Goal: Task Accomplishment & Management: Manage account settings

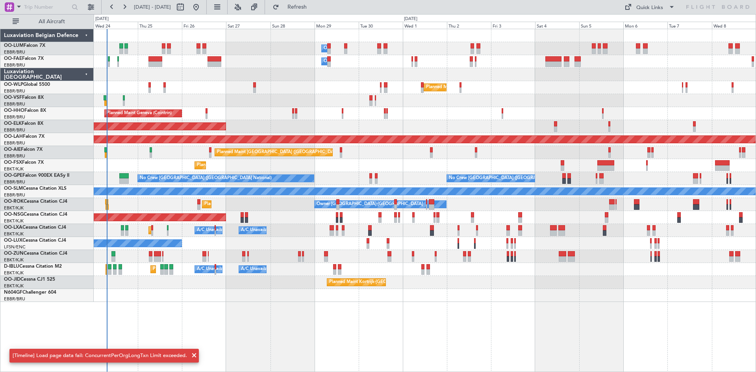
click at [184, 319] on div "Owner Melsbroek Air Base Owner [GEOGRAPHIC_DATA] Planned Maint [GEOGRAPHIC_DATA…" at bounding box center [425, 200] width 663 height 343
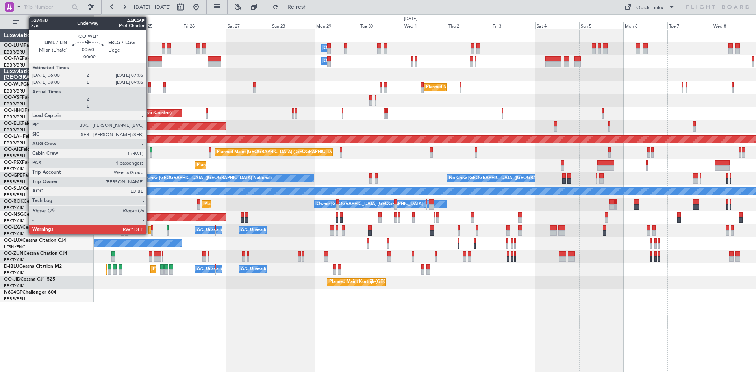
click at [150, 86] on div at bounding box center [149, 85] width 2 height 6
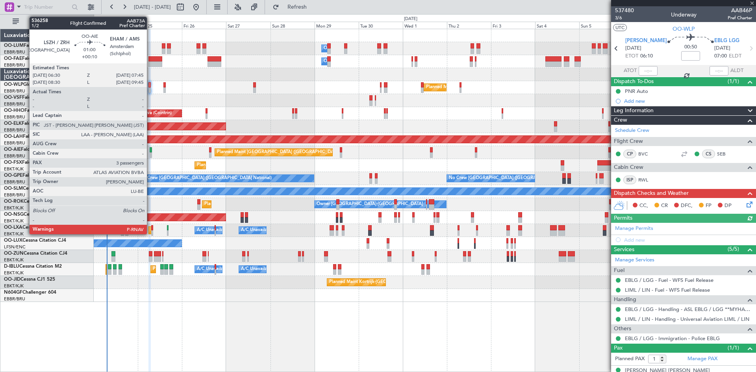
click at [150, 153] on div at bounding box center [151, 155] width 2 height 6
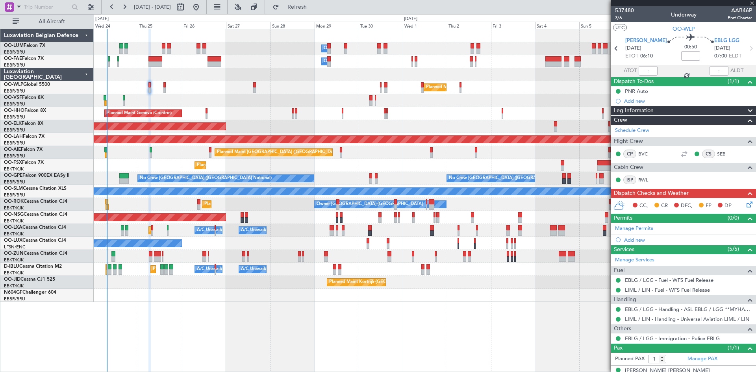
type input "+00:10"
type input "3"
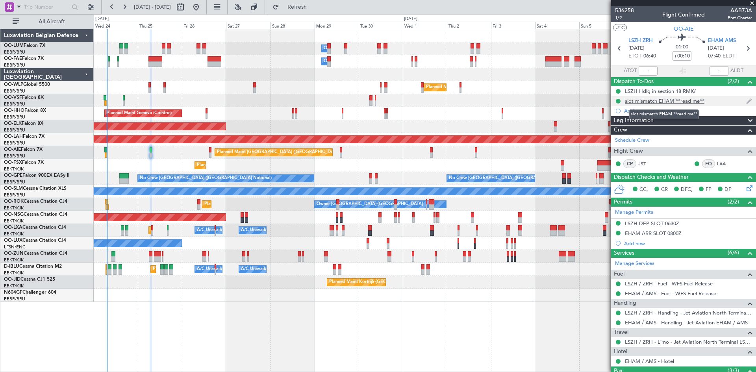
click at [671, 100] on div "slot mismatch EHAM **read me**" at bounding box center [665, 101] width 80 height 7
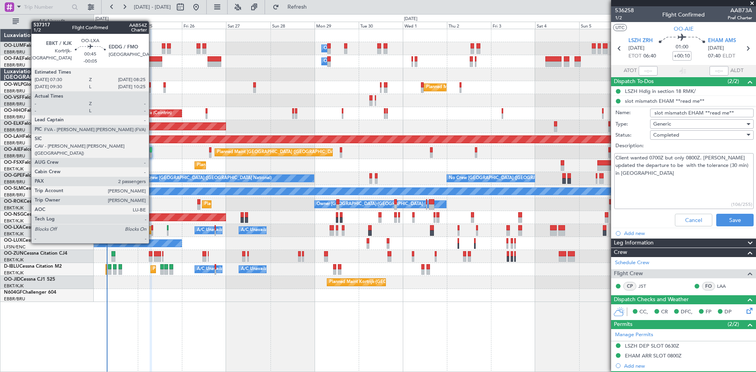
click at [152, 228] on div at bounding box center [152, 228] width 2 height 6
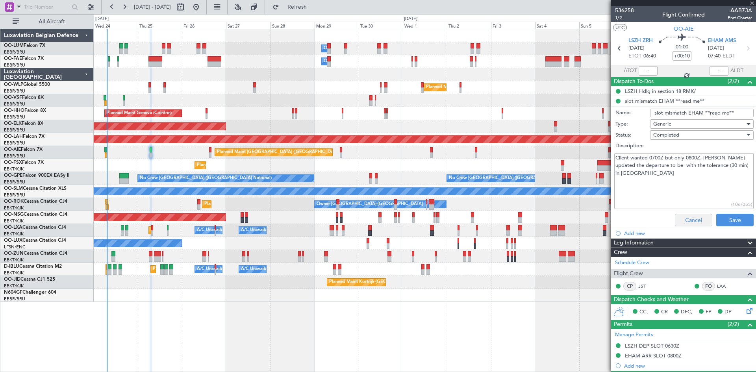
type input "-00:05"
type input "2"
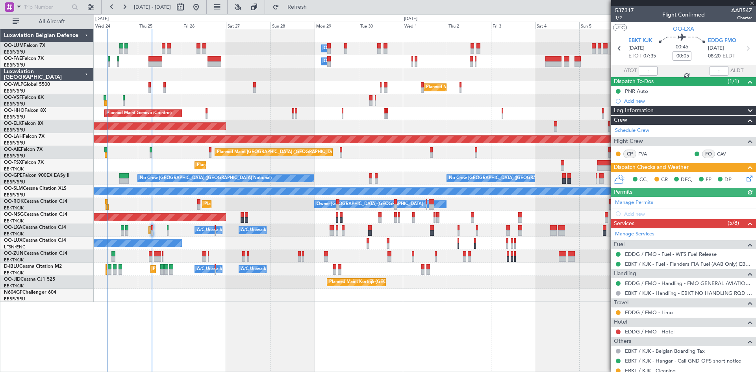
scroll to position [71, 0]
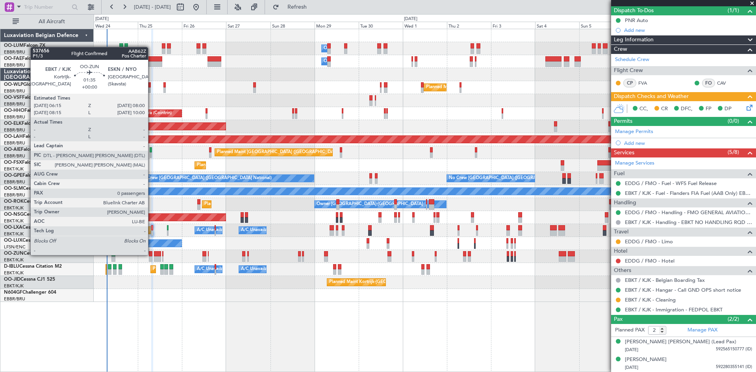
click at [152, 254] on div at bounding box center [151, 254] width 4 height 6
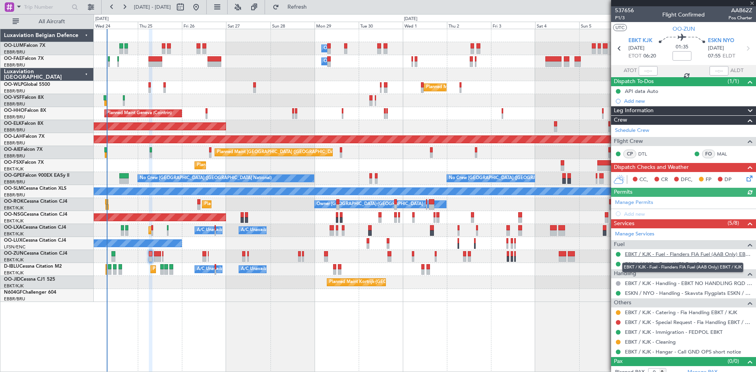
scroll to position [7, 0]
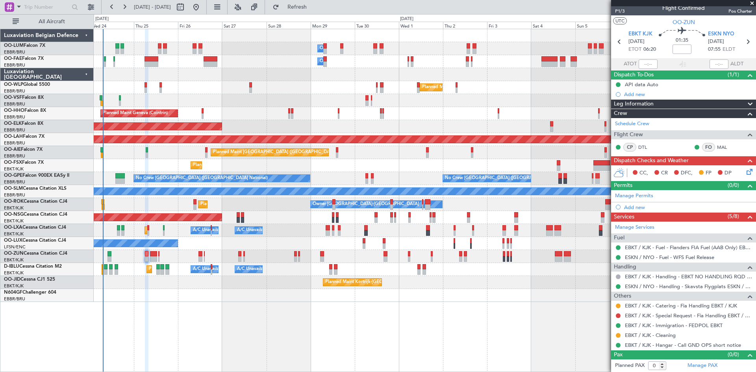
click at [296, 293] on div at bounding box center [425, 295] width 662 height 13
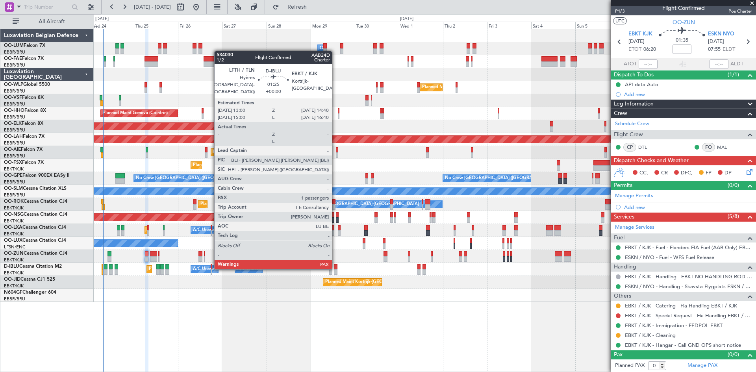
click at [336, 268] on div at bounding box center [335, 267] width 3 height 6
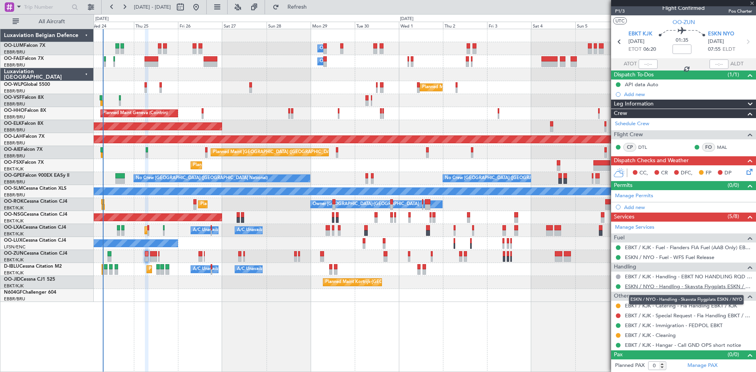
type input "1"
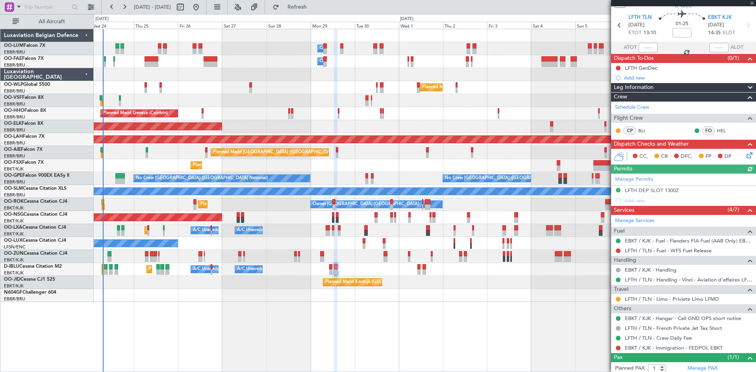
scroll to position [44, 0]
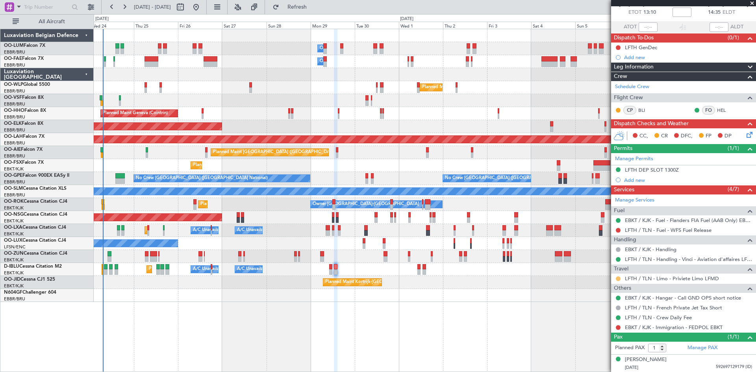
click at [618, 278] on button at bounding box center [618, 279] width 5 height 5
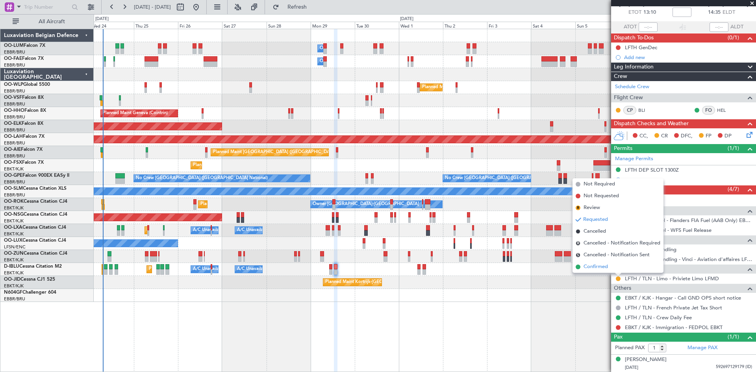
click at [598, 266] on span "Confirmed" at bounding box center [596, 267] width 24 height 8
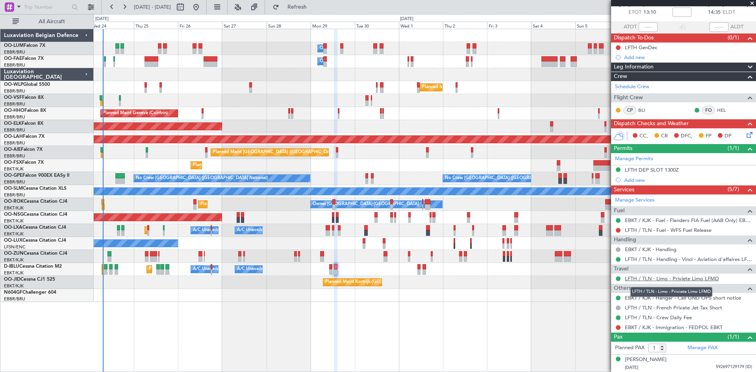
click at [650, 278] on link "LFTH / TLN - Limo - Priviete Limo LFMD" at bounding box center [672, 278] width 94 height 7
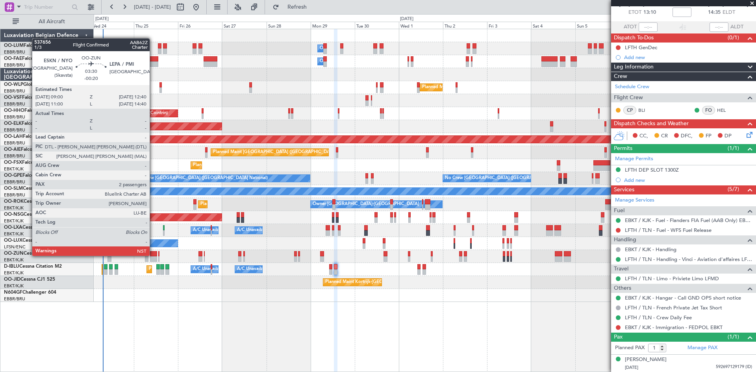
click at [153, 255] on div at bounding box center [153, 254] width 7 height 6
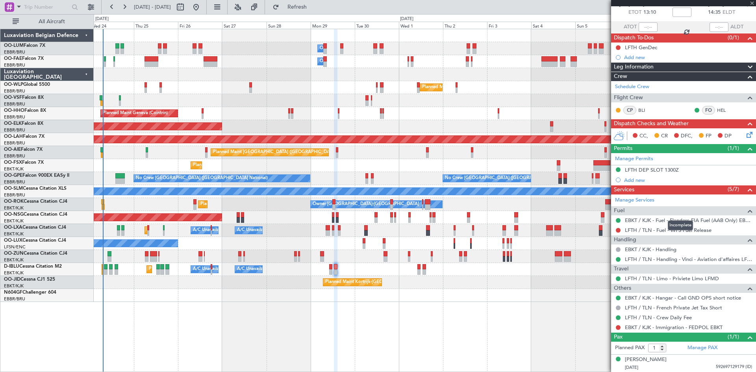
type input "-00:20"
type input "2"
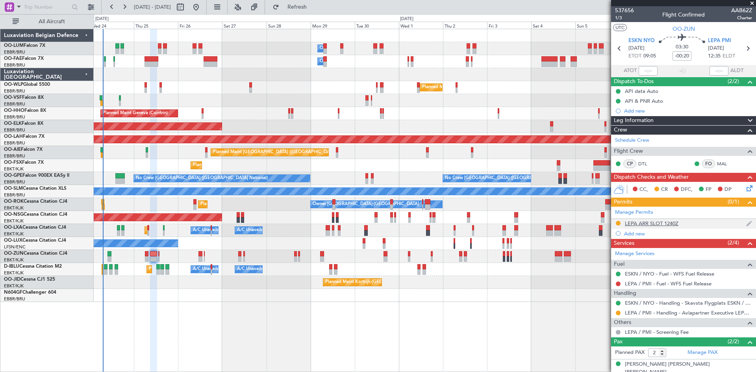
click at [654, 222] on div "LEPA ARR SLOT 1240Z" at bounding box center [652, 223] width 54 height 7
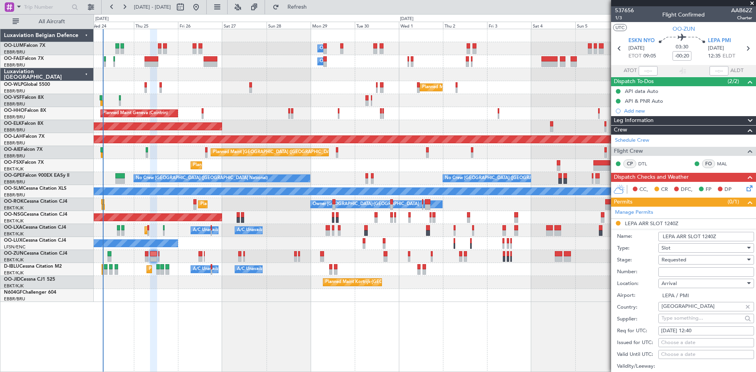
click at [676, 269] on input "Number:" at bounding box center [707, 271] width 96 height 9
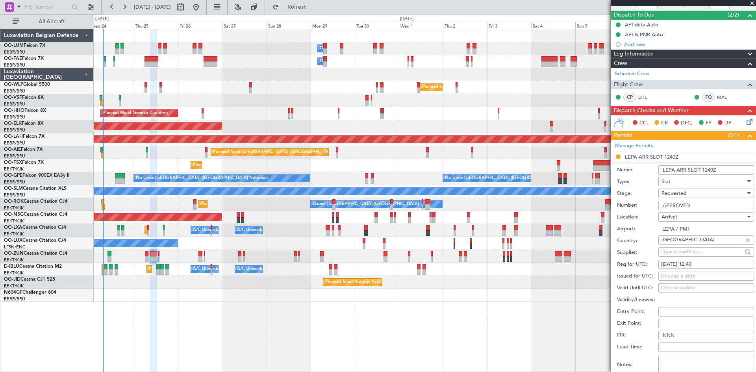
scroll to position [79, 0]
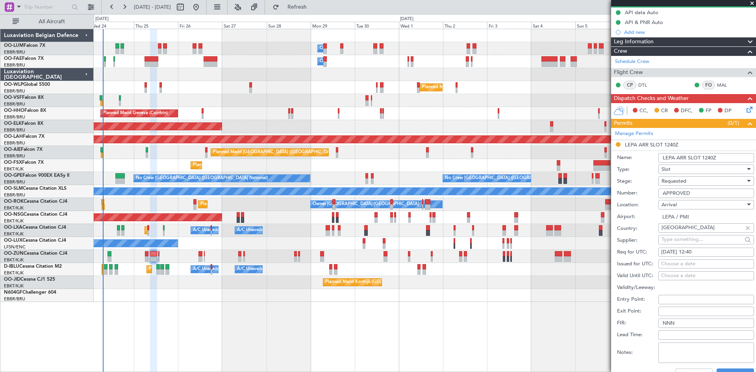
type input "APPROVED"
click at [697, 180] on div "Requested" at bounding box center [704, 181] width 84 height 12
click at [686, 241] on span "Received OK" at bounding box center [703, 241] width 83 height 12
click at [732, 370] on button "Save" at bounding box center [735, 375] width 37 height 13
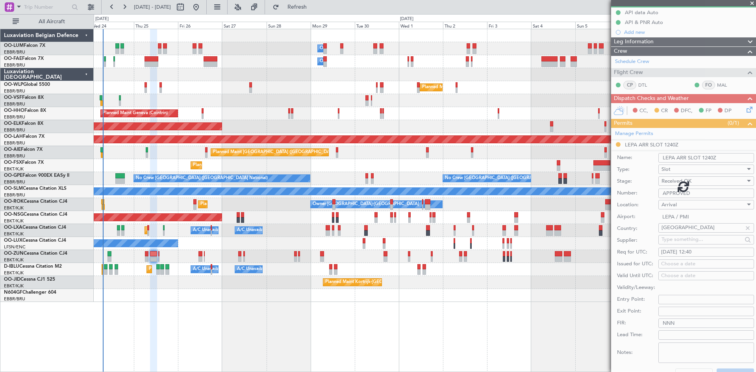
scroll to position [22, 0]
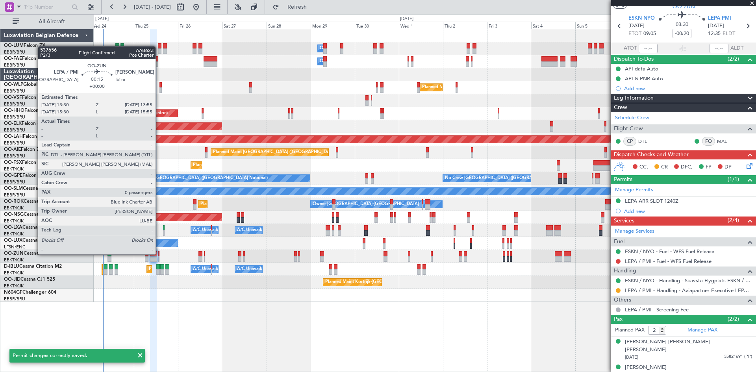
click at [159, 254] on div at bounding box center [158, 254] width 1 height 6
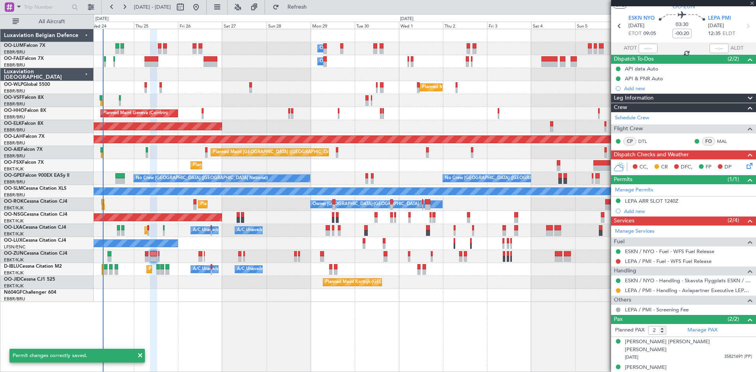
type input "0"
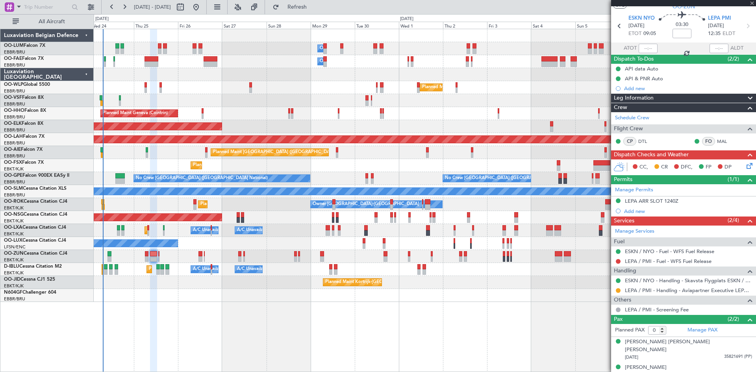
scroll to position [0, 0]
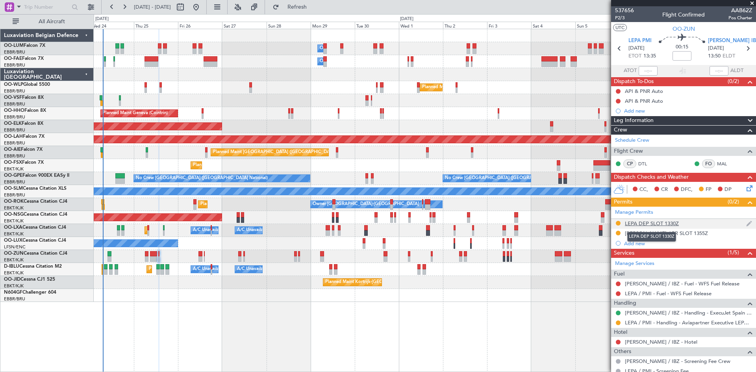
click at [643, 223] on div "LEPA DEP SLOT 1330Z" at bounding box center [652, 223] width 54 height 7
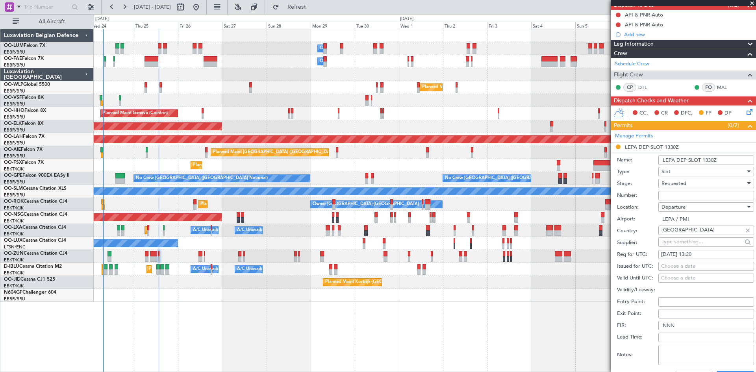
scroll to position [79, 0]
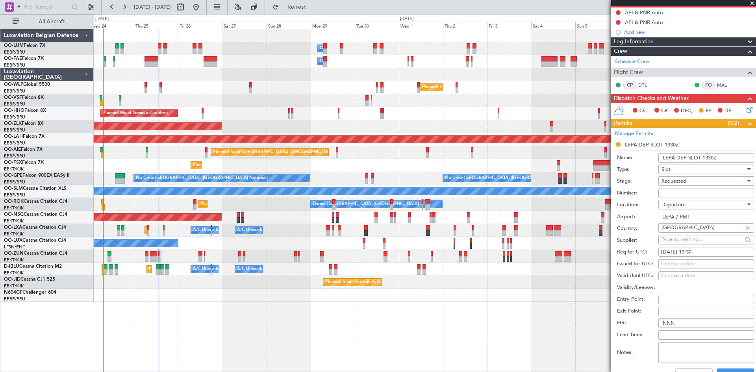
click at [681, 195] on input "Number:" at bounding box center [707, 193] width 96 height 9
type input "APPROVED"
click at [701, 174] on div "Slot" at bounding box center [704, 169] width 84 height 12
click at [629, 174] on div at bounding box center [378, 186] width 756 height 372
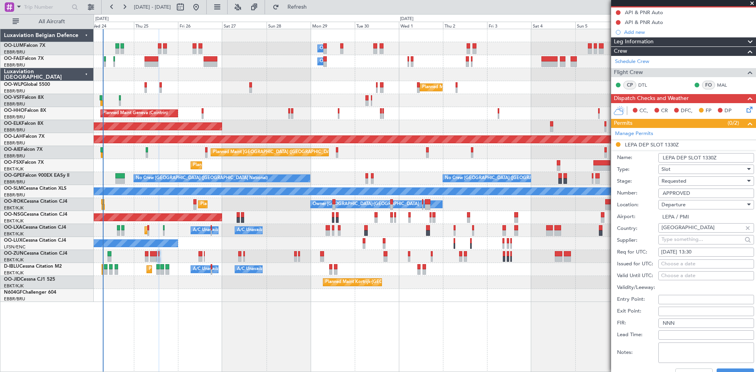
click at [683, 182] on span "Requested" at bounding box center [674, 181] width 25 height 7
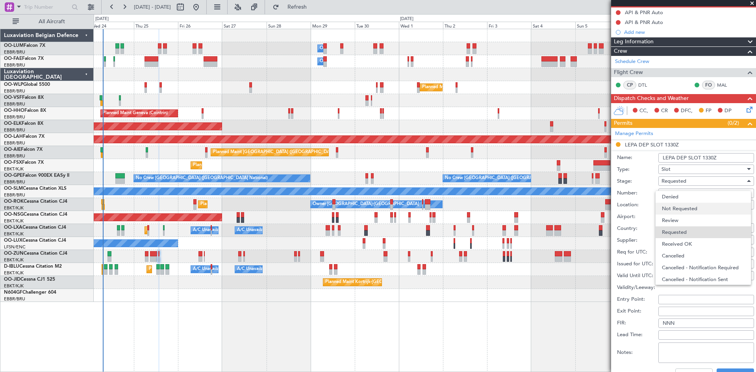
scroll to position [4, 0]
click at [693, 240] on span "Received OK" at bounding box center [703, 241] width 83 height 12
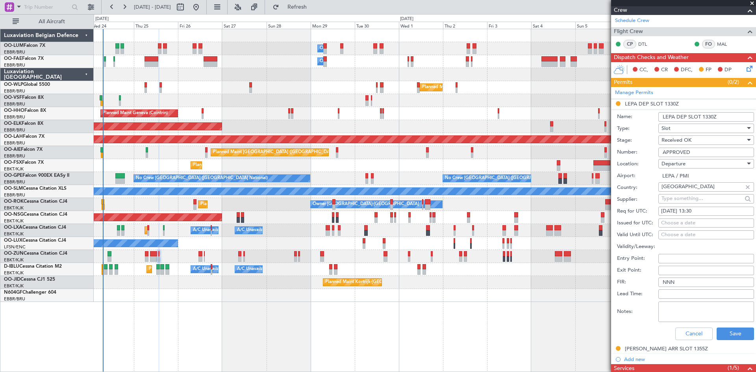
scroll to position [158, 0]
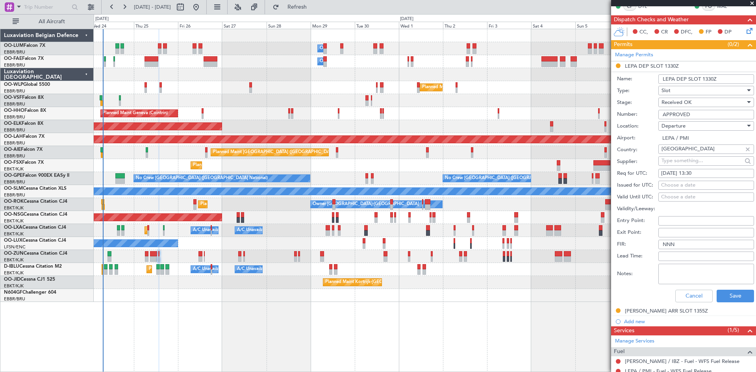
click at [725, 289] on div "Cancel Save" at bounding box center [685, 296] width 137 height 20
click at [730, 293] on button "Save" at bounding box center [735, 296] width 37 height 13
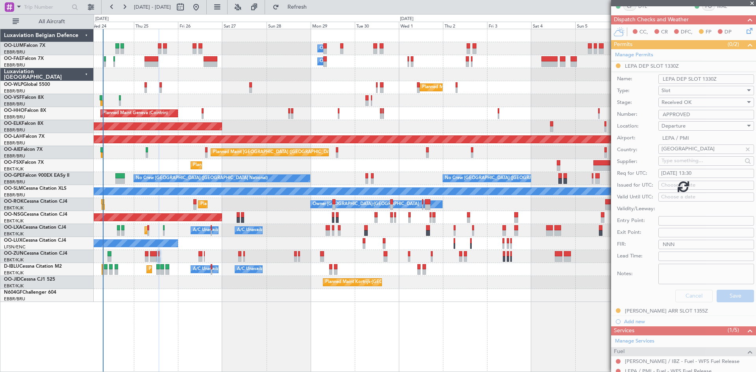
scroll to position [36, 0]
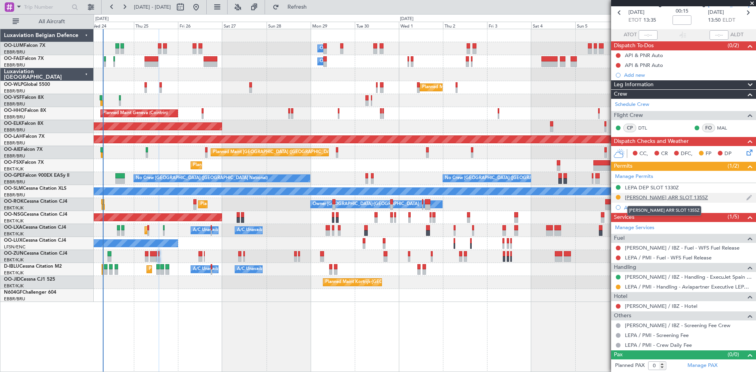
click at [638, 196] on div "LEIB ARR SLOT 1355Z" at bounding box center [666, 197] width 83 height 7
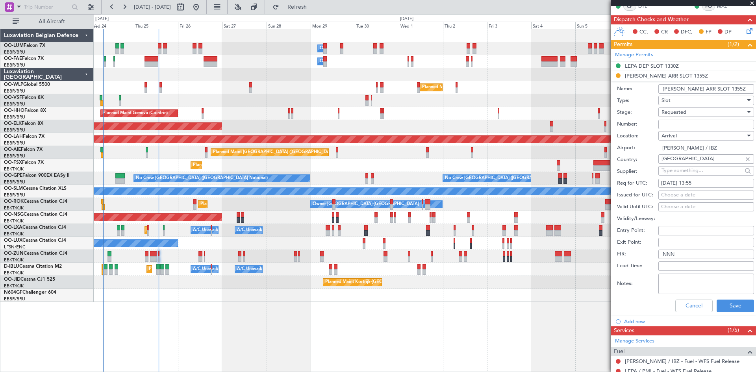
click at [696, 110] on div "Requested" at bounding box center [704, 112] width 84 height 12
click at [681, 170] on span "Received OK" at bounding box center [703, 172] width 83 height 12
click at [680, 124] on input "Number:" at bounding box center [707, 124] width 96 height 9
type input "APPROVED"
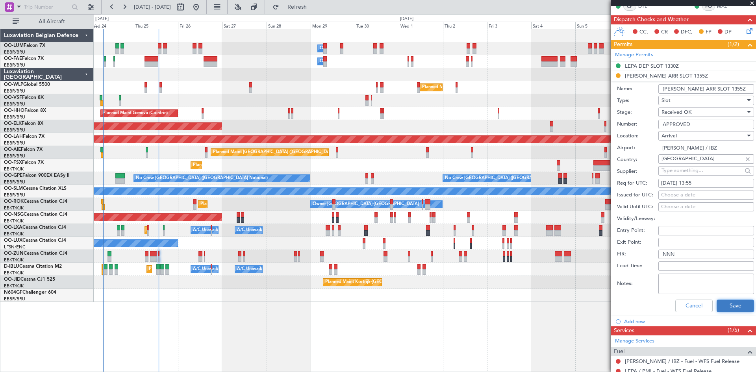
click at [737, 306] on button "Save" at bounding box center [735, 306] width 37 height 13
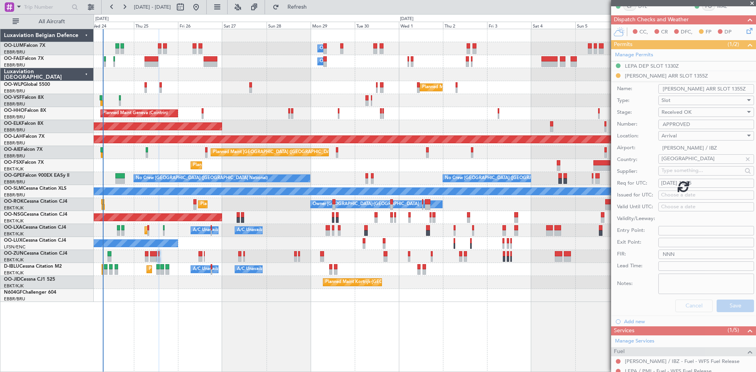
scroll to position [36, 0]
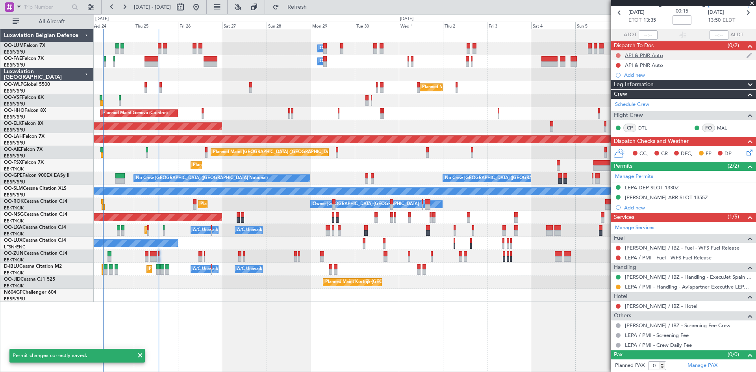
click at [618, 54] on button at bounding box center [618, 55] width 5 height 5
click at [616, 90] on span "Completed" at bounding box center [622, 90] width 26 height 8
click at [618, 63] on button at bounding box center [618, 65] width 5 height 5
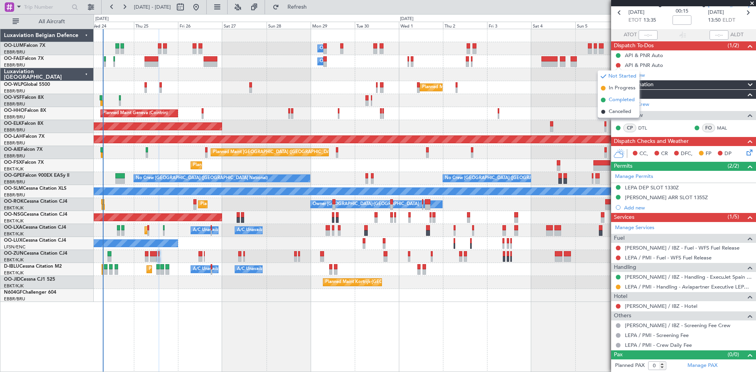
click at [618, 101] on span "Completed" at bounding box center [622, 100] width 26 height 8
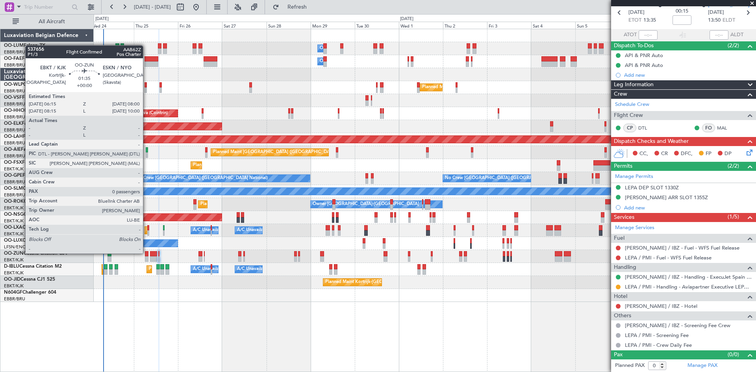
click at [147, 253] on div at bounding box center [147, 254] width 4 height 6
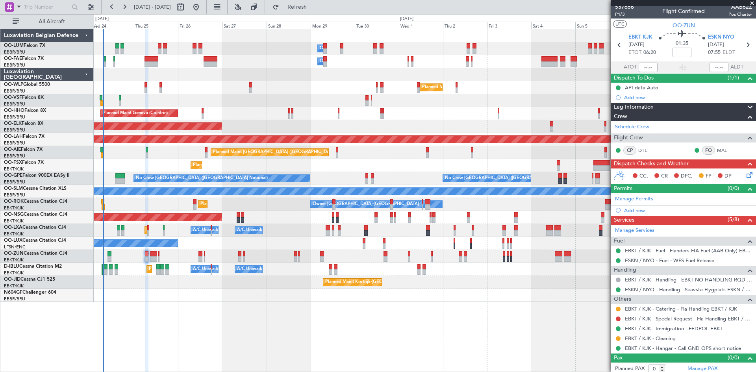
scroll to position [7, 0]
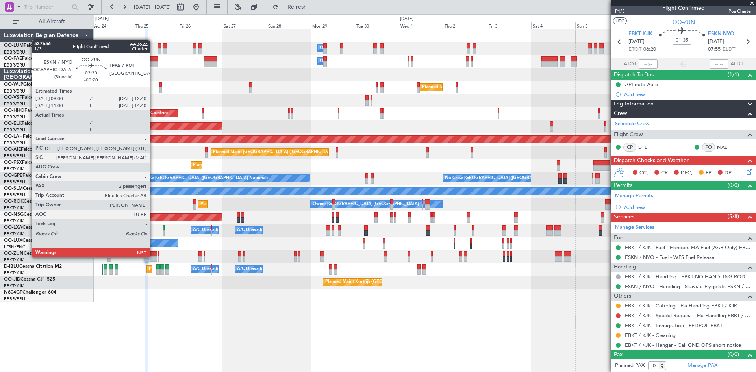
click at [153, 254] on div at bounding box center [153, 254] width 7 height 6
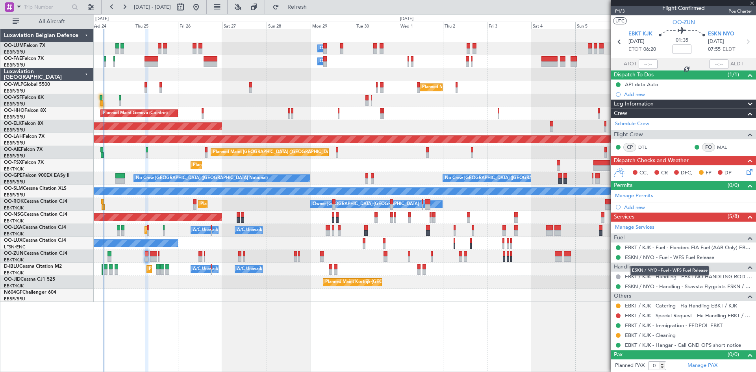
type input "-00:20"
type input "2"
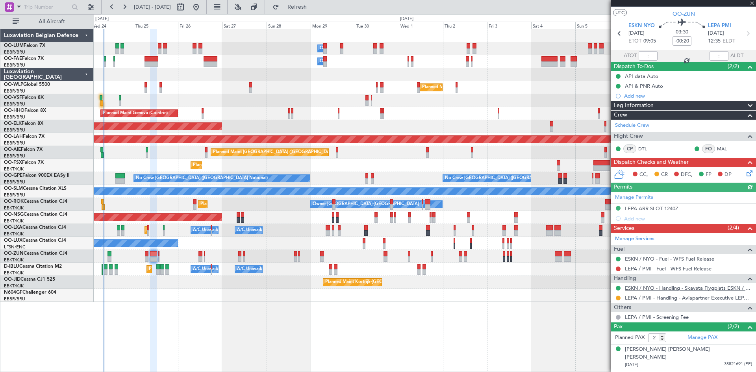
scroll to position [22, 0]
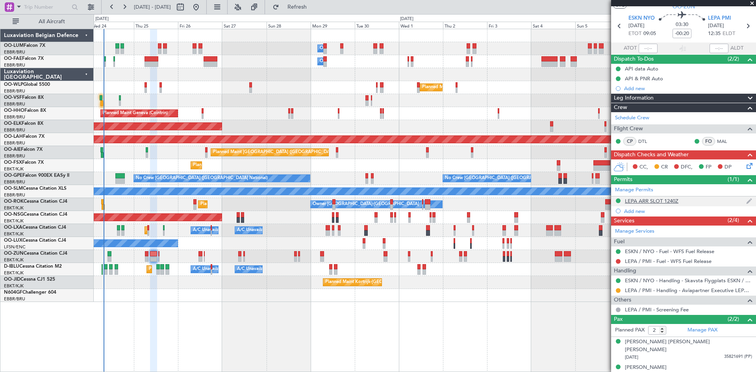
click at [663, 201] on div "LEPA ARR SLOT 1240Z" at bounding box center [652, 201] width 54 height 7
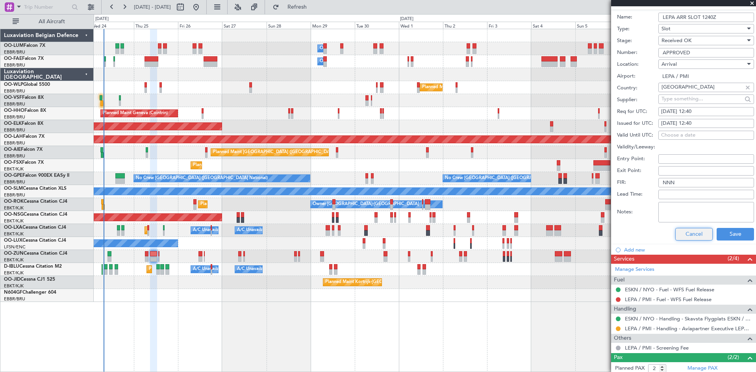
click at [684, 233] on button "Cancel" at bounding box center [694, 234] width 37 height 13
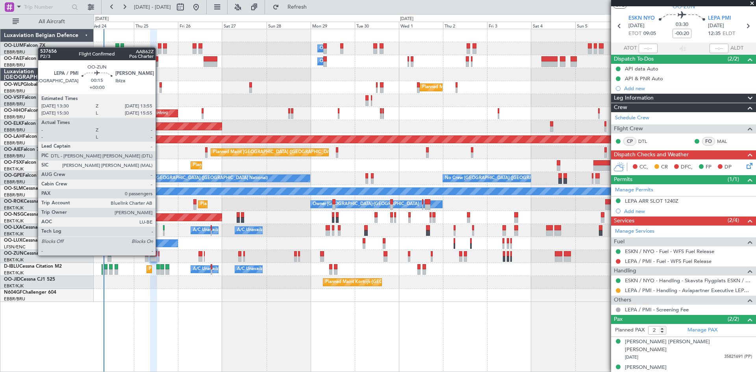
click at [159, 255] on div at bounding box center [158, 254] width 1 height 6
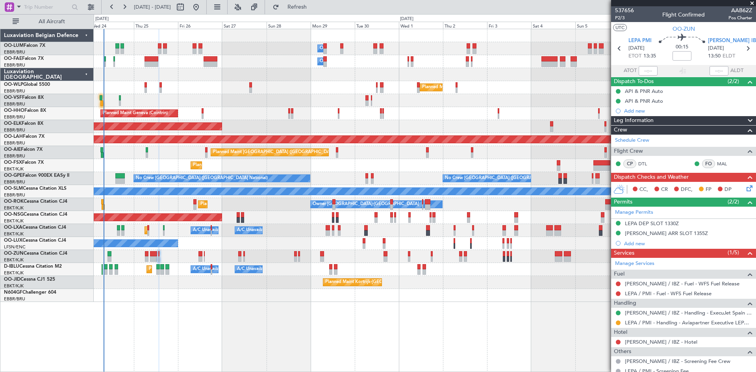
scroll to position [36, 0]
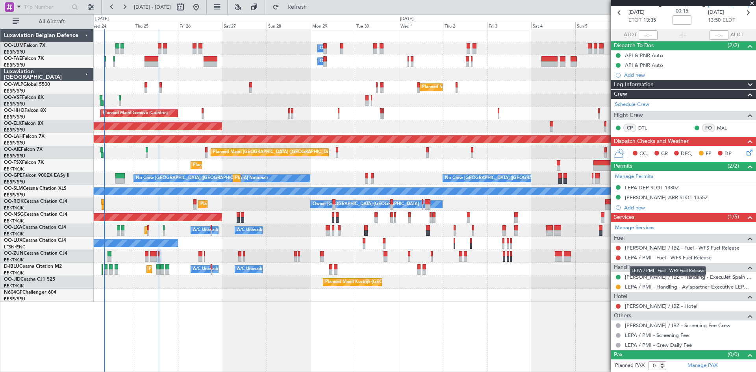
click at [639, 259] on link "LEPA / PMI - Fuel - WFS Fuel Release" at bounding box center [668, 257] width 87 height 7
click at [638, 247] on link "[PERSON_NAME] / IBZ - Fuel - WFS Fuel Release" at bounding box center [682, 248] width 115 height 7
click at [314, 9] on span "Refresh" at bounding box center [297, 7] width 33 height 6
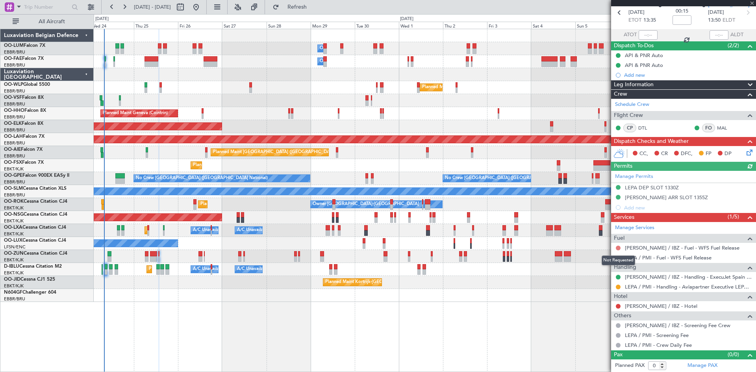
click at [618, 247] on button at bounding box center [618, 248] width 5 height 5
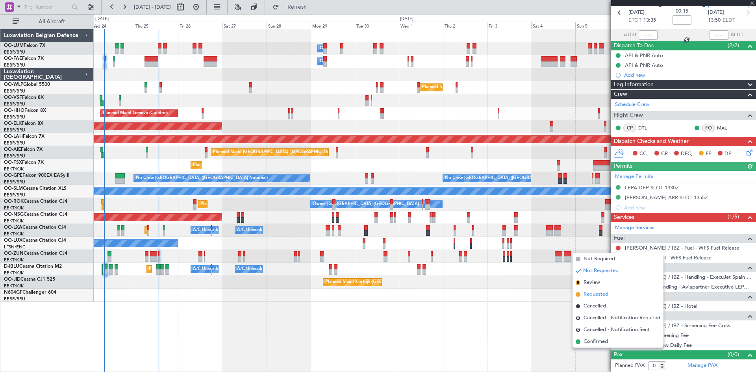
click at [601, 293] on span "Requested" at bounding box center [596, 295] width 25 height 8
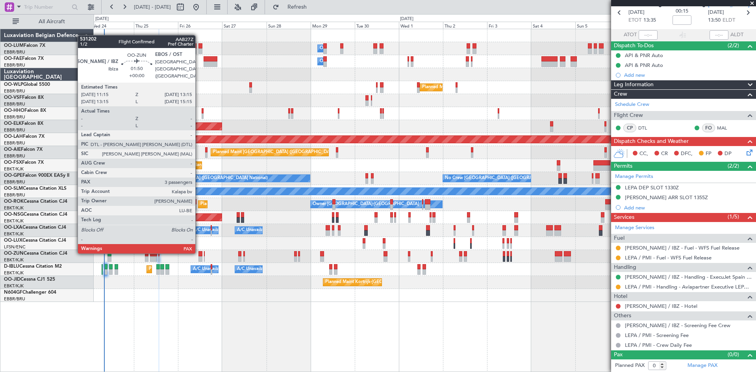
click at [199, 252] on div at bounding box center [201, 254] width 4 height 6
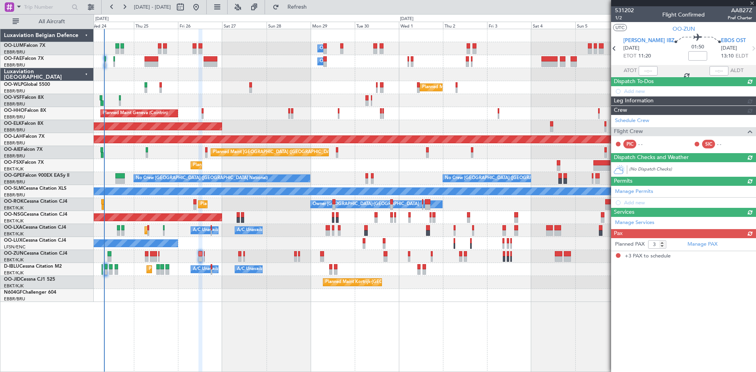
scroll to position [0, 0]
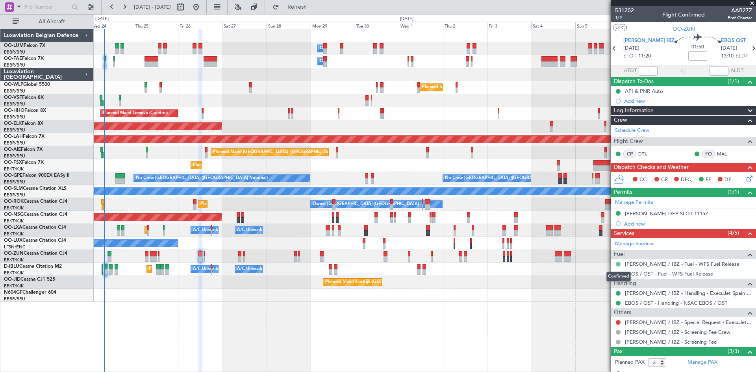
click at [619, 262] on button at bounding box center [618, 264] width 5 height 5
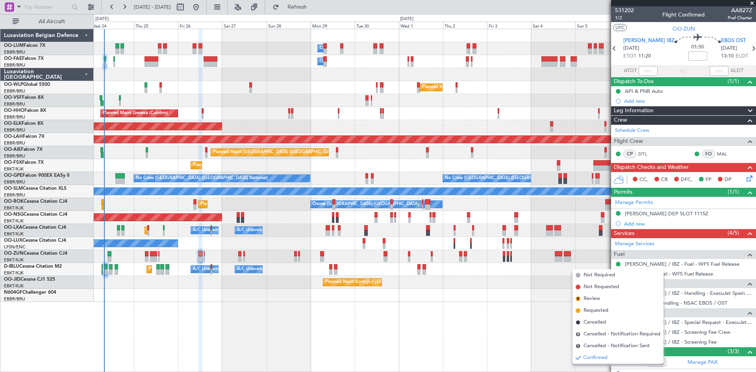
click at [589, 310] on span "Requested" at bounding box center [596, 311] width 25 height 8
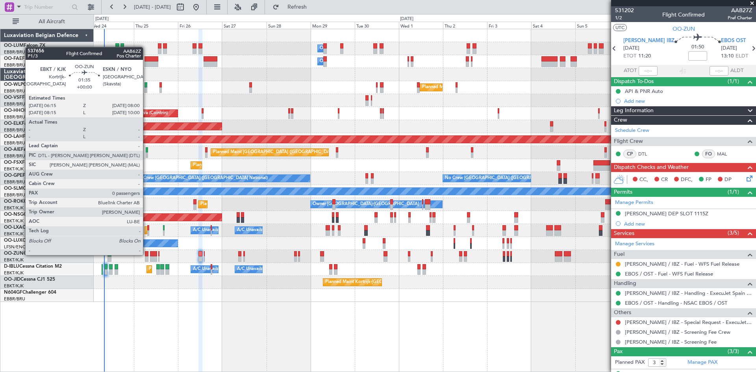
click at [147, 254] on div at bounding box center [147, 254] width 4 height 6
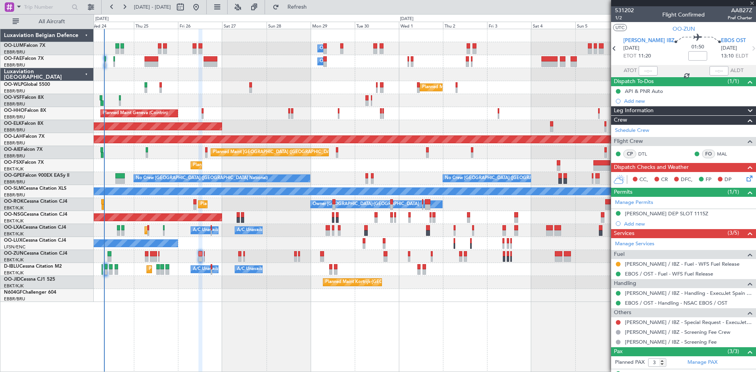
type input "0"
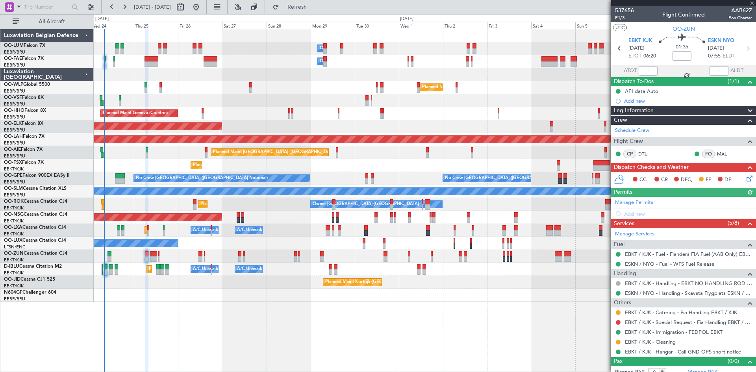
click at [745, 179] on icon at bounding box center [748, 177] width 6 height 6
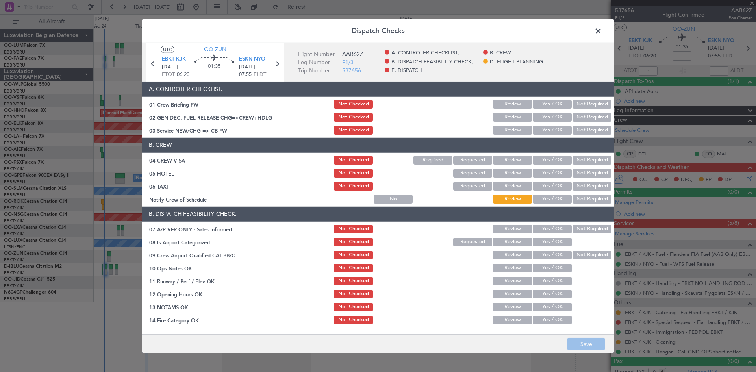
click at [594, 158] on button "Not Required" at bounding box center [592, 160] width 39 height 9
click at [586, 174] on button "Not Required" at bounding box center [592, 173] width 39 height 9
click at [581, 187] on button "Not Required" at bounding box center [592, 186] width 39 height 9
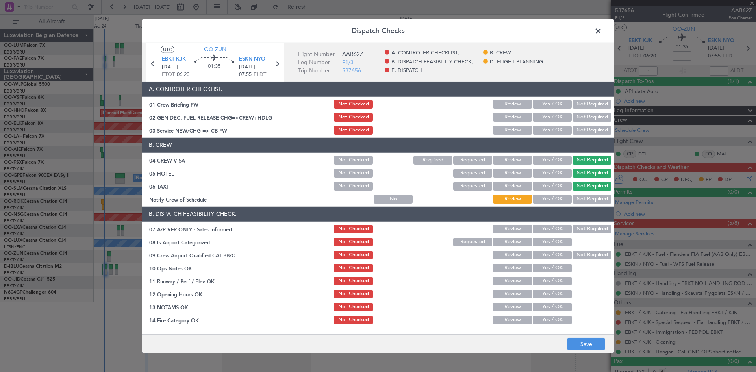
click at [556, 196] on button "Yes / OK" at bounding box center [552, 199] width 39 height 9
click at [585, 230] on button "Not Required" at bounding box center [592, 229] width 39 height 9
click at [559, 238] on button "Yes / OK" at bounding box center [552, 242] width 39 height 9
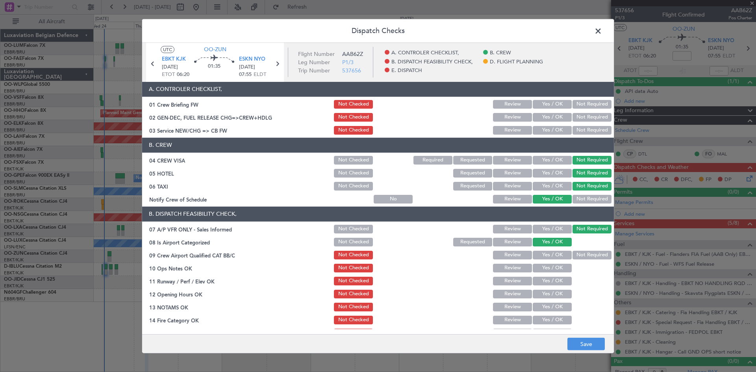
click at [555, 253] on button "Yes / OK" at bounding box center [552, 255] width 39 height 9
click at [551, 267] on button "Yes / OK" at bounding box center [552, 268] width 39 height 9
click at [552, 282] on button "Yes / OK" at bounding box center [552, 281] width 39 height 9
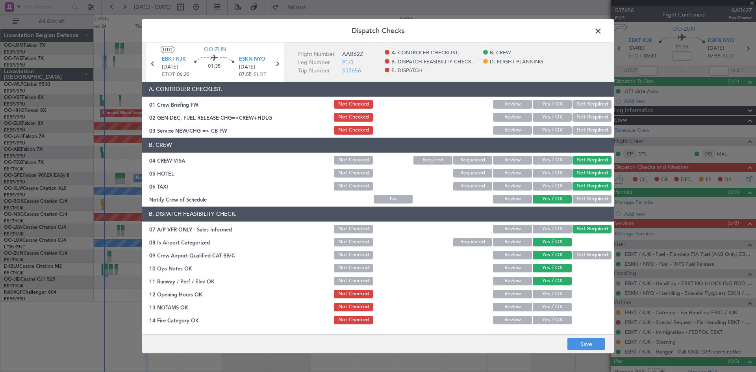
click at [551, 294] on button "Yes / OK" at bounding box center [552, 294] width 39 height 9
click at [549, 309] on button "Yes / OK" at bounding box center [552, 307] width 39 height 9
click at [546, 318] on button "Yes / OK" at bounding box center [552, 320] width 39 height 9
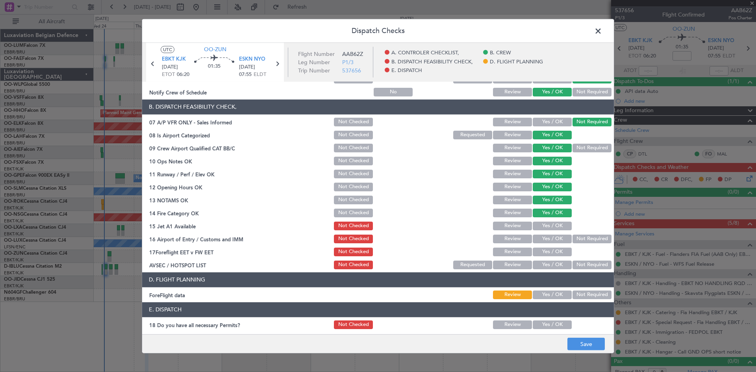
scroll to position [118, 0]
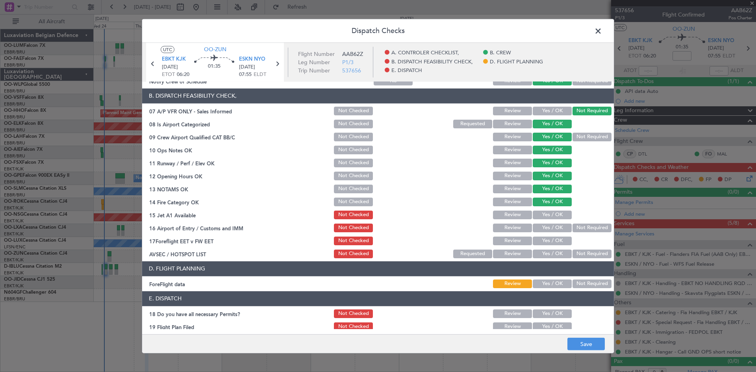
click at [540, 213] on button "Yes / OK" at bounding box center [552, 215] width 39 height 9
click at [538, 227] on button "Yes / OK" at bounding box center [552, 228] width 39 height 9
click at [541, 252] on button "Yes / OK" at bounding box center [552, 254] width 39 height 9
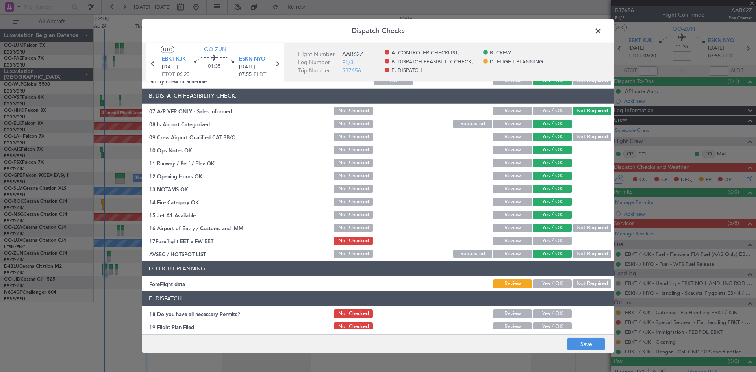
click at [541, 284] on button "Yes / OK" at bounding box center [552, 284] width 39 height 9
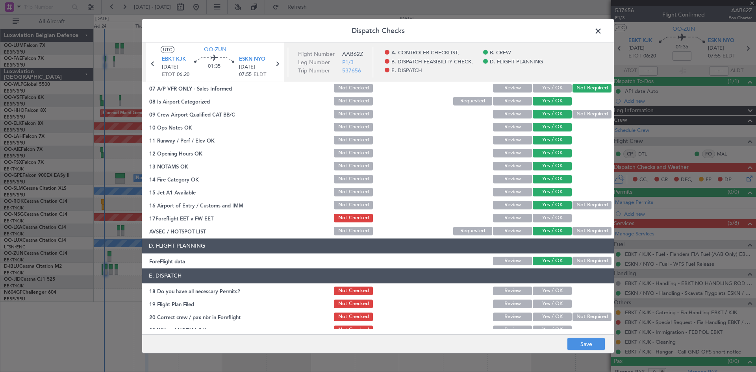
scroll to position [149, 0]
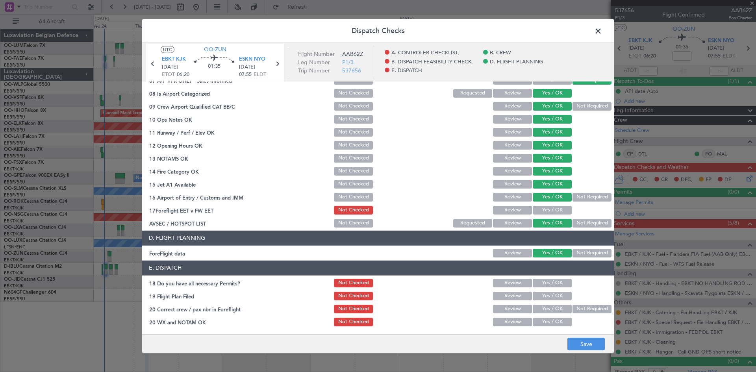
click at [543, 284] on button "Yes / OK" at bounding box center [552, 283] width 39 height 9
click at [549, 321] on button "Yes / OK" at bounding box center [552, 322] width 39 height 9
click at [544, 309] on button "Yes / OK" at bounding box center [552, 309] width 39 height 9
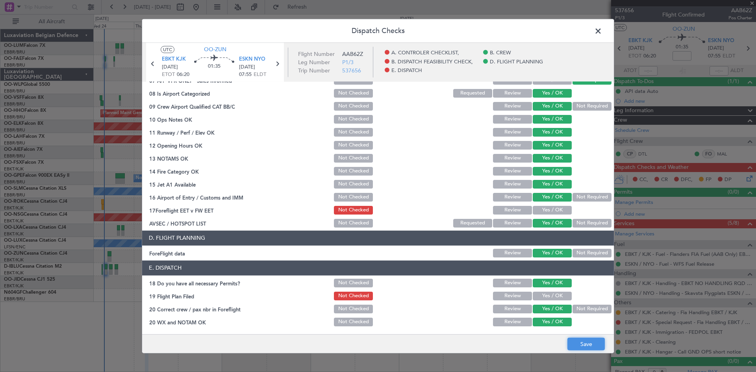
drag, startPoint x: 589, startPoint y: 342, endPoint x: 583, endPoint y: 339, distance: 6.9
click at [589, 342] on button "Save" at bounding box center [586, 344] width 37 height 13
click at [538, 209] on button "Yes / OK" at bounding box center [552, 210] width 39 height 9
click at [594, 345] on button "Save" at bounding box center [586, 344] width 37 height 13
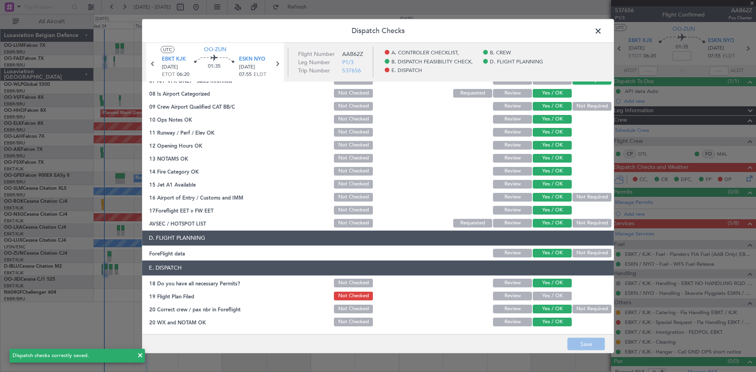
click at [602, 34] on span at bounding box center [602, 33] width 0 height 16
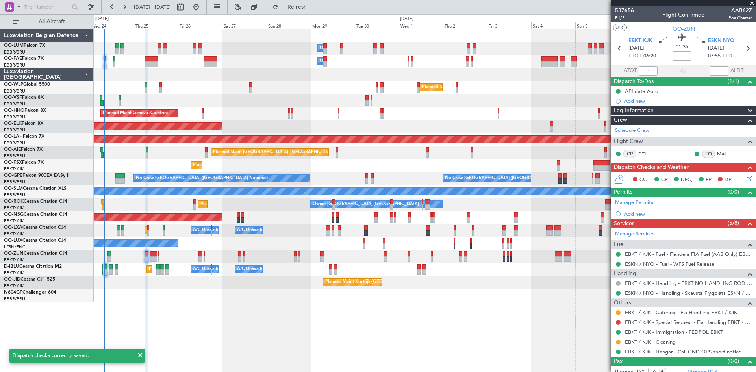
click at [676, 54] on input at bounding box center [682, 55] width 19 height 9
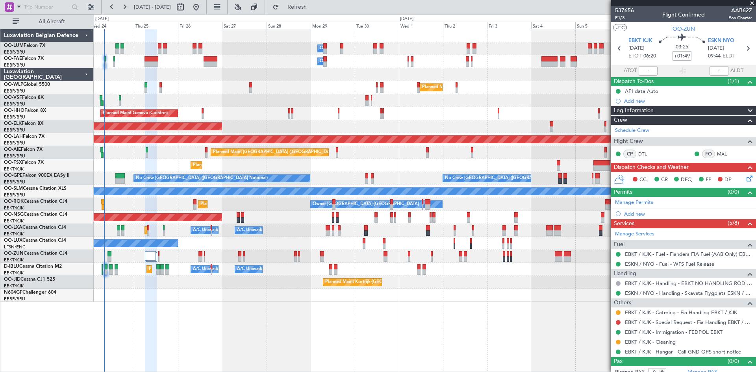
drag, startPoint x: 672, startPoint y: 56, endPoint x: 702, endPoint y: 57, distance: 30.7
click at [702, 57] on div "03:25 +01:49" at bounding box center [682, 48] width 52 height 29
click at [666, 51] on div "03:25 +00:15" at bounding box center [682, 48] width 52 height 29
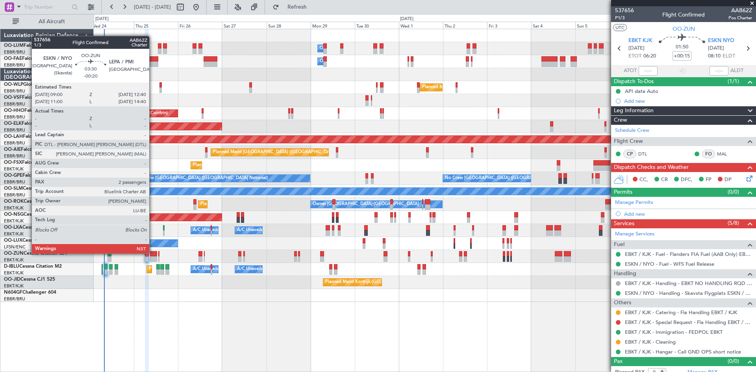
click at [153, 253] on div at bounding box center [153, 254] width 7 height 6
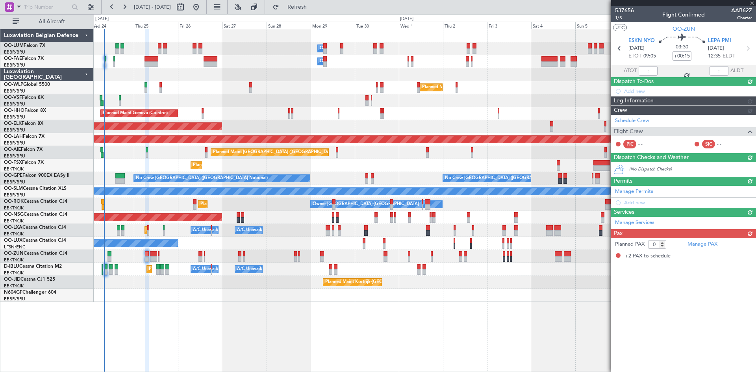
type input "-00:20"
type input "2"
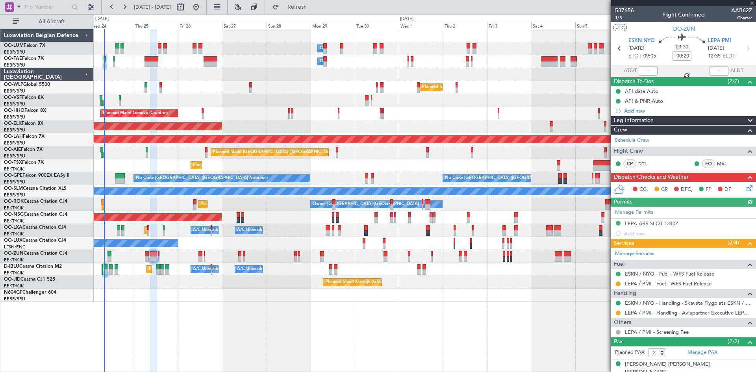
click at [745, 188] on icon at bounding box center [748, 187] width 6 height 6
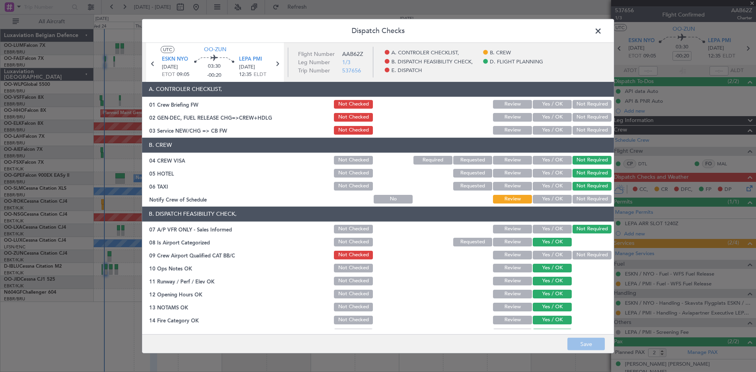
click at [554, 197] on button "Yes / OK" at bounding box center [552, 199] width 39 height 9
click at [553, 252] on button "Yes / OK" at bounding box center [552, 255] width 39 height 9
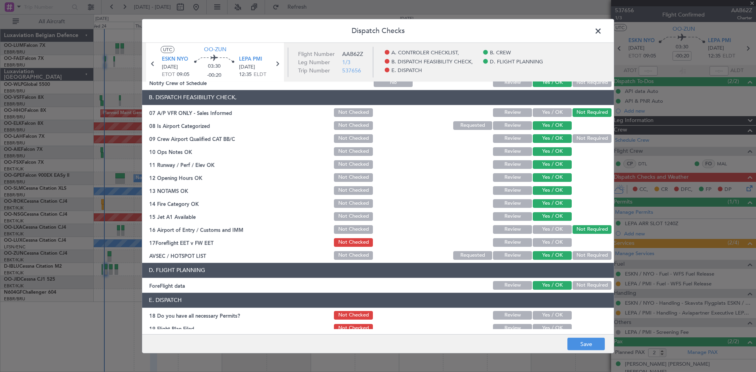
scroll to position [149, 0]
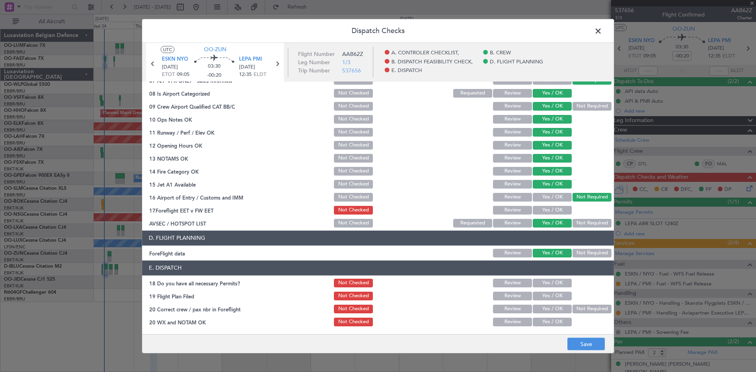
click at [548, 208] on button "Yes / OK" at bounding box center [552, 210] width 39 height 9
click at [554, 282] on button "Yes / OK" at bounding box center [552, 283] width 39 height 9
click at [543, 321] on button "Yes / OK" at bounding box center [552, 322] width 39 height 9
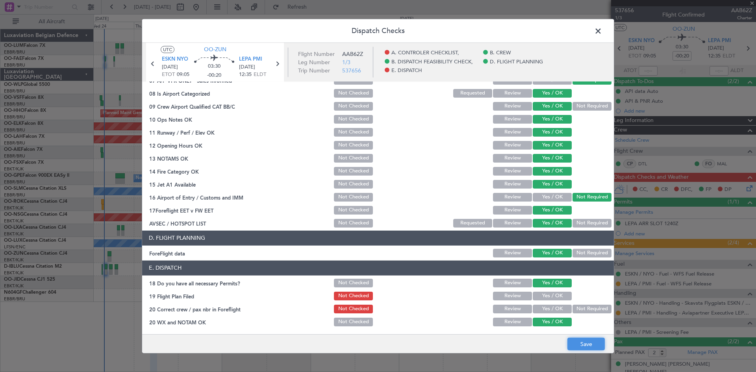
drag, startPoint x: 600, startPoint y: 343, endPoint x: 616, endPoint y: 270, distance: 74.6
click at [600, 343] on button "Save" at bounding box center [586, 344] width 37 height 13
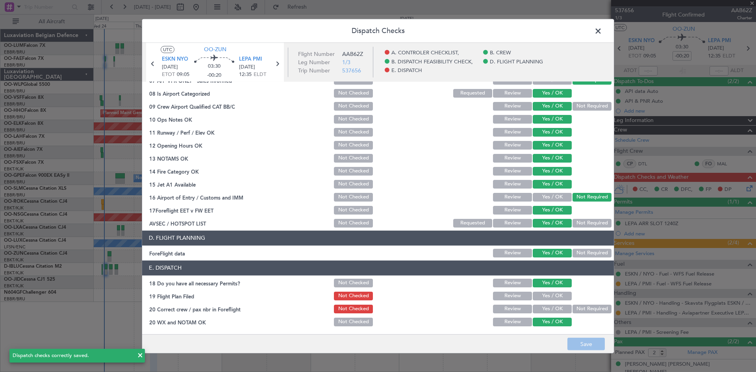
click at [602, 32] on span at bounding box center [602, 33] width 0 height 16
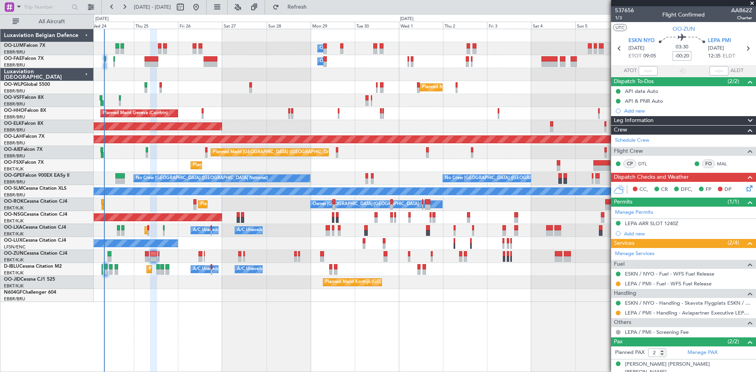
click at [682, 56] on input "-00:20" at bounding box center [682, 55] width 19 height 9
type input "-00:30"
click at [694, 56] on div "03:30 -00:30" at bounding box center [682, 48] width 52 height 29
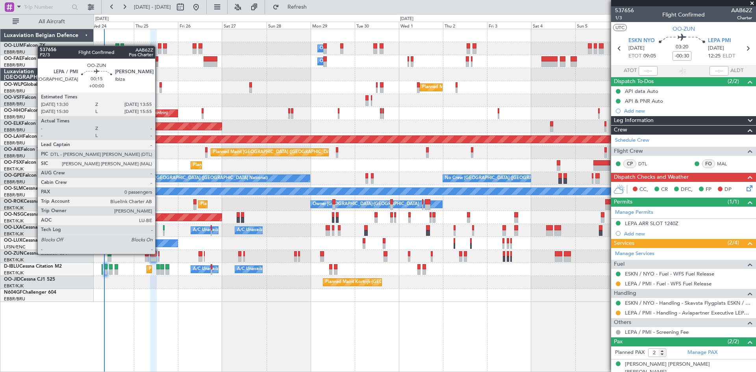
click at [159, 253] on div at bounding box center [158, 254] width 1 height 6
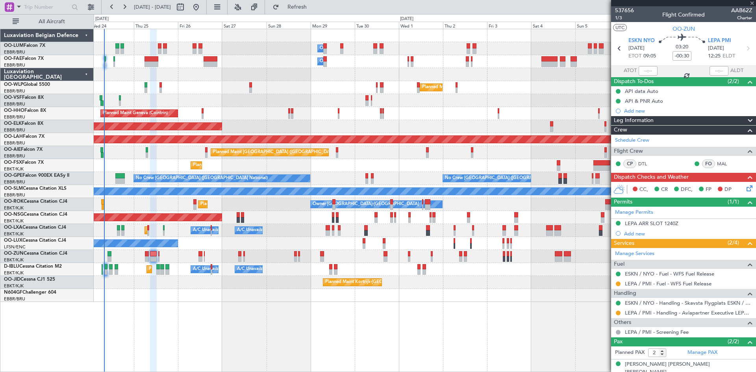
type input "0"
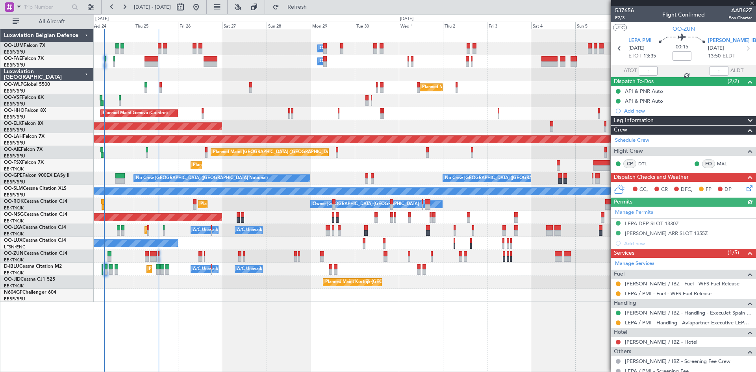
click at [746, 189] on icon at bounding box center [748, 187] width 6 height 6
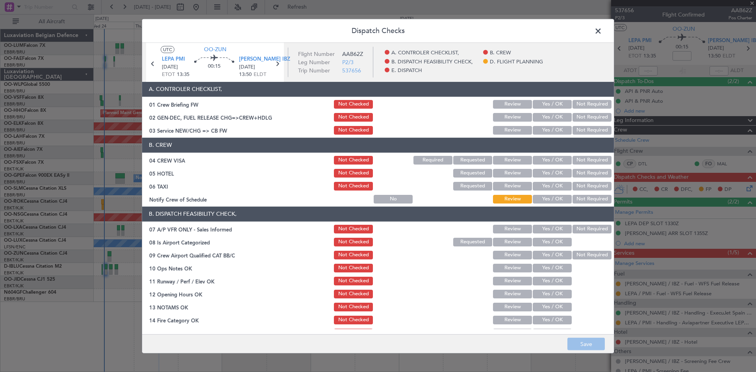
click at [581, 160] on button "Not Required" at bounding box center [592, 160] width 39 height 9
click at [505, 173] on button "Review" at bounding box center [512, 173] width 39 height 9
click at [587, 184] on button "Not Required" at bounding box center [592, 186] width 39 height 9
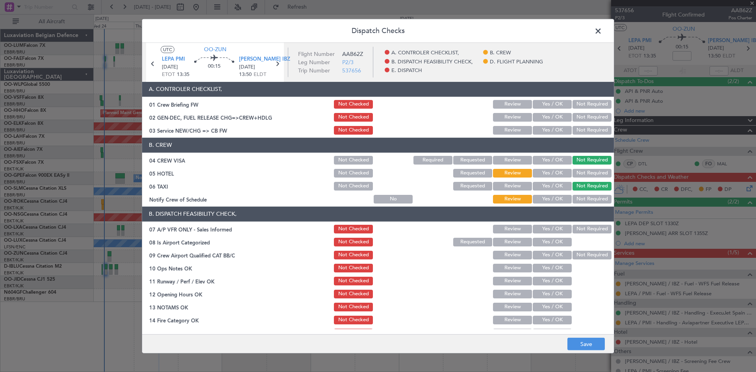
click at [552, 199] on button "Yes / OK" at bounding box center [552, 199] width 39 height 9
click at [577, 229] on button "Not Required" at bounding box center [592, 229] width 39 height 9
click at [544, 244] on button "Yes / OK" at bounding box center [552, 242] width 39 height 9
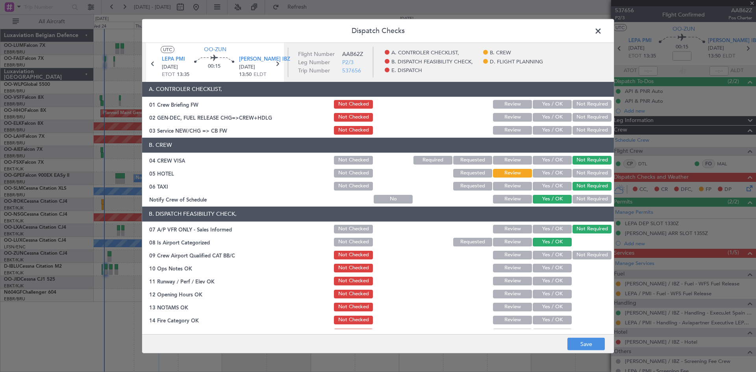
click at [547, 253] on button "Yes / OK" at bounding box center [552, 255] width 39 height 9
click at [548, 265] on button "Yes / OK" at bounding box center [552, 268] width 39 height 9
click at [553, 280] on button "Yes / OK" at bounding box center [552, 281] width 39 height 9
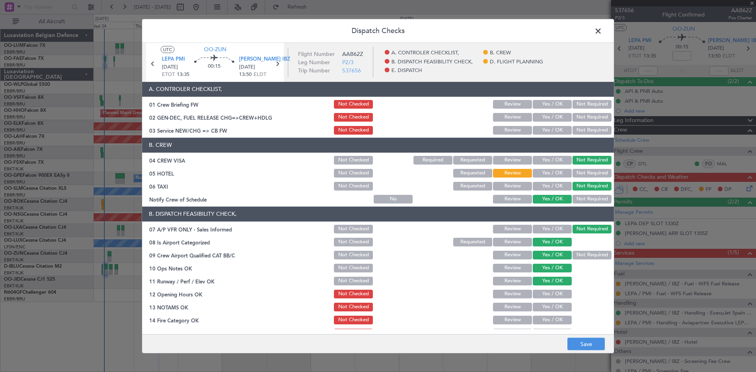
click at [553, 297] on button "Yes / OK" at bounding box center [552, 294] width 39 height 9
click at [556, 306] on button "Yes / OK" at bounding box center [552, 307] width 39 height 9
click at [556, 316] on button "Yes / OK" at bounding box center [552, 320] width 39 height 9
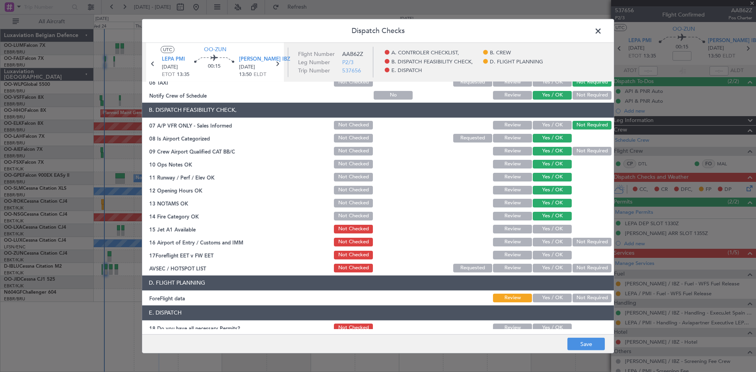
scroll to position [118, 0]
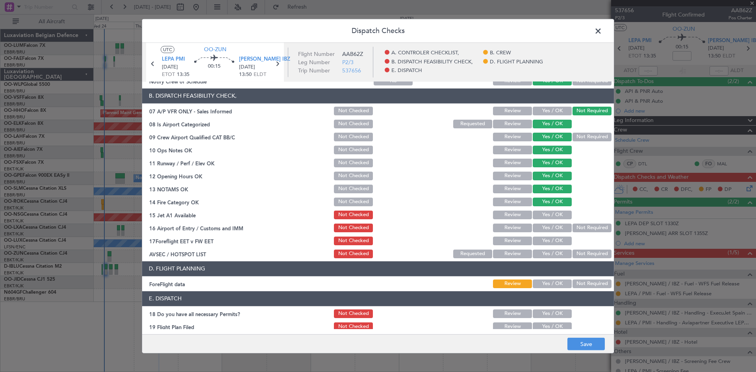
click at [544, 217] on button "Yes / OK" at bounding box center [552, 215] width 39 height 9
click at [575, 227] on button "Not Required" at bounding box center [592, 228] width 39 height 9
click at [547, 239] on button "Yes / OK" at bounding box center [552, 241] width 39 height 9
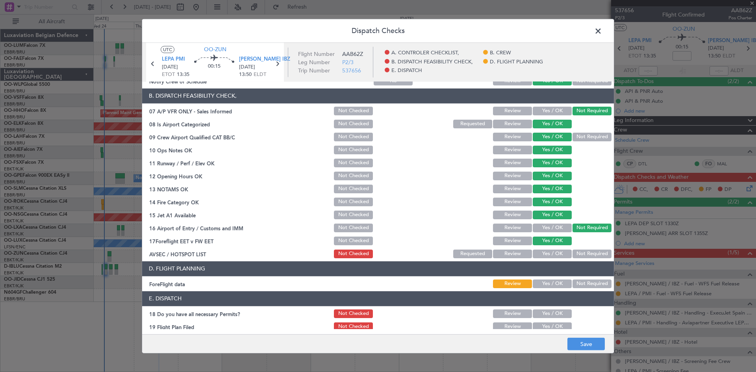
click at [550, 254] on button "Yes / OK" at bounding box center [552, 254] width 39 height 9
click at [554, 282] on button "Yes / OK" at bounding box center [552, 284] width 39 height 9
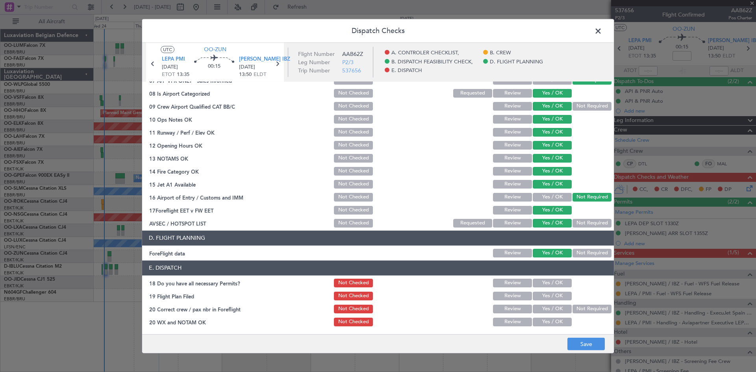
click at [547, 283] on button "Yes / OK" at bounding box center [552, 283] width 39 height 9
click at [551, 308] on button "Yes / OK" at bounding box center [552, 309] width 39 height 9
click at [553, 322] on button "Yes / OK" at bounding box center [552, 322] width 39 height 9
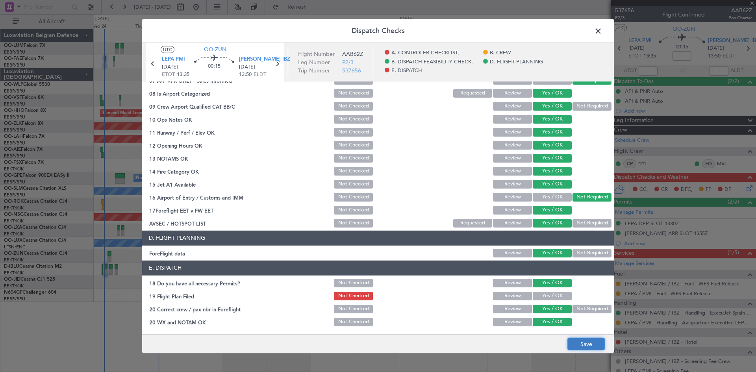
click at [602, 341] on button "Save" at bounding box center [586, 344] width 37 height 13
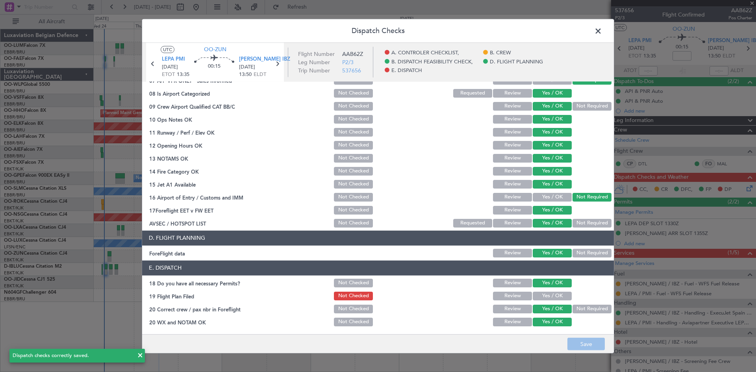
click at [679, 54] on div "Dispatch Checks UTC OO-ZUN LEPA PMI 25/09/2025 ETOT 13:35 00:15 LEIB IBZ 25/09/…" at bounding box center [378, 186] width 756 height 372
click at [602, 32] on span at bounding box center [602, 33] width 0 height 16
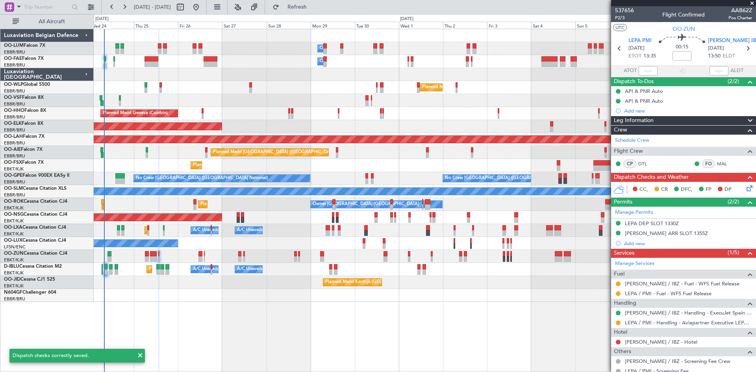
click at [679, 55] on mat-tooltip-component "Flight Time" at bounding box center [680, 61] width 36 height 21
click at [679, 55] on input at bounding box center [682, 55] width 19 height 9
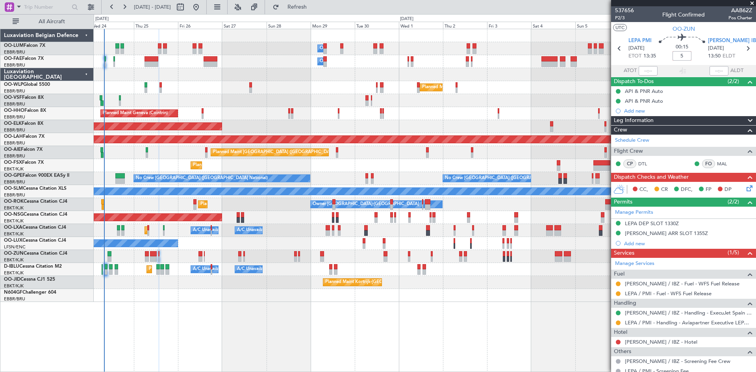
click at [697, 51] on div "00:15 5" at bounding box center [682, 48] width 52 height 29
click at [619, 20] on span "P2/3" at bounding box center [624, 18] width 19 height 7
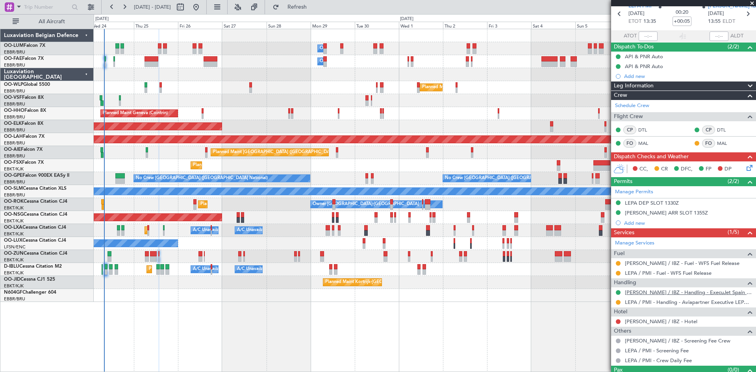
scroll to position [50, 0]
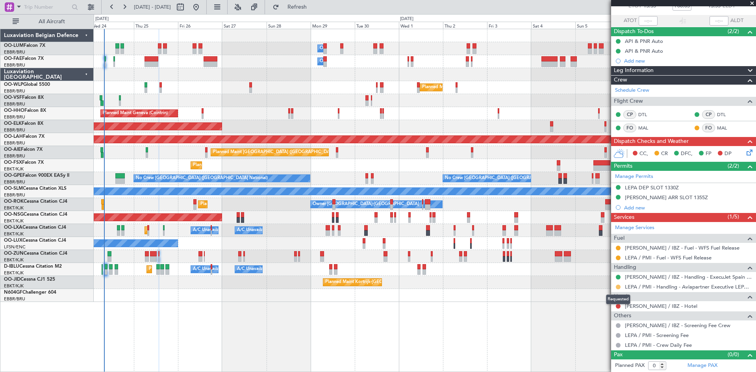
click at [619, 286] on button at bounding box center [618, 287] width 5 height 5
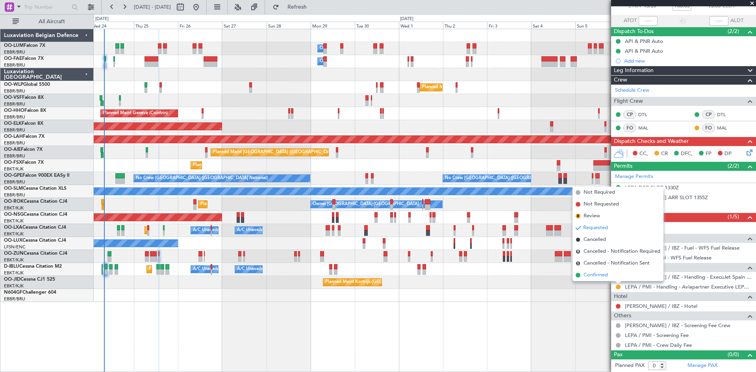
click at [607, 278] on span "Confirmed" at bounding box center [596, 275] width 24 height 8
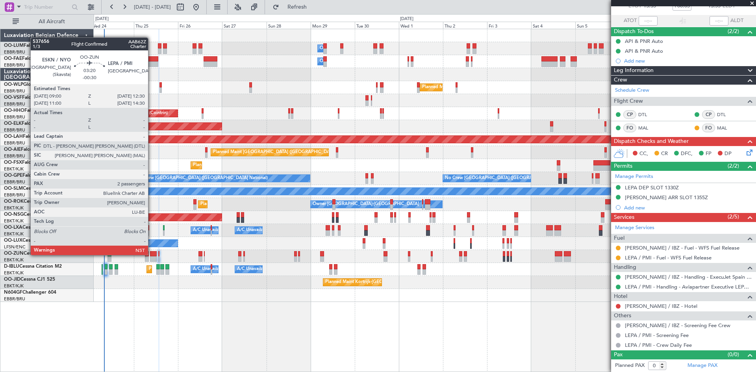
click at [152, 254] on div at bounding box center [153, 254] width 7 height 6
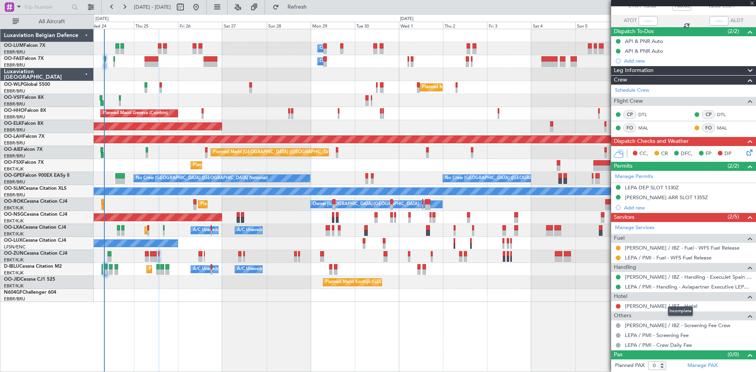
type input "-00:30"
type input "2"
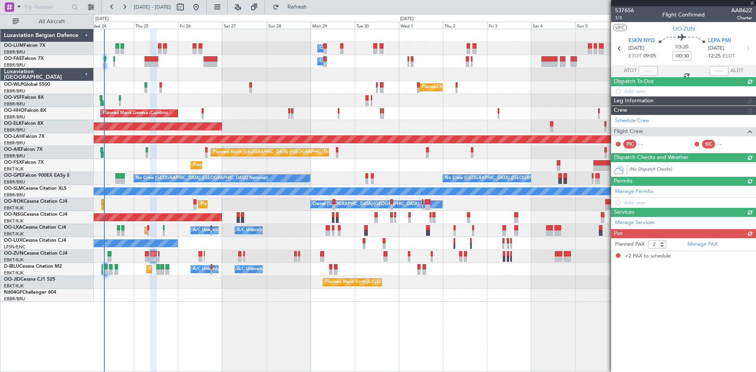
scroll to position [0, 0]
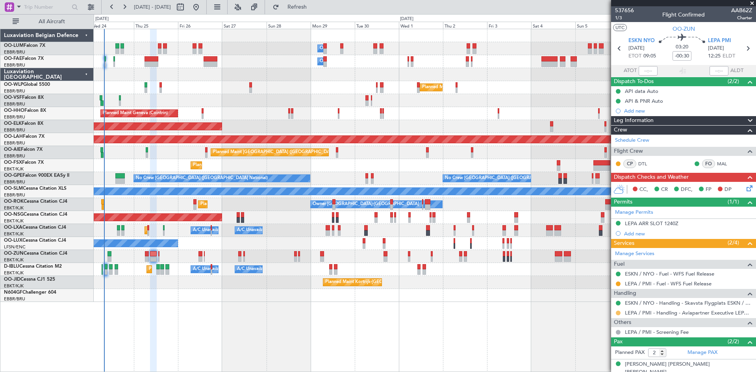
click at [616, 313] on button at bounding box center [618, 313] width 5 height 5
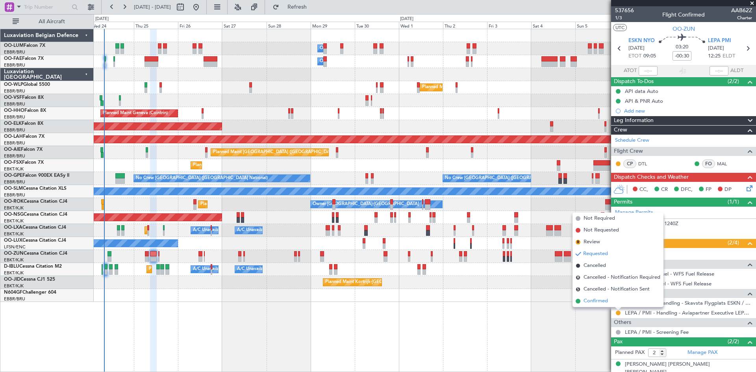
click at [603, 301] on span "Confirmed" at bounding box center [596, 301] width 24 height 8
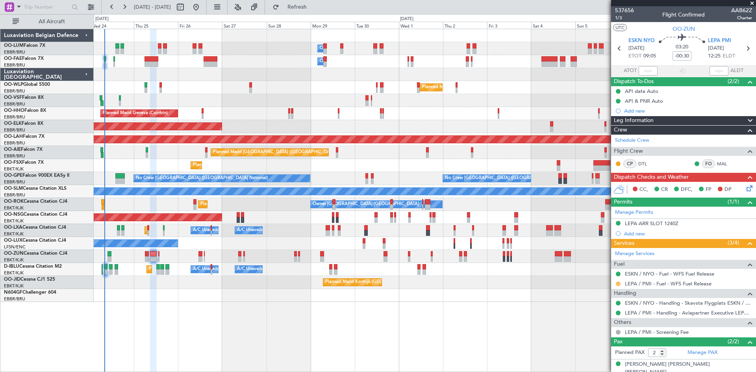
click at [617, 283] on button at bounding box center [618, 284] width 5 height 5
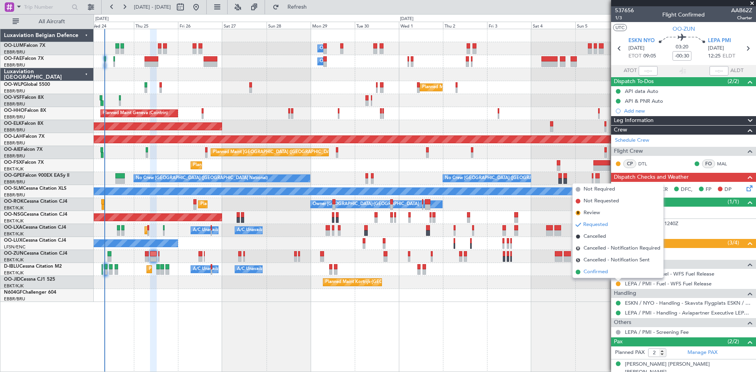
click at [611, 270] on li "Confirmed" at bounding box center [618, 272] width 91 height 12
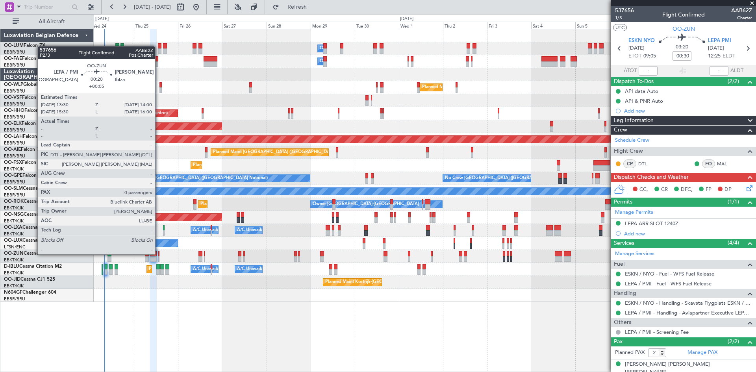
click at [159, 254] on div at bounding box center [158, 254] width 1 height 6
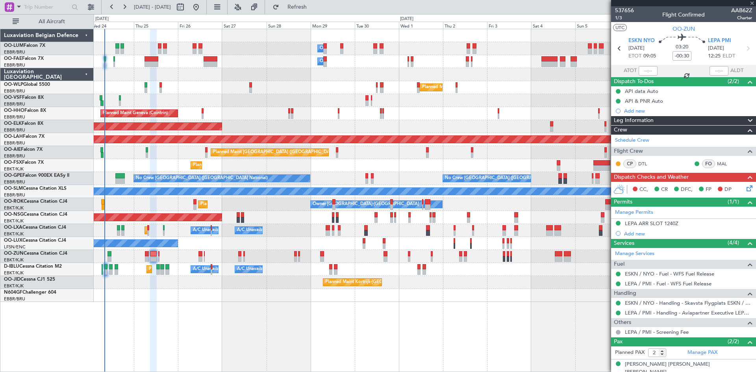
type input "+00:05"
type input "0"
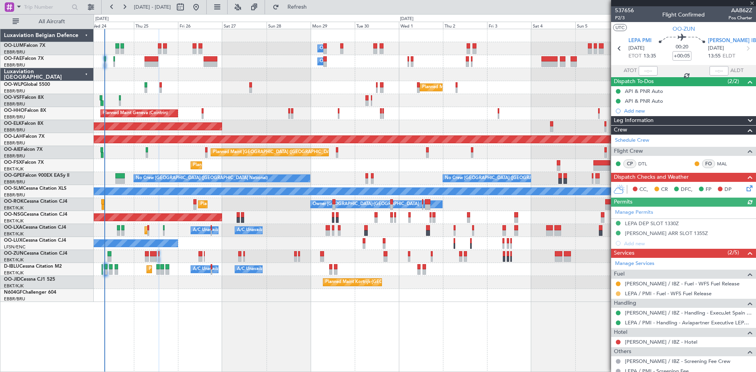
click at [619, 294] on button at bounding box center [618, 293] width 5 height 5
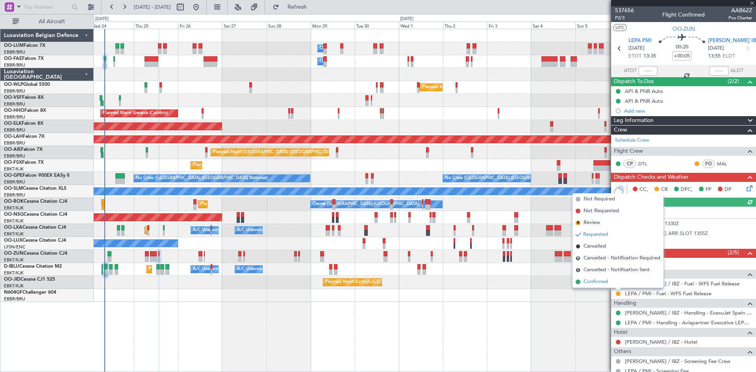
click at [599, 281] on span "Confirmed" at bounding box center [596, 282] width 24 height 8
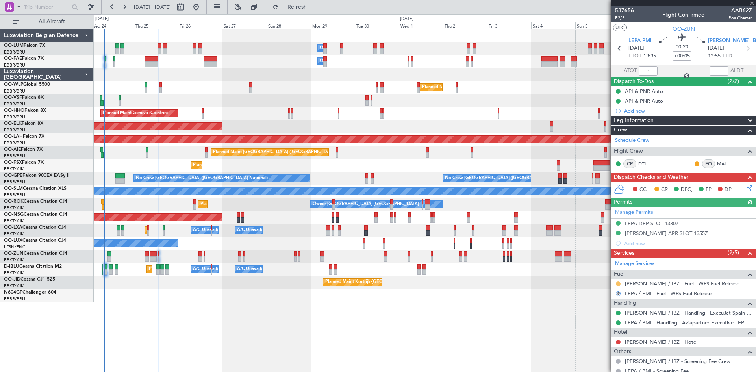
click at [619, 282] on button at bounding box center [618, 284] width 5 height 5
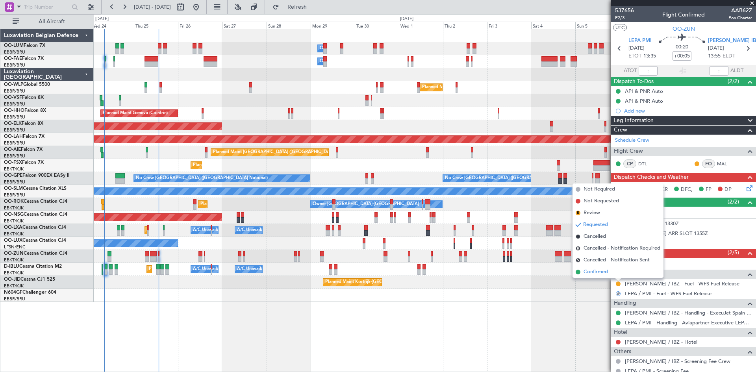
click at [606, 272] on span "Confirmed" at bounding box center [596, 272] width 24 height 8
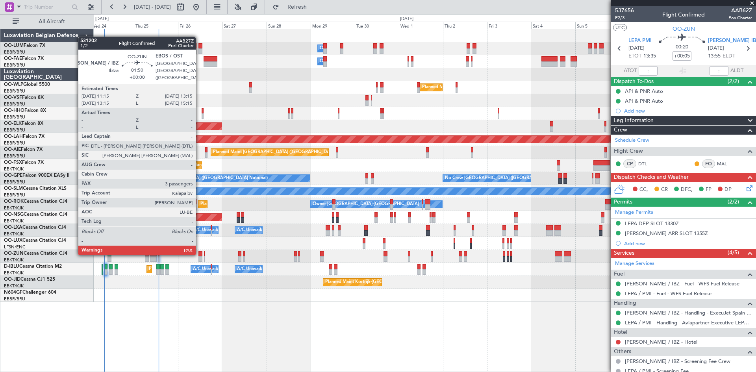
click at [199, 254] on div at bounding box center [201, 254] width 4 height 6
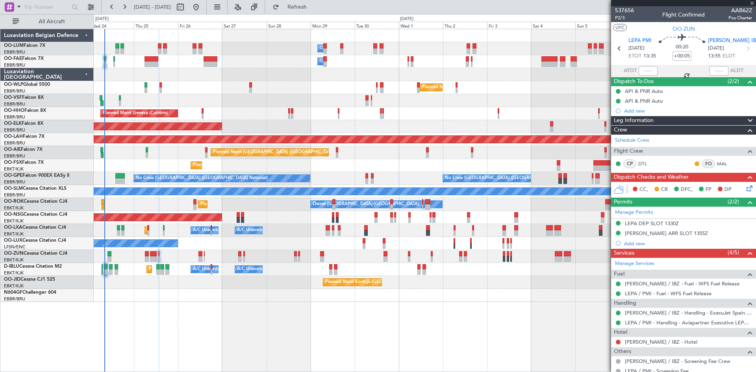
type input "3"
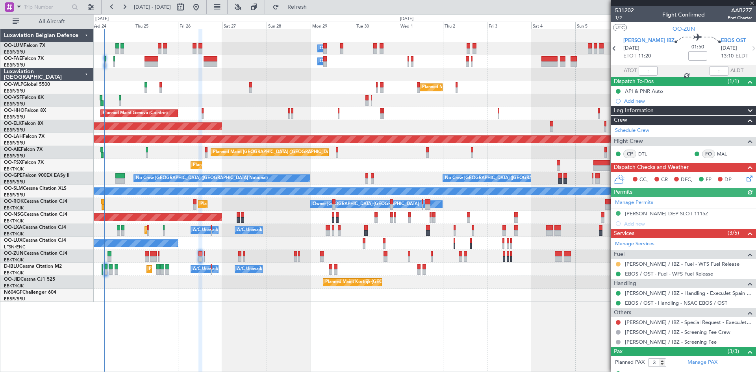
click at [620, 263] on button at bounding box center [618, 264] width 5 height 5
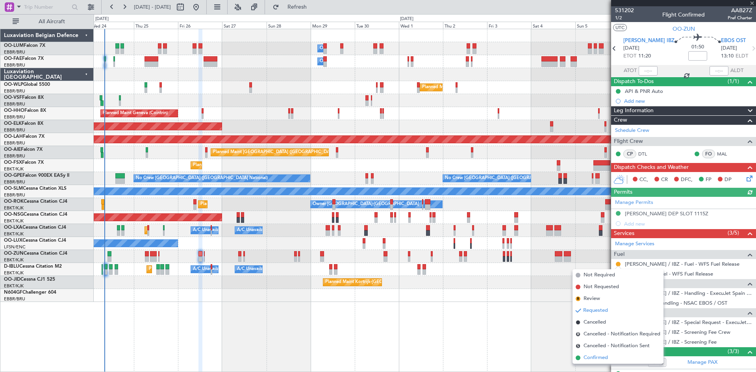
click at [599, 356] on span "Confirmed" at bounding box center [596, 358] width 24 height 8
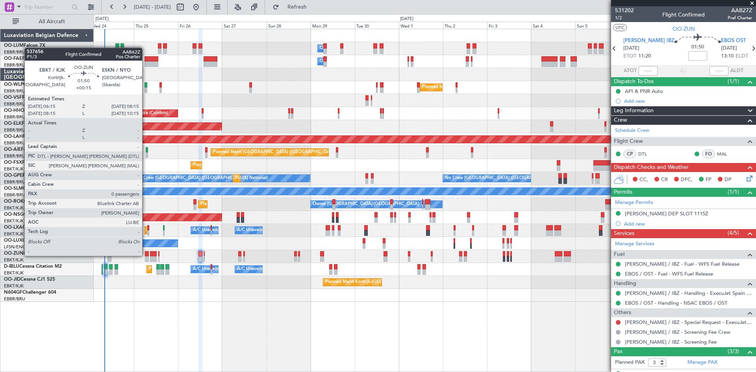
click at [146, 255] on div at bounding box center [147, 254] width 4 height 6
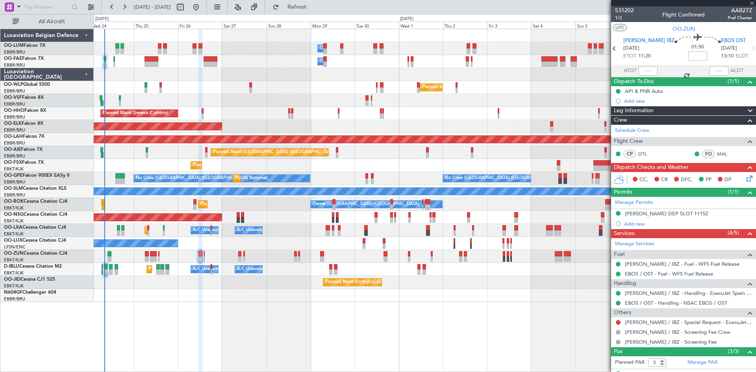
type input "+00:15"
type input "0"
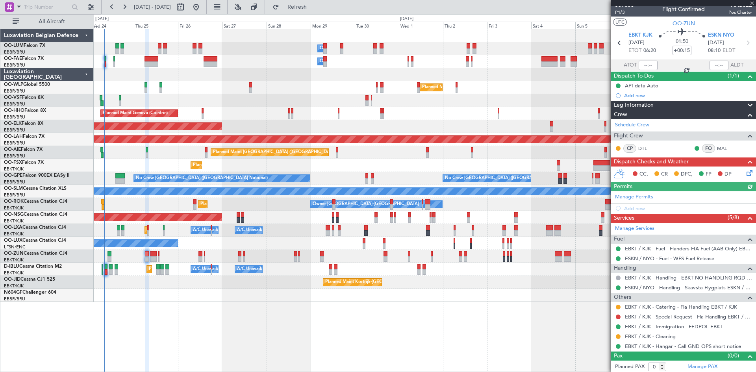
scroll to position [7, 0]
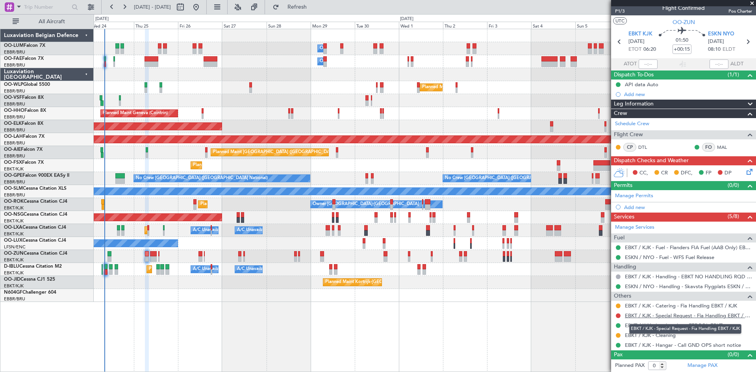
click at [649, 316] on link "EBKT / KJK - Special Request - Fia Handling EBKT / KJK" at bounding box center [688, 315] width 127 height 7
click at [617, 315] on button at bounding box center [618, 316] width 5 height 5
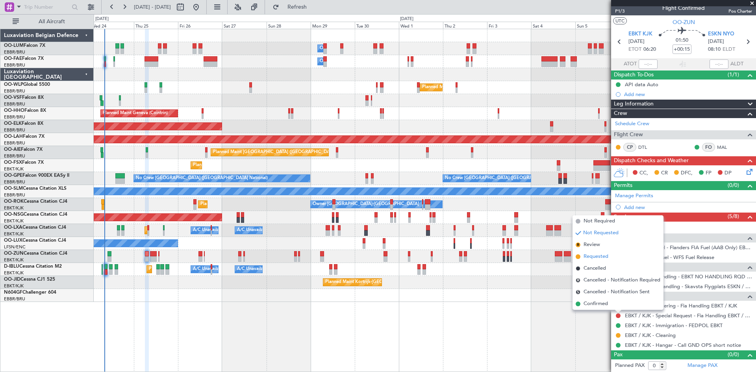
click at [597, 254] on span "Requested" at bounding box center [596, 257] width 25 height 8
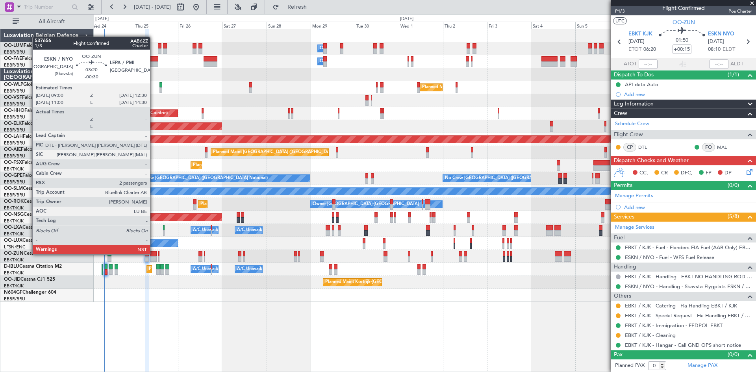
click at [154, 254] on div at bounding box center [153, 254] width 7 height 6
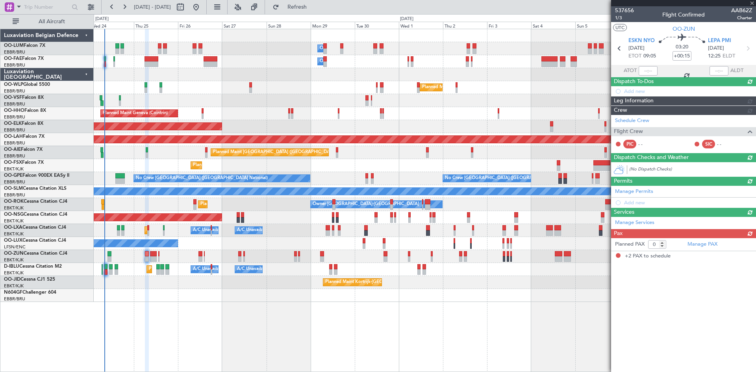
type input "-00:30"
type input "2"
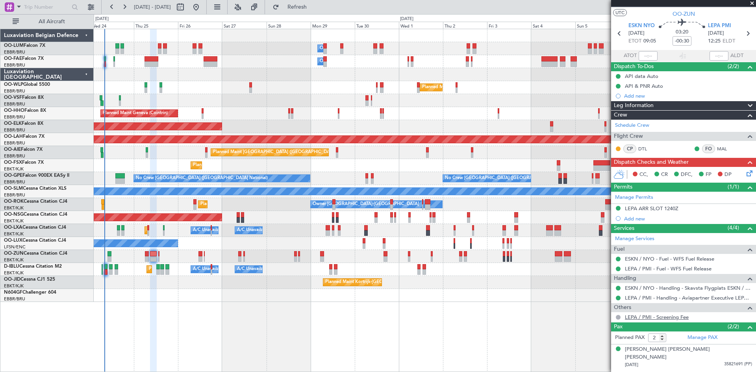
scroll to position [22, 0]
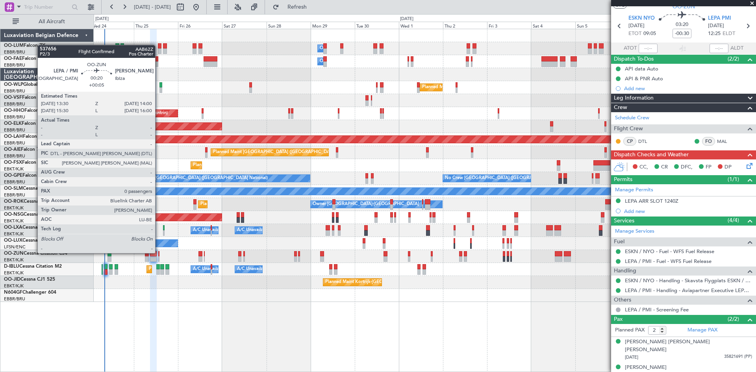
click at [159, 252] on div at bounding box center [158, 254] width 1 height 6
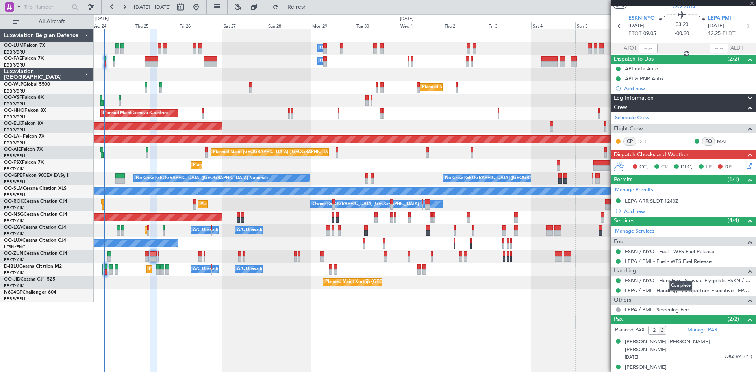
type input "+00:05"
type input "0"
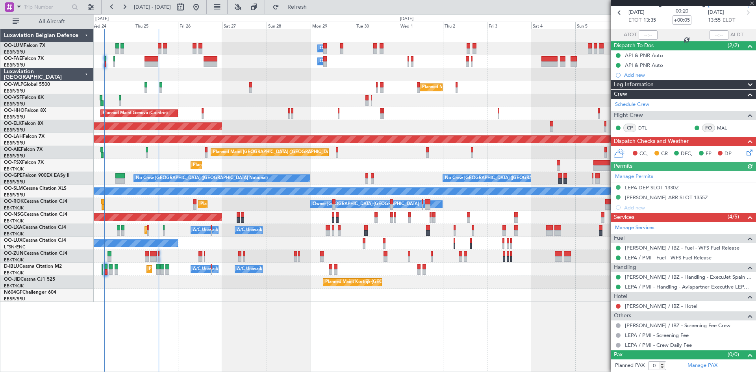
scroll to position [0, 0]
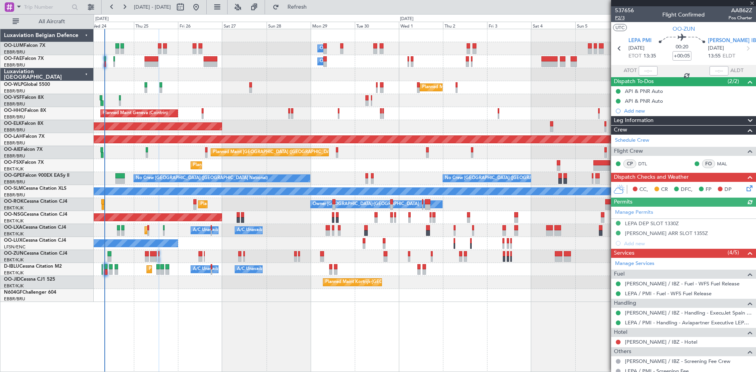
click at [621, 19] on span "P2/3" at bounding box center [624, 18] width 19 height 7
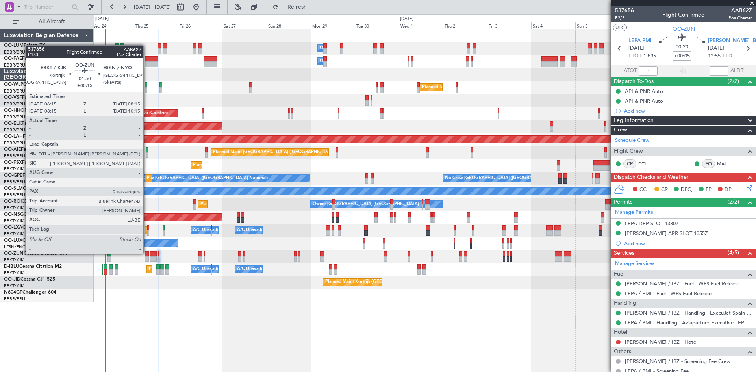
click at [147, 253] on div at bounding box center [147, 254] width 4 height 6
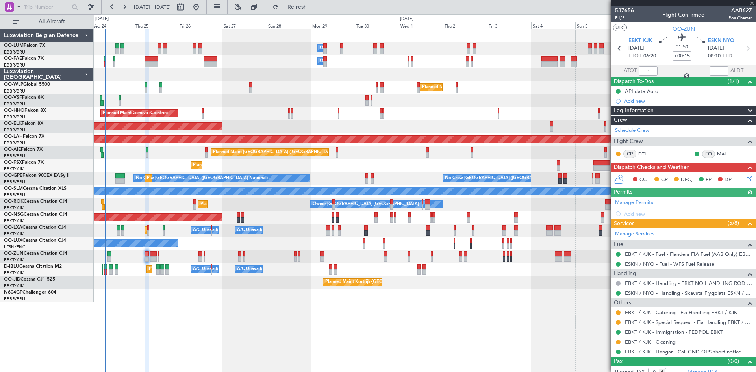
click at [745, 178] on icon at bounding box center [748, 177] width 6 height 6
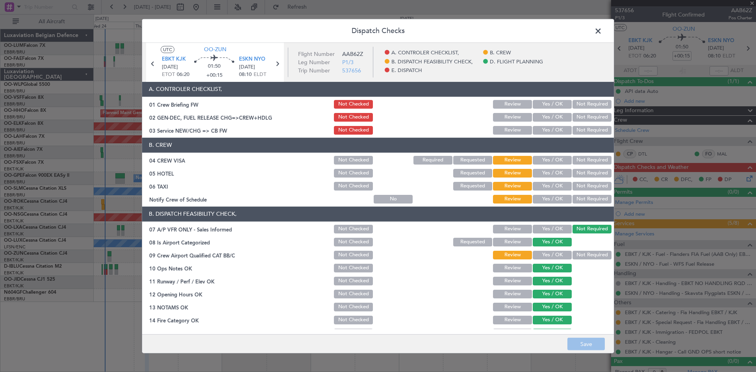
click at [555, 107] on button "Yes / OK" at bounding box center [552, 104] width 39 height 9
click at [554, 116] on button "Yes / OK" at bounding box center [552, 117] width 39 height 9
click at [548, 129] on button "Yes / OK" at bounding box center [552, 130] width 39 height 9
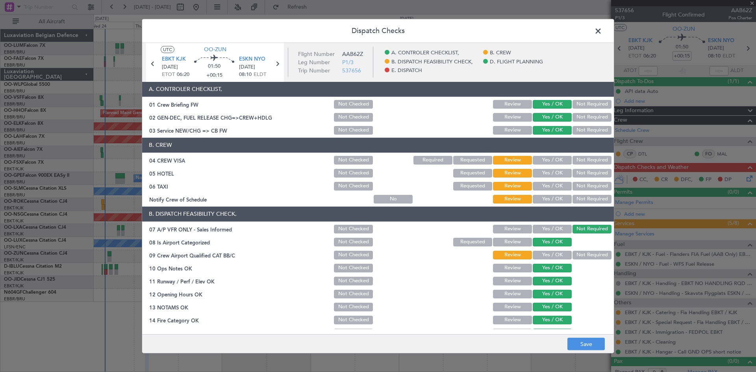
click at [589, 161] on button "Not Required" at bounding box center [592, 160] width 39 height 9
click at [585, 172] on button "Not Required" at bounding box center [592, 173] width 39 height 9
click at [583, 185] on button "Not Required" at bounding box center [592, 186] width 39 height 9
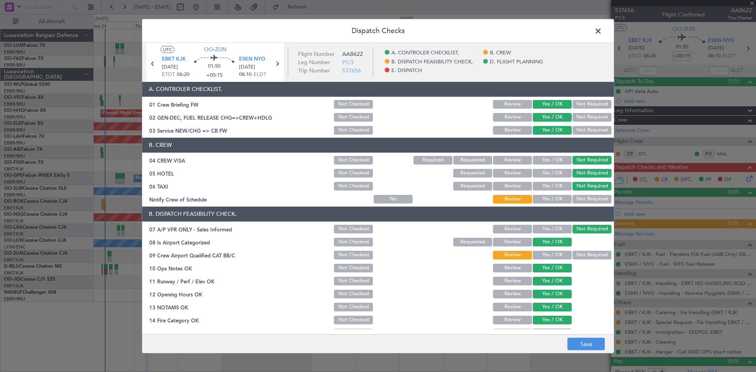
click at [546, 199] on button "Yes / OK" at bounding box center [552, 199] width 39 height 9
click at [550, 253] on button "Yes / OK" at bounding box center [552, 255] width 39 height 9
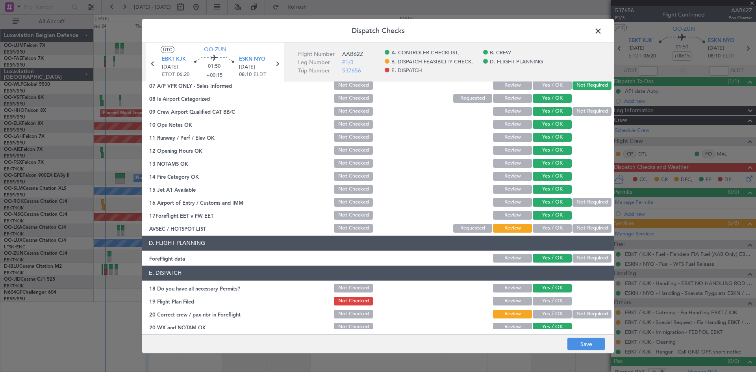
scroll to position [149, 0]
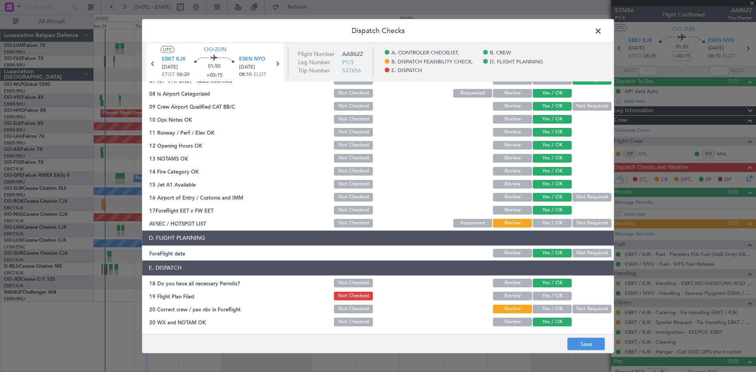
click at [546, 225] on button "Yes / OK" at bounding box center [552, 223] width 39 height 9
click at [558, 296] on button "Yes / OK" at bounding box center [552, 296] width 39 height 9
click at [547, 309] on button "Yes / OK" at bounding box center [552, 309] width 39 height 9
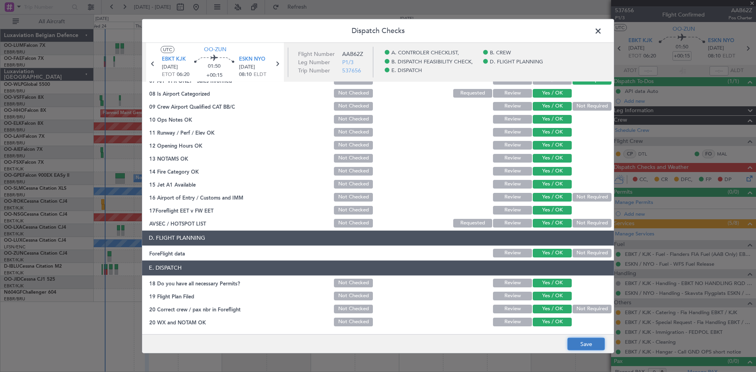
click at [590, 343] on button "Save" at bounding box center [586, 344] width 37 height 13
click at [602, 33] on span at bounding box center [602, 33] width 0 height 16
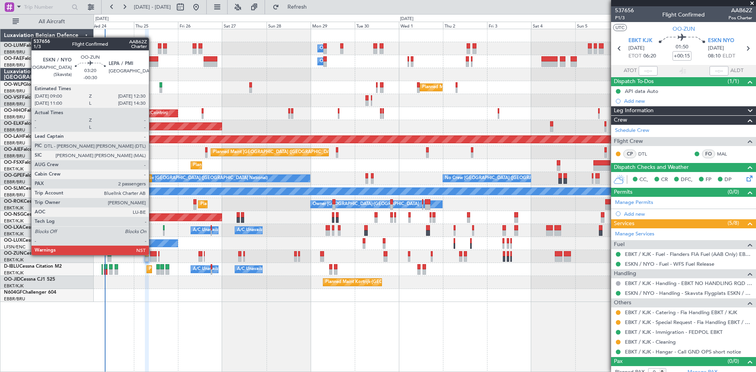
click at [152, 254] on div at bounding box center [153, 254] width 7 height 6
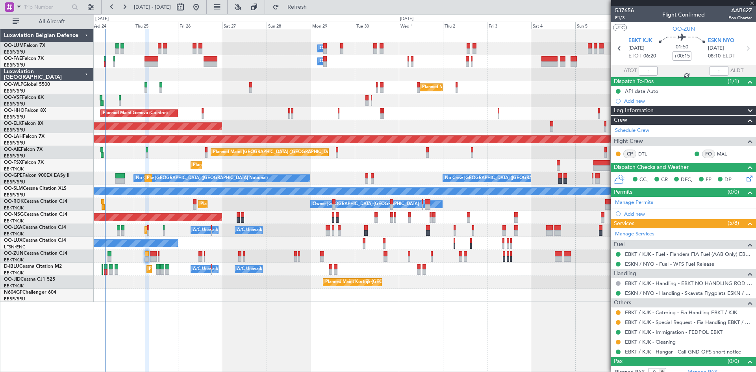
type input "-00:30"
type input "2"
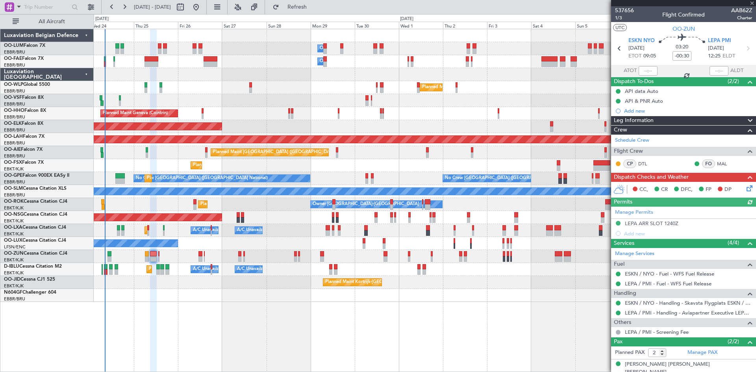
click at [745, 188] on icon at bounding box center [748, 187] width 6 height 6
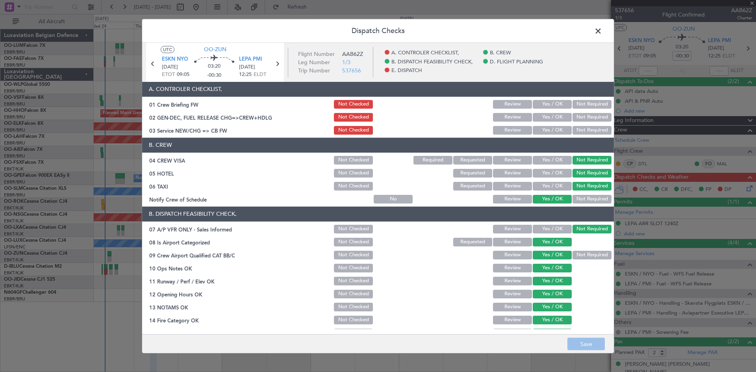
click at [541, 102] on button "Yes / OK" at bounding box center [552, 104] width 39 height 9
click at [546, 116] on button "Yes / OK" at bounding box center [552, 117] width 39 height 9
click at [549, 128] on button "Yes / OK" at bounding box center [552, 130] width 39 height 9
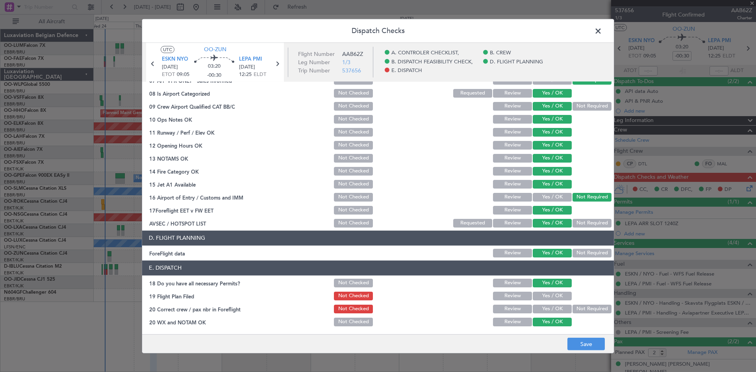
click at [553, 296] on button "Yes / OK" at bounding box center [552, 296] width 39 height 9
click at [553, 309] on button "Yes / OK" at bounding box center [552, 309] width 39 height 9
click at [573, 346] on button "Save" at bounding box center [586, 344] width 37 height 13
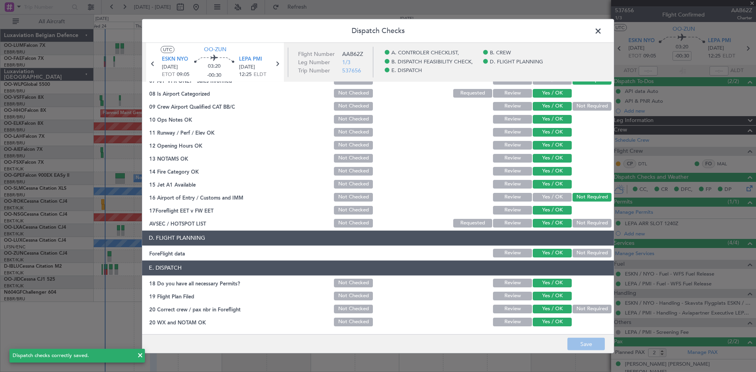
click at [602, 33] on span at bounding box center [602, 33] width 0 height 16
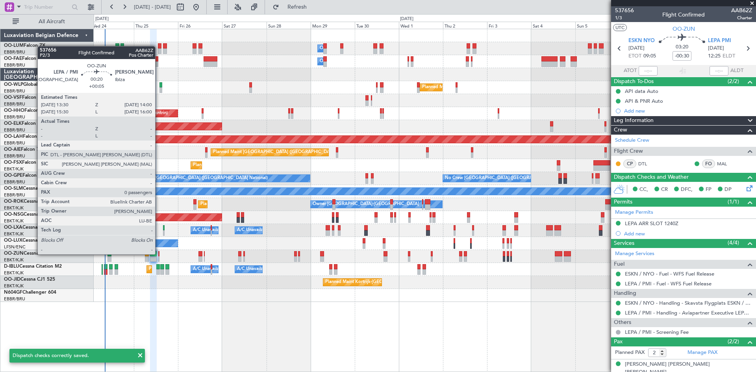
click at [159, 254] on div at bounding box center [158, 254] width 1 height 6
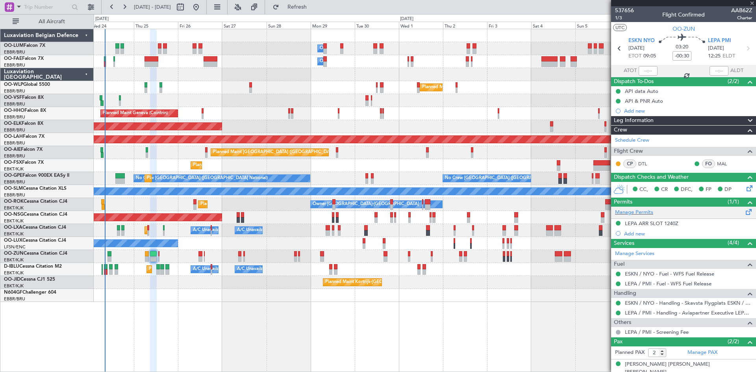
type input "+00:05"
type input "0"
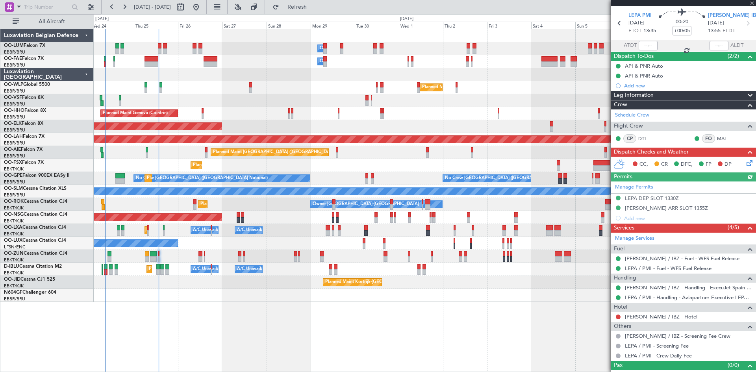
scroll to position [36, 0]
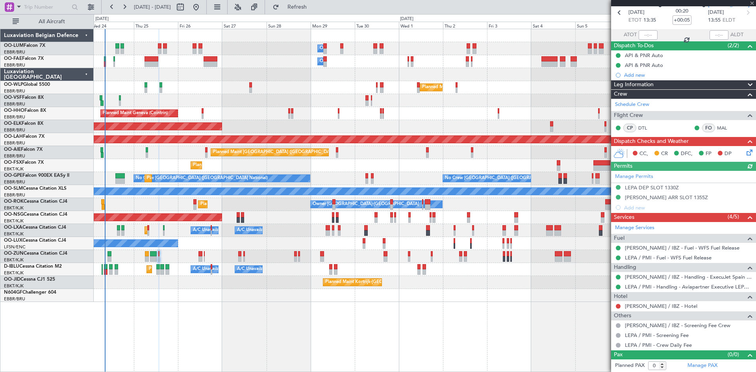
click at [746, 153] on icon at bounding box center [748, 151] width 6 height 6
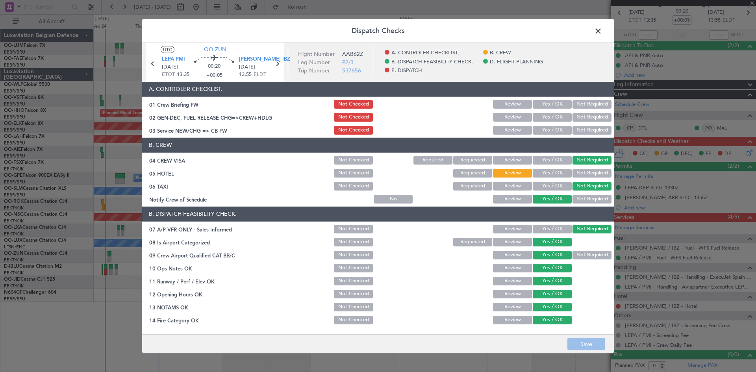
click at [541, 106] on button "Yes / OK" at bounding box center [552, 104] width 39 height 9
click at [543, 116] on button "Yes / OK" at bounding box center [552, 117] width 39 height 9
click at [544, 130] on button "Yes / OK" at bounding box center [552, 130] width 39 height 9
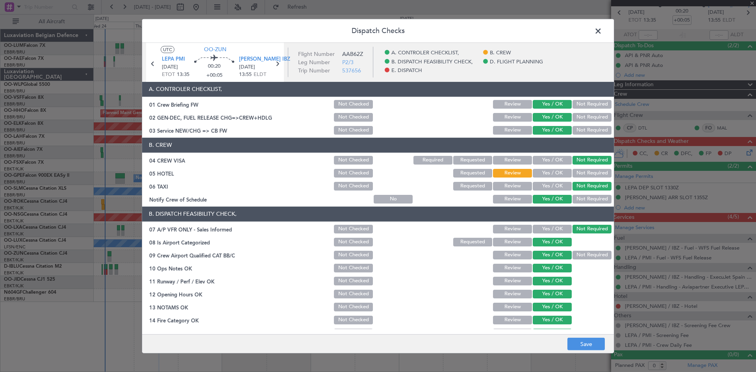
click at [553, 170] on button "Yes / OK" at bounding box center [552, 173] width 39 height 9
click at [484, 171] on button "Requested" at bounding box center [472, 173] width 39 height 9
click at [501, 172] on button "Review" at bounding box center [512, 173] width 39 height 9
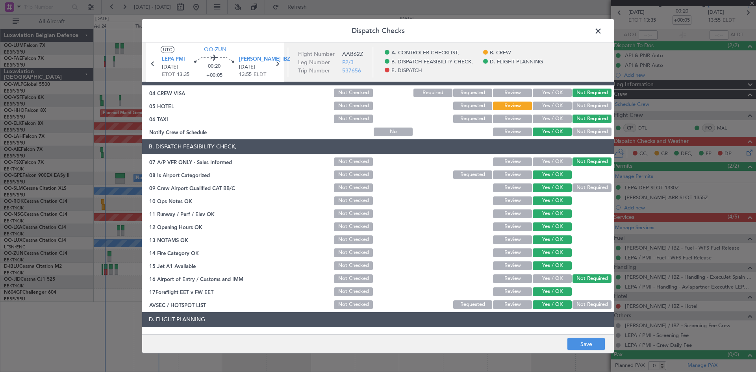
scroll to position [149, 0]
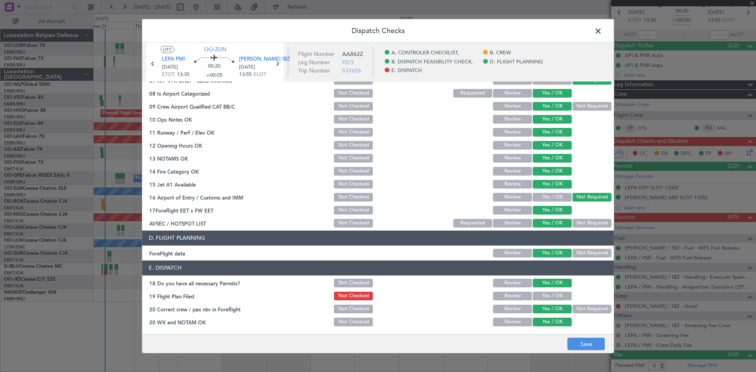
click at [546, 297] on button "Yes / OK" at bounding box center [552, 296] width 39 height 9
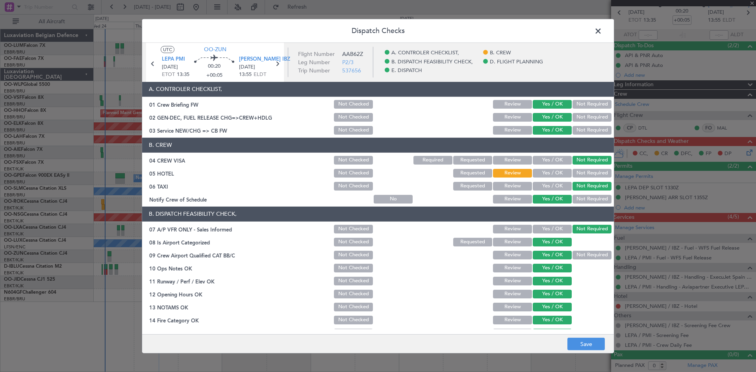
click at [473, 175] on button "Requested" at bounding box center [472, 173] width 39 height 9
click at [574, 343] on button "Save" at bounding box center [586, 344] width 37 height 13
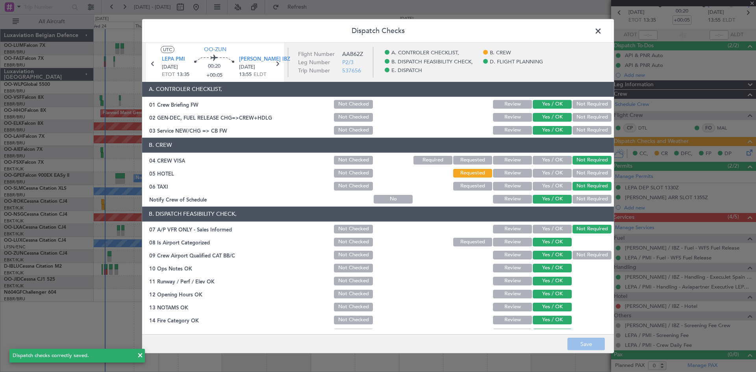
click at [602, 29] on span at bounding box center [602, 33] width 0 height 16
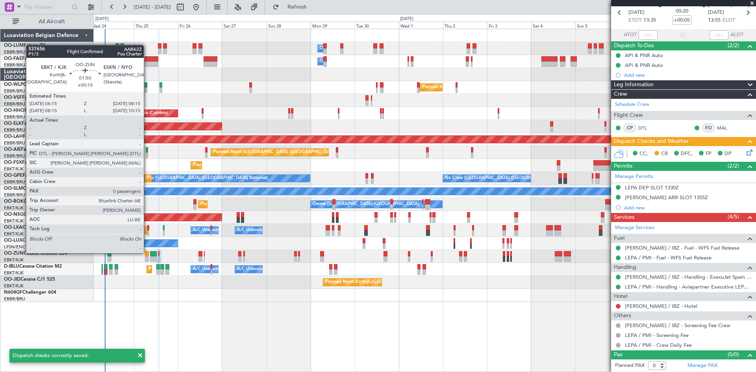
click at [147, 252] on div at bounding box center [147, 254] width 4 height 6
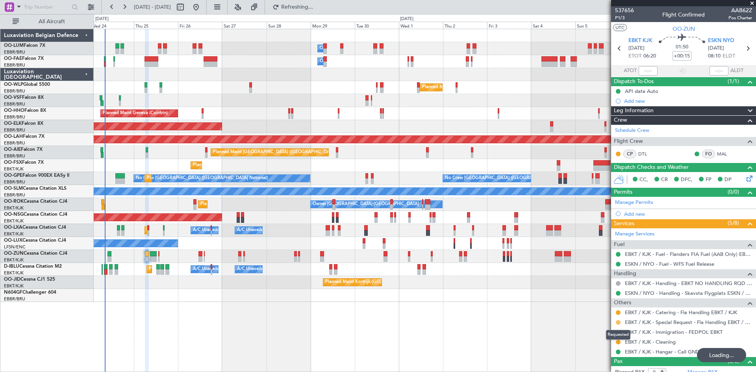
click at [618, 320] on button at bounding box center [618, 322] width 5 height 5
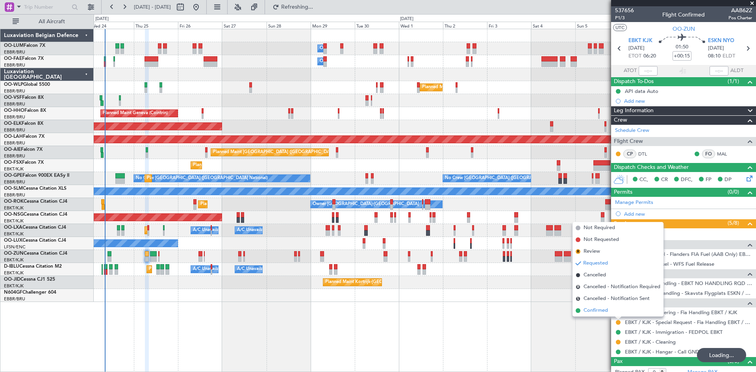
click at [607, 311] on span "Confirmed" at bounding box center [596, 311] width 24 height 8
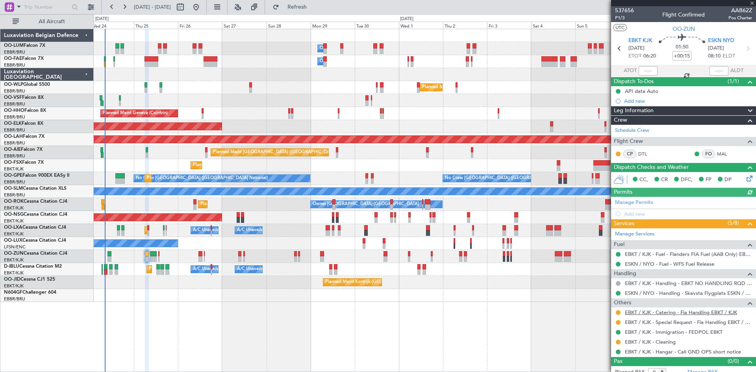
scroll to position [7, 0]
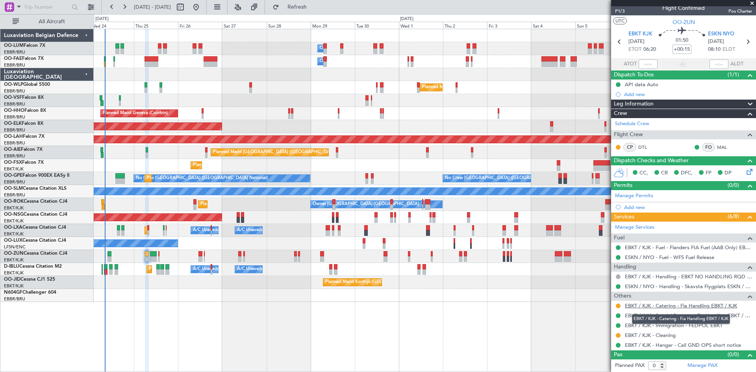
click at [689, 306] on link "EBKT / KJK - Catering - Fia Handling EBKT / KJK" at bounding box center [681, 306] width 112 height 7
click at [618, 306] on button at bounding box center [618, 306] width 5 height 5
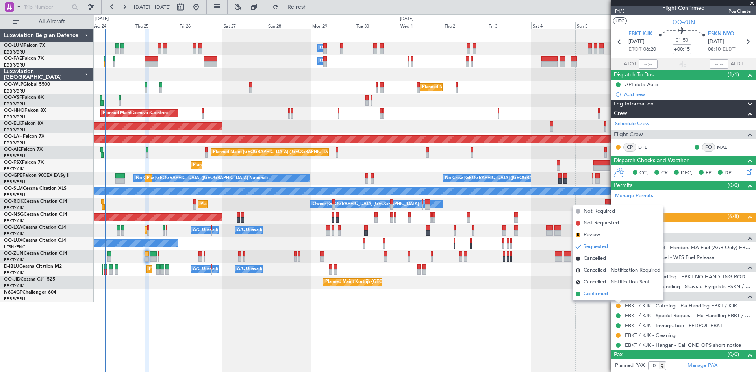
click at [605, 297] on span "Confirmed" at bounding box center [596, 294] width 24 height 8
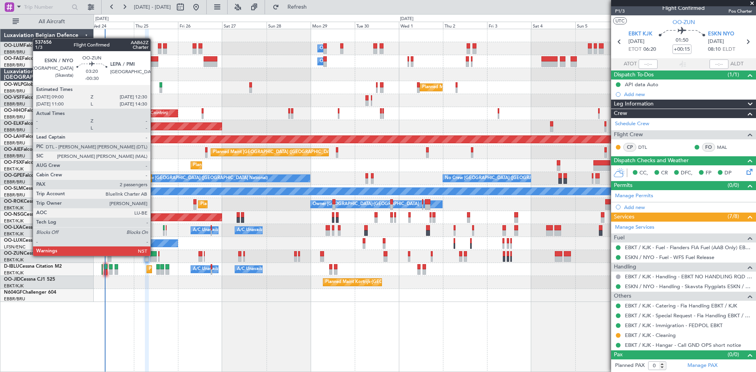
click at [154, 255] on div at bounding box center [153, 254] width 7 height 6
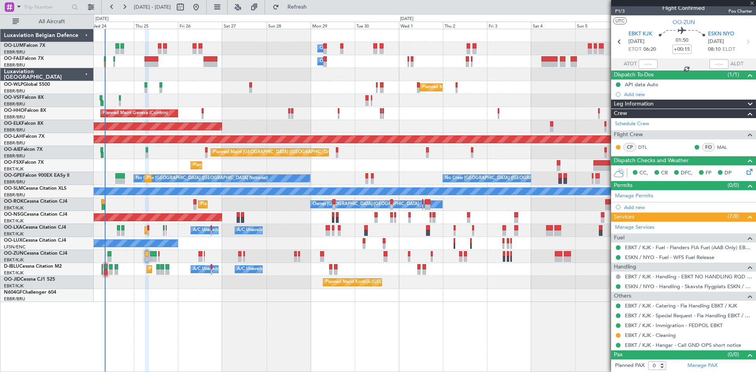
type input "-00:30"
type input "2"
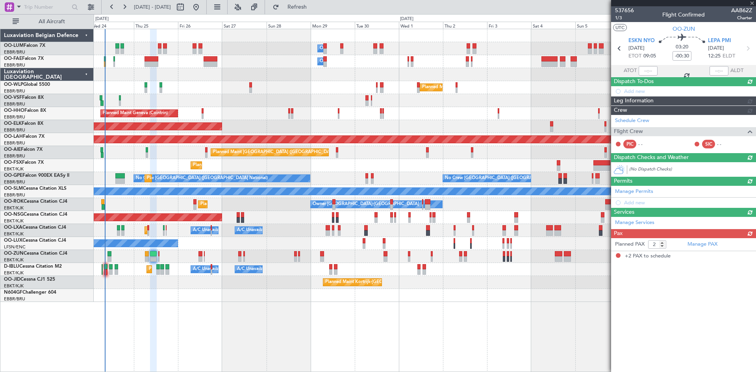
scroll to position [0, 0]
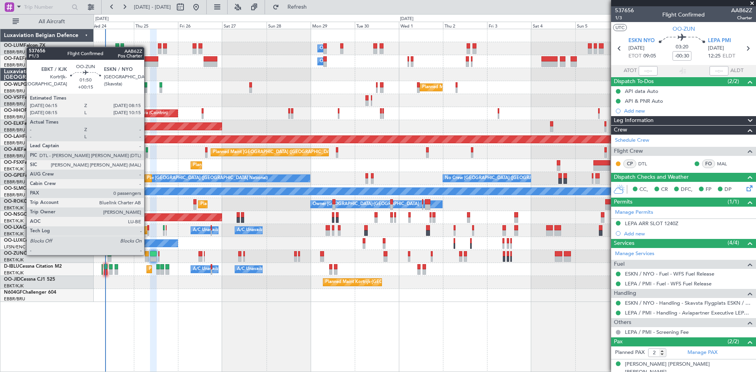
click at [148, 254] on div at bounding box center [147, 254] width 4 height 6
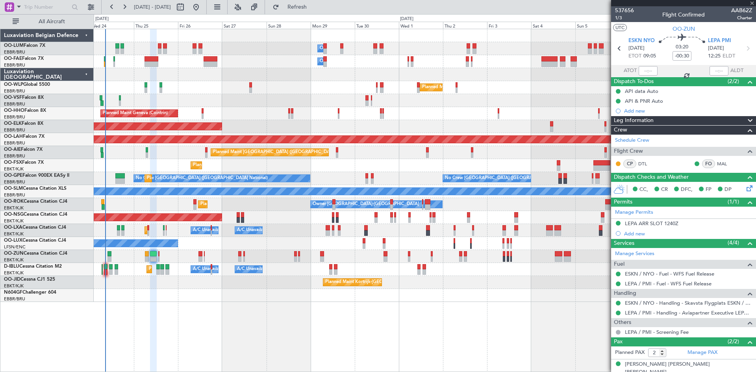
type input "+00:15"
type input "0"
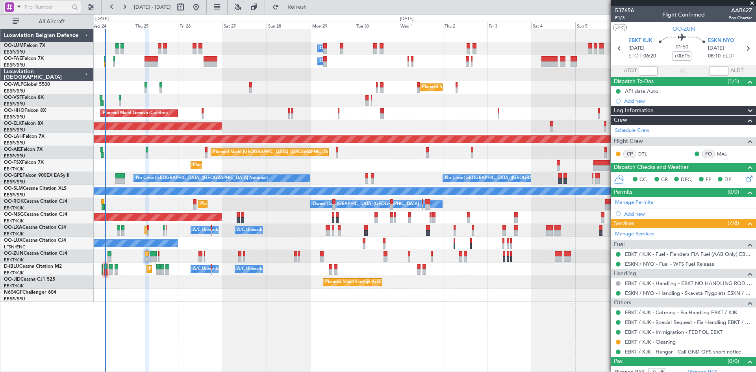
click at [33, 8] on input "text" at bounding box center [46, 7] width 45 height 12
click at [12, 7] on div at bounding box center [9, 6] width 9 height 9
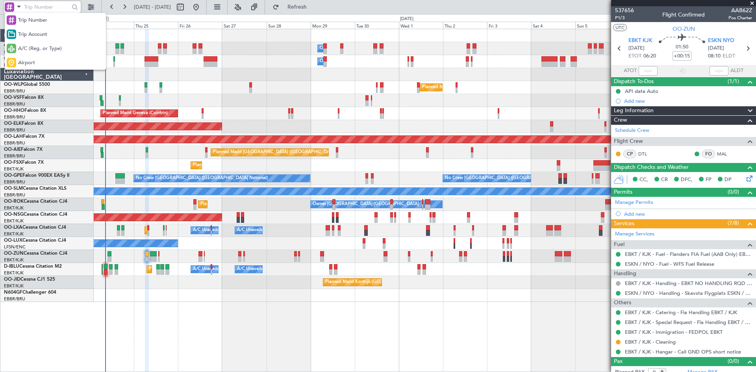
click at [511, 273] on div at bounding box center [378, 186] width 756 height 372
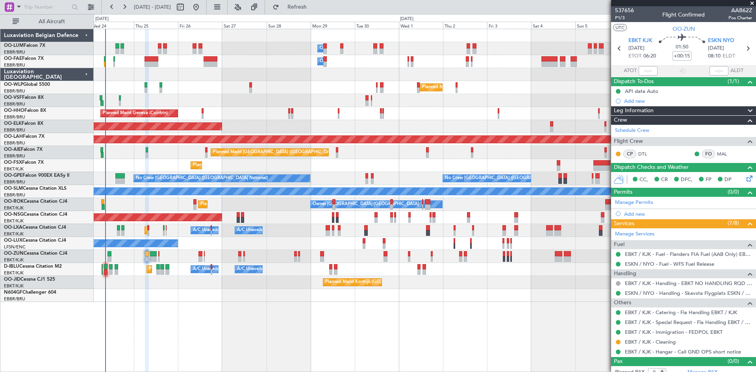
click at [195, 276] on div "Planned Maint Kortrijk-[GEOGRAPHIC_DATA]" at bounding box center [425, 282] width 662 height 13
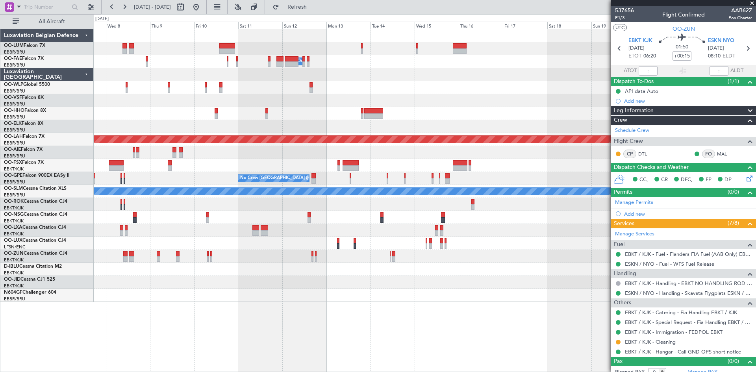
click at [179, 278] on div "Owner Melsbroek Air Base Planned Maint Alton-st Louis (St Louis Regl) No Crew B…" at bounding box center [425, 165] width 662 height 273
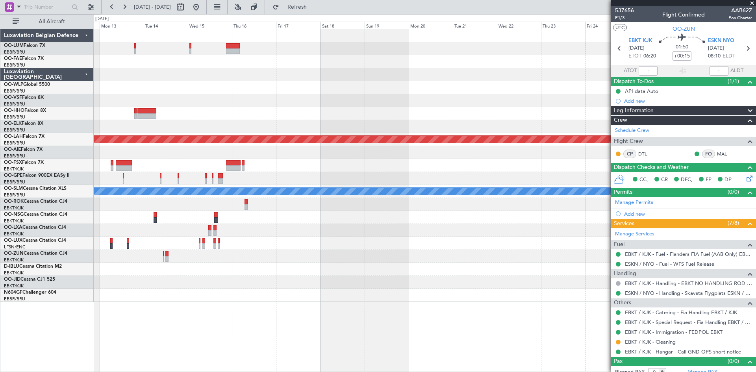
click at [243, 273] on div at bounding box center [425, 269] width 662 height 13
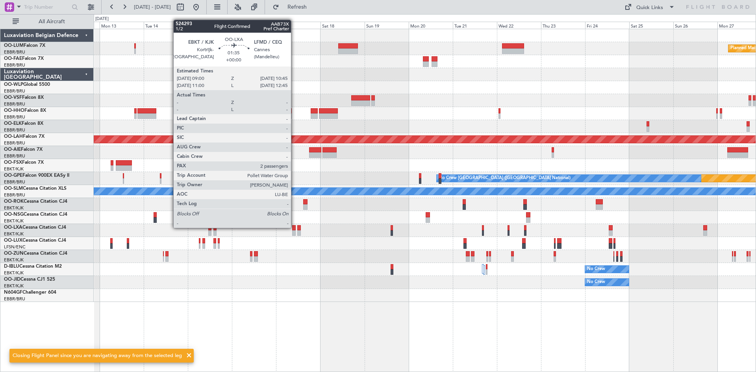
click at [295, 227] on div at bounding box center [294, 228] width 4 height 6
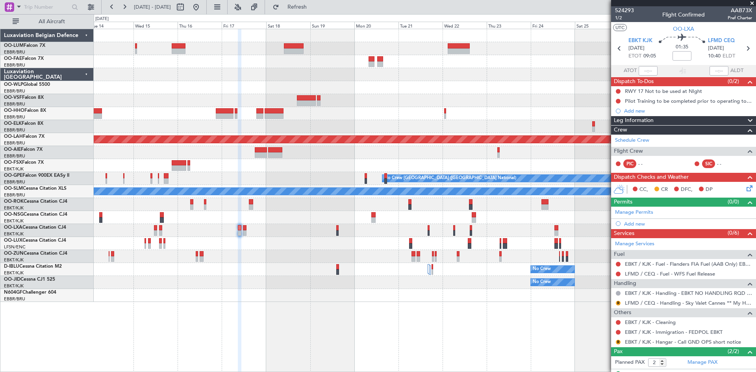
click at [301, 253] on div at bounding box center [425, 256] width 662 height 13
click at [661, 300] on link "LFMD / CEQ - Handling - Sky Valet Cannes ** My Handling**LFMD / CEQ" at bounding box center [688, 303] width 127 height 7
click at [619, 303] on button "R" at bounding box center [618, 303] width 5 height 5
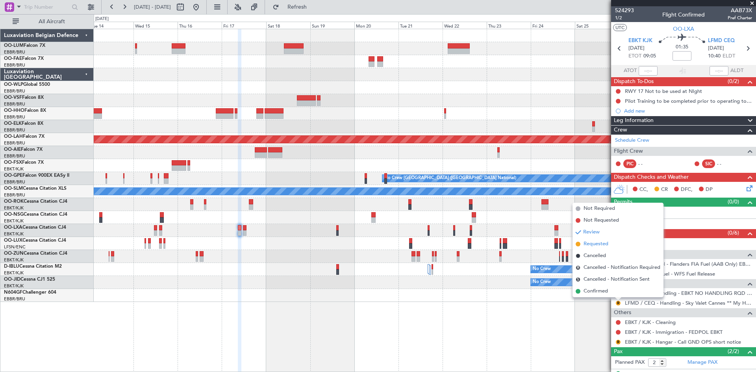
click at [606, 244] on span "Requested" at bounding box center [596, 244] width 25 height 8
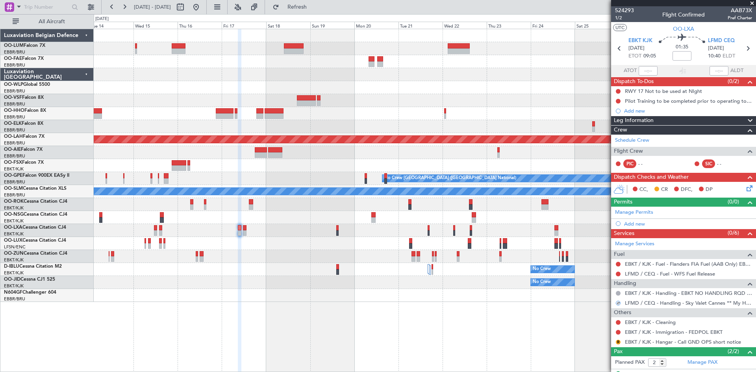
click at [619, 340] on div "Not Requested" at bounding box center [619, 340] width 0 height 0
click at [616, 342] on button "R" at bounding box center [618, 342] width 5 height 5
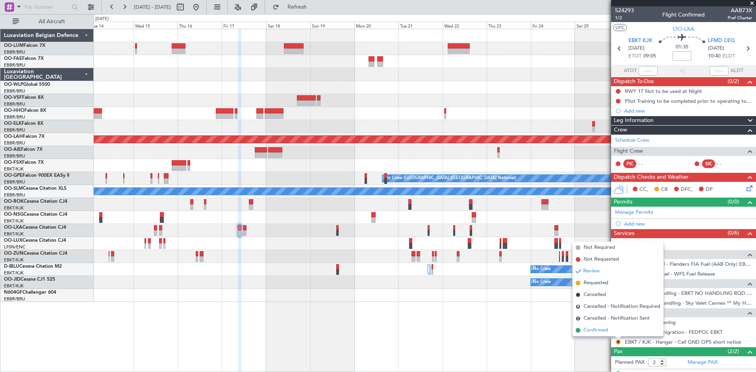
click at [599, 329] on span "Confirmed" at bounding box center [596, 331] width 24 height 8
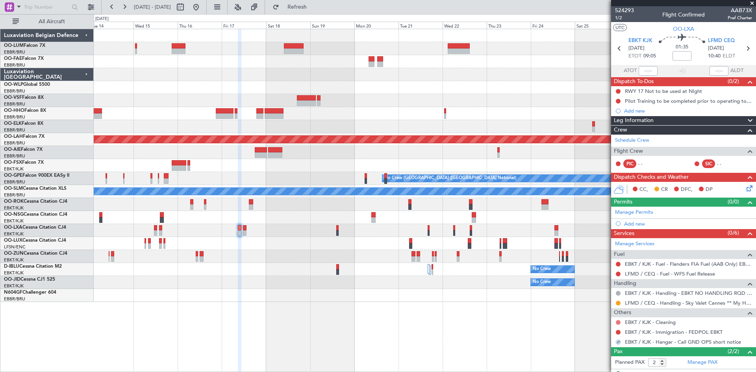
click at [620, 322] on button at bounding box center [618, 322] width 5 height 5
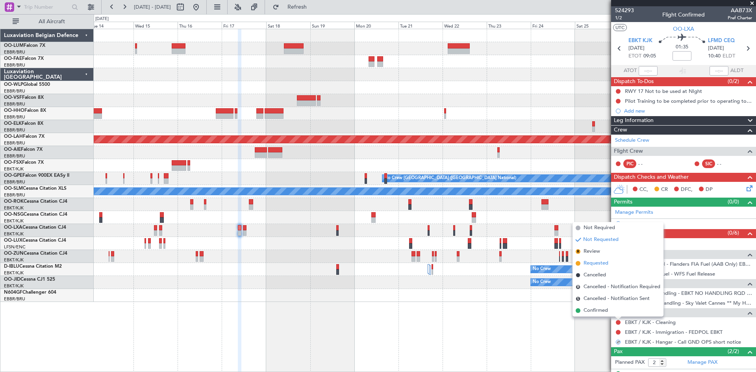
click at [603, 265] on span "Requested" at bounding box center [596, 264] width 25 height 8
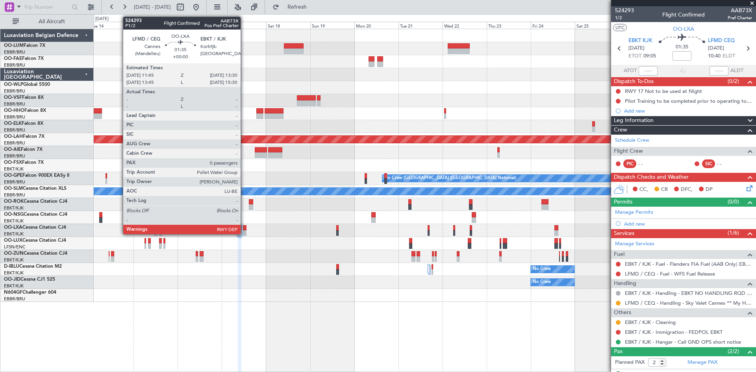
click at [244, 228] on div at bounding box center [245, 228] width 4 height 6
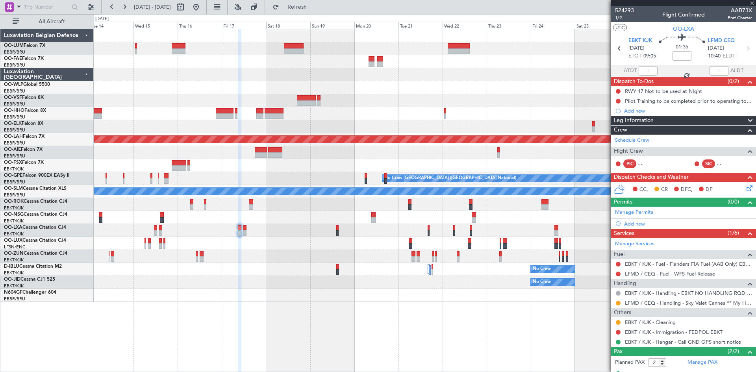
type input "0"
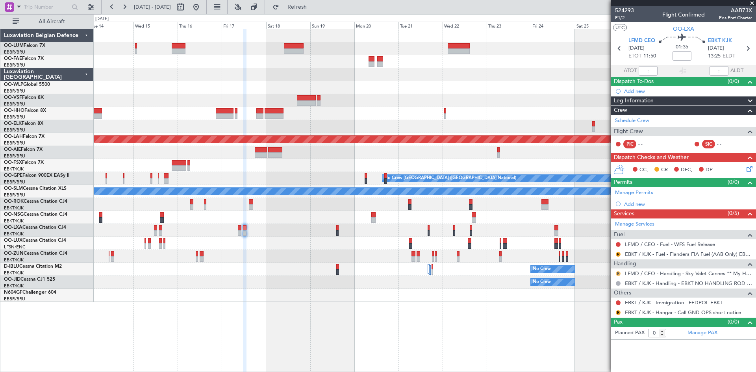
click at [619, 272] on button "R" at bounding box center [618, 273] width 5 height 5
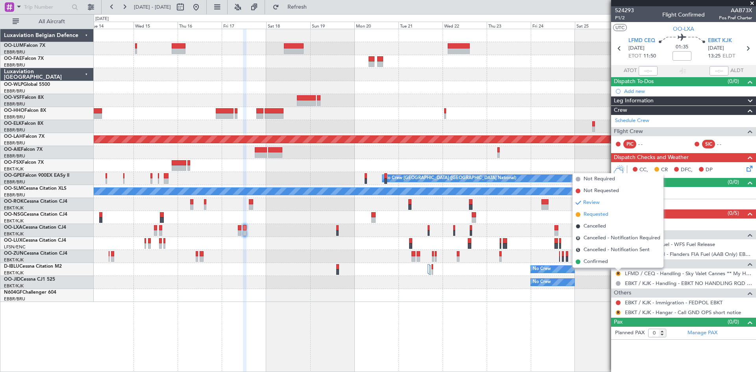
click at [599, 217] on span "Requested" at bounding box center [596, 215] width 25 height 8
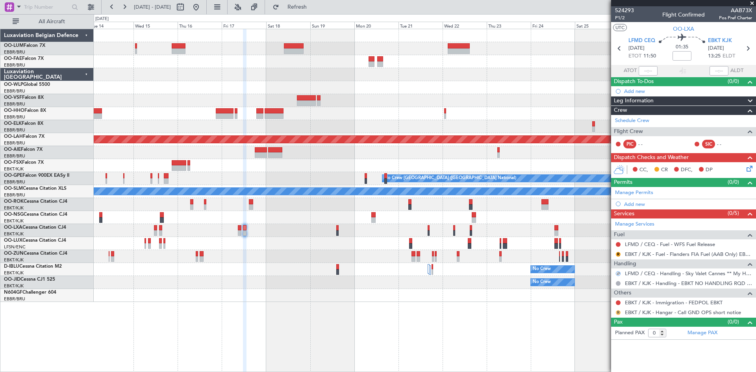
click at [618, 312] on button "R" at bounding box center [618, 312] width 5 height 5
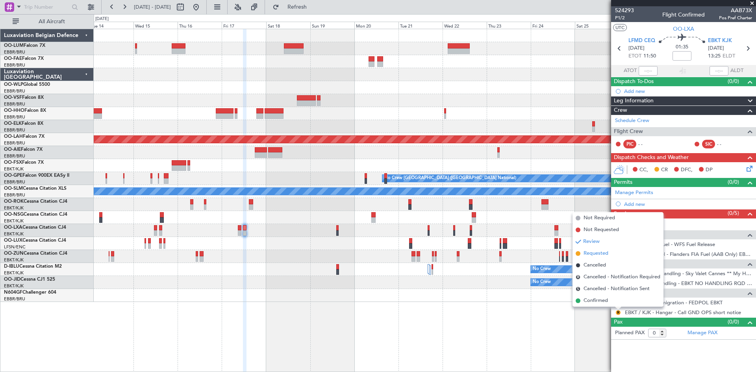
click at [602, 254] on span "Requested" at bounding box center [596, 254] width 25 height 8
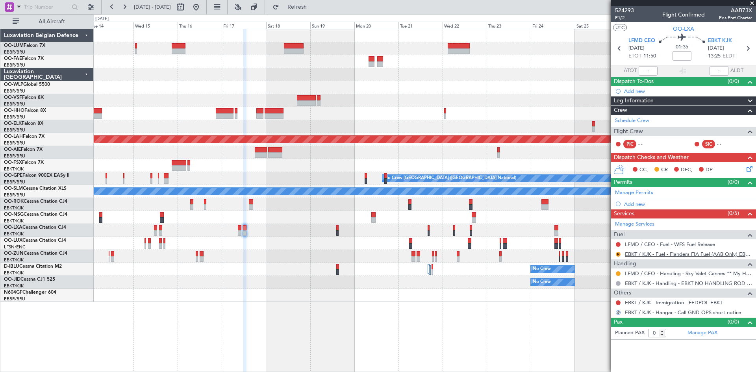
click at [650, 254] on link "EBKT / KJK - Fuel - Flanders FIA Fuel (AAB Only) EBKT / KJK" at bounding box center [688, 254] width 127 height 7
click at [619, 254] on button "R" at bounding box center [618, 254] width 5 height 5
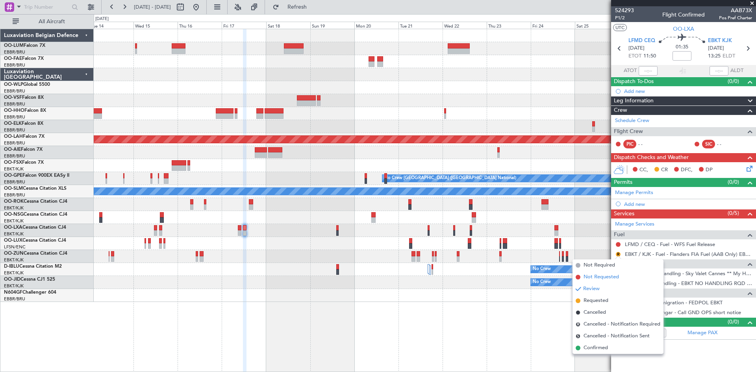
click at [594, 276] on span "Not Requested" at bounding box center [601, 277] width 35 height 8
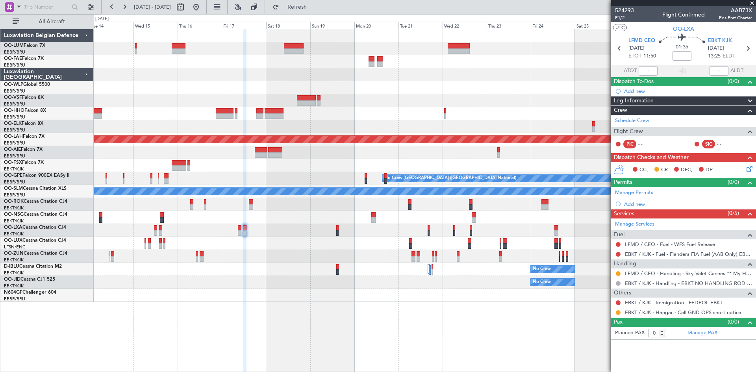
drag, startPoint x: 218, startPoint y: 9, endPoint x: 228, endPoint y: 77, distance: 68.9
click at [202, 9] on button at bounding box center [196, 7] width 13 height 13
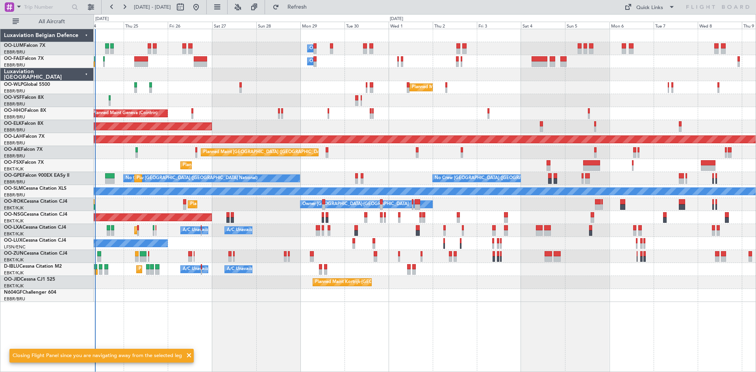
click at [228, 327] on div "Owner Melsbroek Air Base Owner Melsbroek Air Base Owner Melsbroek Air Base Plan…" at bounding box center [425, 200] width 663 height 343
click at [233, 322] on div "Owner Melsbroek Air Base Owner Melsbroek Air Base Owner Melsbroek Air Base Plan…" at bounding box center [425, 200] width 663 height 343
click at [188, 354] on span at bounding box center [188, 355] width 9 height 9
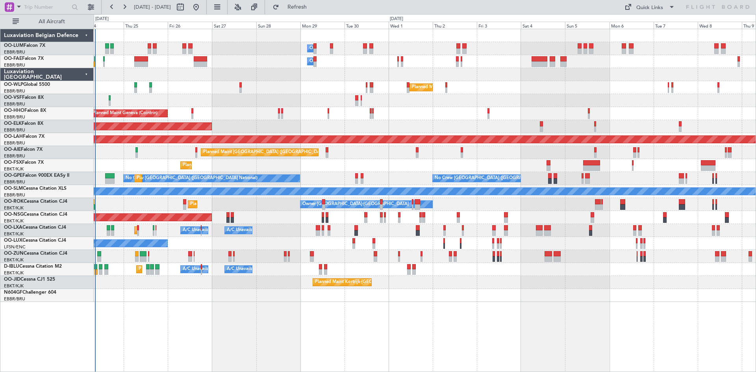
click at [455, 313] on div "Owner Melsbroek Air Base Owner Melsbroek Air Base Owner Melsbroek Air Base Plan…" at bounding box center [425, 200] width 663 height 343
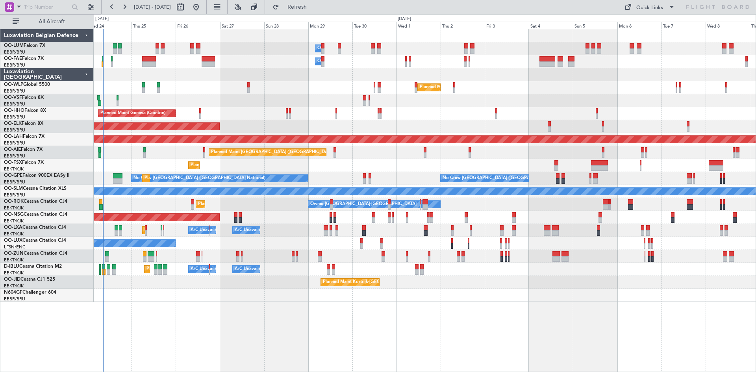
click at [274, 318] on div "Owner Melsbroek Air Base Owner Melsbroek Air Base Planned Maint Brussels (Bruss…" at bounding box center [425, 200] width 663 height 343
click at [130, 311] on div "Owner Melsbroek Air Base Owner Melsbroek Air Base Planned Maint Brussels (Bruss…" at bounding box center [425, 200] width 663 height 343
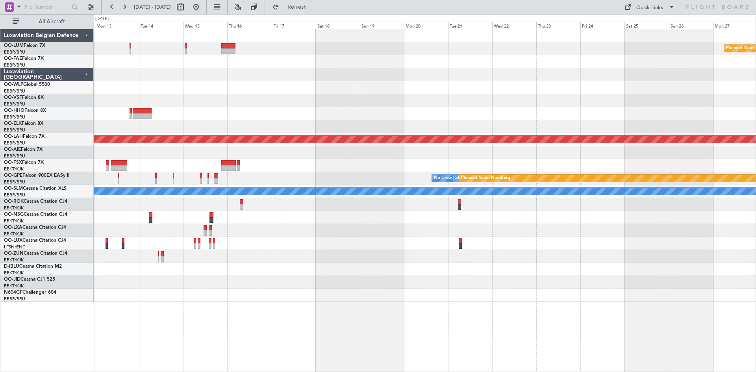
click at [232, 291] on div "Planned Maint Kortrijk-Wevelgem Owner Melsbroek Air Base Planned Maint Alton-st…" at bounding box center [425, 165] width 662 height 273
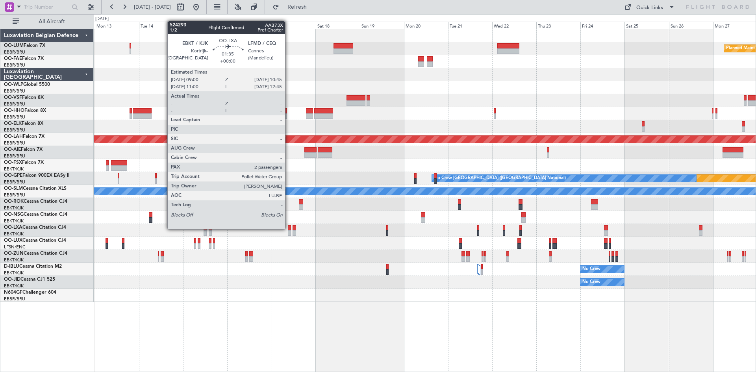
click at [289, 228] on div at bounding box center [290, 228] width 4 height 6
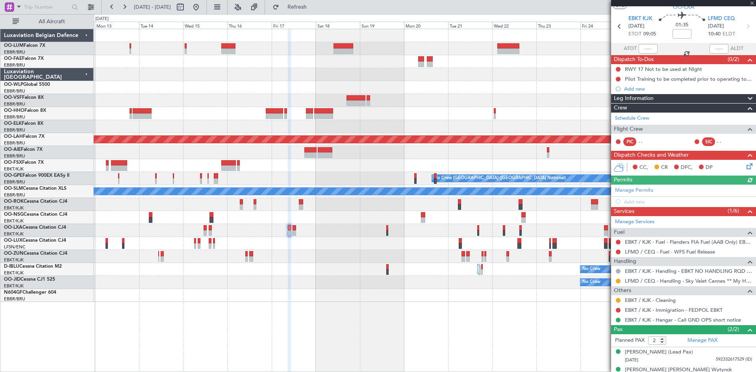
scroll to position [32, 0]
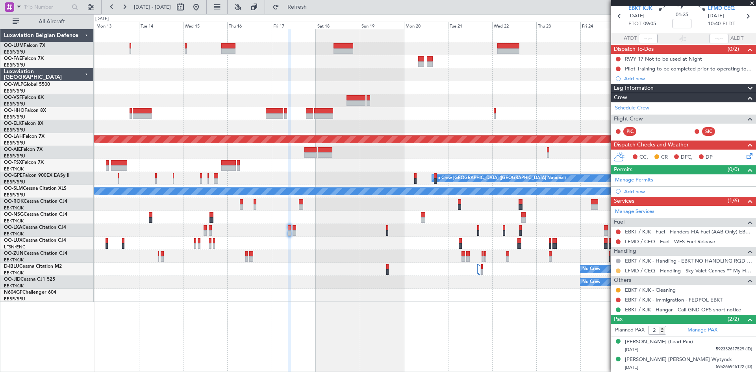
click at [618, 270] on button at bounding box center [618, 271] width 5 height 5
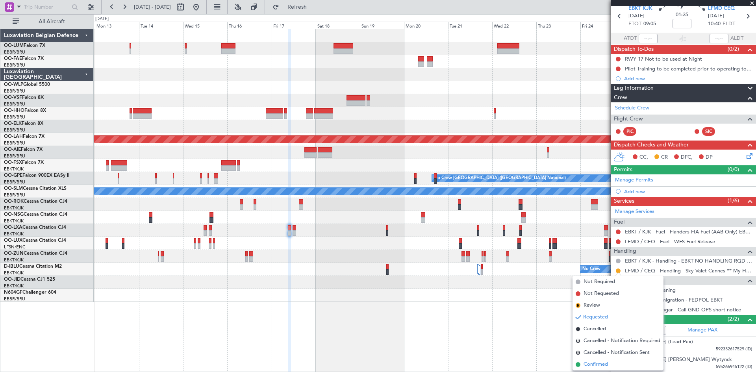
click at [603, 366] on span "Confirmed" at bounding box center [596, 365] width 24 height 8
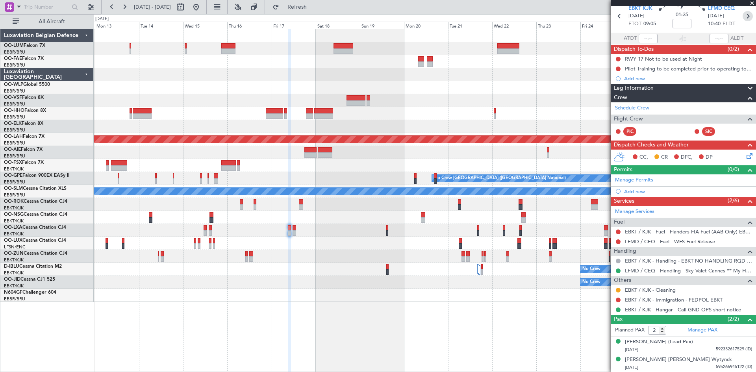
click at [743, 13] on icon at bounding box center [748, 16] width 10 height 10
type input "0"
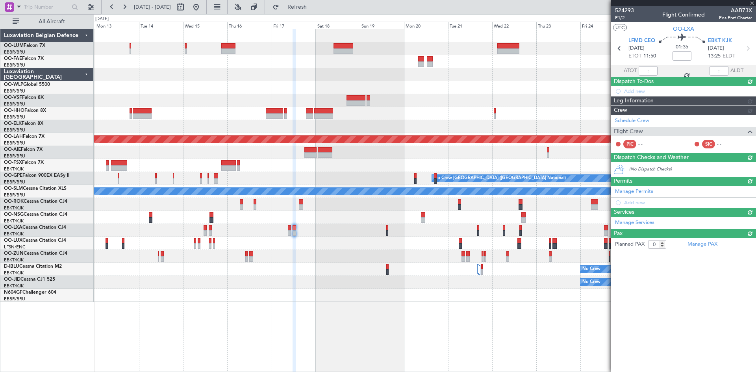
scroll to position [0, 0]
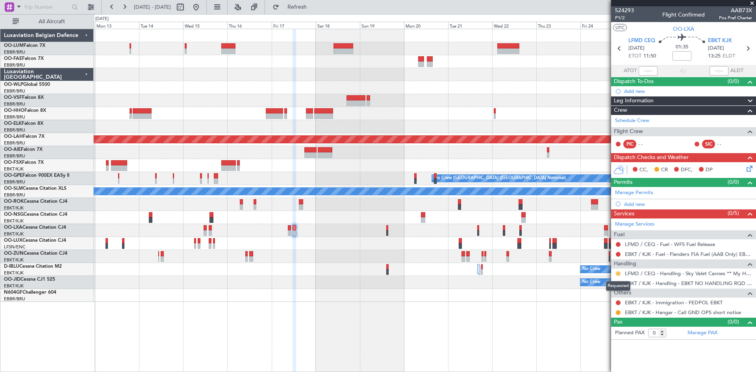
click at [618, 272] on button at bounding box center [618, 273] width 5 height 5
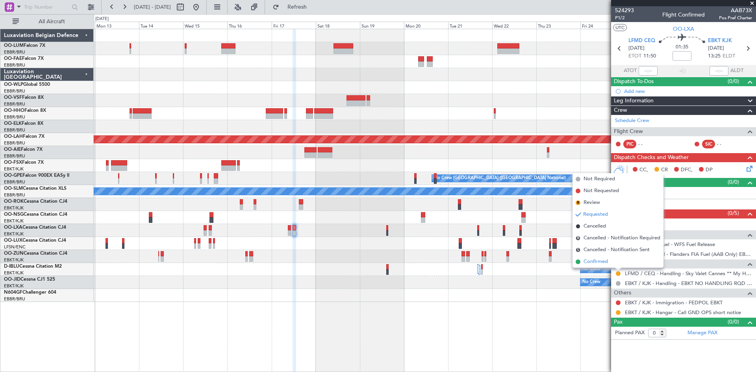
click at [605, 264] on span "Confirmed" at bounding box center [596, 262] width 24 height 8
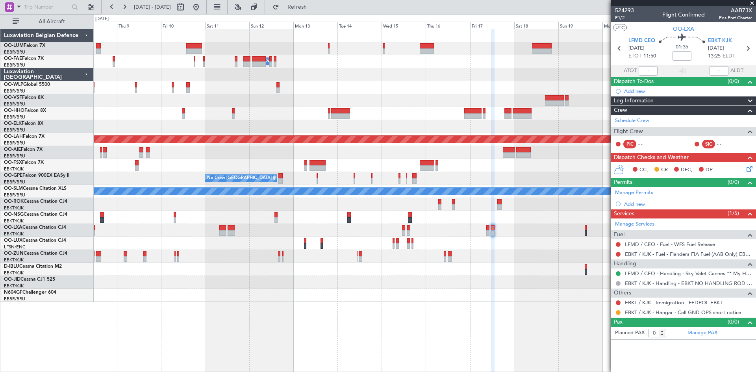
click at [410, 295] on div "Owner Melsbroek Air Base Planned Maint Alton-st Louis (St Louis Regl) Planned M…" at bounding box center [425, 200] width 663 height 343
click at [202, 9] on button at bounding box center [196, 7] width 13 height 13
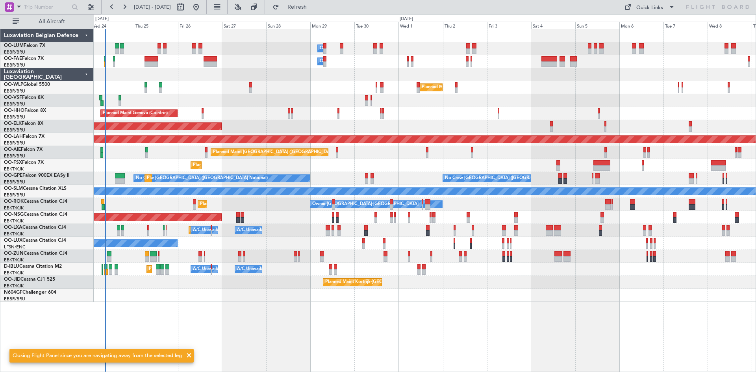
click at [134, 321] on div "Owner Melsbroek Air Base Owner Melsbroek Air Base Planned Maint Brussels (Bruss…" at bounding box center [425, 200] width 663 height 343
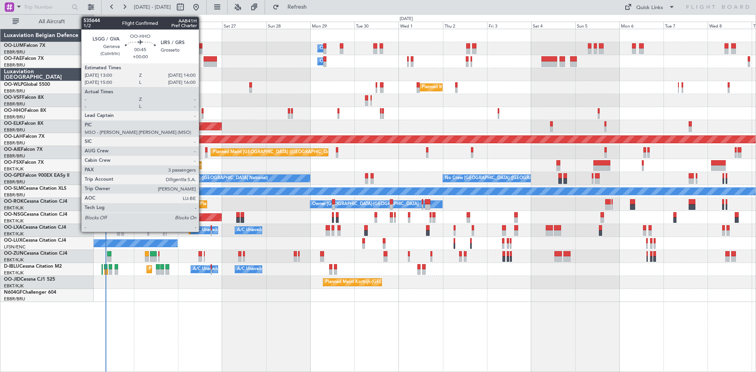
click at [202, 113] on div at bounding box center [203, 111] width 2 height 6
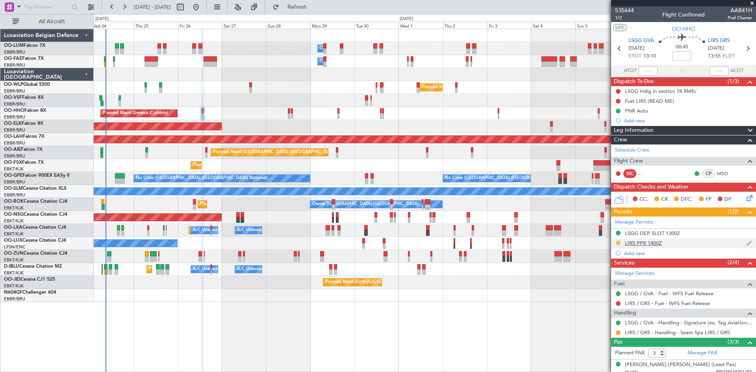
click at [620, 241] on button at bounding box center [618, 243] width 5 height 5
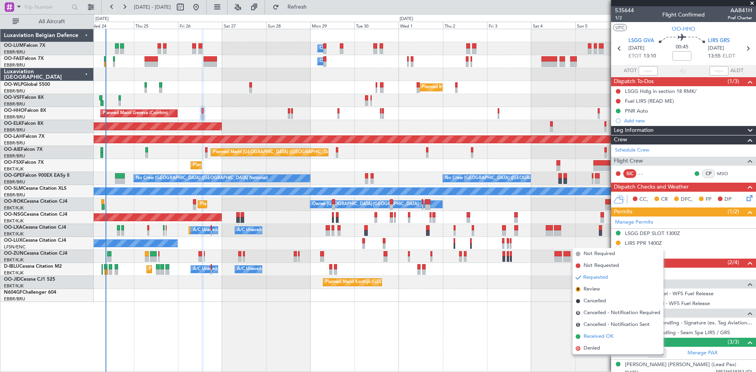
click at [605, 336] on span "Received OK" at bounding box center [599, 337] width 30 height 8
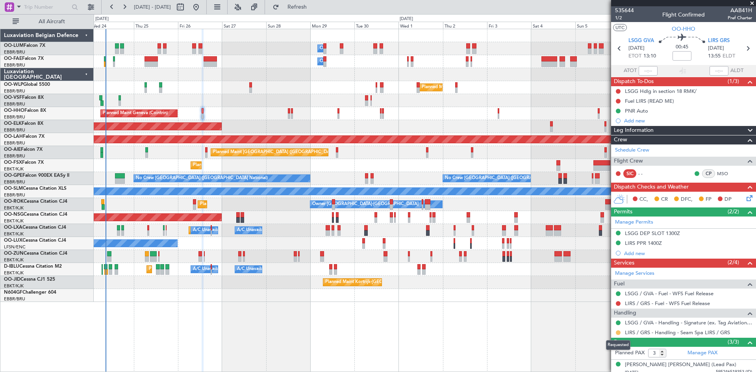
click at [617, 333] on button at bounding box center [618, 332] width 5 height 5
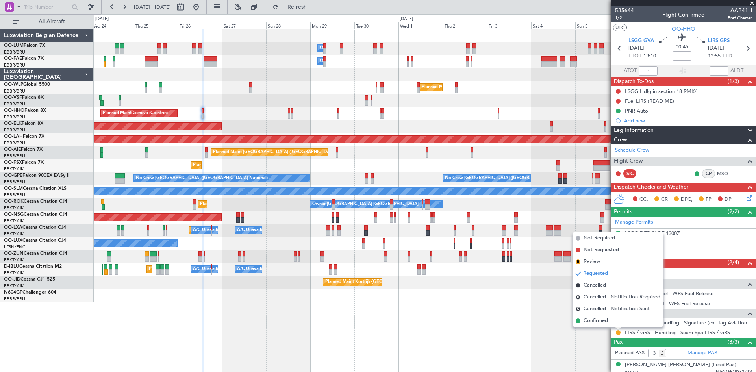
click at [606, 323] on span "Confirmed" at bounding box center [596, 321] width 24 height 8
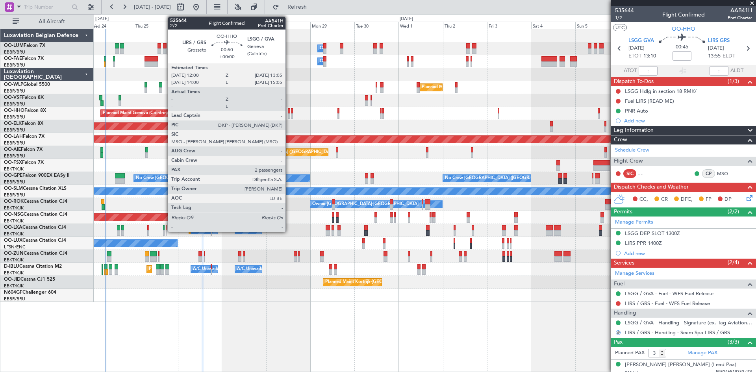
click at [289, 111] on div at bounding box center [289, 111] width 2 height 6
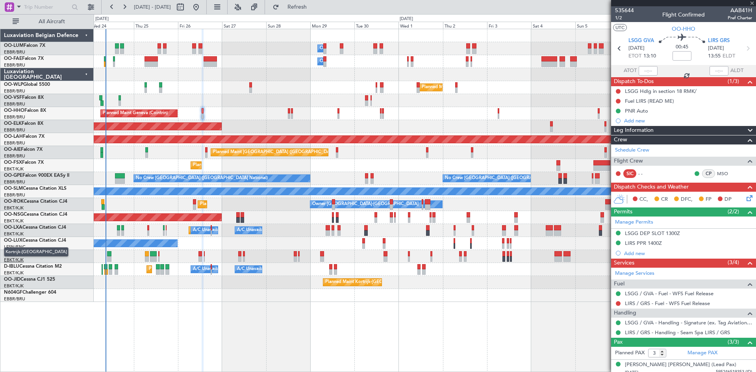
type input "2"
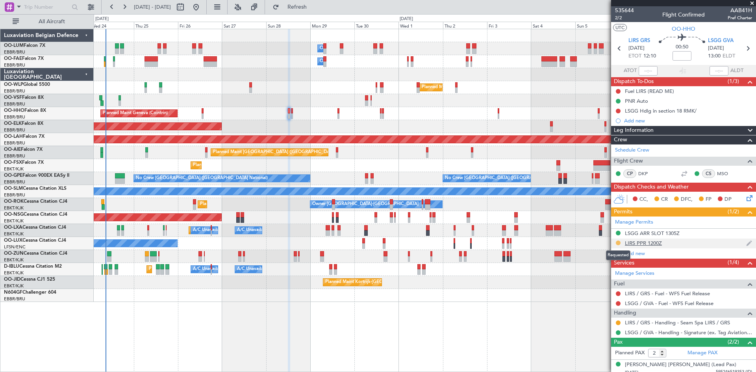
click at [618, 243] on button at bounding box center [618, 243] width 5 height 5
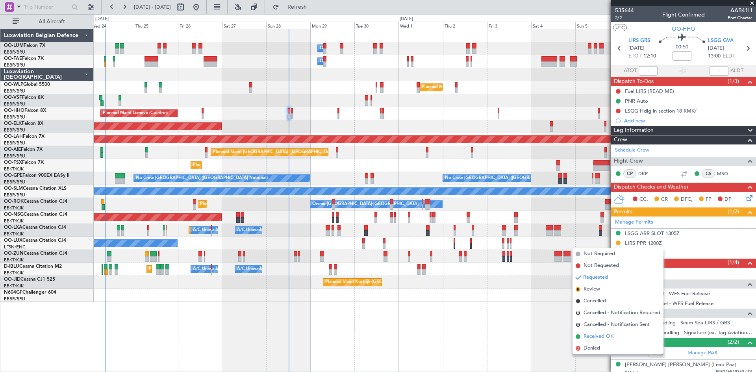
click at [601, 337] on span "Received OK" at bounding box center [599, 337] width 30 height 8
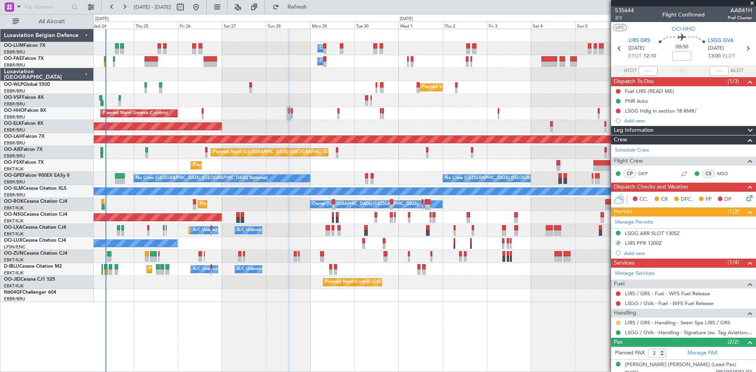
click at [618, 323] on button at bounding box center [618, 323] width 5 height 5
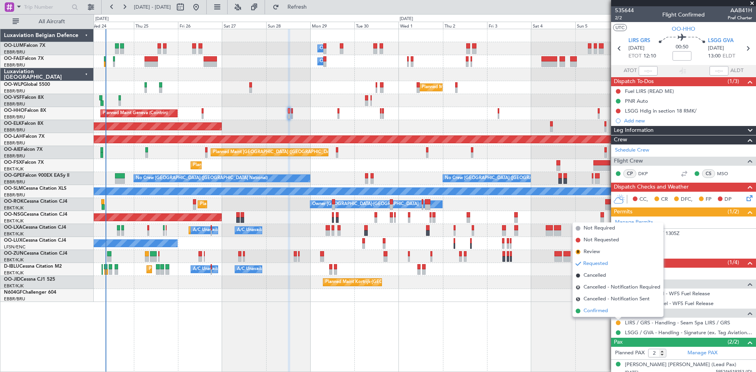
click at [611, 313] on li "Confirmed" at bounding box center [618, 311] width 91 height 12
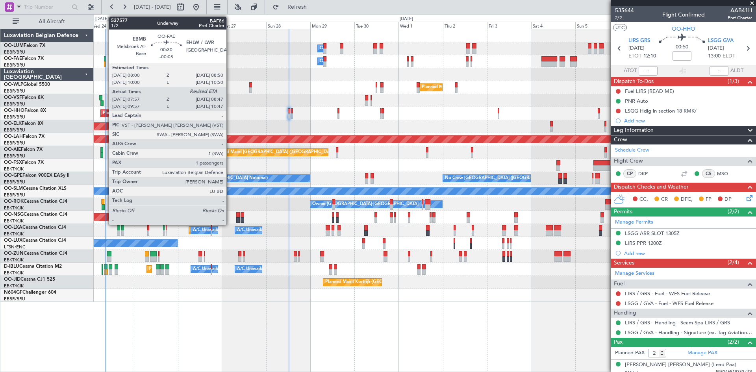
click at [105, 63] on div at bounding box center [105, 64] width 2 height 6
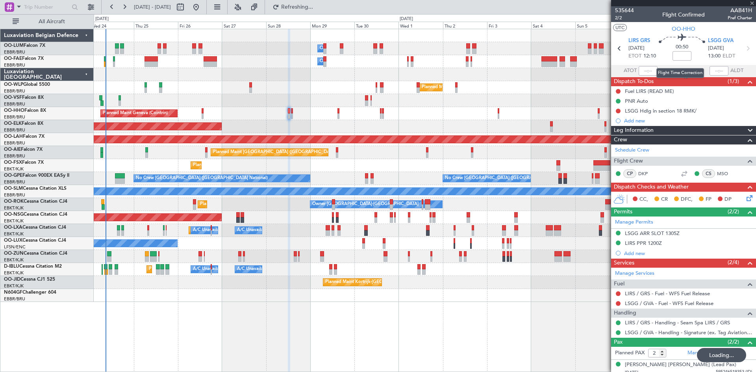
type input "-00:05"
type input "08:07"
type input "1"
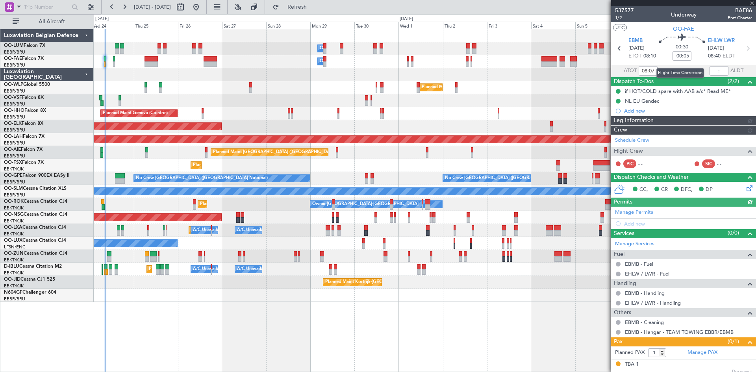
type input "2"
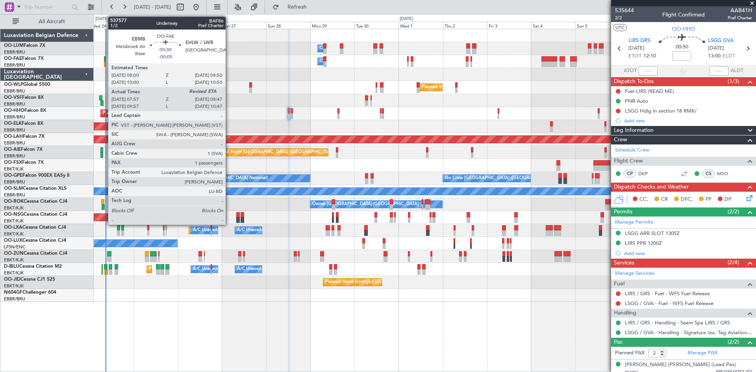
click at [104, 63] on div at bounding box center [105, 64] width 2 height 6
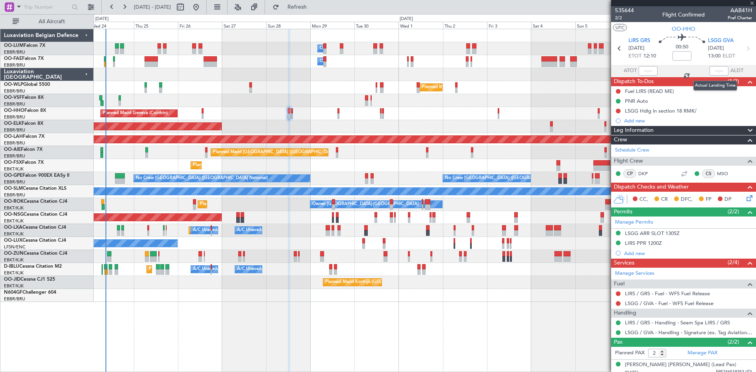
type input "-00:05"
type input "08:07"
type input "1"
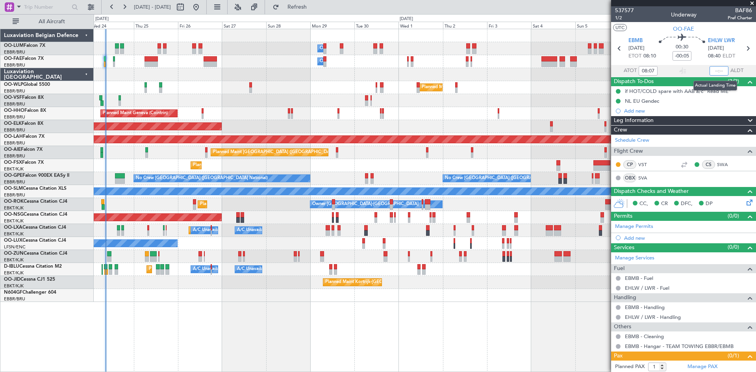
click at [715, 69] on input "text" at bounding box center [719, 70] width 19 height 9
type input "1"
click at [699, 53] on div "00:30 -00:05" at bounding box center [682, 48] width 52 height 29
type input "08:40"
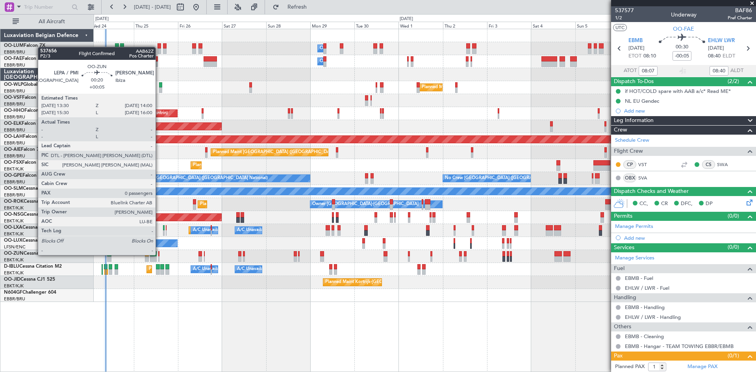
click at [159, 254] on div at bounding box center [158, 254] width 1 height 6
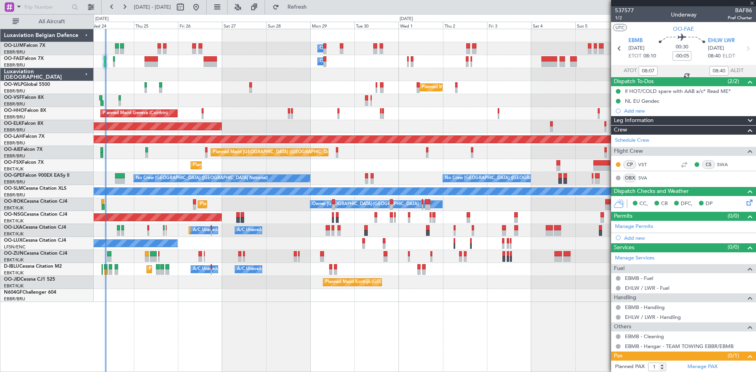
type input "+00:05"
type input "0"
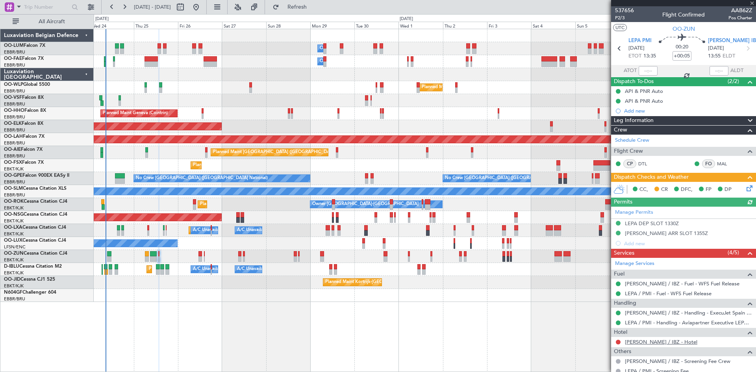
click at [646, 342] on link "LEIB / IBZ - Hotel" at bounding box center [661, 342] width 72 height 7
click at [312, 3] on button "Refresh" at bounding box center [292, 7] width 47 height 13
click at [745, 187] on icon at bounding box center [748, 187] width 6 height 6
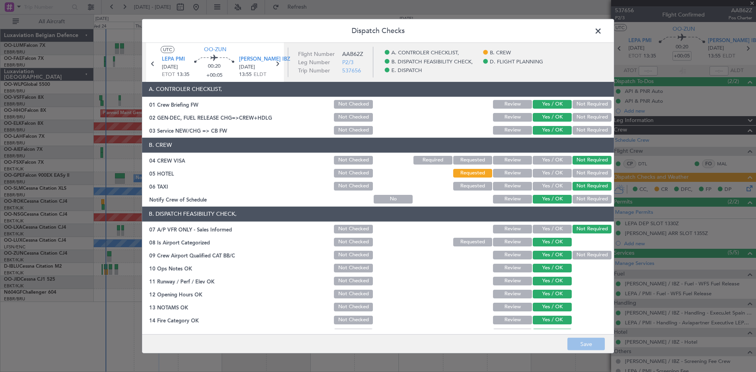
click at [547, 173] on button "Yes / OK" at bounding box center [552, 173] width 39 height 9
click at [599, 340] on button "Save" at bounding box center [586, 344] width 37 height 13
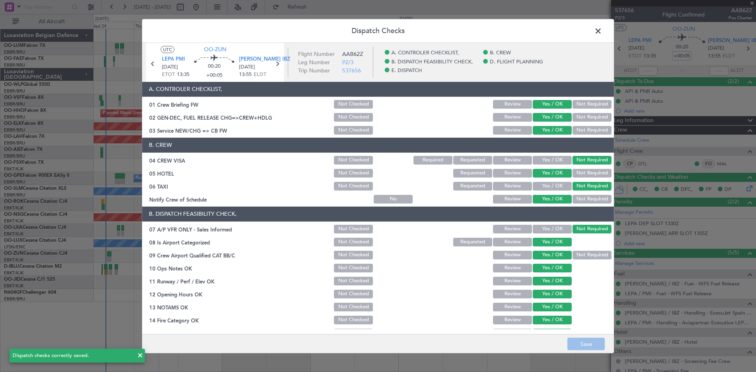
click at [602, 30] on span at bounding box center [602, 33] width 0 height 16
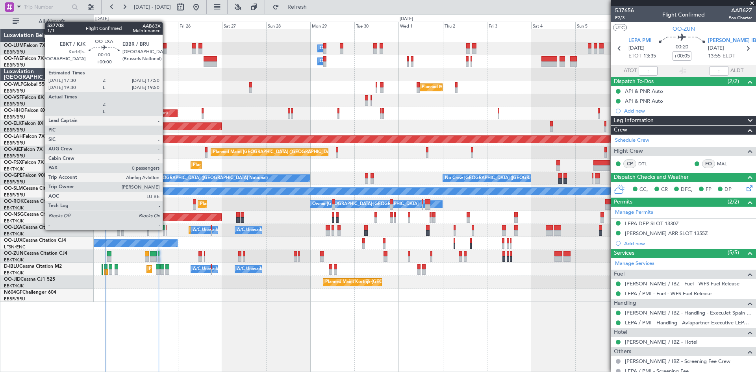
click at [166, 230] on div at bounding box center [166, 228] width 1 height 6
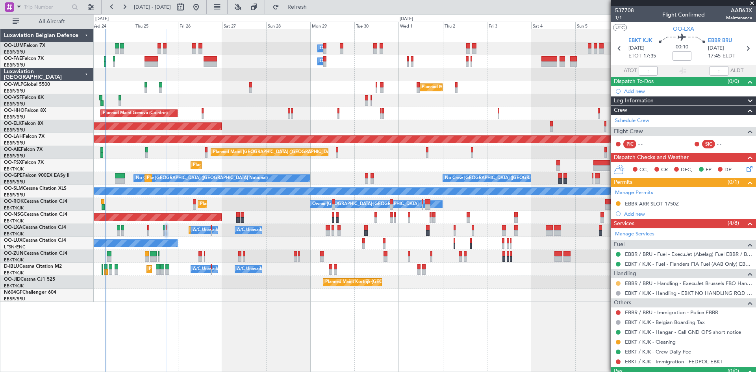
click at [618, 284] on button at bounding box center [618, 283] width 5 height 5
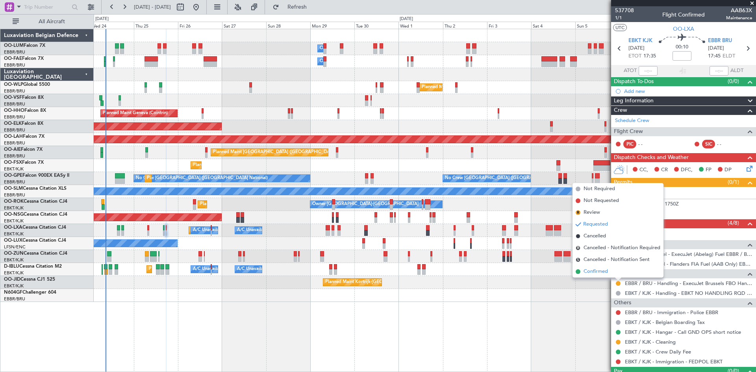
click at [612, 271] on li "Confirmed" at bounding box center [618, 272] width 91 height 12
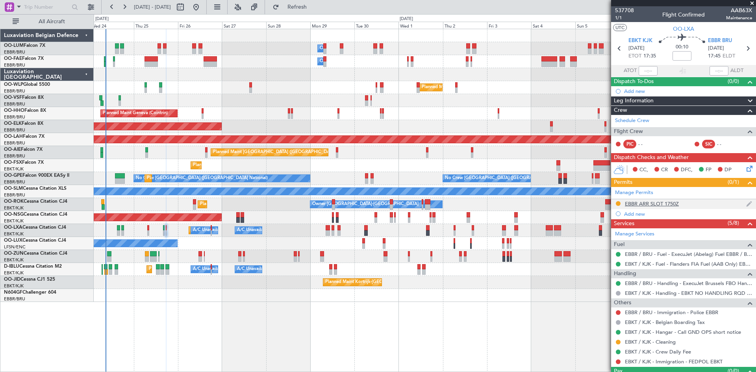
click at [663, 202] on div "EBBR ARR SLOT 1750Z" at bounding box center [652, 203] width 54 height 7
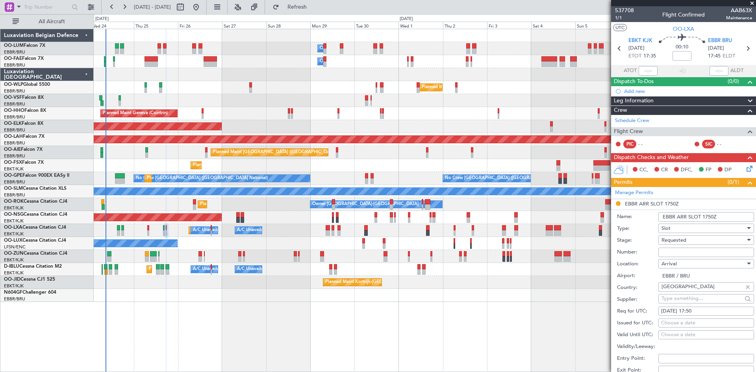
click at [680, 238] on span "Requested" at bounding box center [674, 240] width 25 height 7
click at [684, 297] on span "Received OK" at bounding box center [703, 300] width 83 height 12
click at [675, 254] on input "Number:" at bounding box center [707, 252] width 96 height 9
paste input "EBBRAAB7511A"
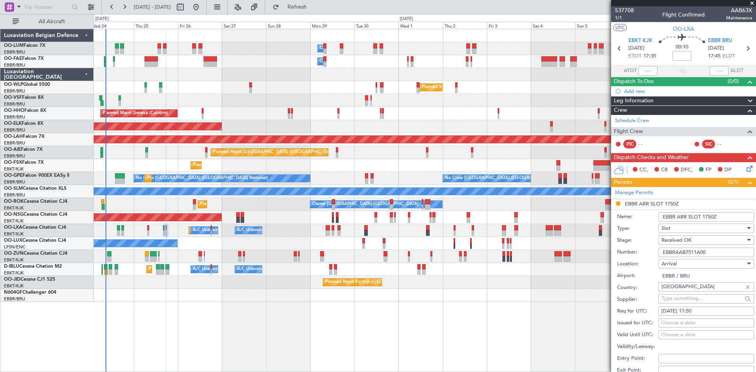
scroll to position [158, 0]
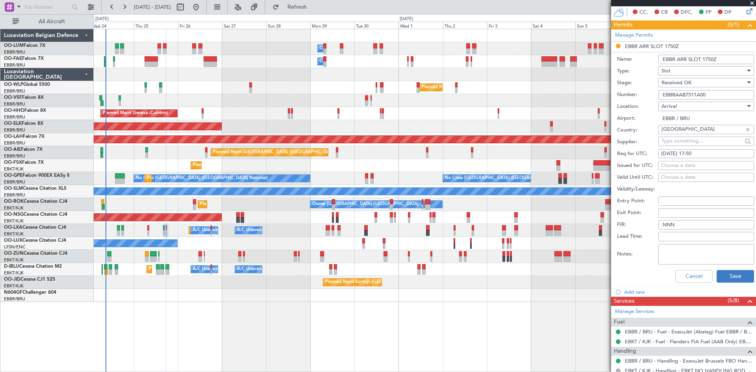
type input "EBBRAAB7511A00"
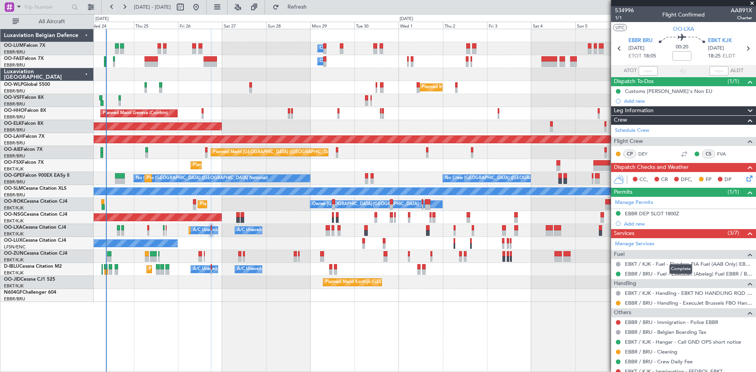
scroll to position [26, 0]
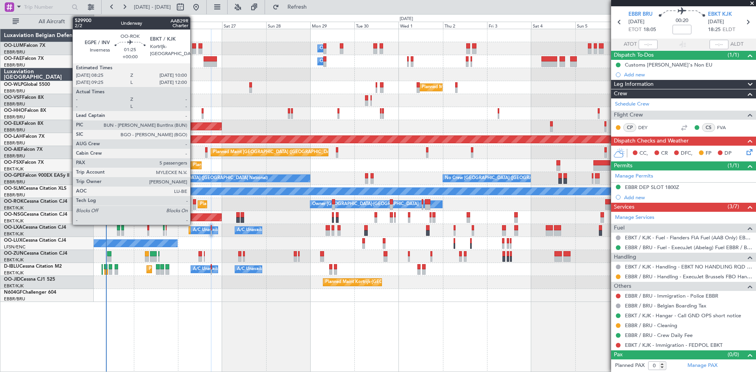
click at [194, 201] on div at bounding box center [194, 202] width 3 height 6
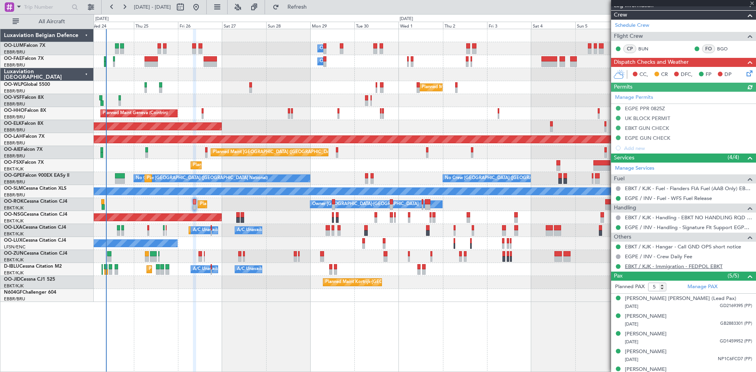
scroll to position [125, 0]
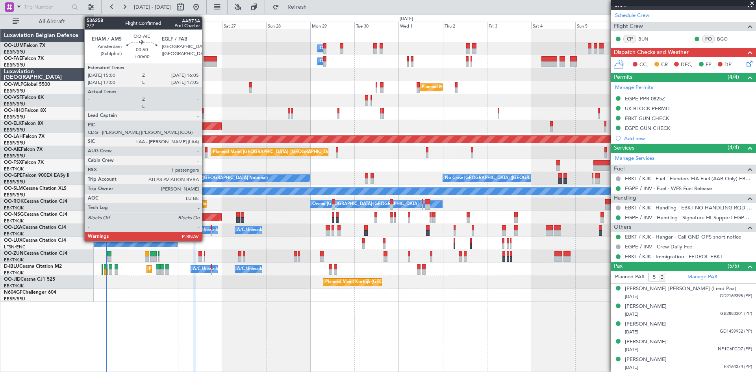
click at [206, 150] on div at bounding box center [206, 150] width 2 height 6
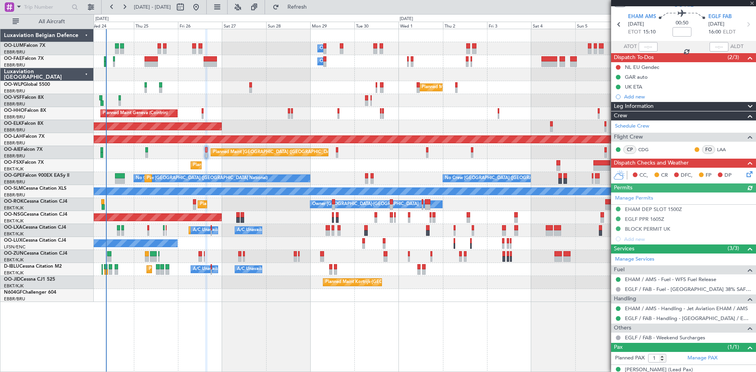
scroll to position [42, 0]
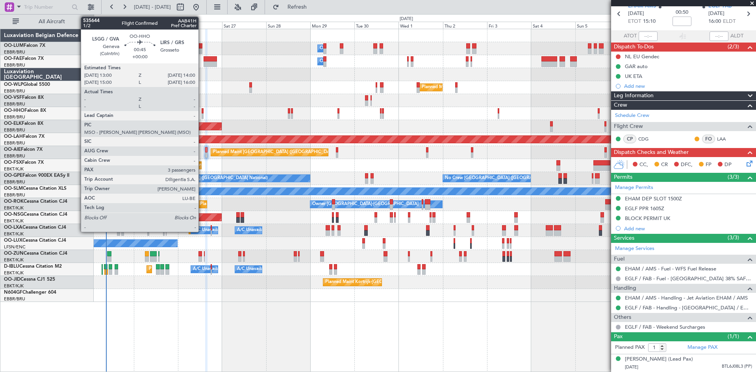
click at [202, 109] on div at bounding box center [203, 111] width 2 height 6
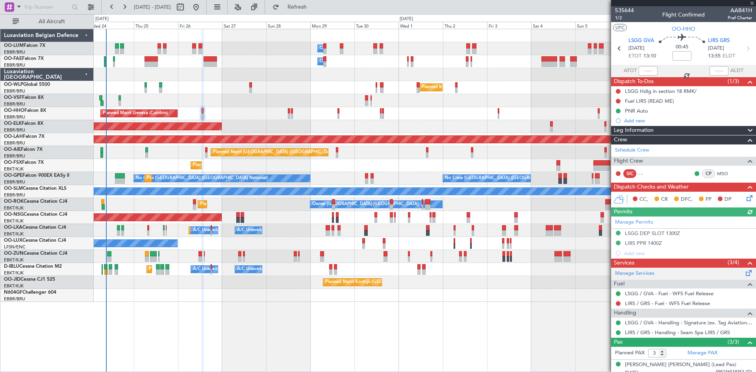
scroll to position [41, 0]
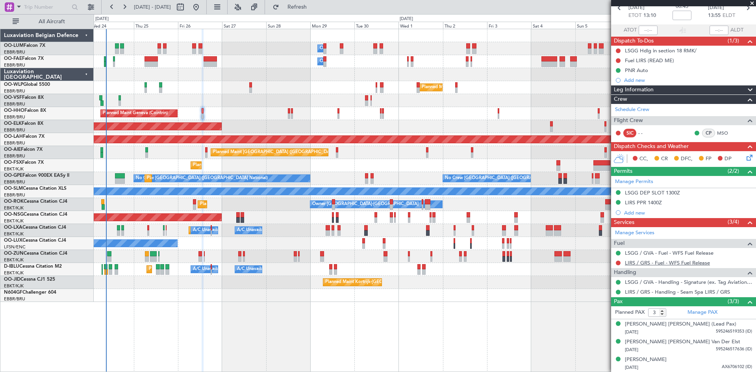
click at [651, 262] on link "LIRS / GRS - Fuel - WFS Fuel Release" at bounding box center [667, 263] width 85 height 7
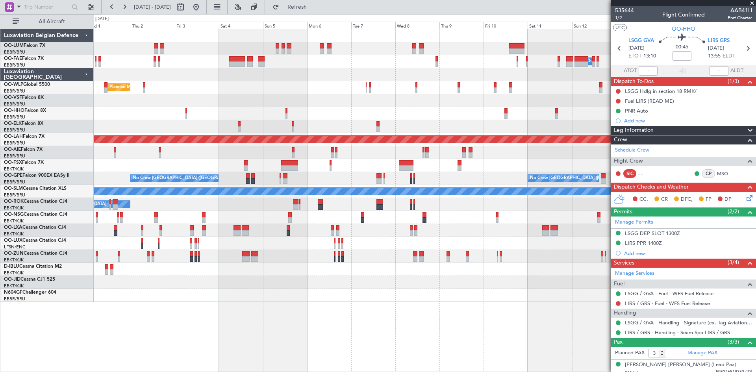
click at [222, 282] on div "Planned Maint Kortrijk-[GEOGRAPHIC_DATA]" at bounding box center [425, 282] width 662 height 13
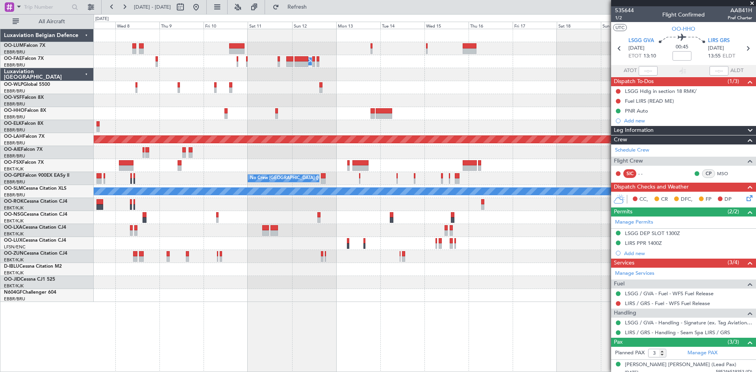
click at [178, 285] on div "Owner Melsbroek Air Base Planned Maint Alton-st Louis (St Louis Regl) No Crew B…" at bounding box center [425, 165] width 662 height 273
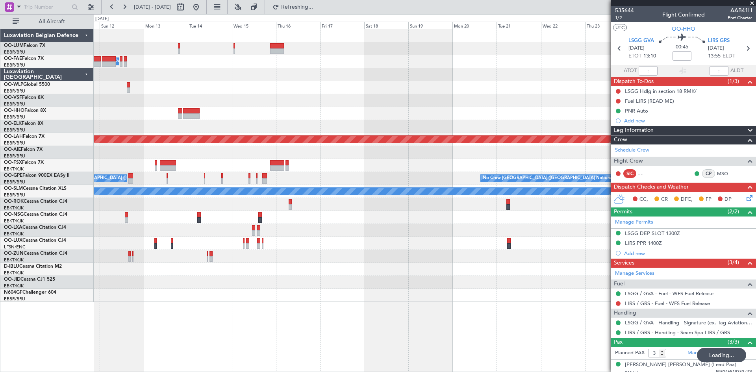
click at [195, 290] on div at bounding box center [425, 295] width 662 height 13
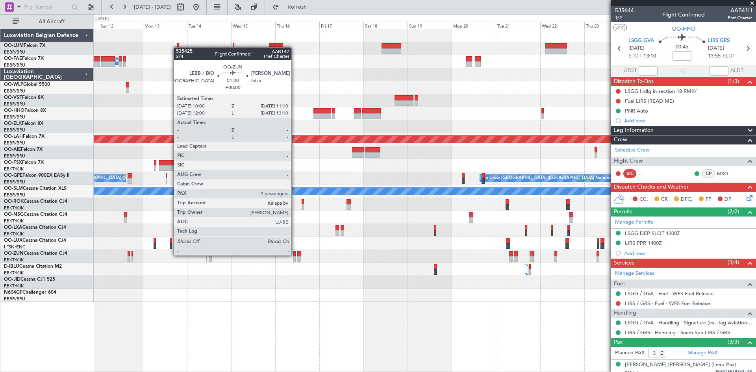
click at [295, 255] on div at bounding box center [294, 254] width 2 height 6
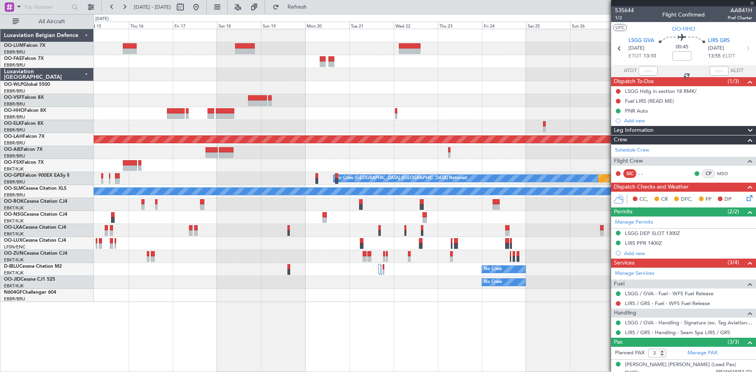
click at [271, 309] on div "Planned Maint Kortrijk-Wevelgem Owner Melsbroek Air Base Planned Maint Alton-st…" at bounding box center [425, 200] width 663 height 343
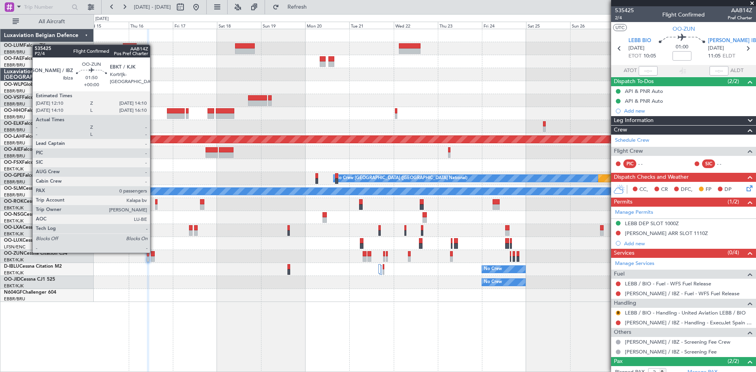
click at [154, 252] on div at bounding box center [153, 254] width 4 height 6
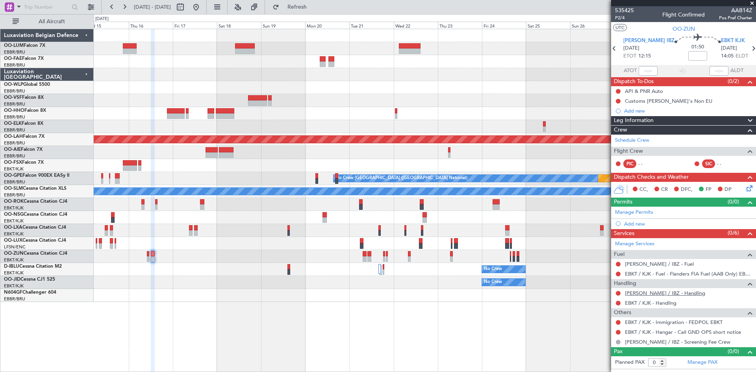
click at [639, 295] on link "LEIB / IBZ - Handling" at bounding box center [665, 293] width 80 height 7
click at [650, 301] on link "EBKT / KJK - Handling" at bounding box center [651, 303] width 52 height 7
click at [314, 7] on span "Refresh" at bounding box center [297, 7] width 33 height 6
click at [617, 304] on button at bounding box center [618, 303] width 5 height 5
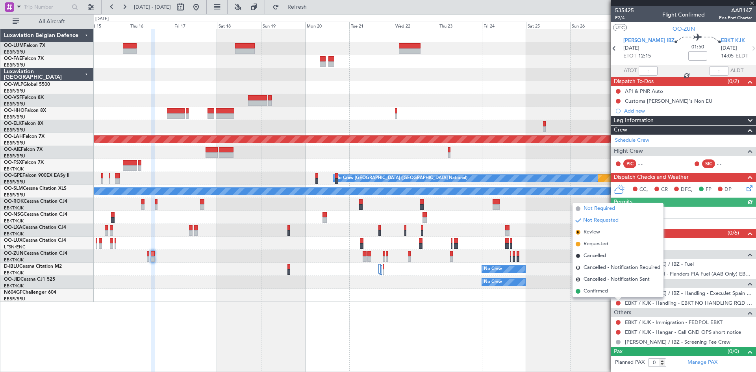
click at [590, 210] on span "Not Required" at bounding box center [600, 209] width 32 height 8
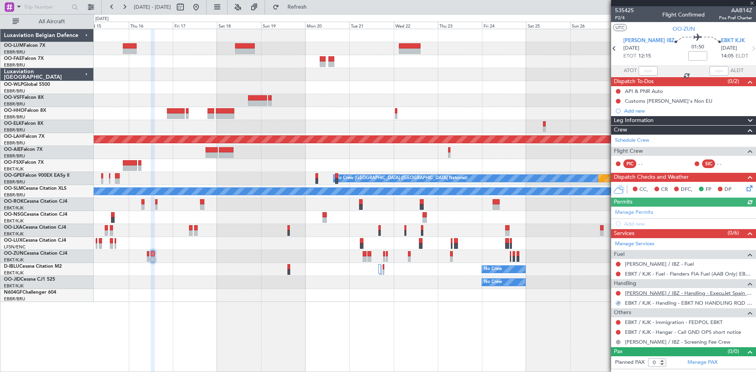
click at [648, 291] on link "LEIB / IBZ - Handling - ExecuJet Spain LEIB / IBZ" at bounding box center [688, 293] width 127 height 7
click at [314, 10] on span "Refresh" at bounding box center [297, 7] width 33 height 6
click at [638, 265] on link "LEIB / IBZ - Fuel" at bounding box center [659, 264] width 69 height 7
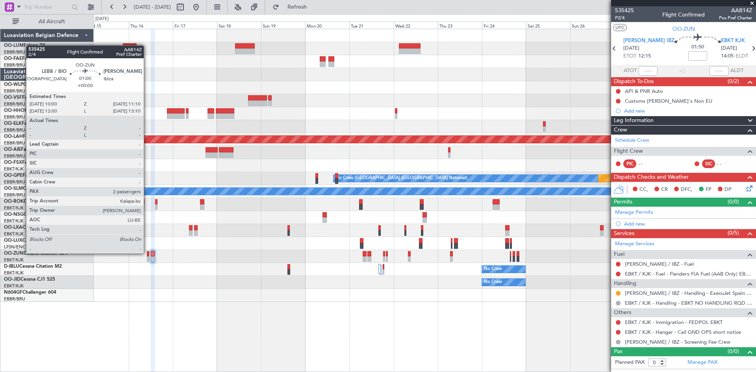
click at [147, 253] on div at bounding box center [148, 254] width 2 height 6
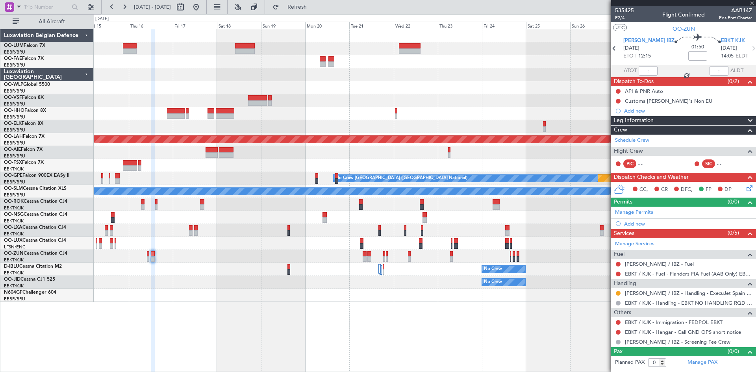
type input "2"
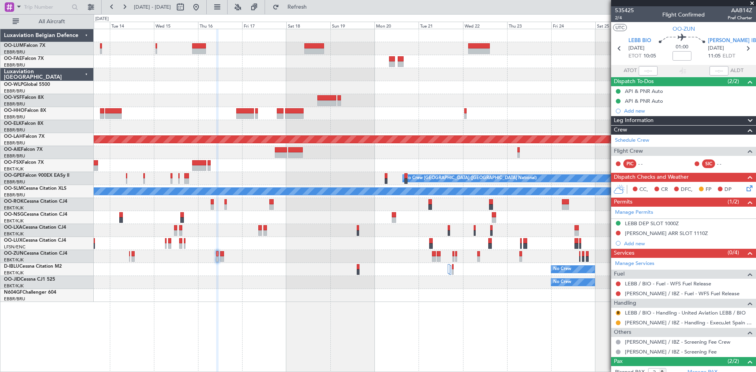
click at [220, 284] on div "No Crew" at bounding box center [425, 282] width 662 height 13
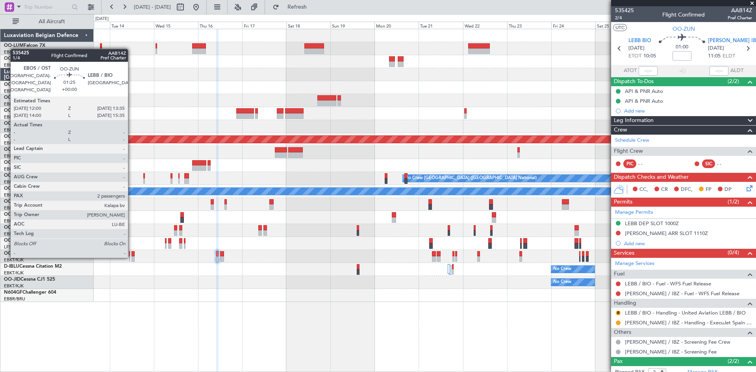
click at [132, 256] on div at bounding box center [133, 259] width 3 height 6
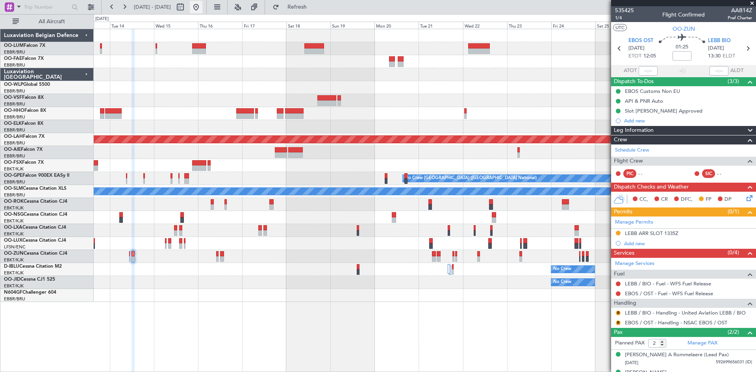
click at [202, 9] on button at bounding box center [196, 7] width 13 height 13
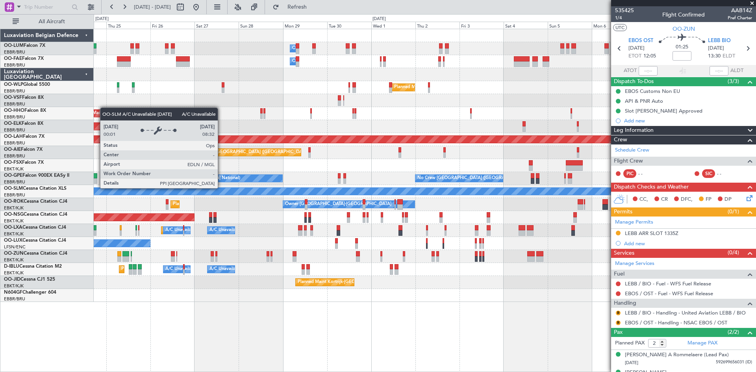
click at [303, 329] on div "Owner Melsbroek Air Base Owner Melsbroek Air Base Owner Melsbroek Air Base Plan…" at bounding box center [425, 200] width 663 height 343
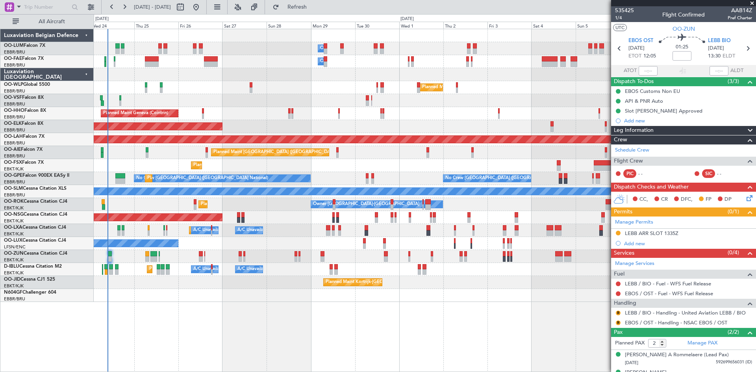
click at [263, 300] on div at bounding box center [425, 295] width 662 height 13
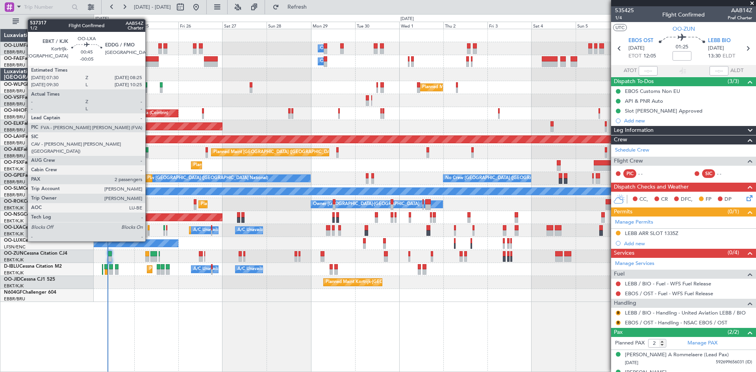
click at [149, 226] on div at bounding box center [149, 228] width 2 height 6
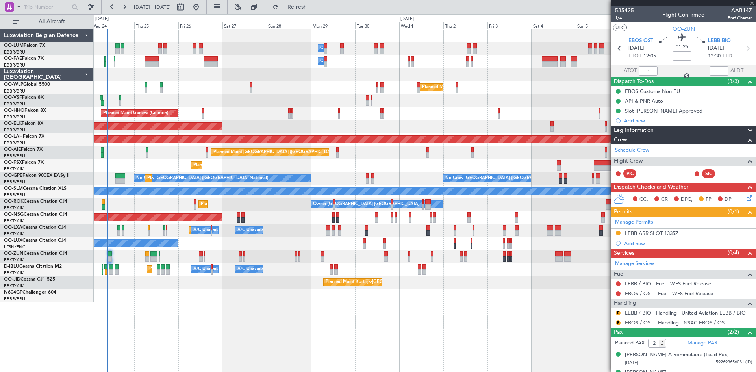
type input "-00:05"
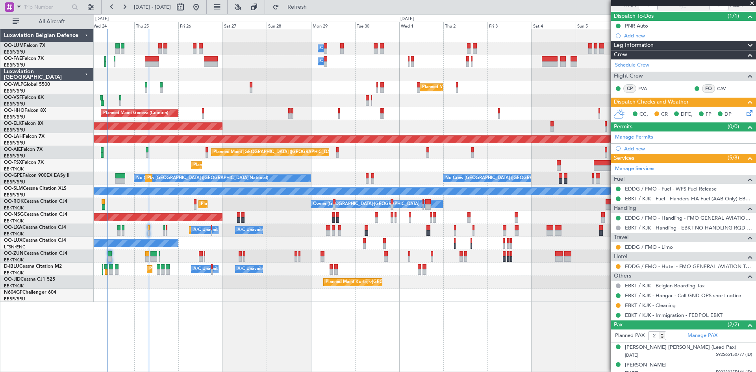
scroll to position [71, 0]
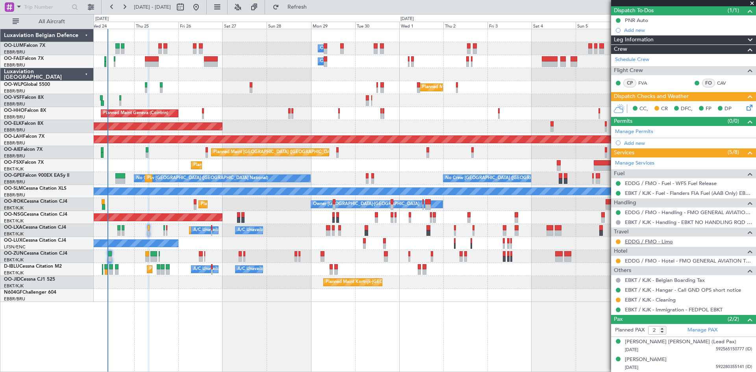
click at [639, 242] on link "EDDG / FMO - Limo" at bounding box center [649, 241] width 48 height 7
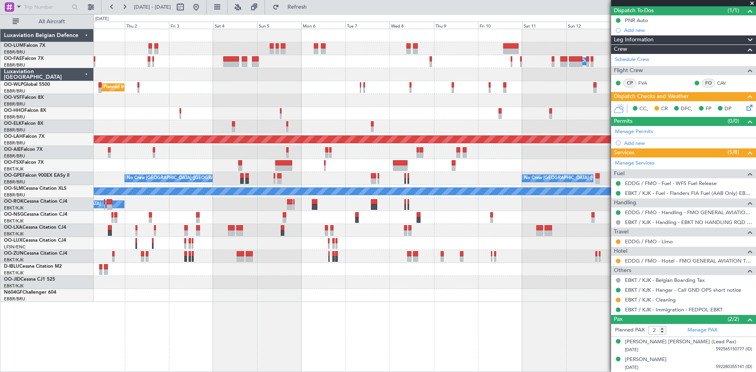
click at [154, 299] on div at bounding box center [425, 295] width 662 height 13
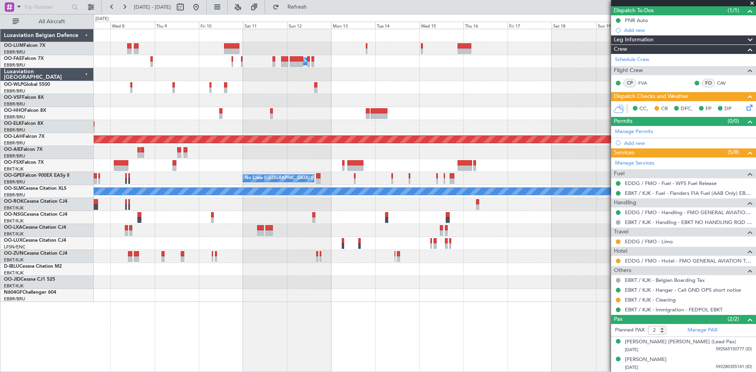
click at [174, 304] on div "Owner Melsbroek Air Base Planned Maint Alton-st Louis (St Louis Regl) No Crew B…" at bounding box center [425, 200] width 663 height 343
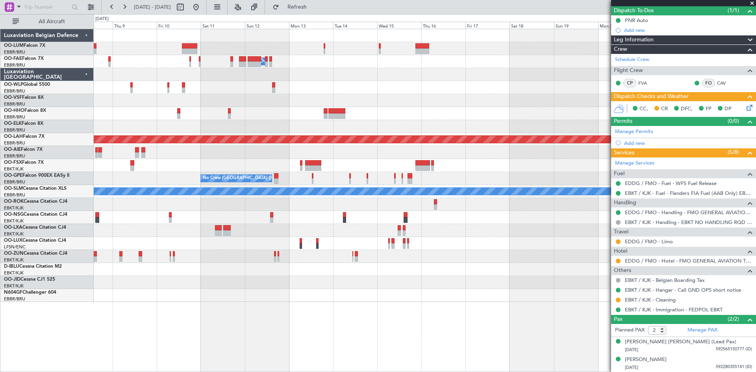
click at [252, 316] on div "Planned Maint Kortrijk-Wevelgem Owner Melsbroek Air Base Planned Maint Alton-st…" at bounding box center [425, 200] width 663 height 343
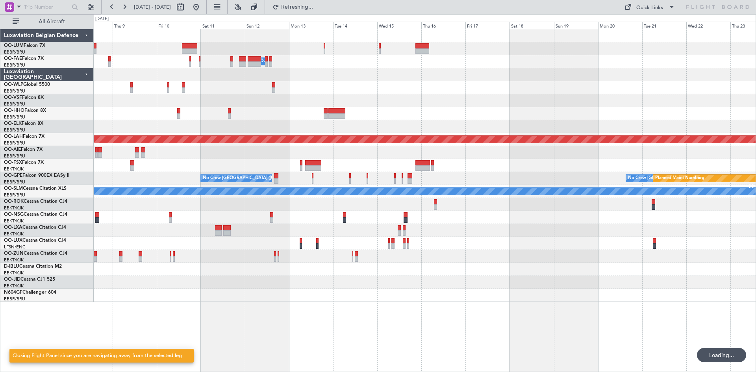
scroll to position [0, 0]
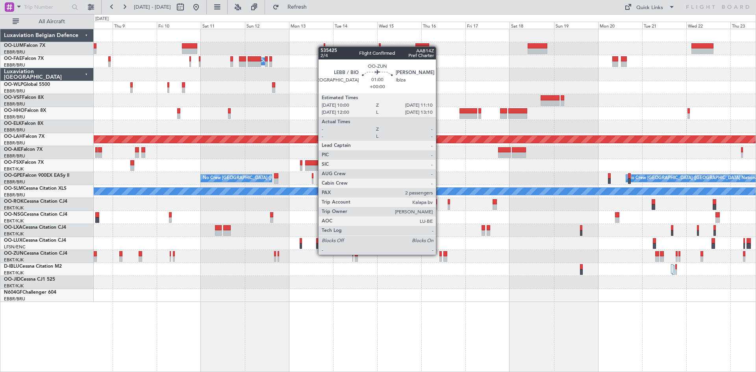
click at [440, 254] on div at bounding box center [441, 254] width 2 height 6
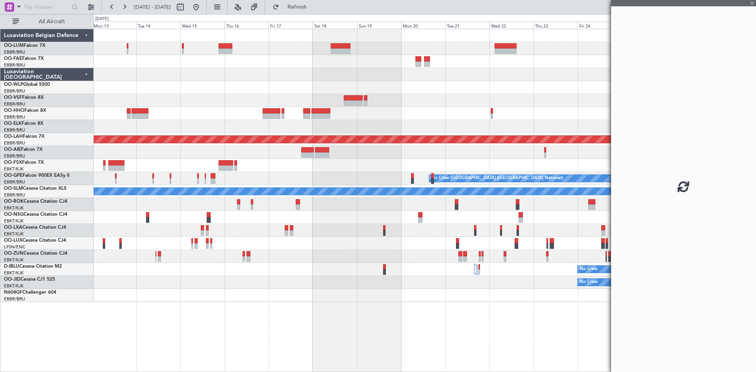
click at [236, 324] on div "Planned Maint Kortrijk-Wevelgem Owner Melsbroek Air Base Planned Maint Alton-st…" at bounding box center [425, 200] width 663 height 343
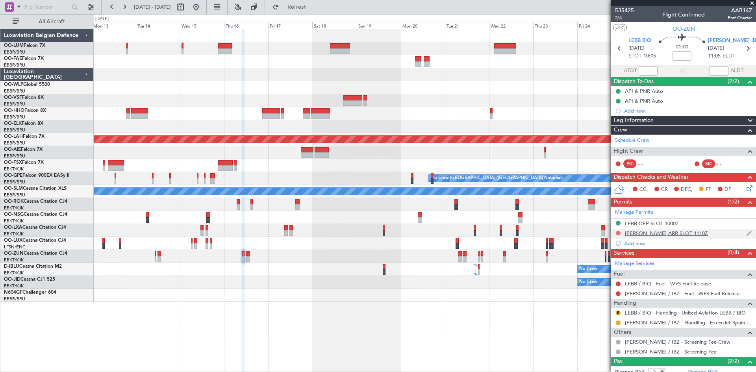
click at [616, 234] on button at bounding box center [618, 233] width 5 height 5
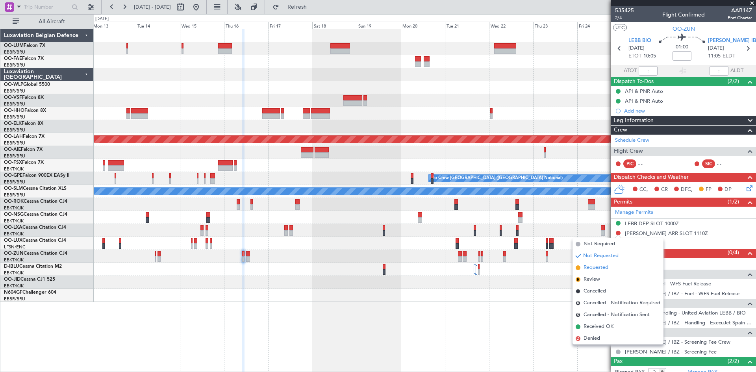
click at [609, 268] on li "Requested" at bounding box center [618, 268] width 91 height 12
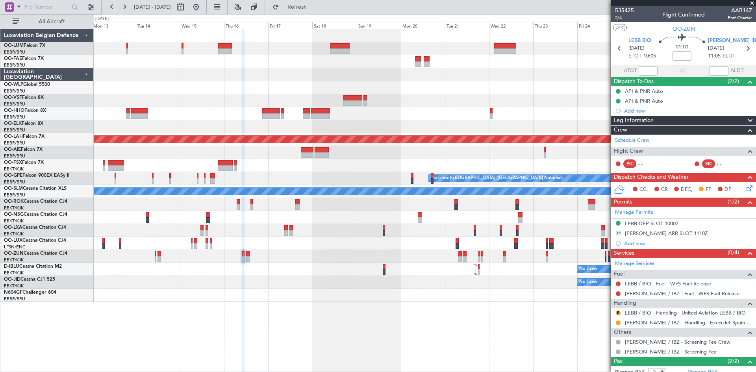
click at [618, 321] on div "Review" at bounding box center [618, 321] width 0 height 0
click at [617, 322] on button at bounding box center [618, 323] width 5 height 5
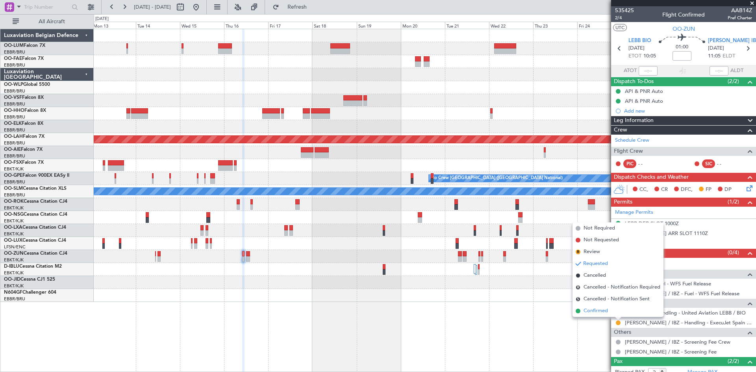
click at [610, 308] on li "Confirmed" at bounding box center [618, 311] width 91 height 12
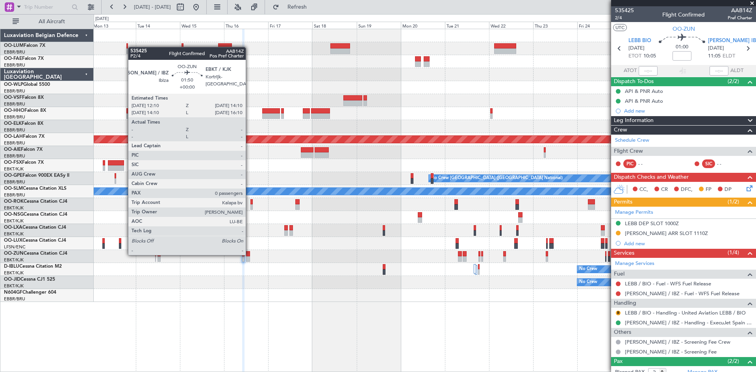
click at [249, 254] on div at bounding box center [248, 254] width 4 height 6
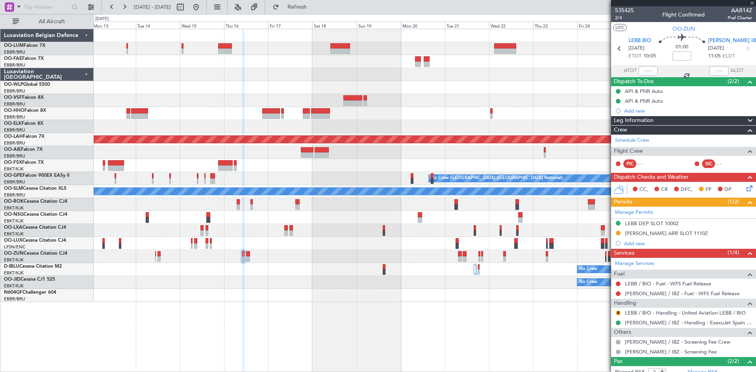
type input "0"
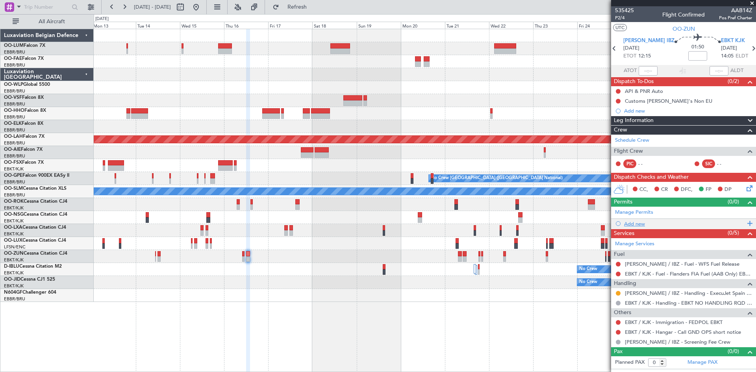
click at [638, 222] on div "Add new" at bounding box center [684, 224] width 121 height 7
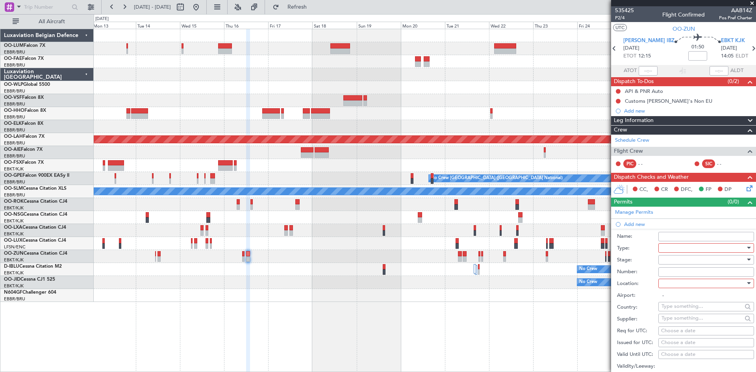
click at [674, 247] on div at bounding box center [704, 248] width 84 height 12
drag, startPoint x: 692, startPoint y: 317, endPoint x: 690, endPoint y: 310, distance: 7.6
click at [693, 317] on span "Slot" at bounding box center [703, 323] width 83 height 12
click at [689, 284] on div at bounding box center [704, 284] width 84 height 12
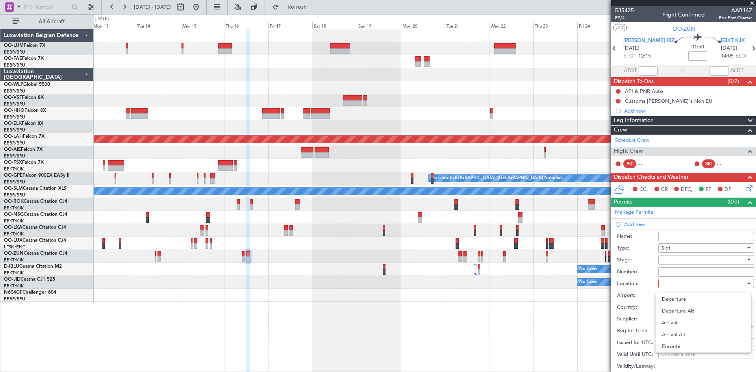
click at [687, 298] on span "Departure" at bounding box center [703, 299] width 83 height 12
type input "[PERSON_NAME] / IBZ"
click at [671, 262] on div at bounding box center [704, 260] width 84 height 12
click at [684, 311] on span "Requested" at bounding box center [703, 311] width 83 height 12
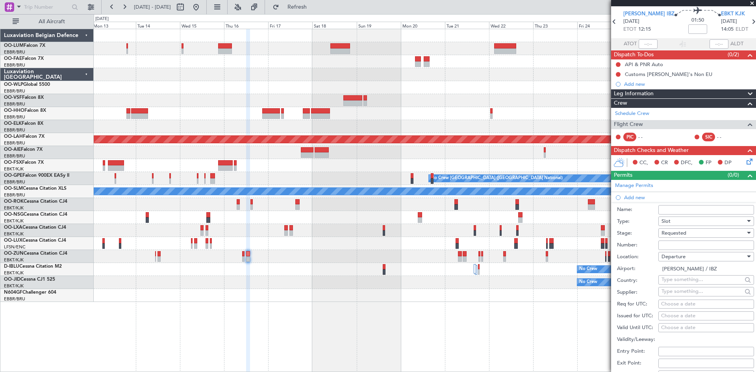
scroll to position [39, 0]
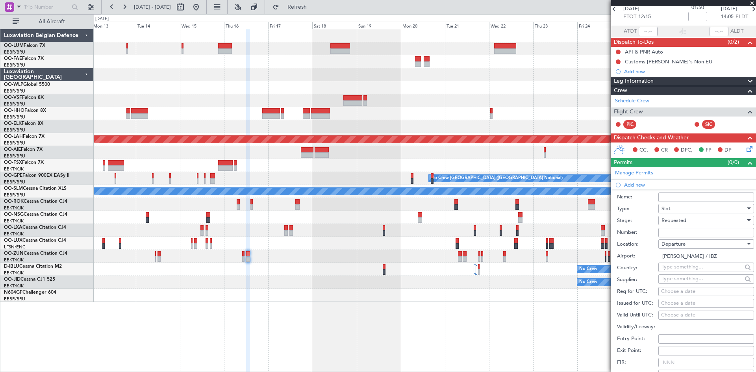
click at [677, 293] on div "Choose a date" at bounding box center [706, 292] width 90 height 8
select select "9"
select select "2025"
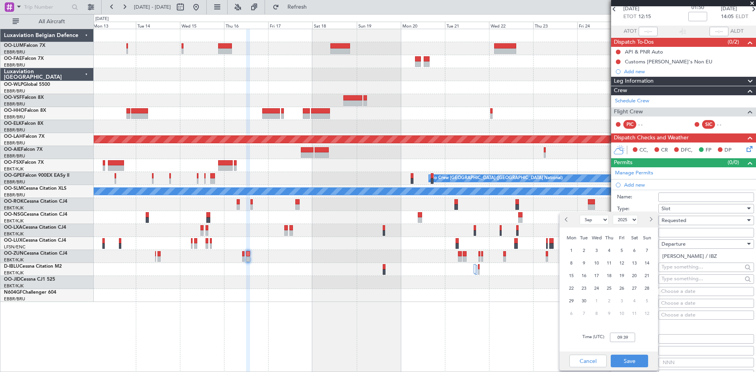
click at [652, 222] on button "Next month" at bounding box center [650, 219] width 9 height 13
select select "10"
click at [608, 277] on span "16" at bounding box center [610, 276] width 10 height 10
click at [618, 338] on input "00:00" at bounding box center [622, 337] width 25 height 9
type input "12:10"
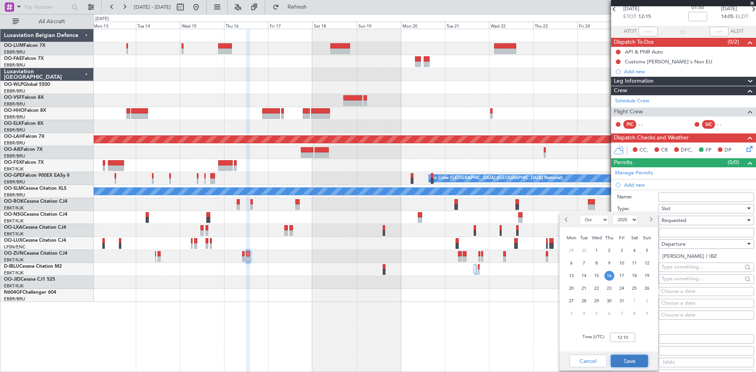
click at [633, 358] on button "Save" at bounding box center [629, 361] width 37 height 13
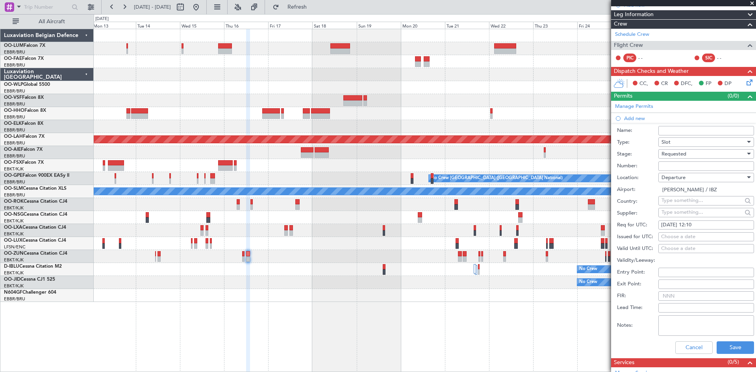
scroll to position [197, 0]
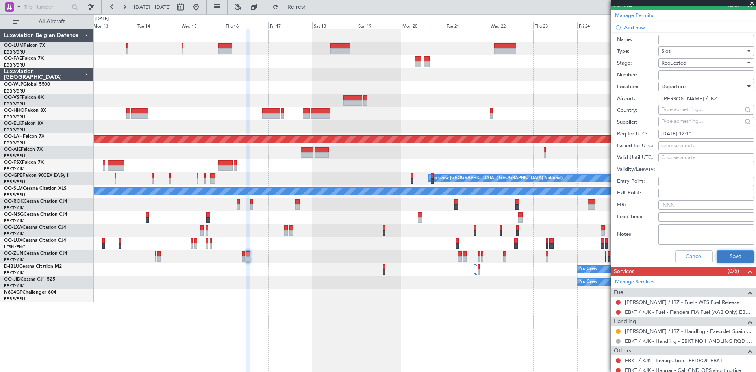
click at [728, 259] on button "Save" at bounding box center [735, 257] width 37 height 13
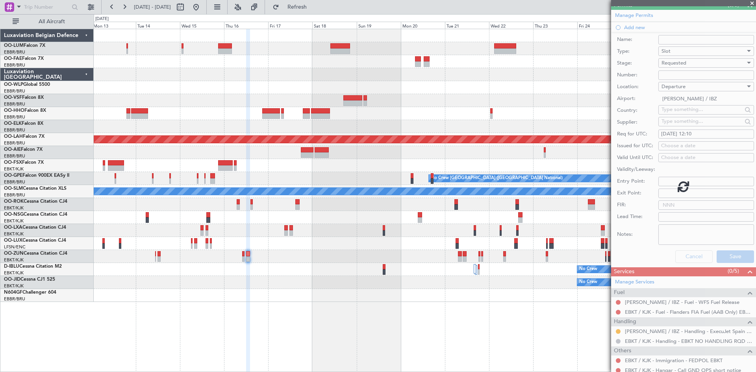
scroll to position [7, 0]
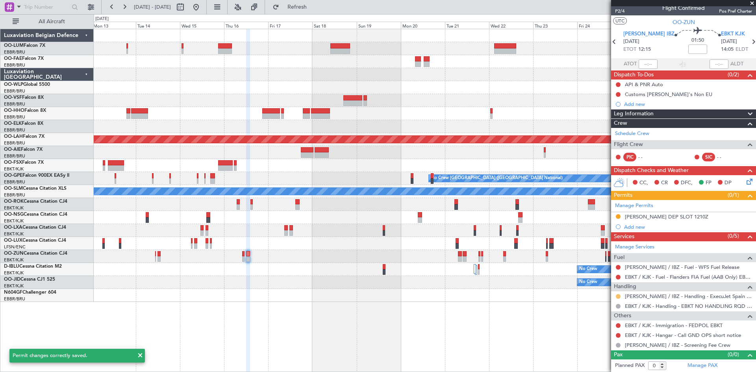
click at [619, 296] on button at bounding box center [618, 296] width 5 height 5
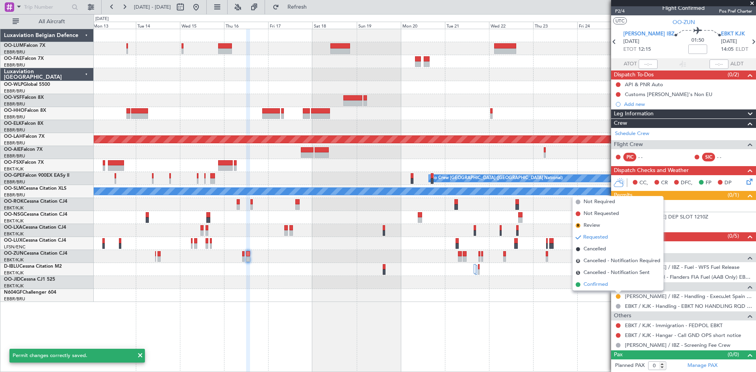
click at [604, 285] on span "Confirmed" at bounding box center [596, 285] width 24 height 8
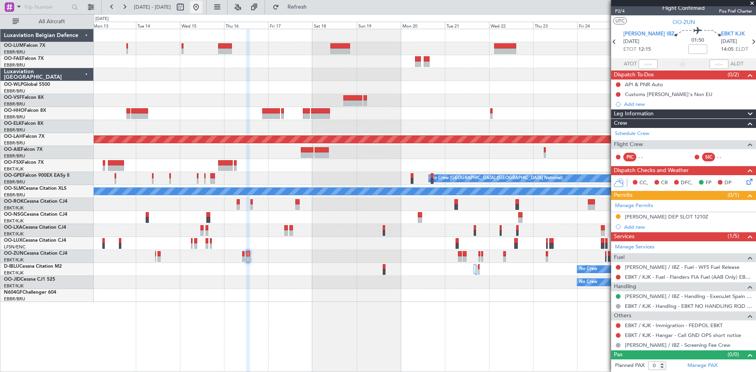
click at [202, 6] on button at bounding box center [196, 7] width 13 height 13
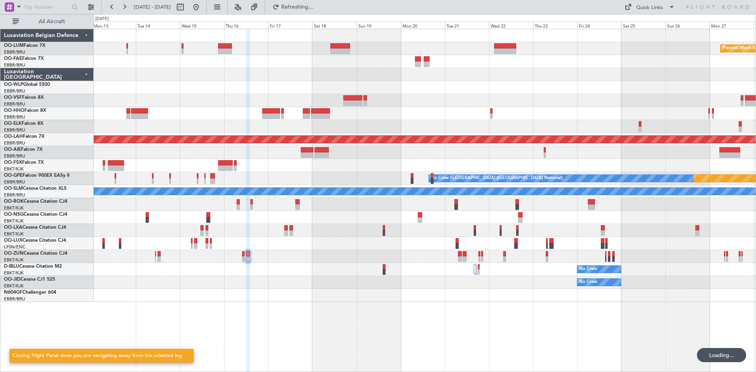
scroll to position [0, 0]
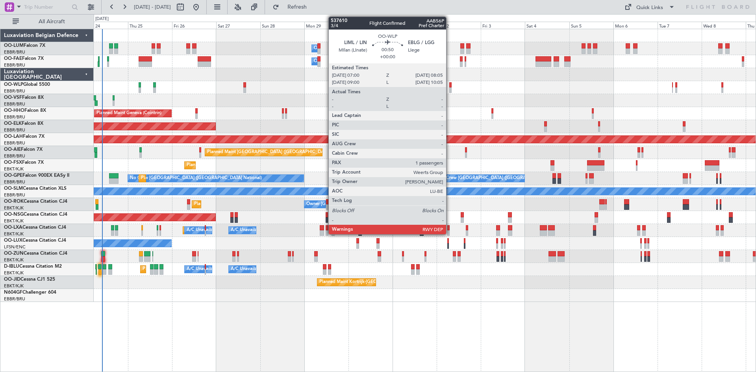
click at [450, 84] on div at bounding box center [450, 85] width 2 height 6
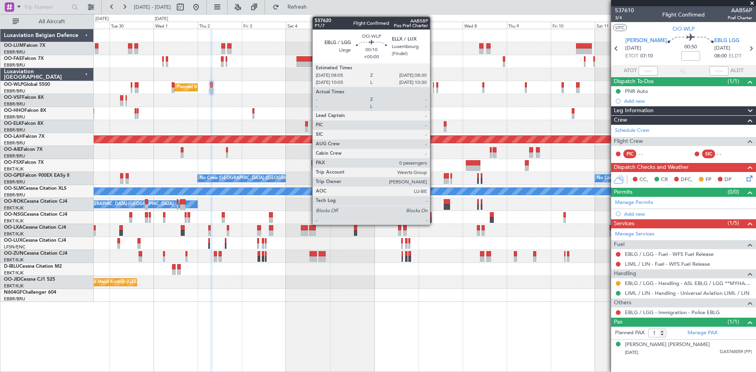
click at [434, 87] on div at bounding box center [433, 85] width 1 height 6
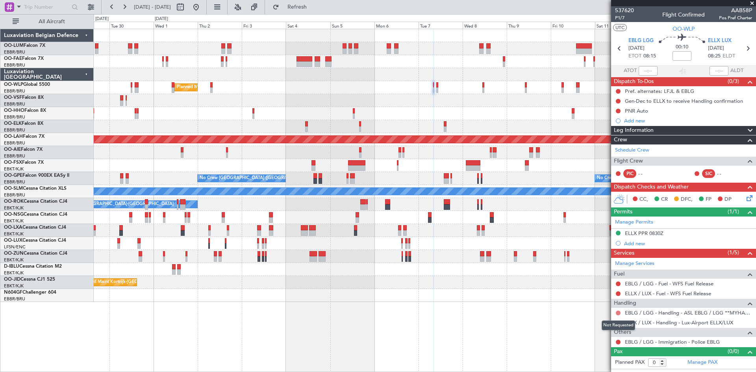
click at [617, 313] on button at bounding box center [618, 313] width 5 height 5
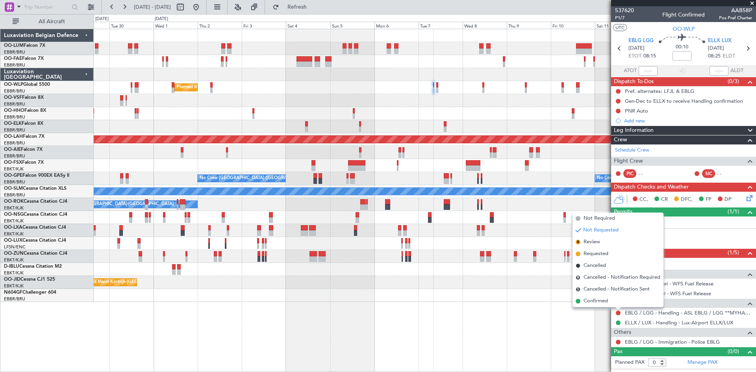
click at [592, 254] on span "Requested" at bounding box center [596, 254] width 25 height 8
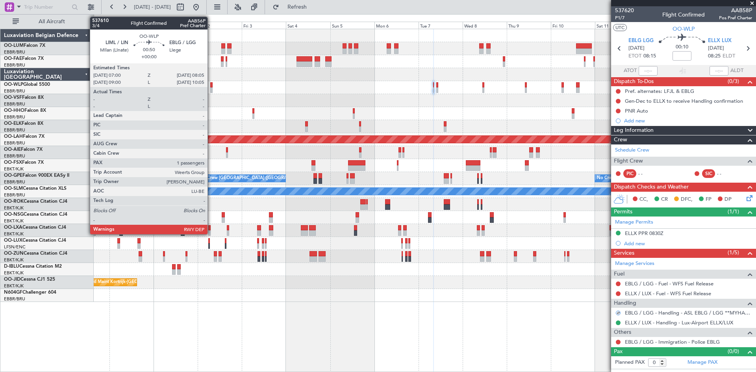
click at [211, 85] on div at bounding box center [211, 85] width 2 height 6
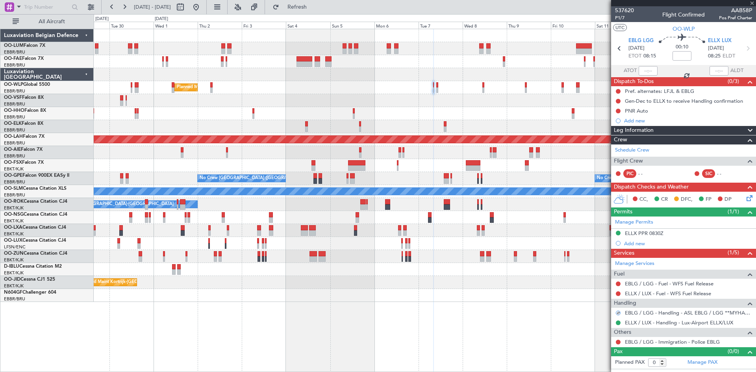
type input "1"
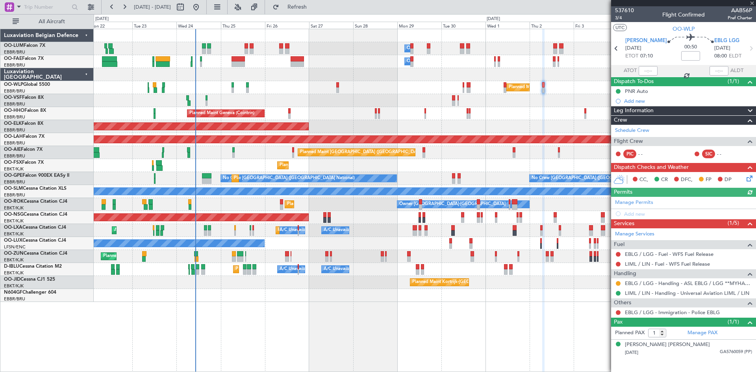
click at [499, 271] on div "A/C Unavailable [GEOGRAPHIC_DATA]-[GEOGRAPHIC_DATA] A/C Unavailable [GEOGRAPHIC…" at bounding box center [425, 269] width 662 height 13
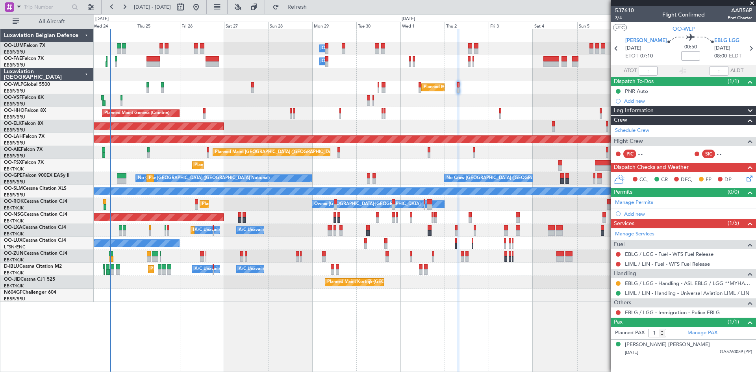
click at [351, 315] on div "Owner Melsbroek Air Base Owner [GEOGRAPHIC_DATA] Planned Maint [GEOGRAPHIC_DATA…" at bounding box center [425, 200] width 663 height 343
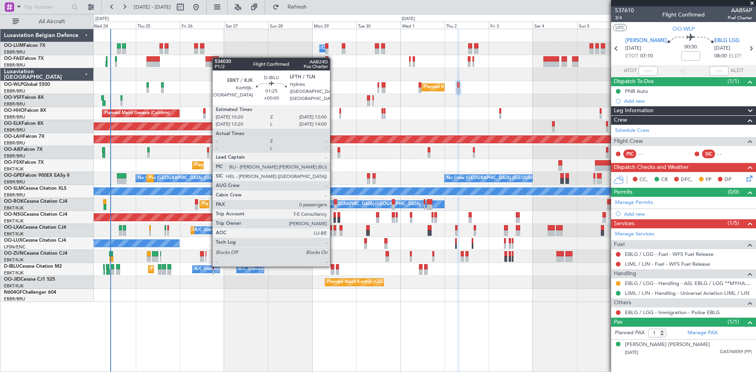
click at [334, 265] on div at bounding box center [332, 267] width 3 height 6
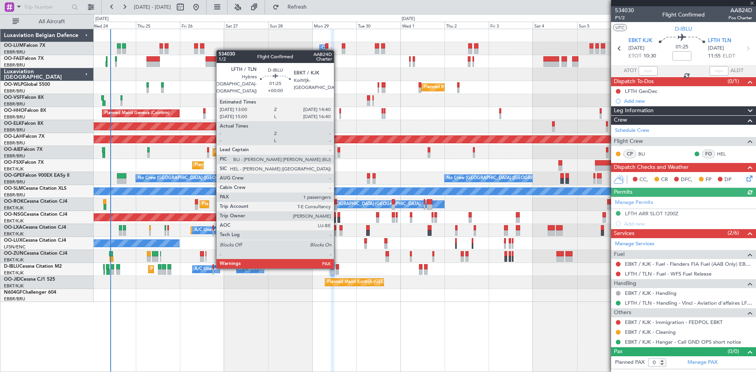
click at [338, 267] on div at bounding box center [337, 267] width 3 height 6
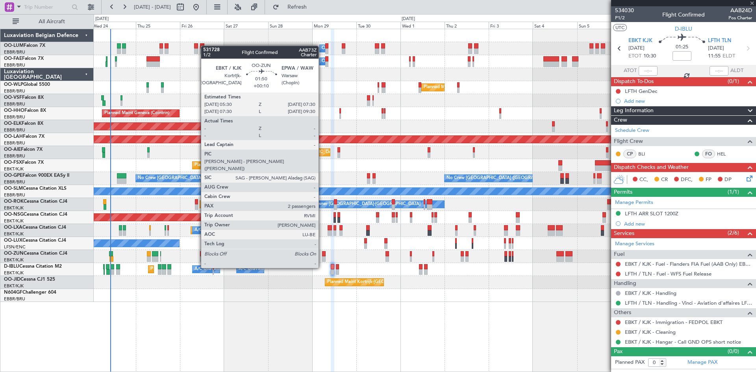
type input "1"
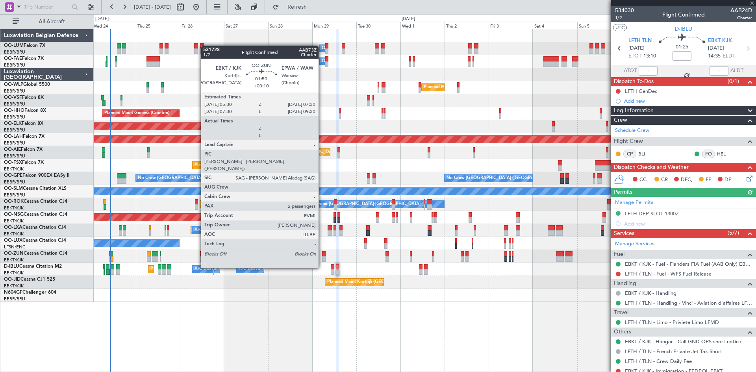
click at [322, 253] on div at bounding box center [324, 254] width 4 height 6
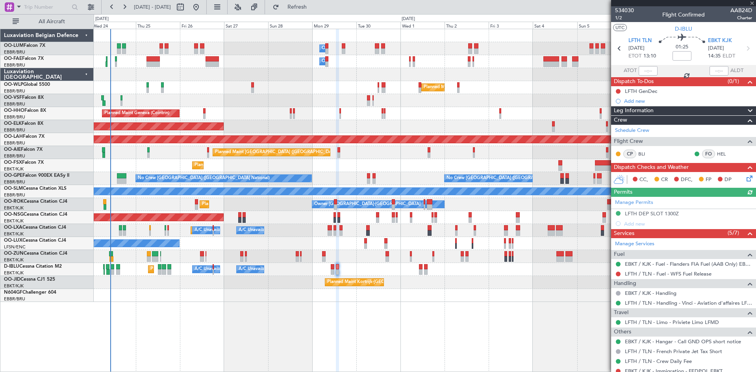
type input "+00:10"
type input "2"
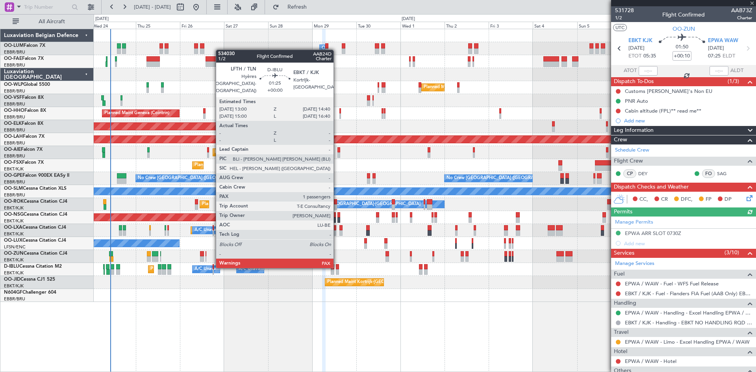
click at [337, 267] on div at bounding box center [337, 267] width 3 height 6
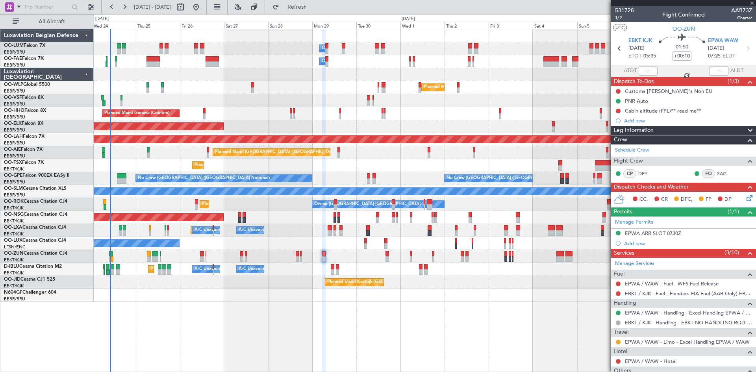
type input "1"
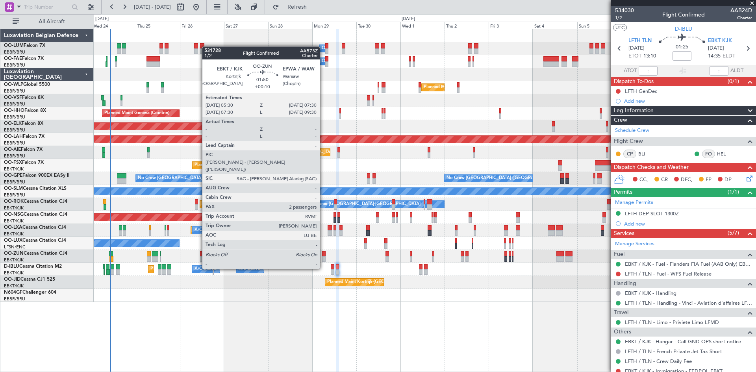
click at [323, 254] on div at bounding box center [324, 254] width 4 height 6
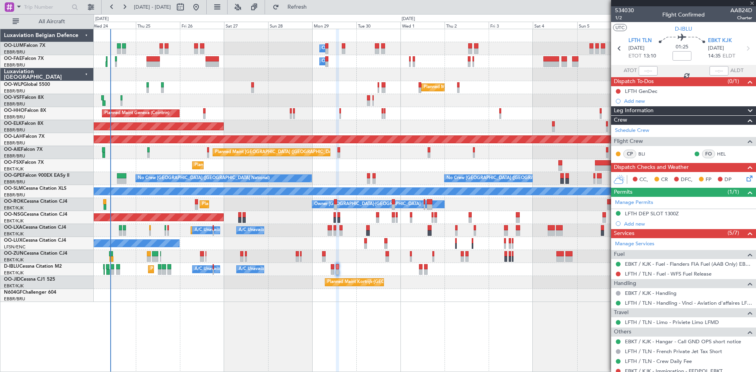
type input "+00:10"
type input "2"
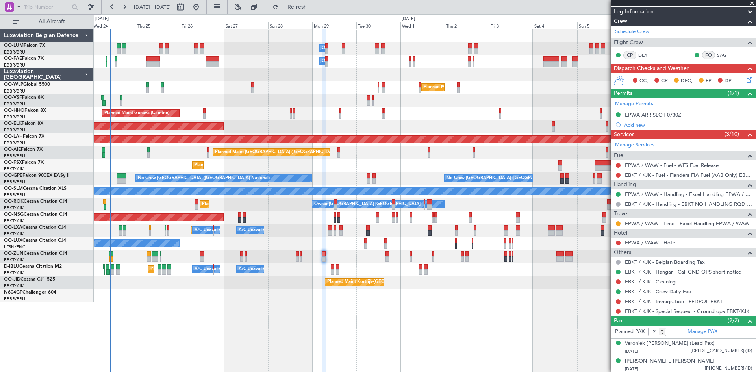
scroll to position [120, 0]
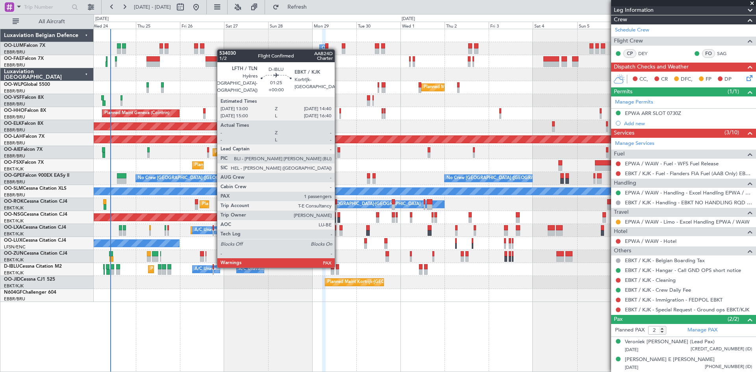
click at [338, 266] on div at bounding box center [337, 267] width 3 height 6
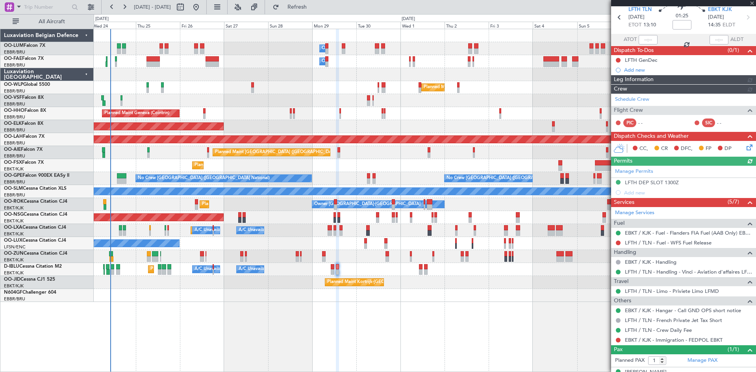
scroll to position [44, 0]
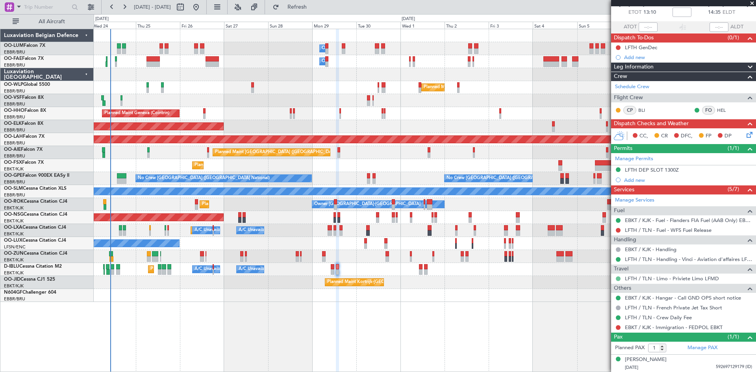
click at [618, 278] on button at bounding box center [618, 279] width 5 height 5
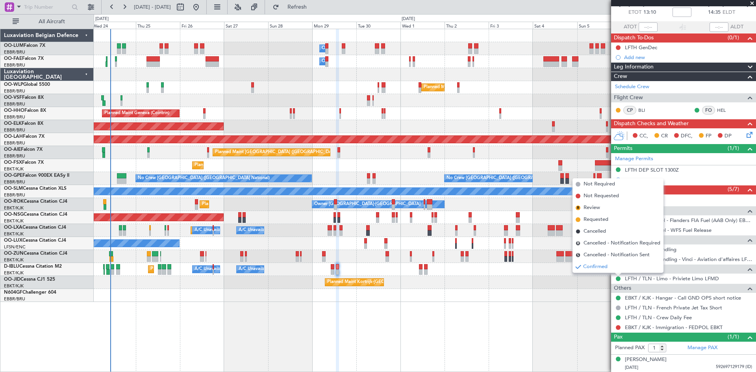
click at [605, 311] on div "Owner Melsbroek Air Base Owner [GEOGRAPHIC_DATA] Planned Maint [GEOGRAPHIC_DATA…" at bounding box center [425, 200] width 663 height 343
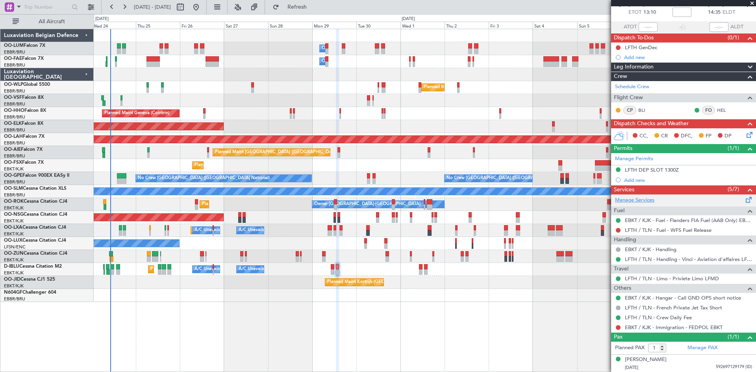
click at [633, 202] on link "Manage Services" at bounding box center [634, 201] width 39 height 8
click at [650, 278] on link "LFTH / TLN - Limo - Priviete Limo LFMD" at bounding box center [672, 278] width 94 height 7
click at [314, 7] on span "Refresh" at bounding box center [297, 7] width 33 height 6
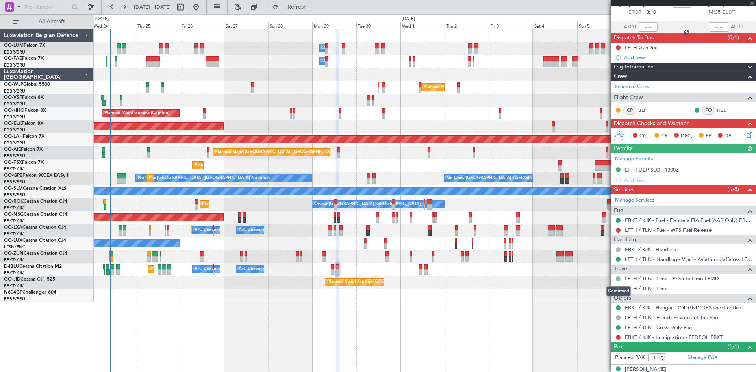
click at [618, 277] on button at bounding box center [618, 279] width 5 height 5
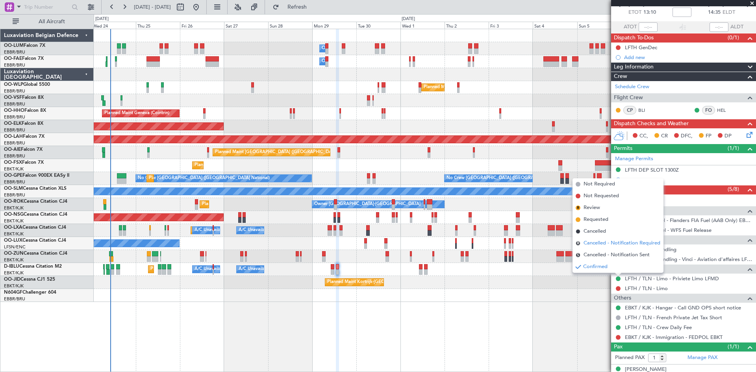
click at [596, 244] on span "Cancelled - Notification Required" at bounding box center [622, 243] width 77 height 8
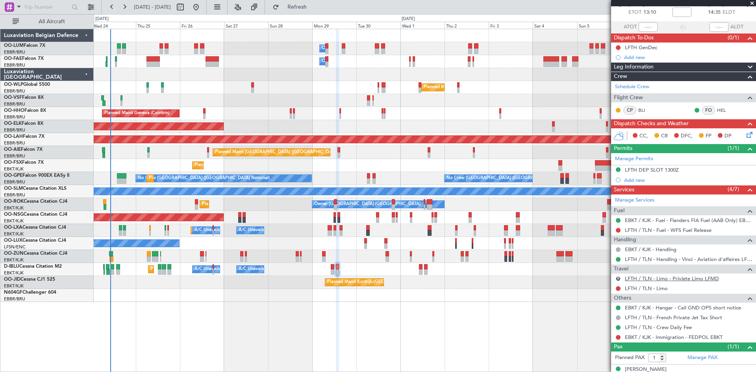
click at [635, 280] on link "LFTH / TLN - Limo - Priviete Limo LFMD" at bounding box center [672, 278] width 94 height 7
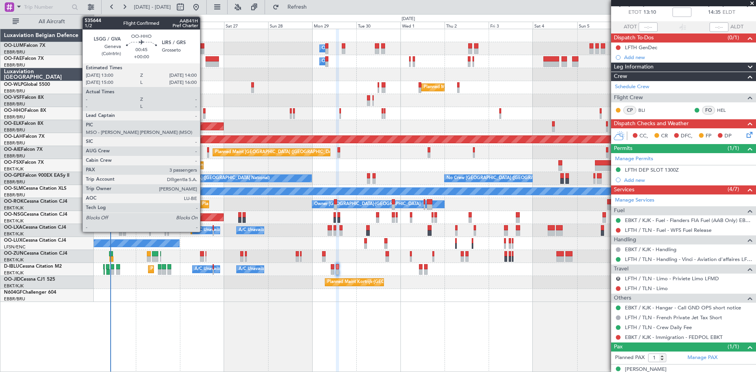
click at [204, 111] on div at bounding box center [204, 111] width 2 height 6
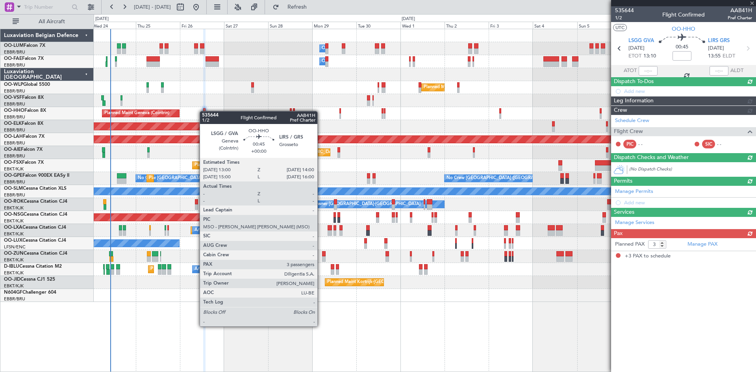
scroll to position [0, 0]
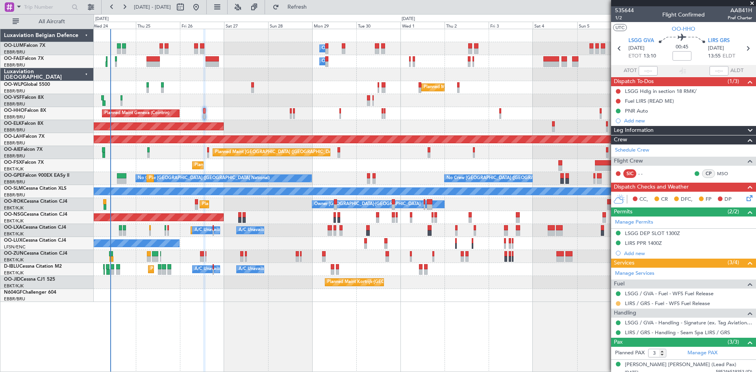
click at [618, 304] on button at bounding box center [618, 303] width 5 height 5
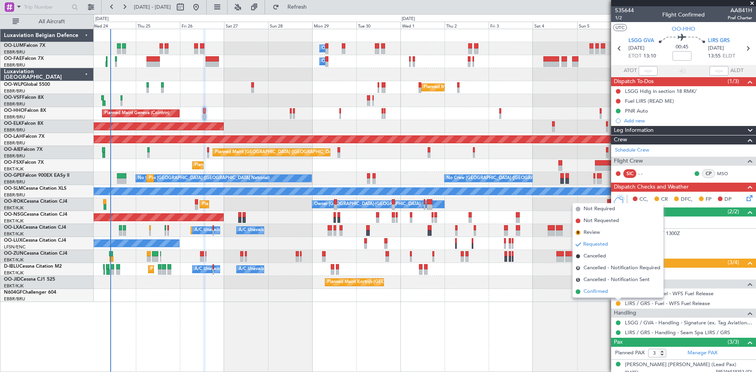
click at [599, 290] on span "Confirmed" at bounding box center [596, 292] width 24 height 8
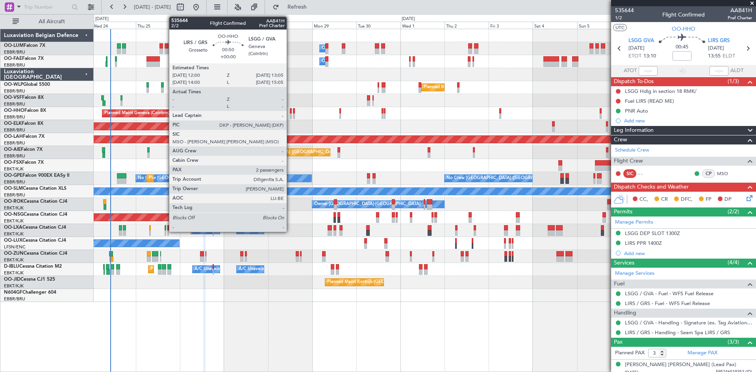
click at [290, 110] on div at bounding box center [291, 111] width 2 height 6
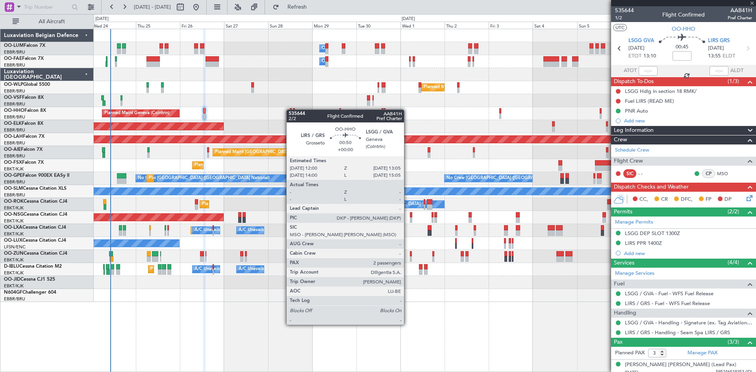
type input "2"
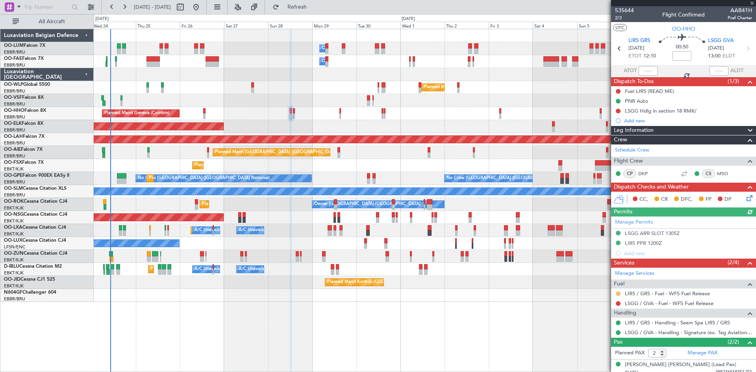
click at [617, 293] on button at bounding box center [618, 293] width 5 height 5
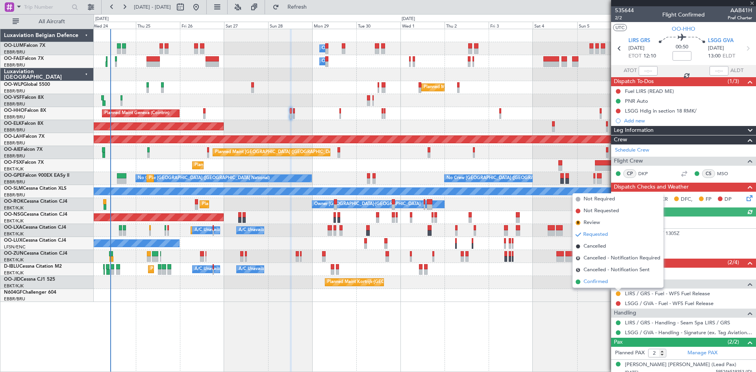
click at [593, 279] on span "Confirmed" at bounding box center [596, 282] width 24 height 8
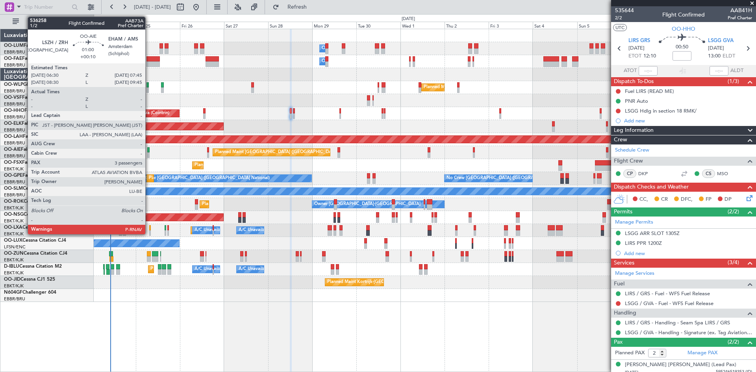
click at [149, 150] on div at bounding box center [148, 150] width 2 height 6
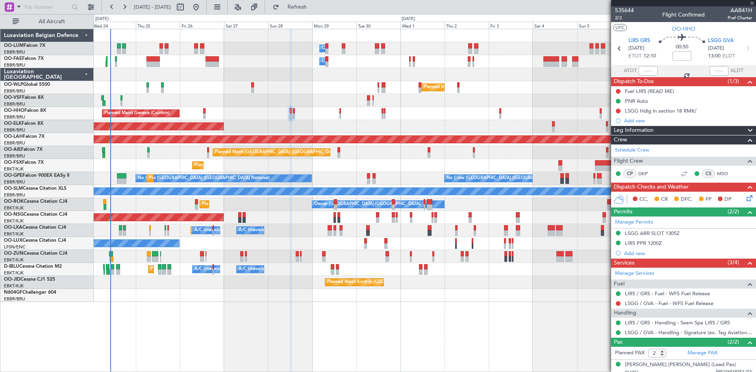
type input "+00:10"
type input "3"
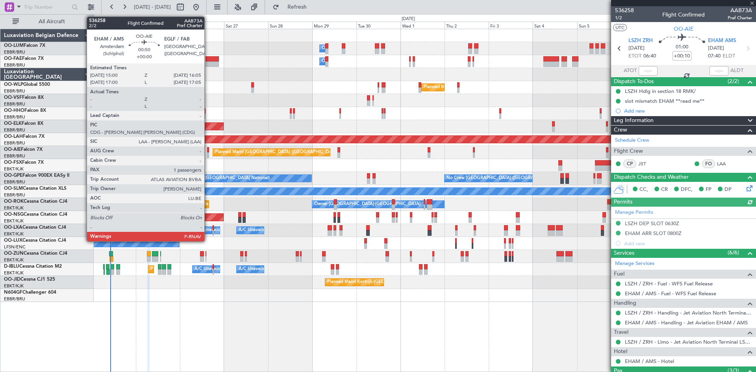
click at [208, 148] on div at bounding box center [208, 150] width 2 height 6
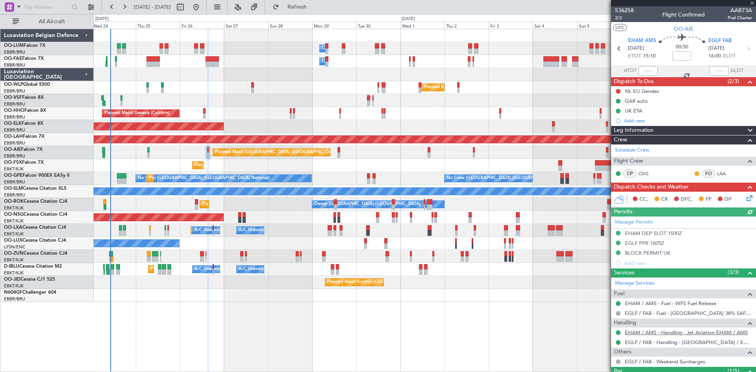
scroll to position [42, 0]
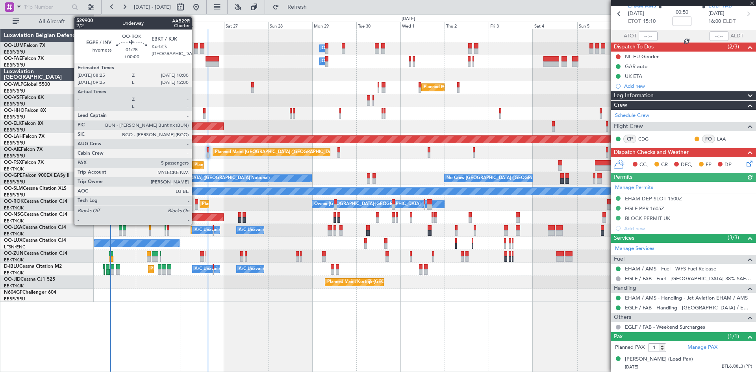
click at [195, 202] on div at bounding box center [196, 202] width 3 height 6
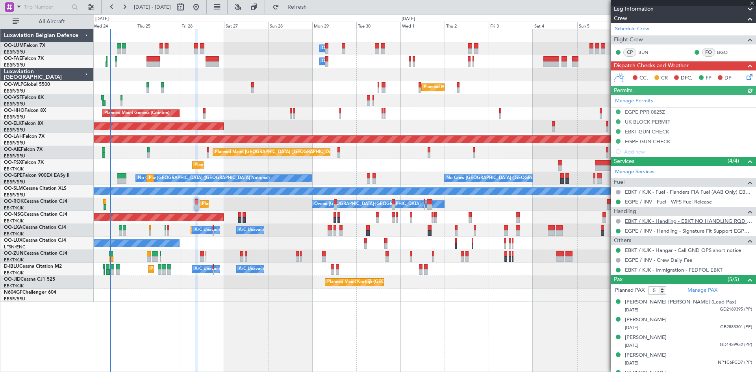
scroll to position [125, 0]
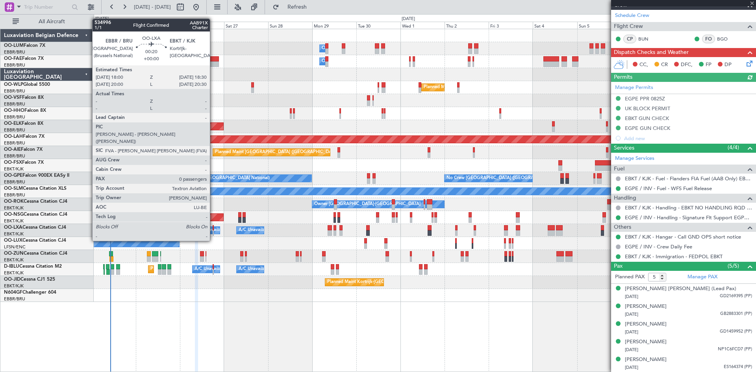
click at [213, 227] on div at bounding box center [213, 228] width 1 height 6
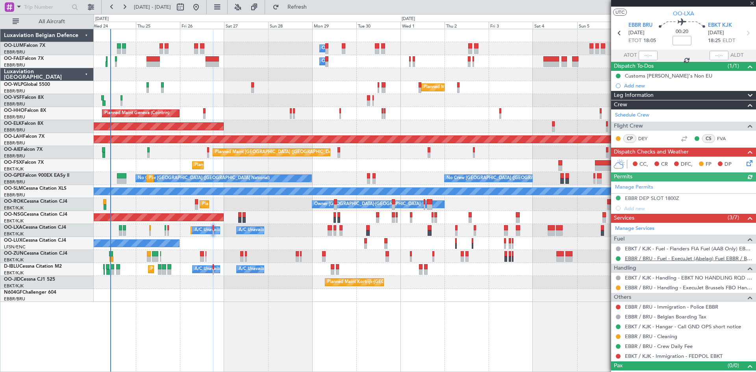
scroll to position [26, 0]
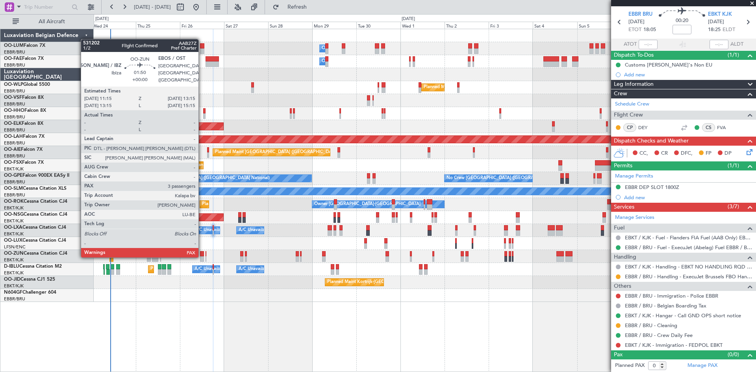
click at [202, 256] on div at bounding box center [202, 254] width 4 height 6
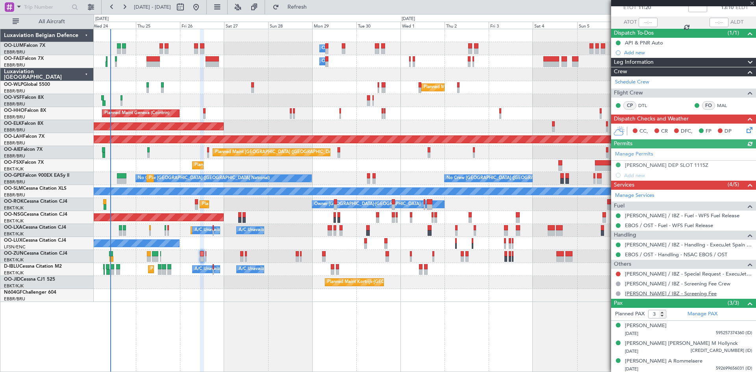
scroll to position [50, 0]
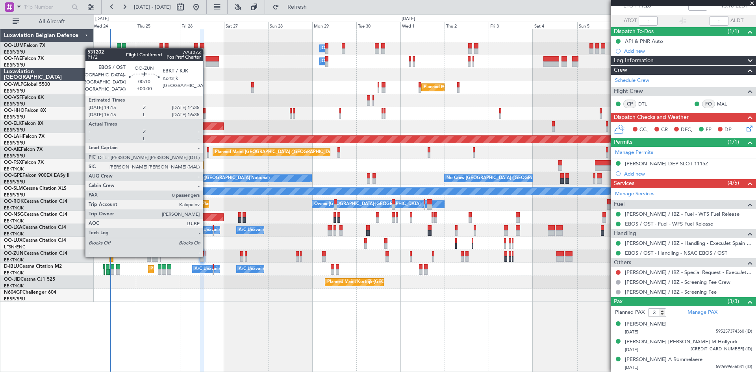
click at [206, 256] on div at bounding box center [206, 254] width 1 height 6
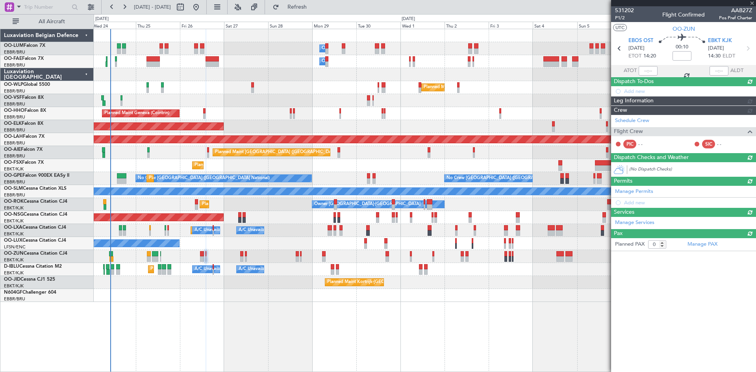
scroll to position [0, 0]
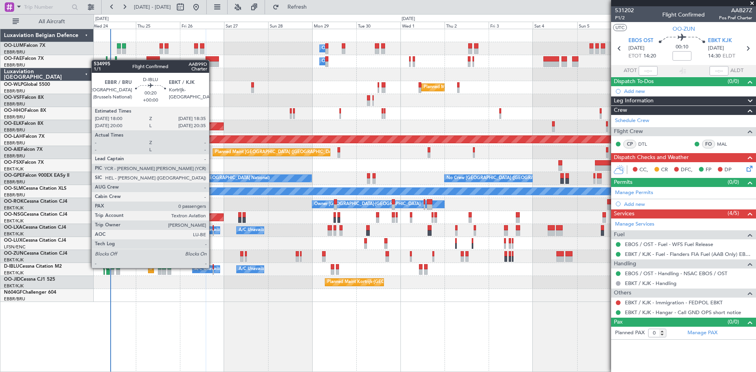
click at [213, 268] on div at bounding box center [213, 267] width 1 height 6
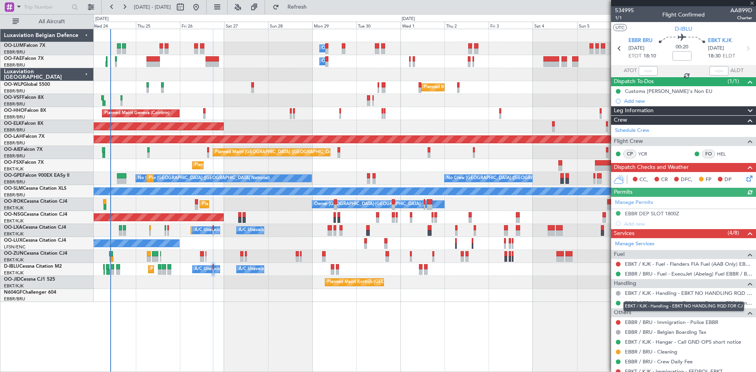
scroll to position [26, 0]
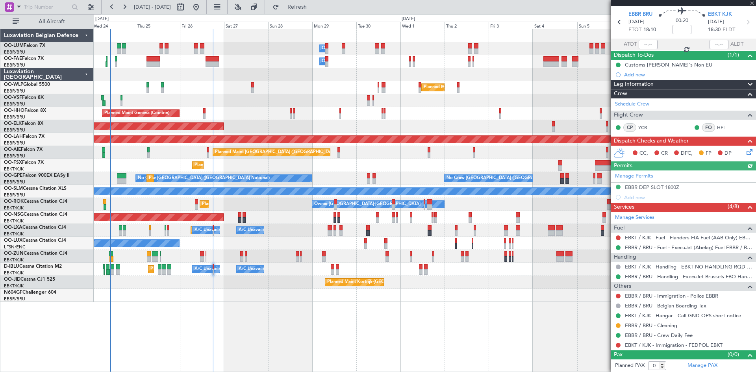
click at [460, 310] on div "Owner Melsbroek Air Base Owner [GEOGRAPHIC_DATA] Planned Maint [GEOGRAPHIC_DATA…" at bounding box center [425, 200] width 663 height 343
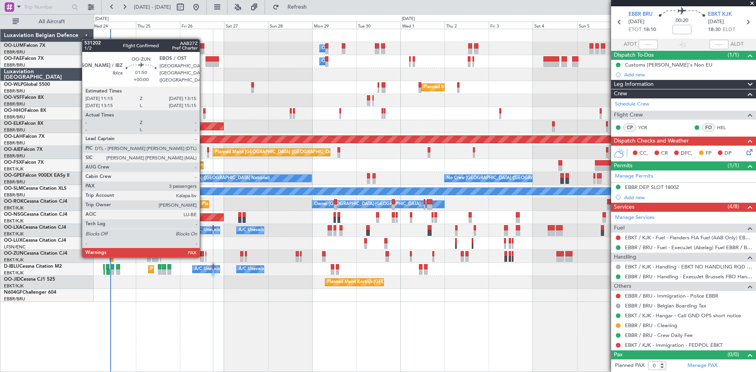
click at [204, 256] on div at bounding box center [202, 254] width 4 height 6
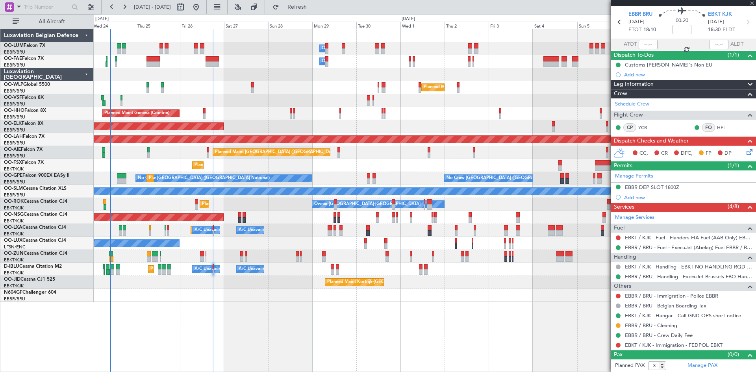
scroll to position [0, 0]
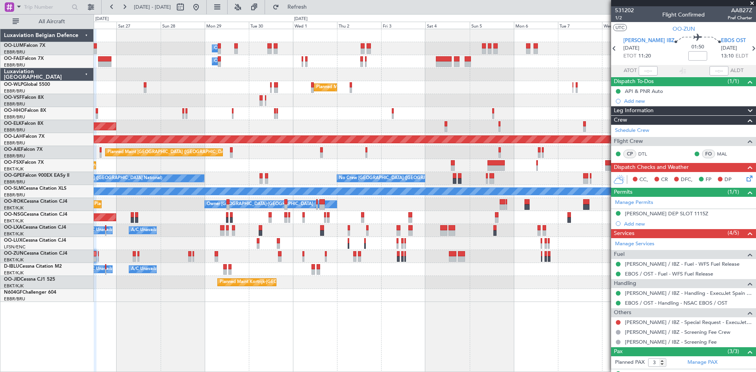
click at [328, 304] on div "Owner Melsbroek Air Base Owner [GEOGRAPHIC_DATA] Owner [GEOGRAPHIC_DATA] Planne…" at bounding box center [425, 200] width 663 height 343
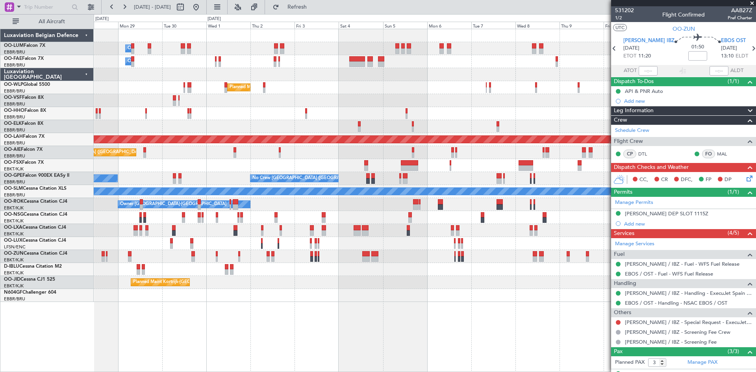
click at [288, 304] on div "Owner Melsbroek Air Base Owner [GEOGRAPHIC_DATA] Owner [GEOGRAPHIC_DATA] Planne…" at bounding box center [425, 200] width 663 height 343
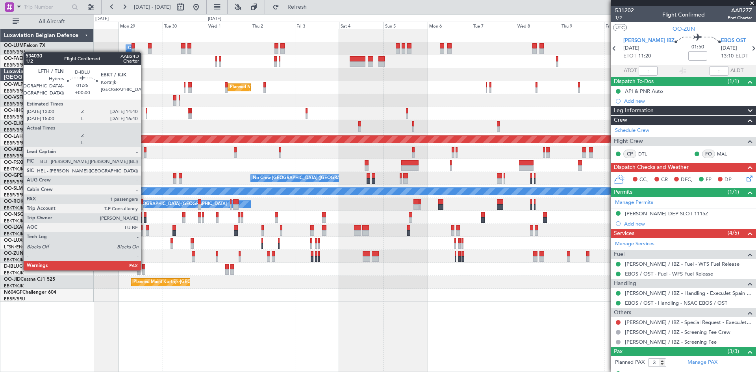
click at [145, 269] on div at bounding box center [143, 267] width 3 height 6
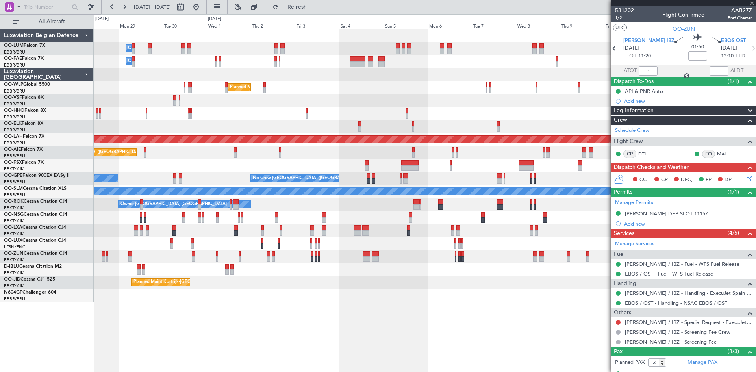
type input "1"
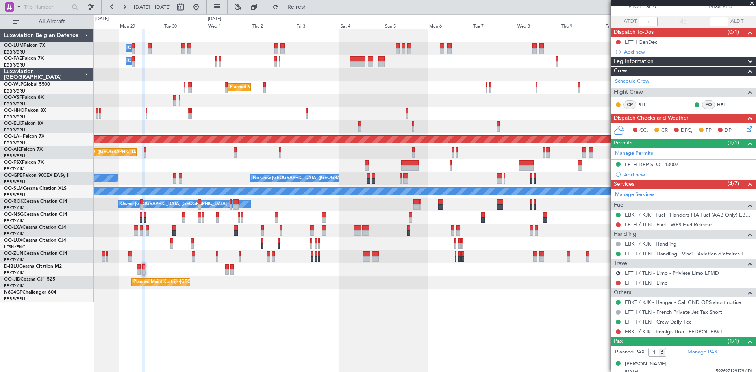
scroll to position [54, 0]
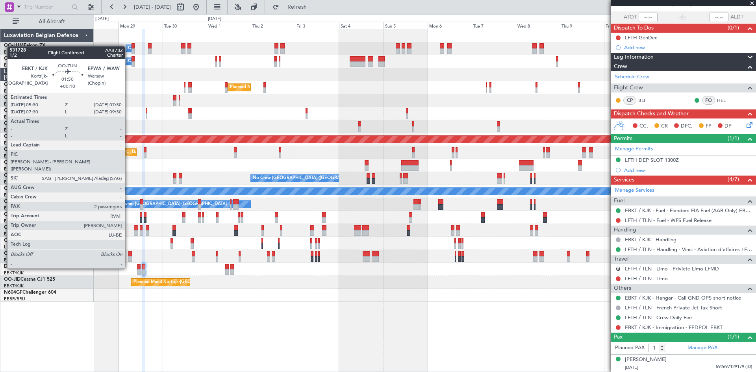
click at [128, 254] on div at bounding box center [130, 254] width 4 height 6
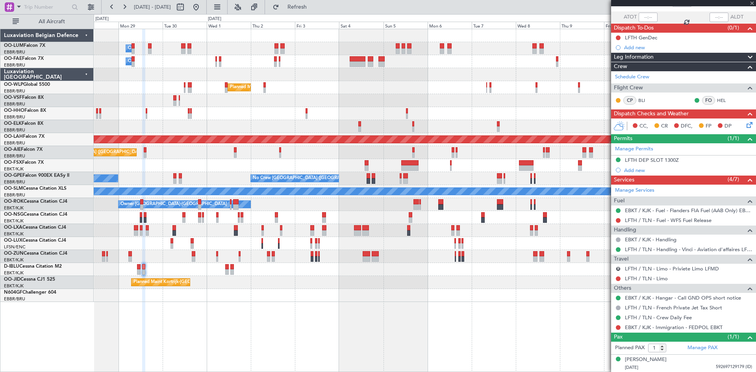
type input "+00:10"
type input "2"
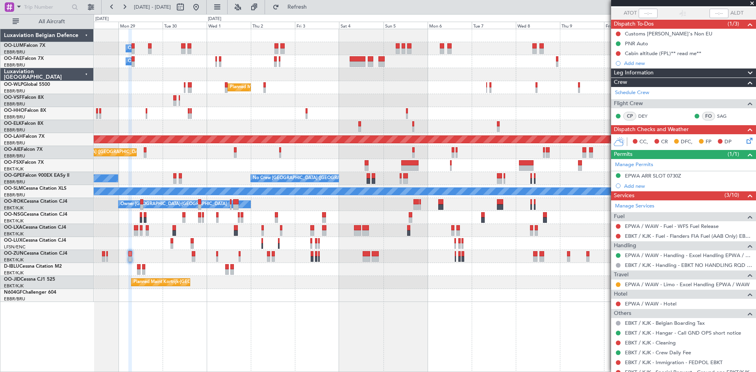
scroll to position [0, 0]
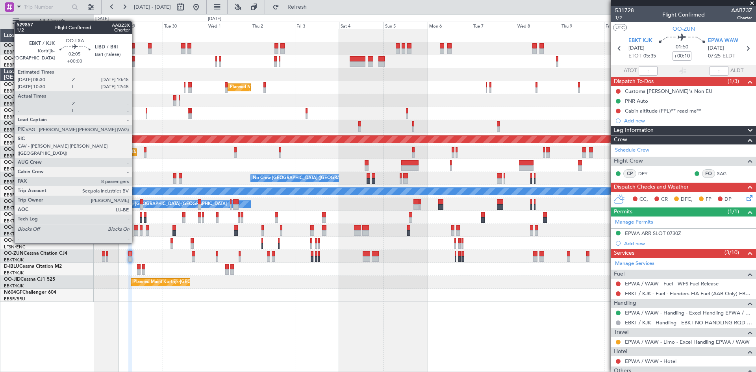
click at [135, 228] on div at bounding box center [136, 228] width 4 height 6
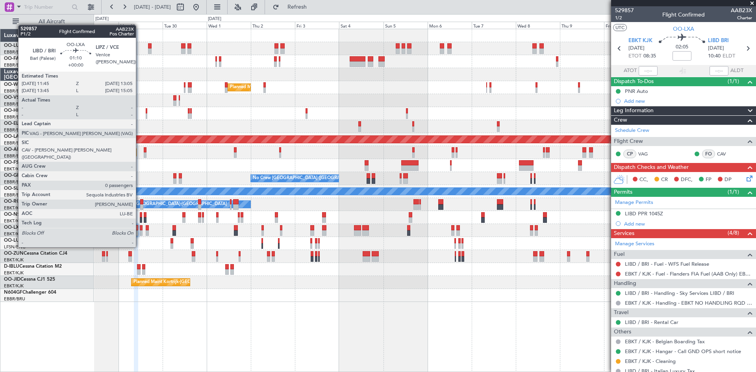
click at [140, 232] on div at bounding box center [141, 233] width 3 height 6
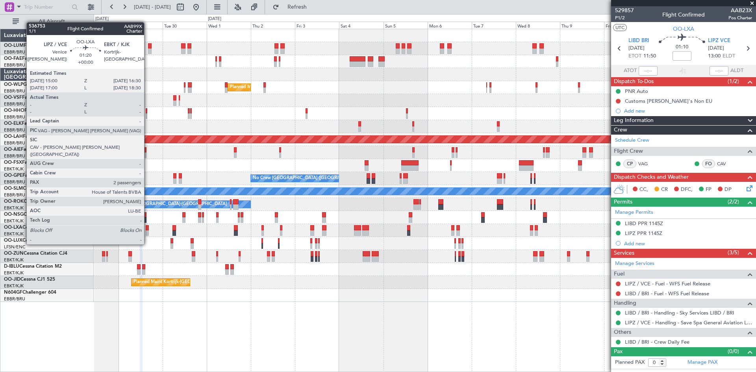
click at [148, 230] on div at bounding box center [147, 228] width 3 height 6
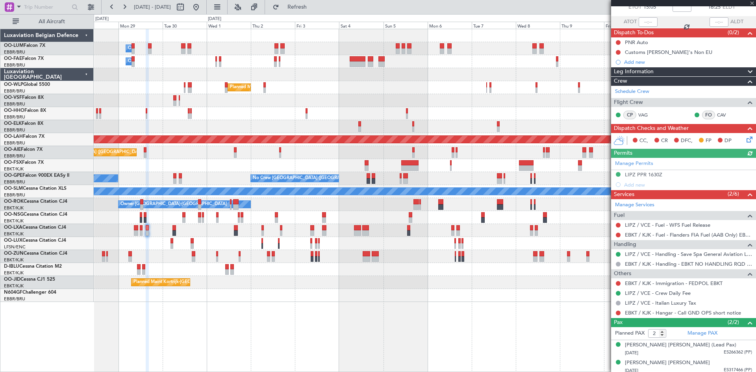
scroll to position [52, 0]
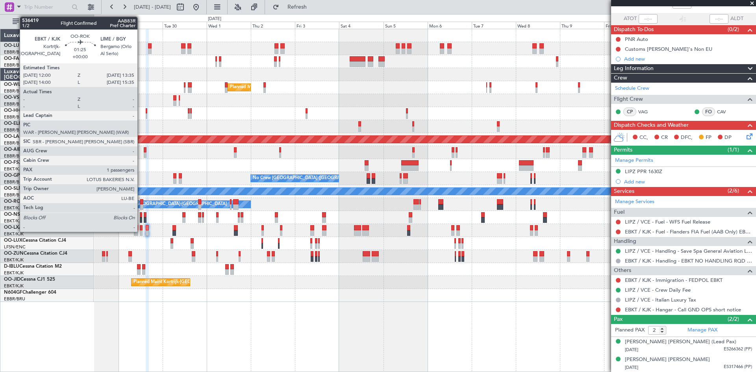
click at [141, 208] on div at bounding box center [141, 207] width 3 height 6
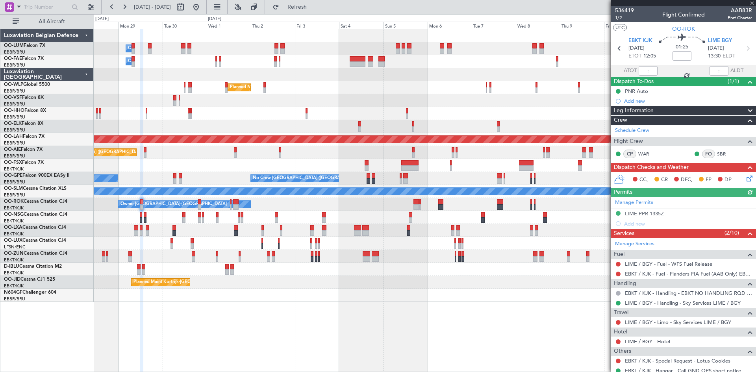
scroll to position [73, 0]
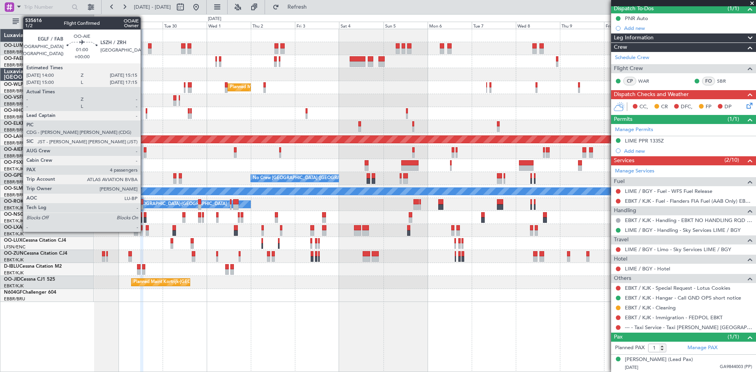
click at [144, 154] on div at bounding box center [145, 155] width 2 height 6
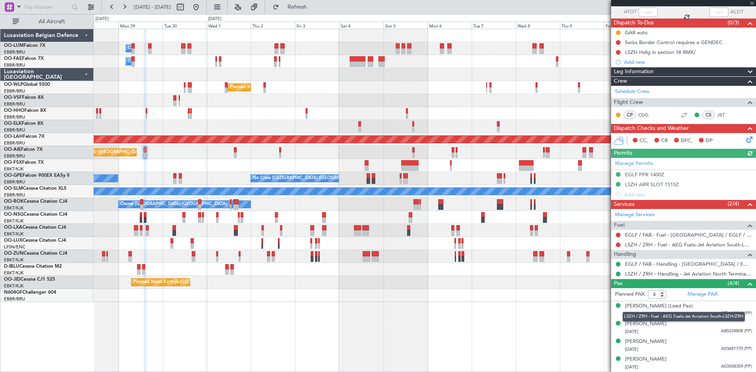
scroll to position [66, 0]
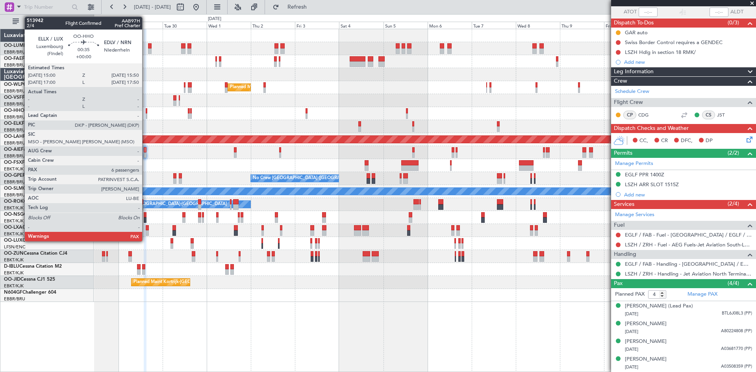
click at [146, 112] on div at bounding box center [147, 111] width 2 height 6
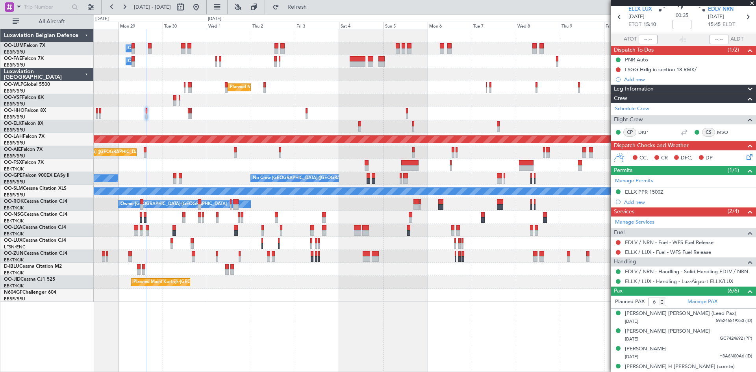
scroll to position [0, 0]
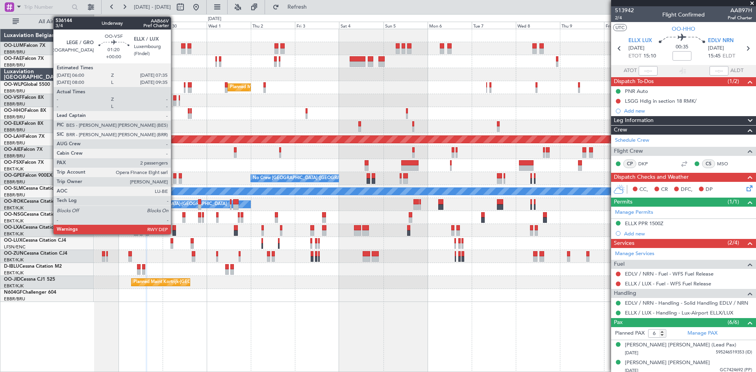
click at [174, 96] on div at bounding box center [174, 98] width 3 height 6
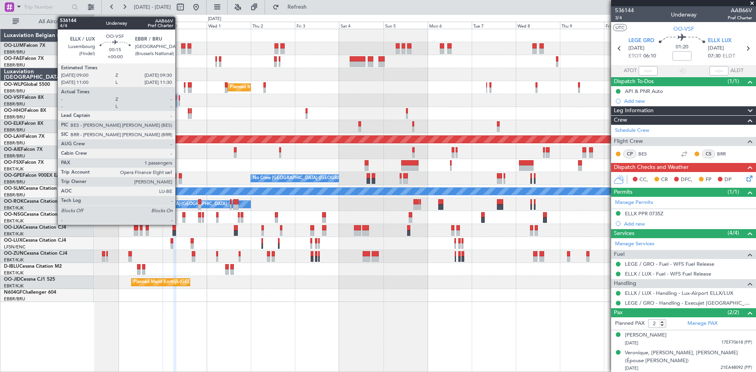
click at [179, 99] on div at bounding box center [179, 98] width 1 height 6
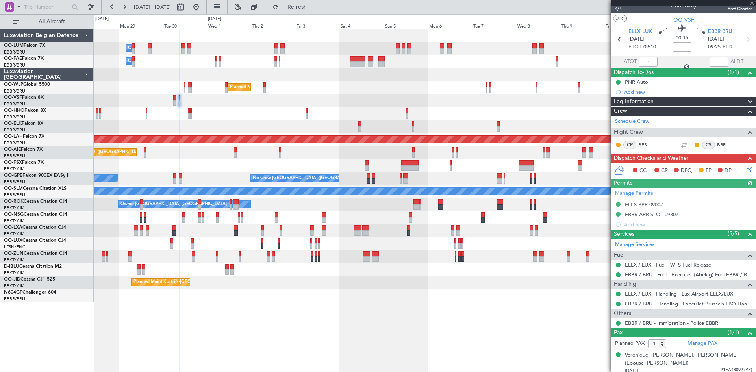
scroll to position [13, 0]
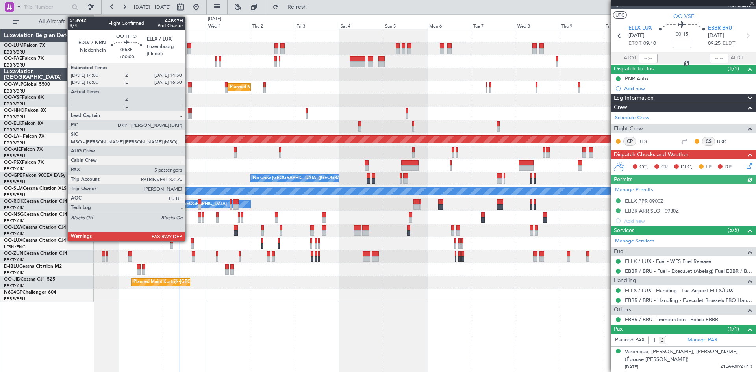
click at [189, 112] on div at bounding box center [189, 111] width 2 height 6
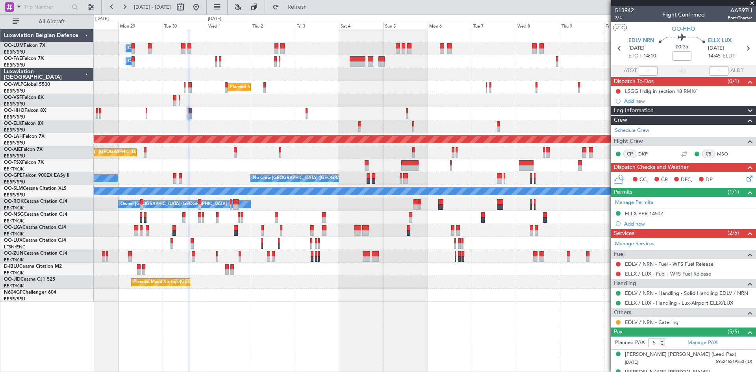
scroll to position [66, 0]
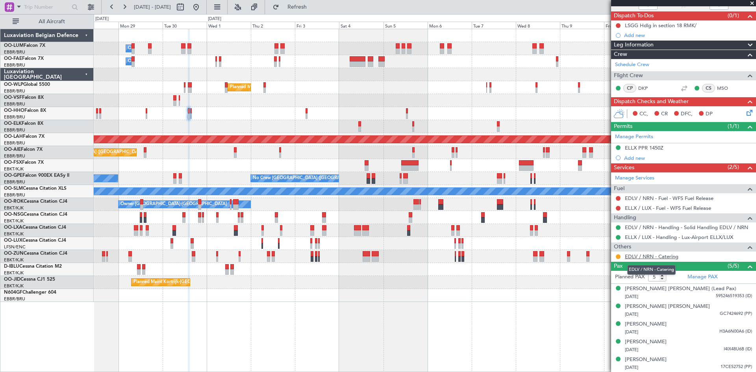
click at [635, 256] on link "EDLV / NRN - Catering" at bounding box center [652, 256] width 54 height 7
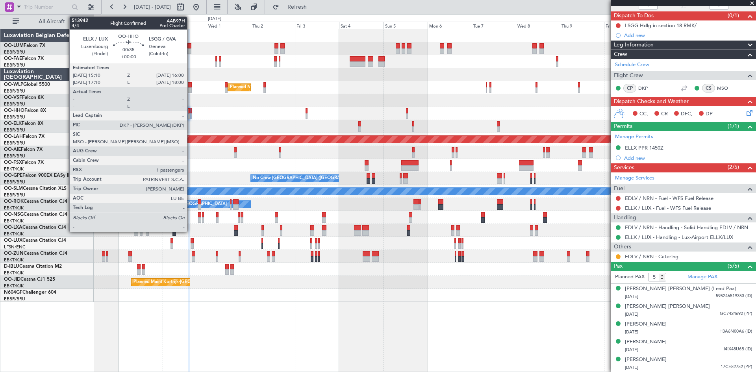
click at [191, 112] on div at bounding box center [191, 111] width 2 height 6
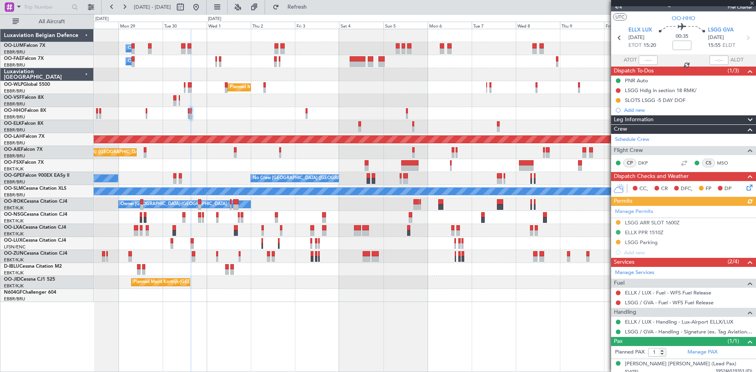
scroll to position [15, 0]
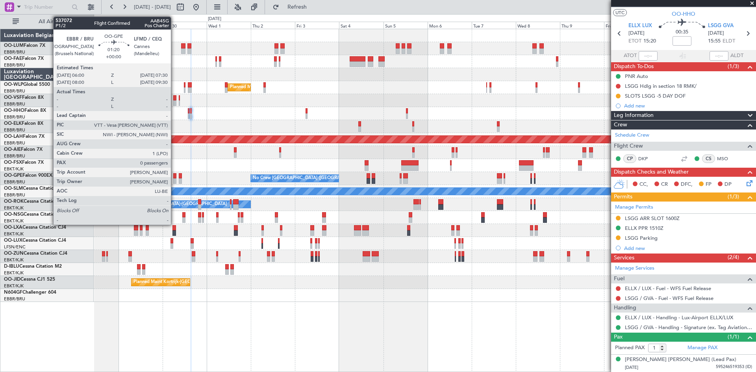
click at [174, 177] on div at bounding box center [174, 176] width 3 height 6
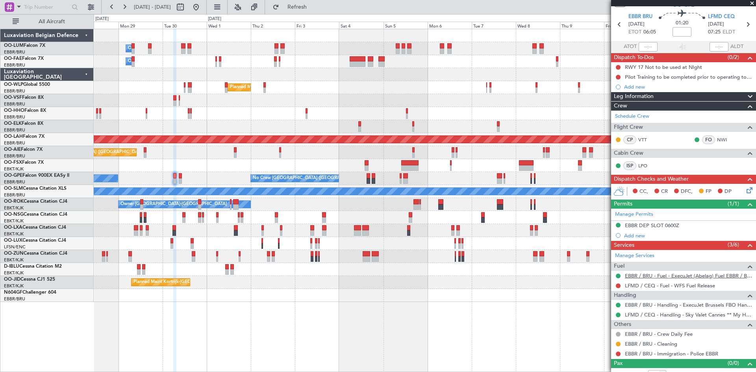
scroll to position [33, 0]
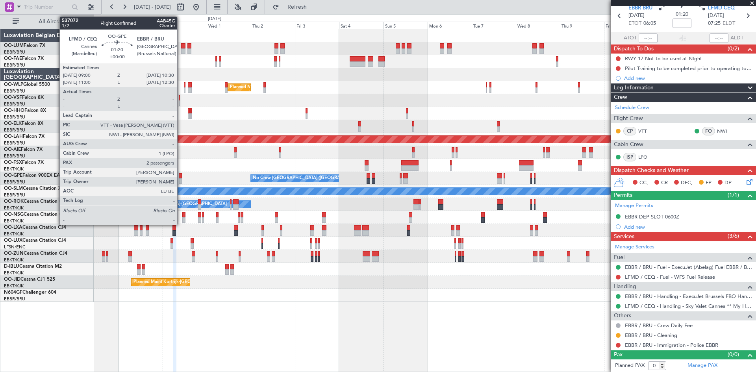
click at [181, 176] on div at bounding box center [180, 176] width 3 height 6
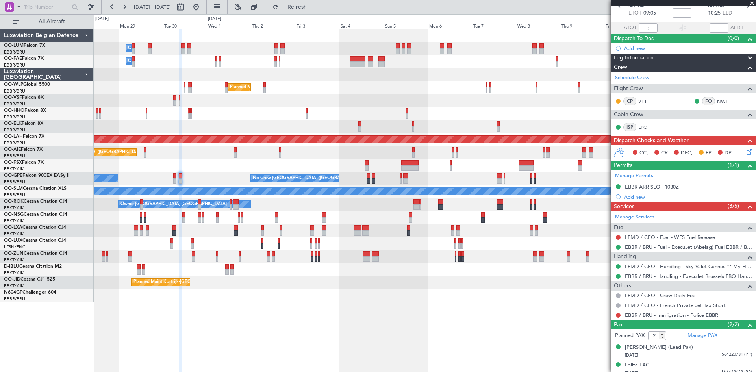
scroll to position [48, 0]
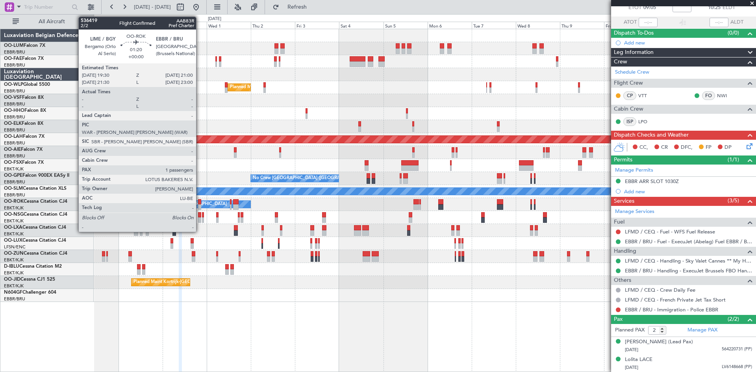
click at [200, 200] on div at bounding box center [199, 202] width 3 height 6
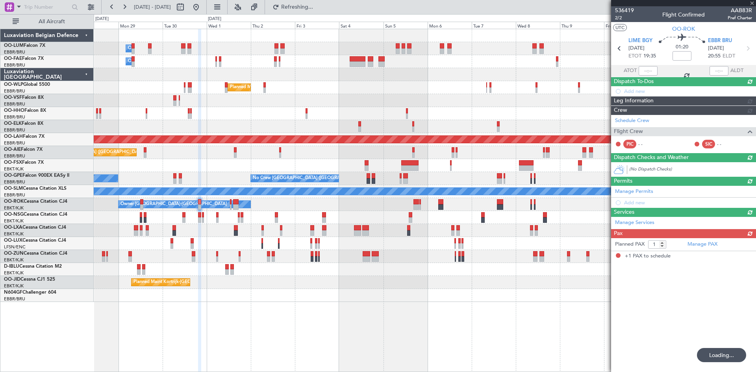
scroll to position [0, 0]
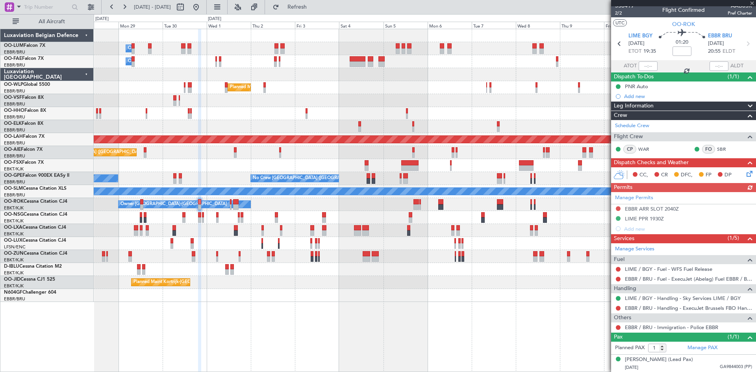
type input "2"
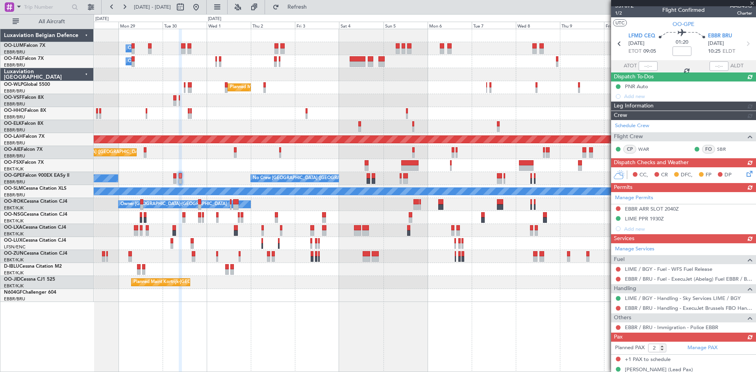
scroll to position [13, 0]
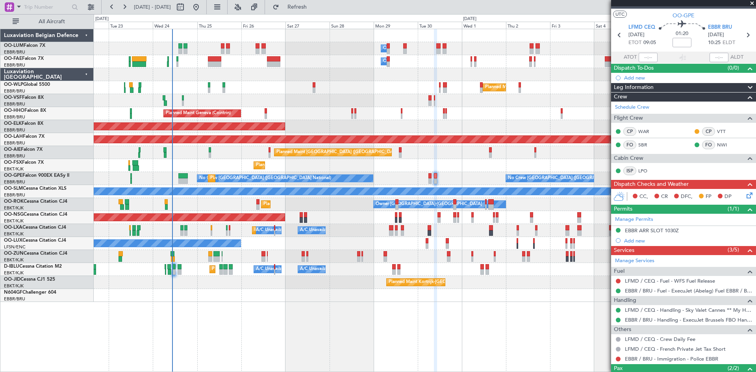
click at [434, 296] on div "Owner Melsbroek Air Base Planned Maint [GEOGRAPHIC_DATA] ([GEOGRAPHIC_DATA]) Ow…" at bounding box center [425, 200] width 663 height 343
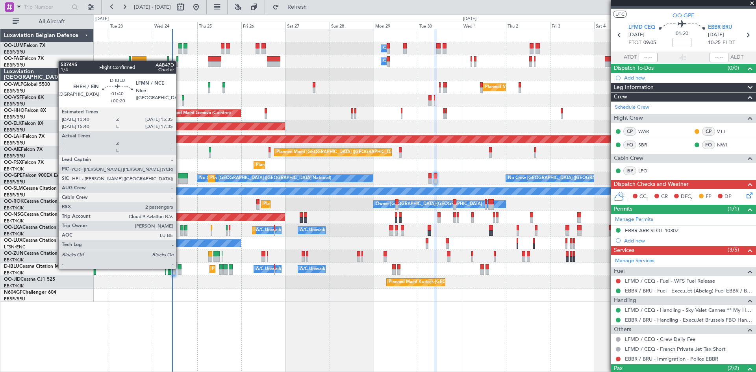
click at [180, 268] on div at bounding box center [180, 267] width 4 height 6
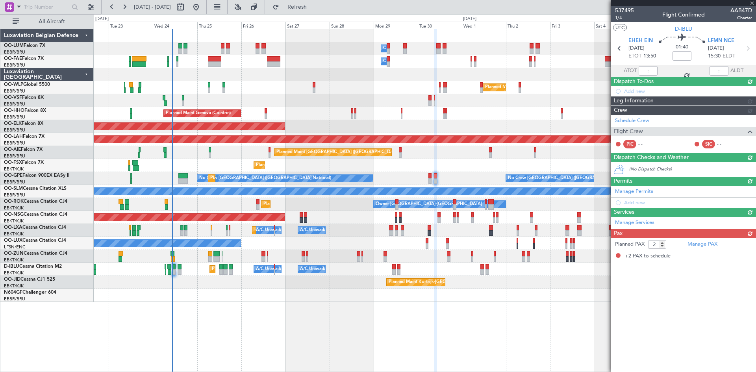
type input "+00:20"
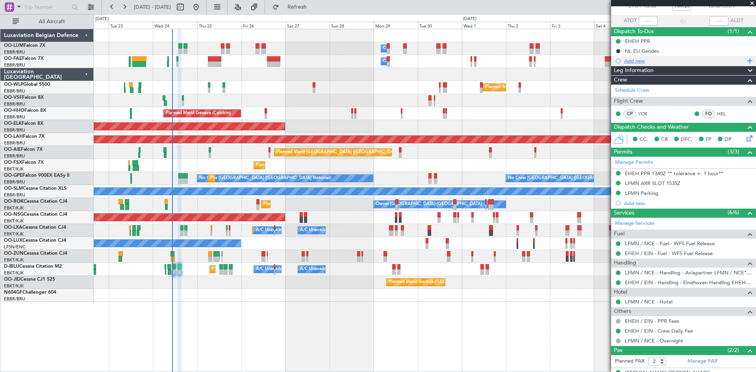
scroll to position [0, 0]
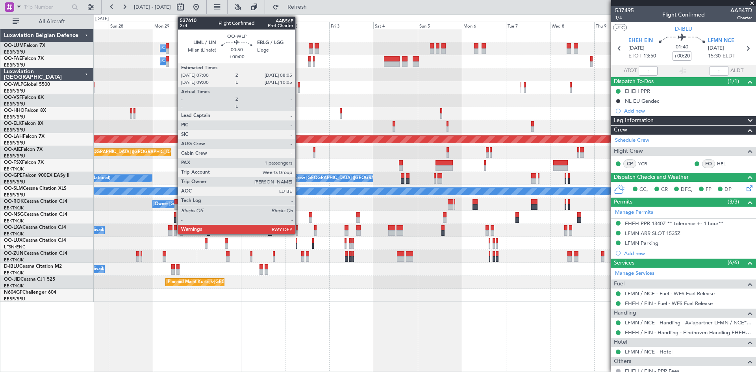
click at [299, 85] on div at bounding box center [299, 85] width 2 height 6
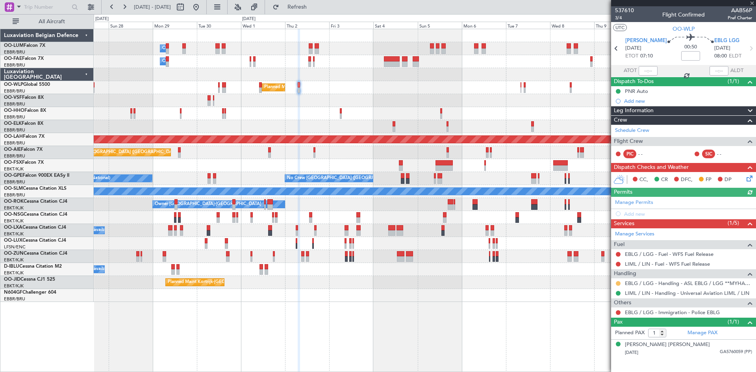
click at [619, 283] on button at bounding box center [618, 283] width 5 height 5
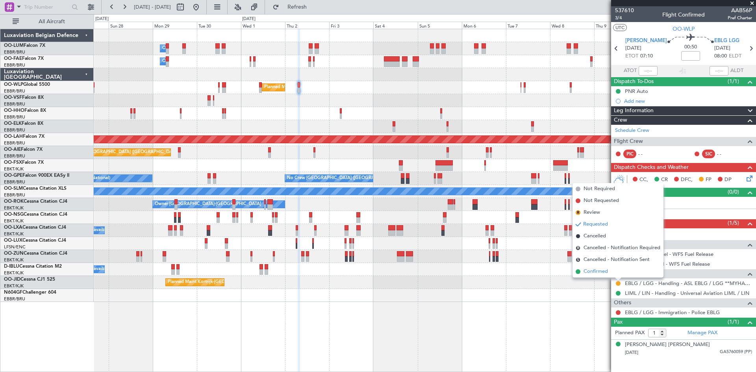
click at [612, 272] on li "Confirmed" at bounding box center [618, 272] width 91 height 12
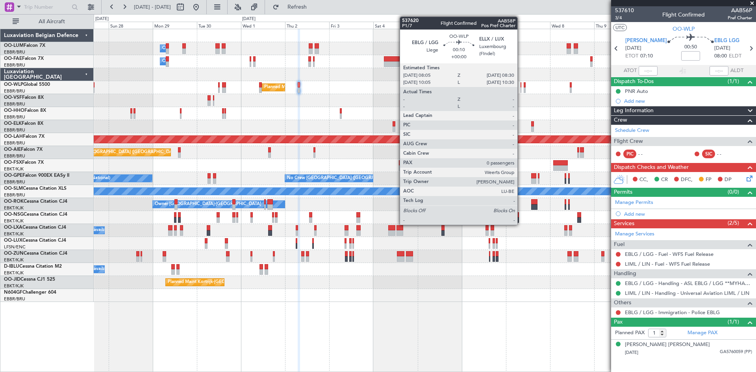
click at [521, 84] on div at bounding box center [521, 85] width 1 height 6
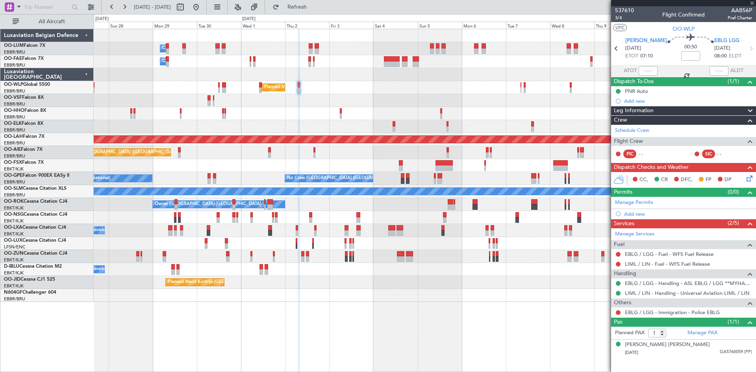
type input "0"
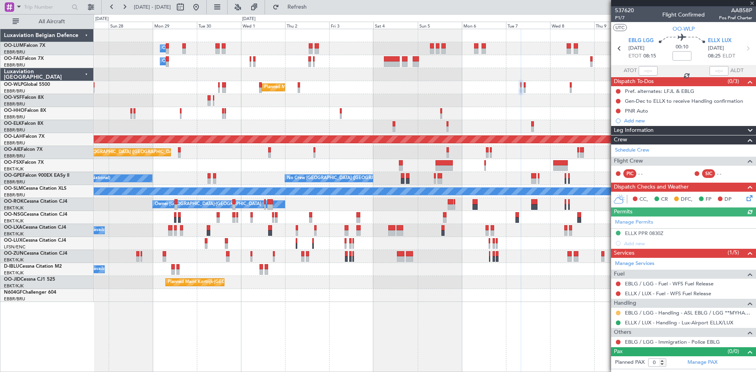
click at [617, 311] on button at bounding box center [618, 313] width 5 height 5
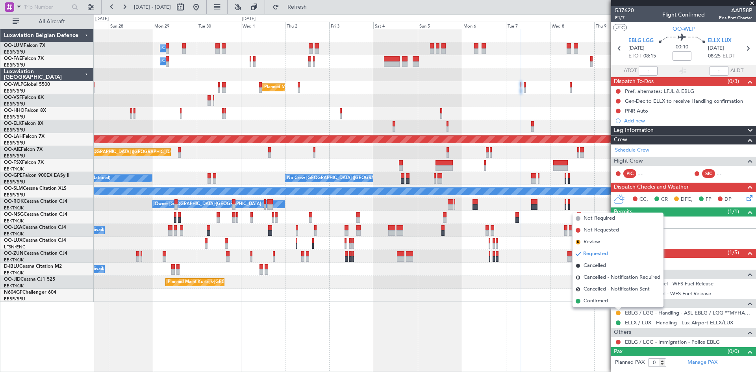
click at [597, 302] on span "Confirmed" at bounding box center [596, 301] width 24 height 8
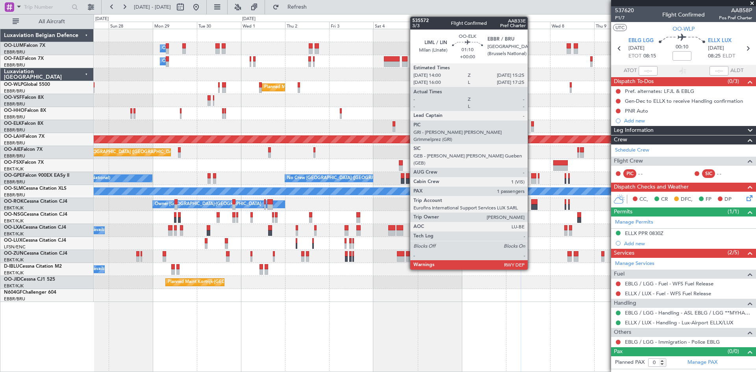
click at [531, 125] on div at bounding box center [532, 124] width 3 height 6
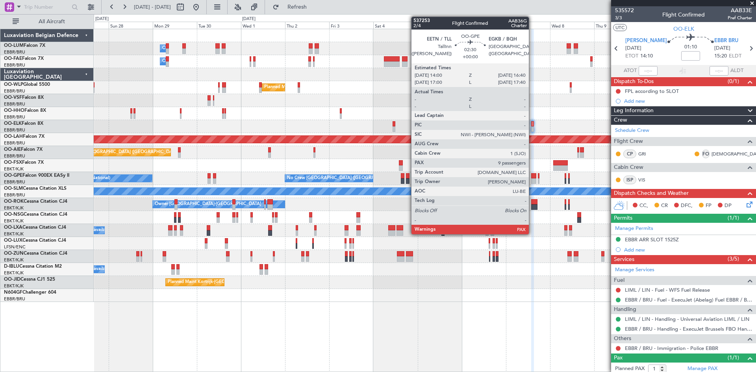
click at [533, 177] on div at bounding box center [533, 176] width 5 height 6
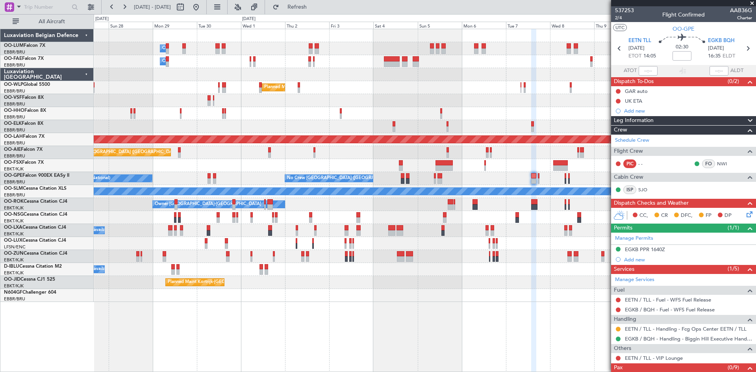
scroll to position [23, 0]
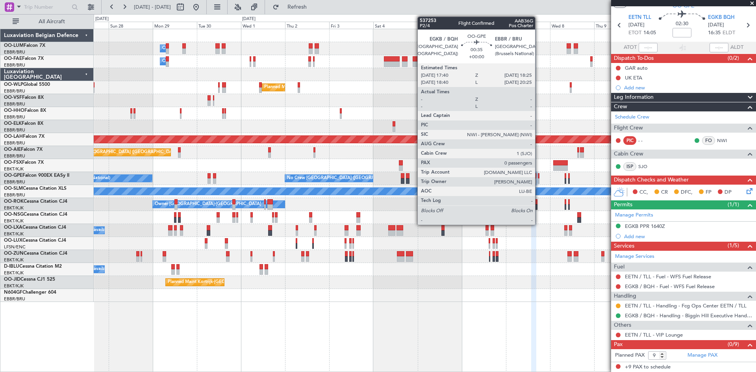
click at [539, 177] on div at bounding box center [539, 176] width 2 height 6
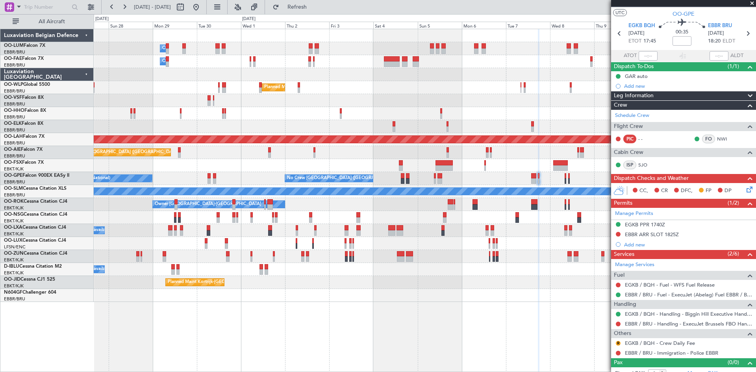
scroll to position [23, 0]
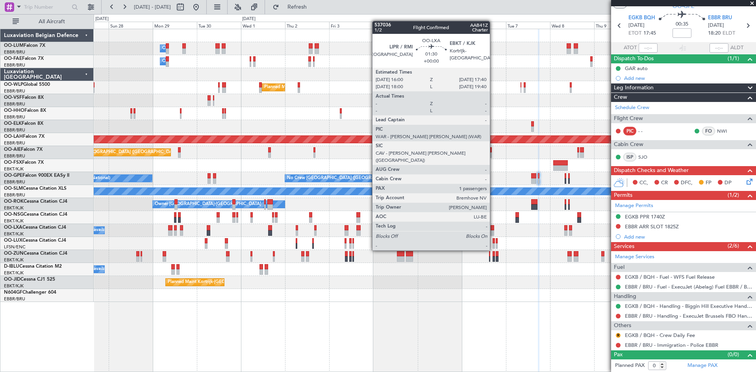
click at [494, 228] on div at bounding box center [492, 228] width 3 height 6
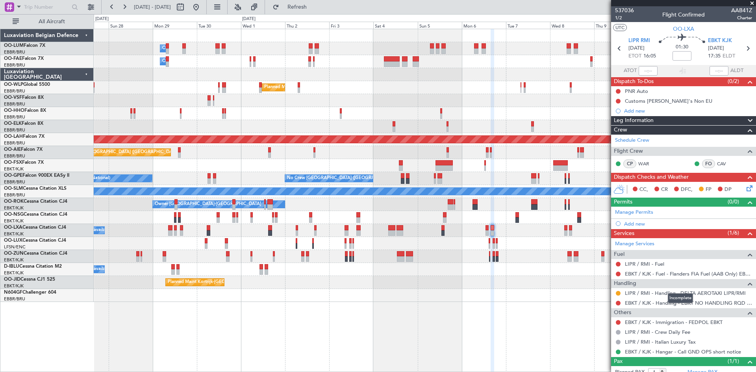
scroll to position [24, 0]
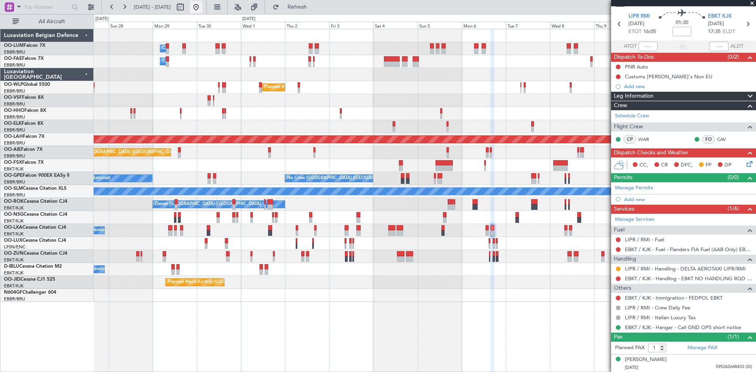
click at [202, 4] on button at bounding box center [196, 7] width 13 height 13
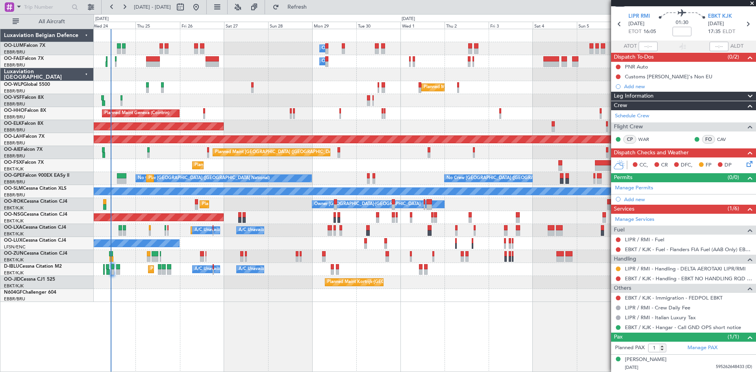
click at [162, 318] on div "Owner Melsbroek Air Base Owner [GEOGRAPHIC_DATA] Planned Maint [GEOGRAPHIC_DATA…" at bounding box center [425, 200] width 663 height 343
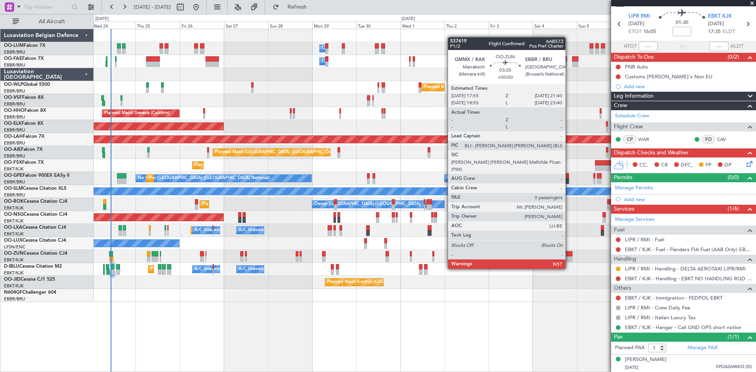
click at [569, 255] on div at bounding box center [569, 254] width 7 height 6
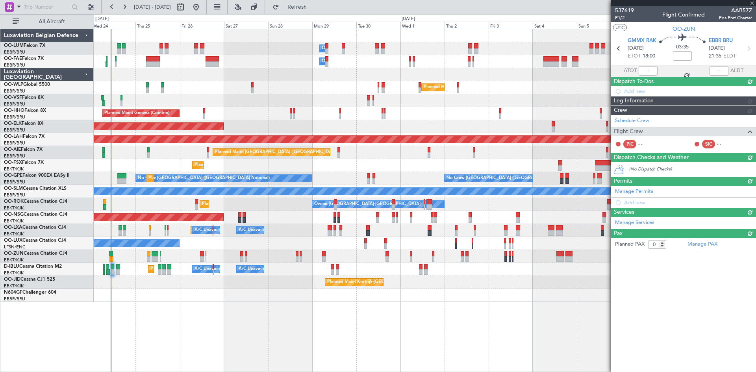
scroll to position [0, 0]
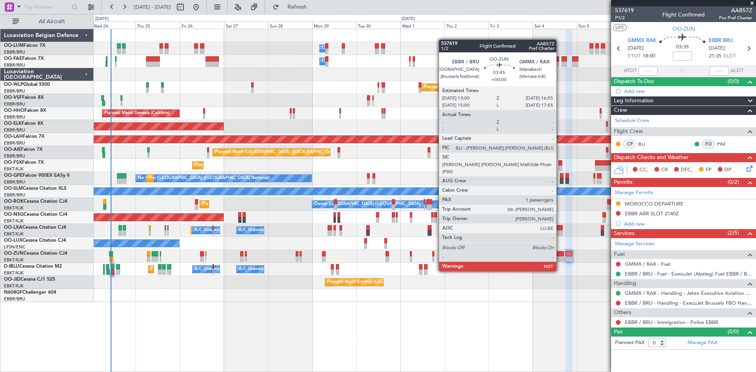
click at [560, 257] on div at bounding box center [560, 259] width 7 height 6
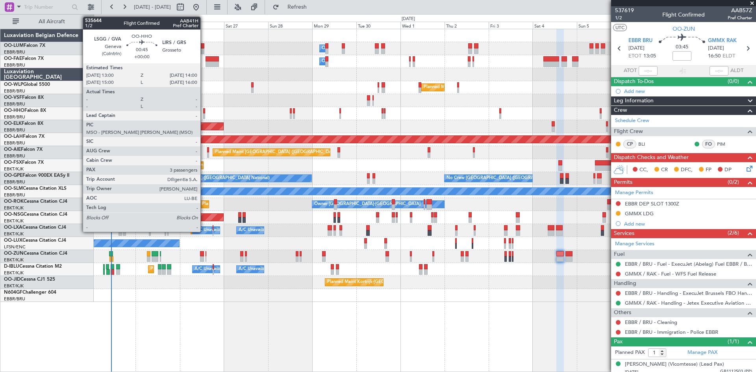
click at [204, 111] on div at bounding box center [204, 111] width 2 height 6
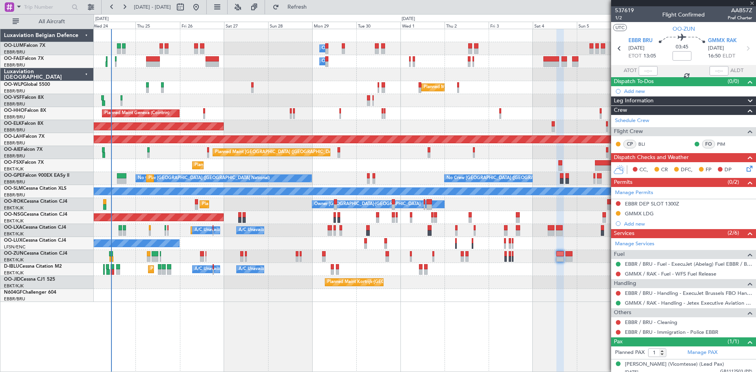
type input "3"
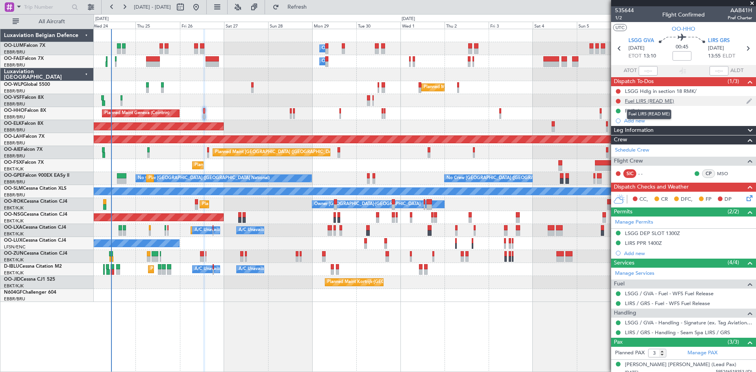
click at [639, 100] on div "Fuel LIRS (READ ME)" at bounding box center [649, 101] width 49 height 7
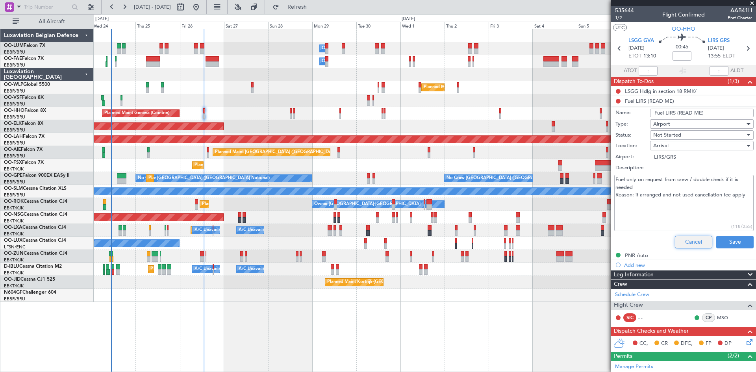
click at [680, 243] on button "Cancel" at bounding box center [693, 242] width 37 height 13
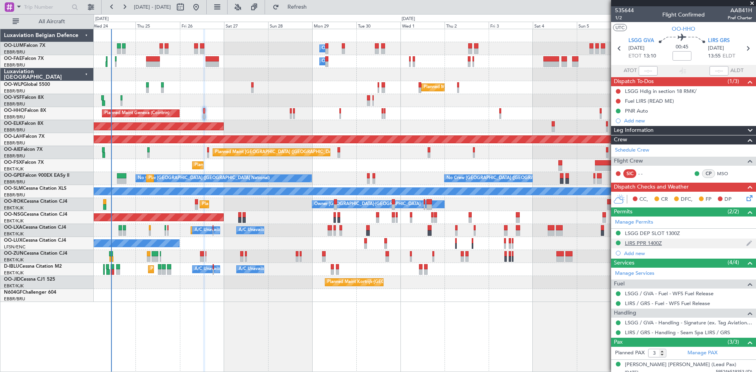
click at [656, 242] on div "LIRS PPR 1400Z" at bounding box center [643, 243] width 37 height 7
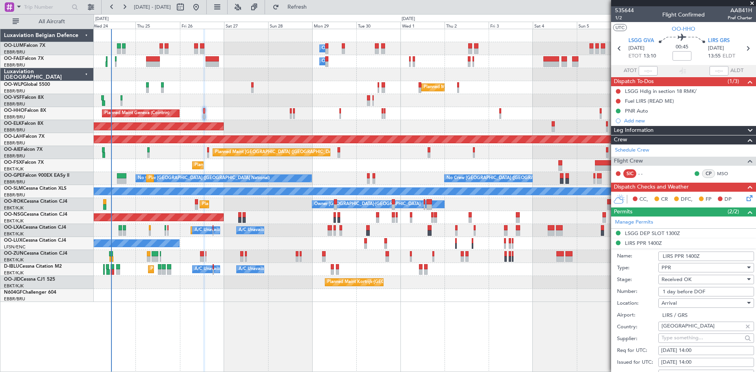
drag, startPoint x: 717, startPoint y: 288, endPoint x: 619, endPoint y: 291, distance: 97.7
click at [619, 291] on div "Number: 1 day before DOF" at bounding box center [685, 292] width 137 height 12
paste input "SEAM25ST26/04"
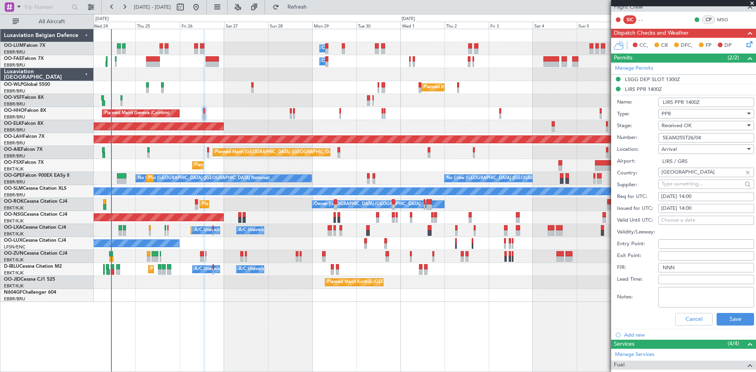
scroll to position [158, 0]
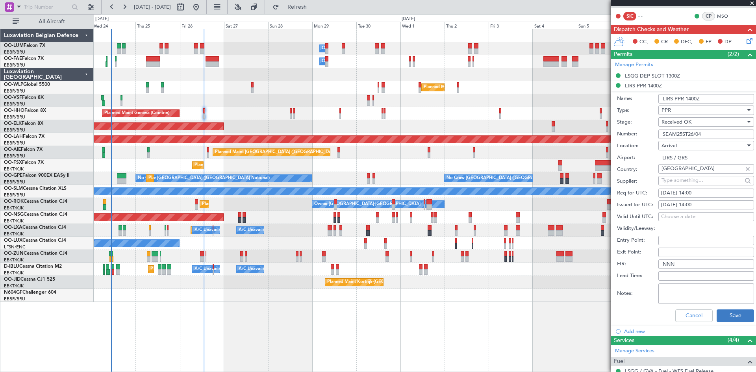
type input "SEAM25ST26/04"
click at [724, 316] on button "Save" at bounding box center [735, 316] width 37 height 13
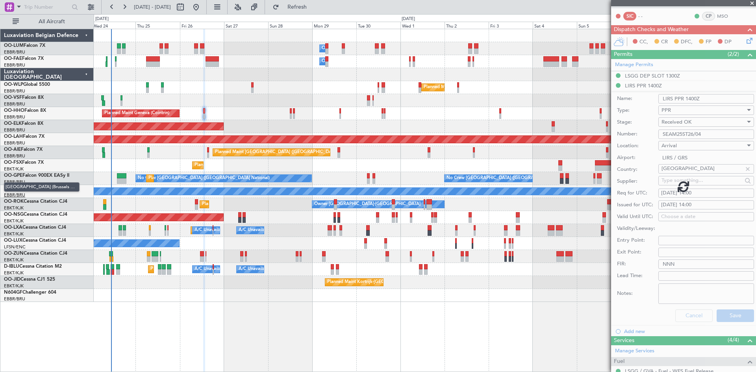
scroll to position [41, 0]
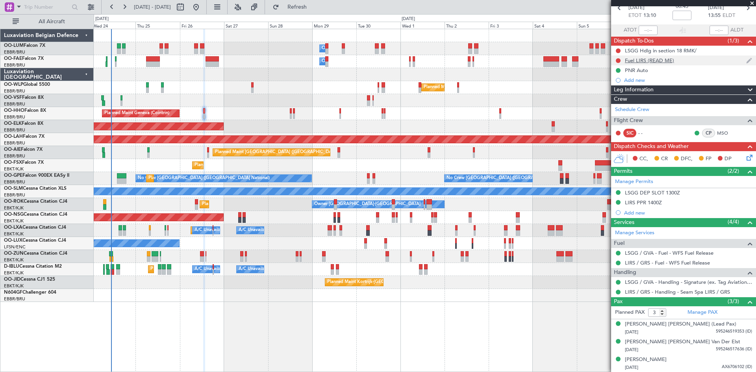
click at [653, 59] on div "Fuel LIRS (READ ME)" at bounding box center [649, 60] width 49 height 7
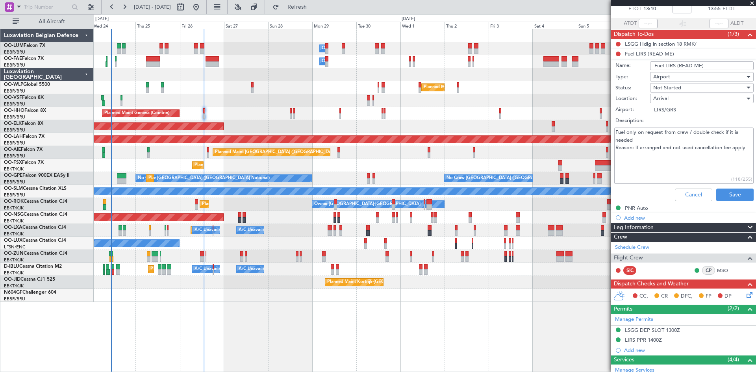
scroll to position [28, 0]
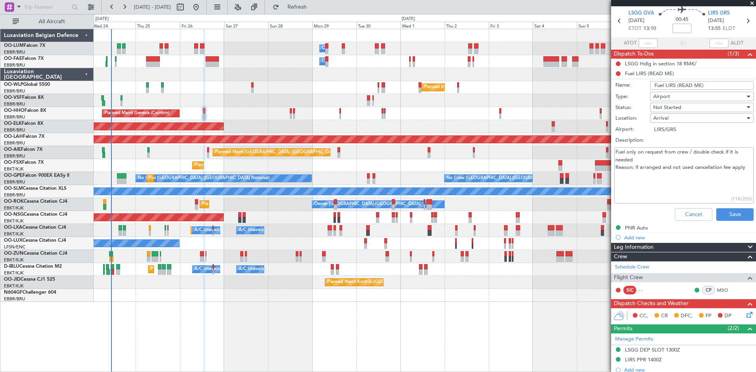
click at [745, 165] on textarea "Fuel only on request from crew / double check if it is needed Reason: if arrang…" at bounding box center [683, 175] width 139 height 56
click at [688, 174] on textarea "Fuel only on request from crew / double check if it is needed Reason: if arrang…" at bounding box center [683, 175] width 139 height 56
type textarea "Fuel only on request from crew / double check if it is needed Reason: if arrang…"
click at [733, 212] on button "Save" at bounding box center [734, 214] width 37 height 13
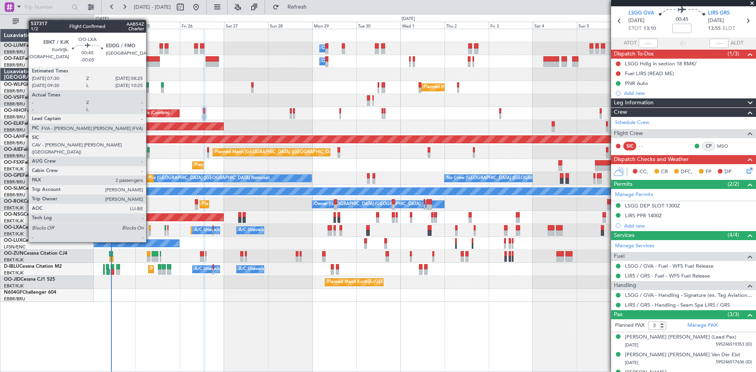
click at [150, 227] on div at bounding box center [150, 228] width 2 height 6
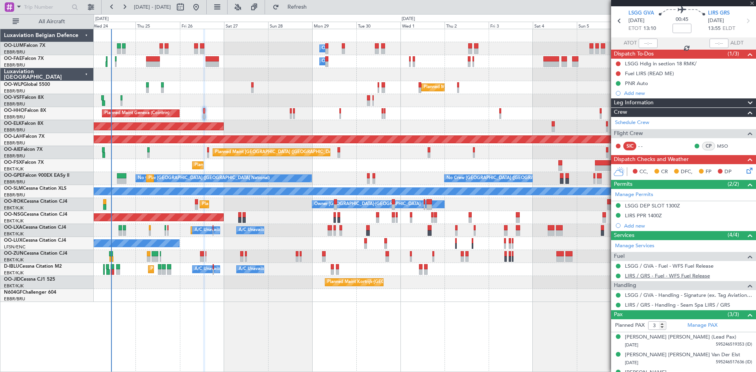
type input "-00:05"
type input "2"
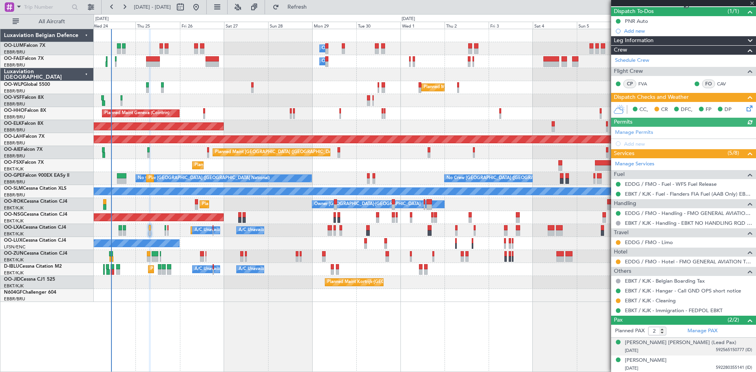
scroll to position [71, 0]
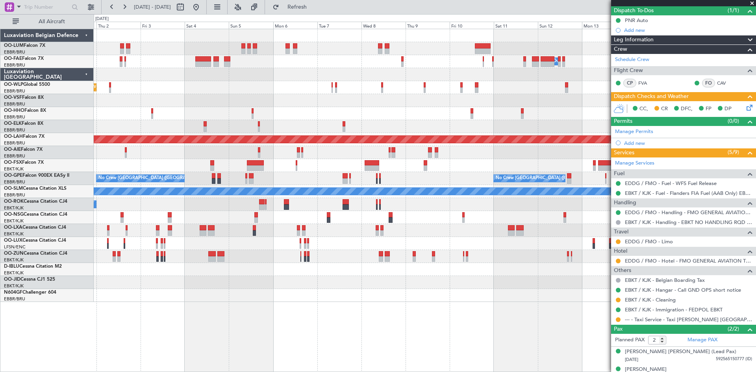
click at [189, 152] on div "Planned Maint [GEOGRAPHIC_DATA] ([GEOGRAPHIC_DATA])" at bounding box center [425, 152] width 662 height 13
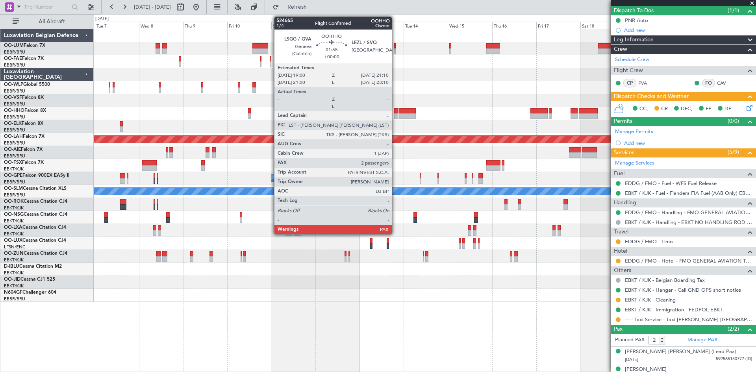
click at [395, 113] on div at bounding box center [396, 111] width 4 height 6
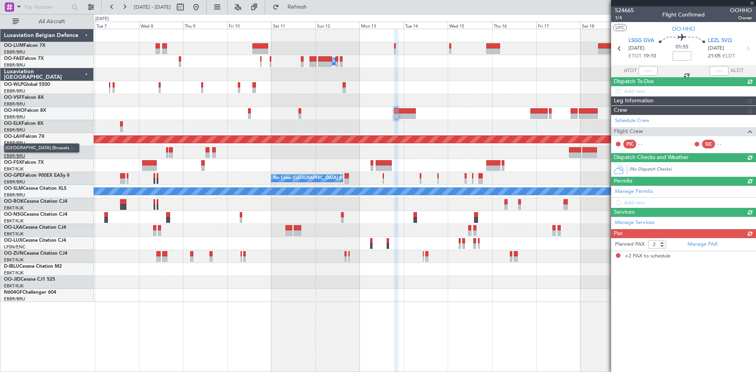
scroll to position [0, 0]
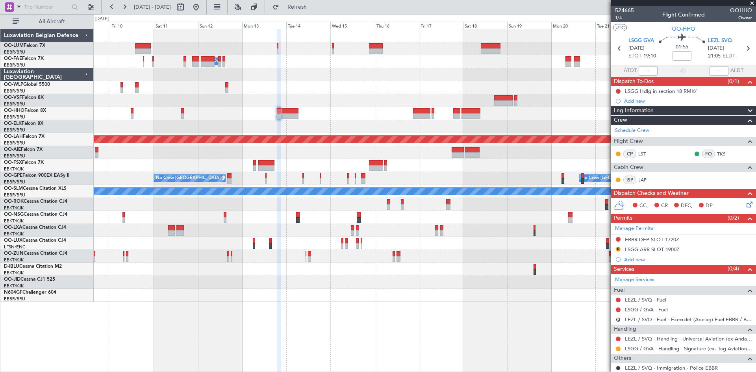
click at [372, 306] on div "Planned Maint Kortrijk-[GEOGRAPHIC_DATA] Owner [GEOGRAPHIC_DATA] Planned [GEOGR…" at bounding box center [425, 200] width 663 height 343
click at [617, 16] on span "1/4" at bounding box center [624, 18] width 19 height 7
click at [646, 227] on link "Manage Permits" at bounding box center [634, 229] width 38 height 8
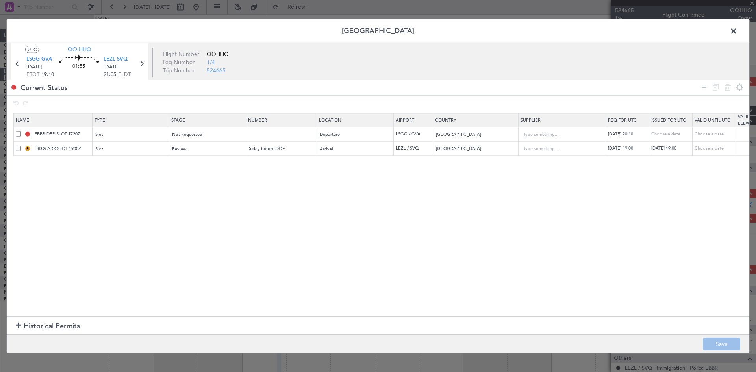
click at [19, 133] on span at bounding box center [18, 134] width 5 height 5
click at [21, 132] on input "checkbox" at bounding box center [21, 132] width 0 height 0
click at [727, 89] on icon at bounding box center [727, 87] width 9 height 9
type input "LSGG ARR SLOT 1900Z"
type input "5 day before DOF"
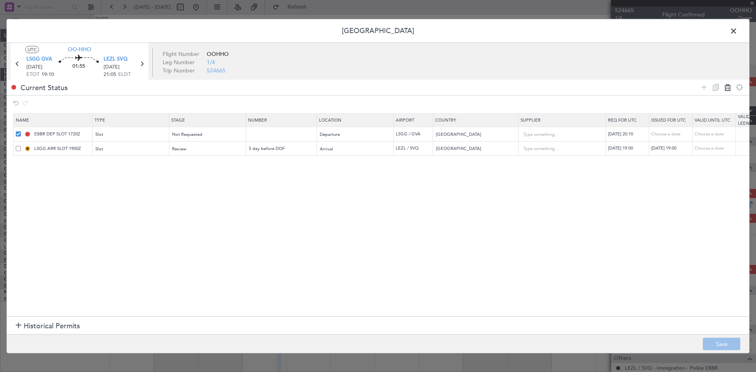
type input "[GEOGRAPHIC_DATA]"
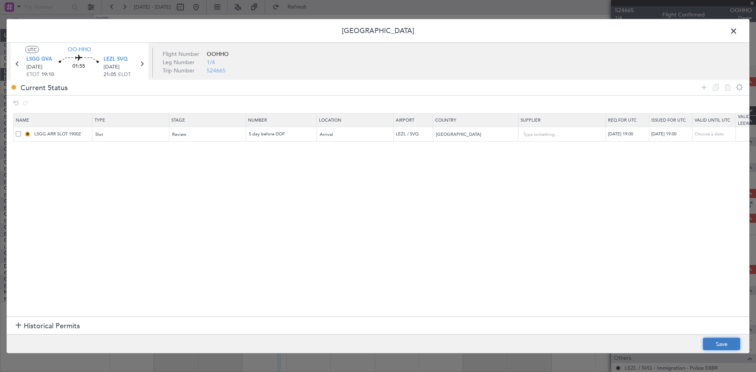
click at [733, 341] on button "Save" at bounding box center [721, 344] width 37 height 13
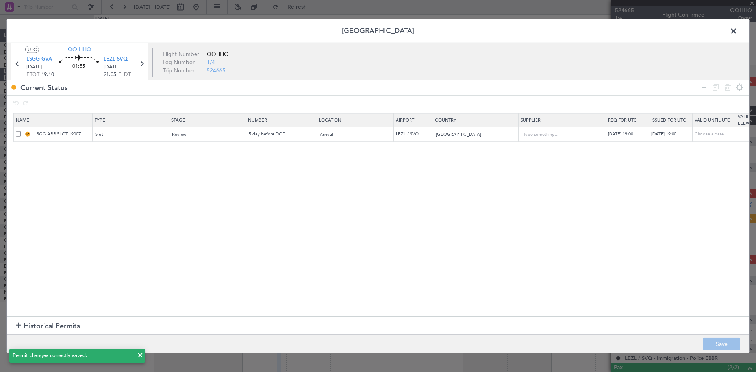
click at [738, 29] on span at bounding box center [738, 33] width 0 height 16
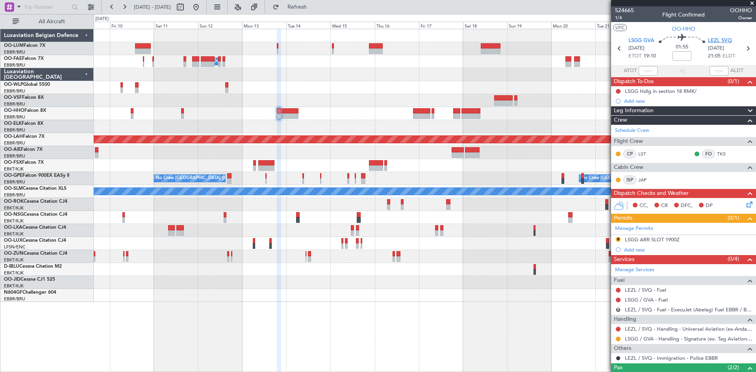
click at [723, 38] on span "LEZL SVQ" at bounding box center [720, 41] width 24 height 8
click at [634, 249] on div "Add new" at bounding box center [684, 250] width 121 height 7
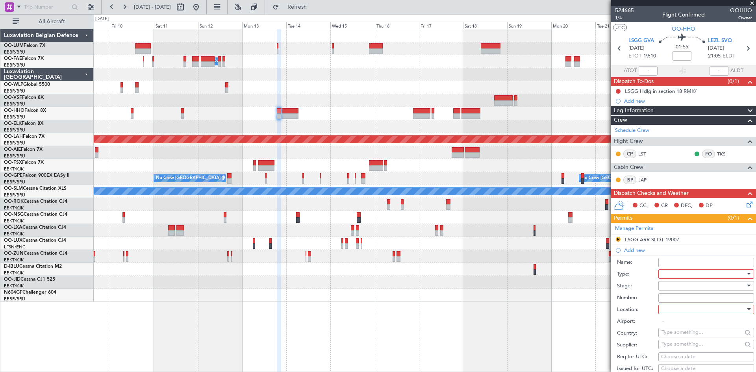
click at [684, 274] on div at bounding box center [704, 274] width 84 height 12
click at [677, 349] on span "PPR" at bounding box center [703, 353] width 83 height 12
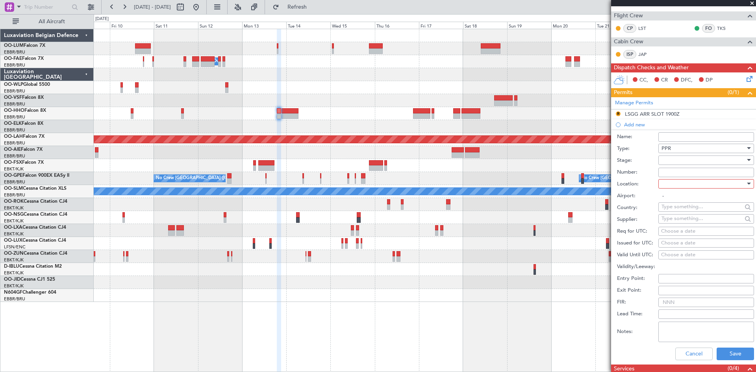
scroll to position [158, 0]
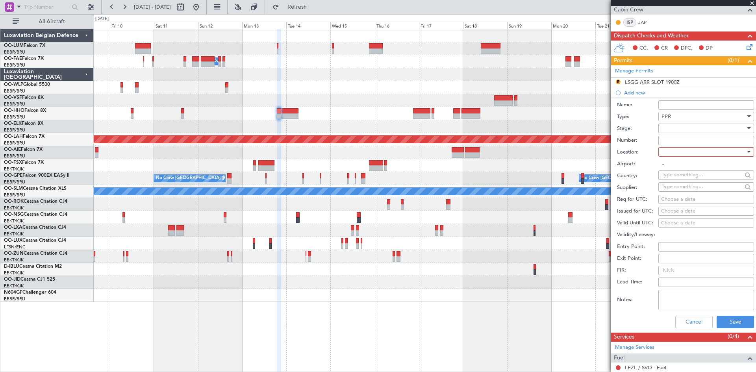
click at [676, 131] on div at bounding box center [704, 128] width 84 height 12
click at [680, 155] on span "Not Requested" at bounding box center [703, 156] width 83 height 12
click at [677, 148] on div at bounding box center [704, 152] width 84 height 12
click at [677, 193] on span "Arrival" at bounding box center [703, 192] width 83 height 12
type input "LEZL / SVQ"
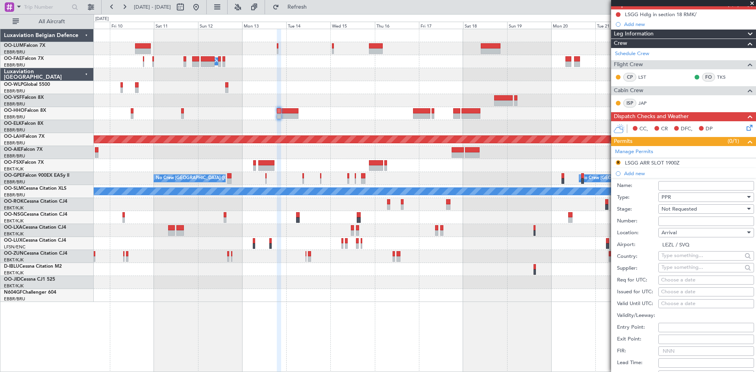
scroll to position [118, 0]
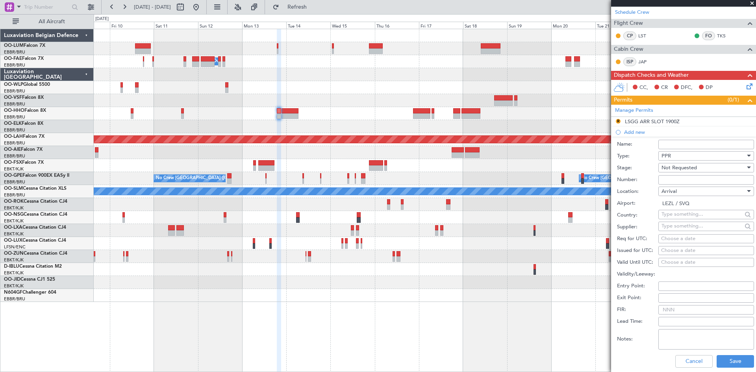
click at [674, 237] on div "Choose a date" at bounding box center [706, 239] width 90 height 8
select select "9"
select select "2025"
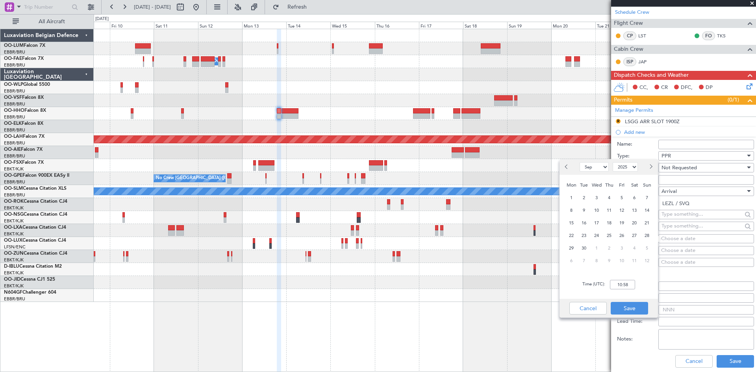
click at [652, 162] on button "Next month" at bounding box center [650, 167] width 9 height 13
select select "10"
click at [576, 223] on span "13" at bounding box center [572, 223] width 10 height 10
click at [622, 282] on input "00:00" at bounding box center [622, 284] width 25 height 9
type input "21:10"
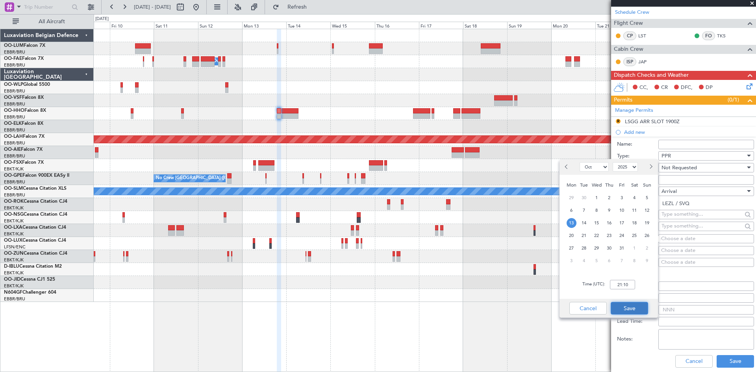
click at [640, 306] on button "Save" at bounding box center [629, 308] width 37 height 13
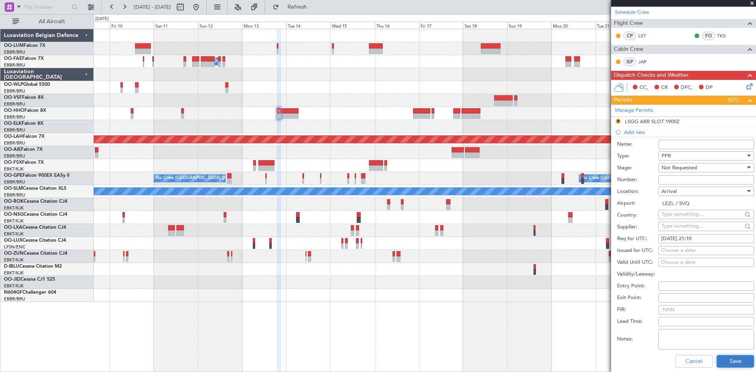
click at [732, 364] on button "Save" at bounding box center [735, 361] width 37 height 13
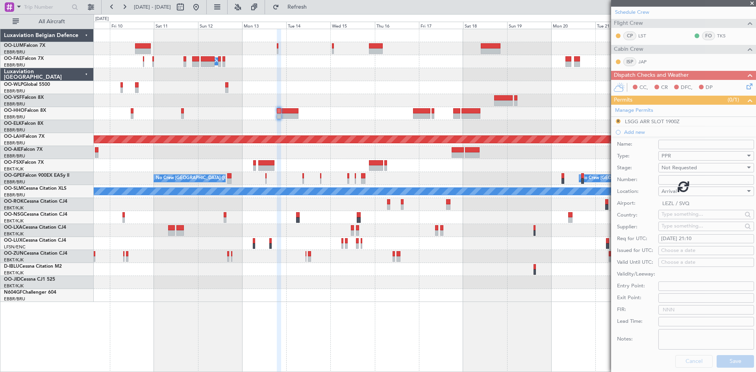
scroll to position [58, 0]
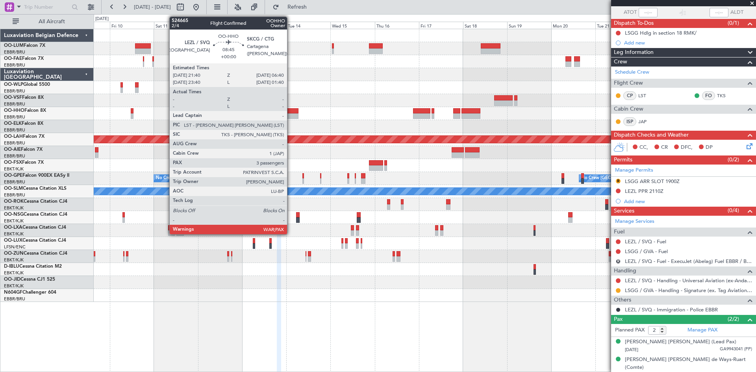
click at [291, 111] on div at bounding box center [290, 111] width 17 height 6
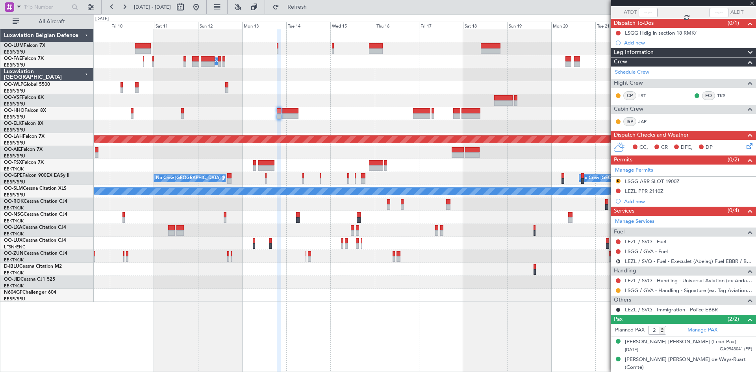
type input "3"
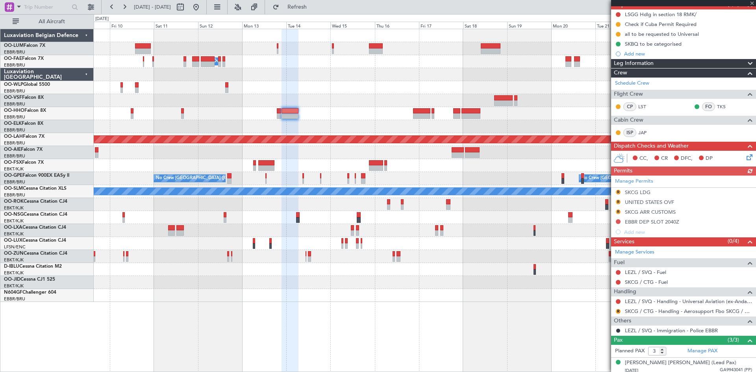
scroll to position [79, 0]
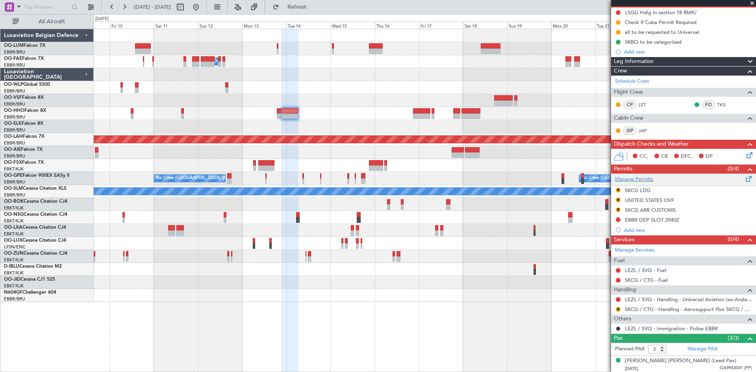
click at [744, 177] on span at bounding box center [748, 177] width 9 height 6
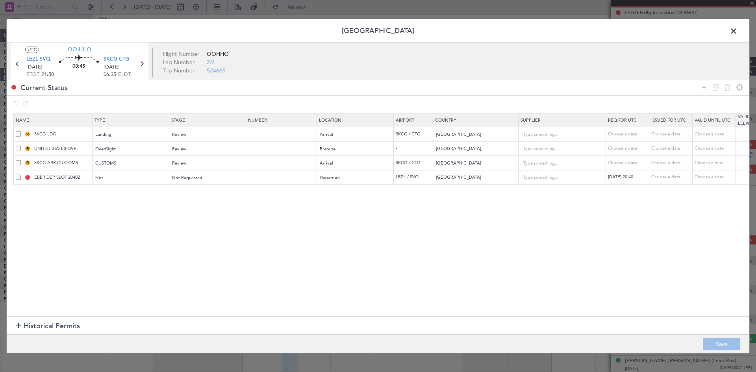
click at [19, 176] on span at bounding box center [18, 176] width 5 height 5
click at [21, 174] on input "checkbox" at bounding box center [21, 174] width 0 height 0
click at [726, 88] on icon at bounding box center [727, 87] width 9 height 9
click at [723, 347] on button "Save" at bounding box center [721, 344] width 37 height 13
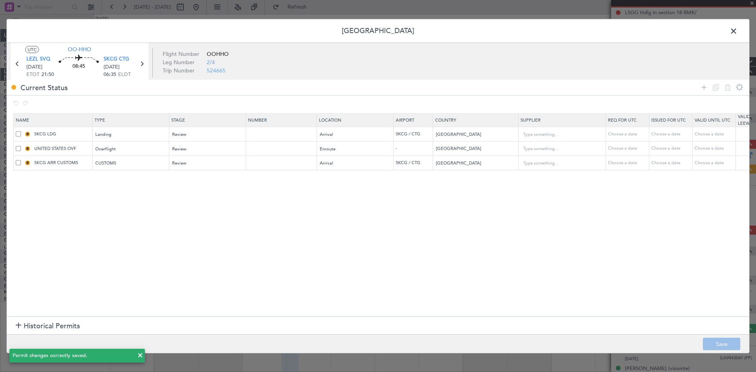
click at [738, 29] on span at bounding box center [738, 33] width 0 height 16
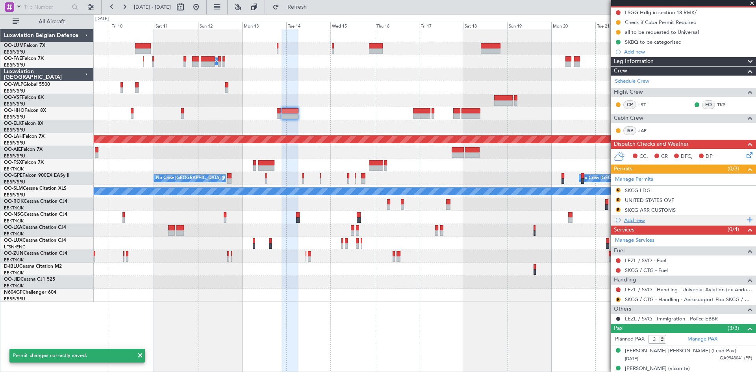
click at [639, 220] on div "Add new" at bounding box center [684, 220] width 121 height 7
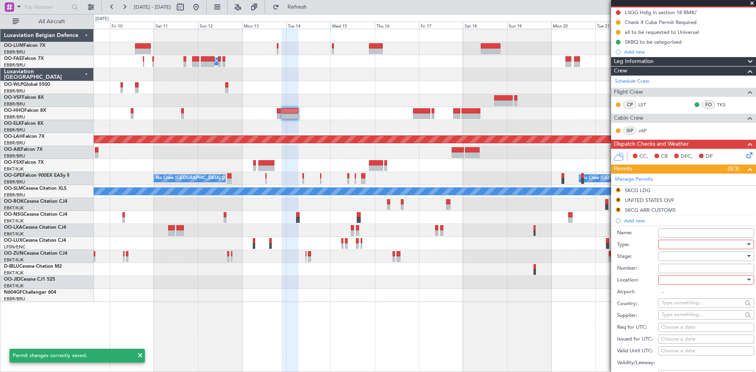
click at [671, 243] on div at bounding box center [704, 245] width 84 height 12
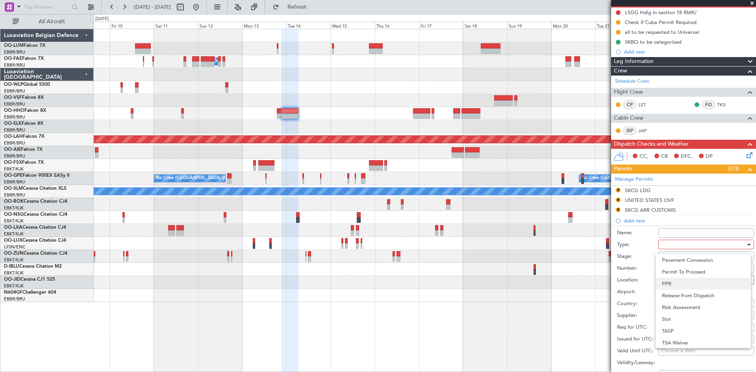
click at [676, 284] on span "PPR" at bounding box center [703, 284] width 83 height 12
click at [677, 281] on div at bounding box center [704, 280] width 84 height 12
click at [682, 299] on span "Departure" at bounding box center [703, 296] width 83 height 12
type input "LEZL / SVQ"
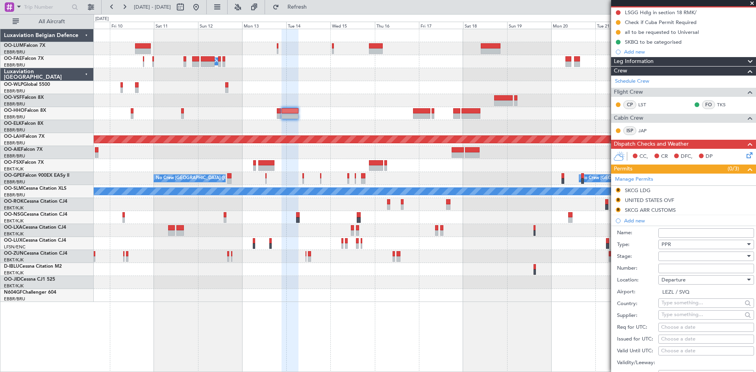
click at [668, 256] on div at bounding box center [704, 257] width 84 height 12
click at [676, 285] on span "Not Requested" at bounding box center [703, 284] width 83 height 12
click at [681, 326] on div "Choose a date" at bounding box center [706, 328] width 90 height 8
select select "9"
select select "2025"
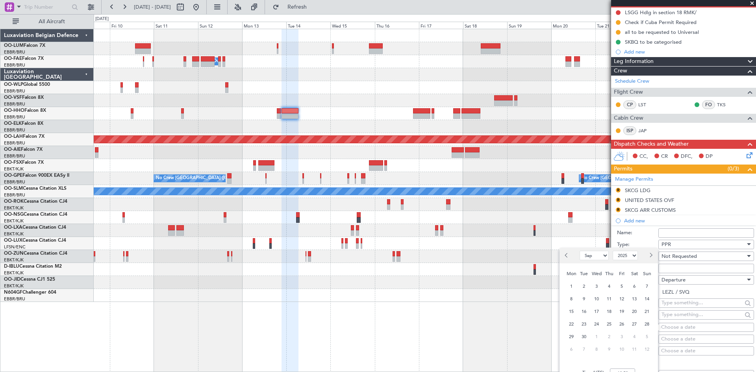
click at [648, 257] on button "Next month" at bounding box center [650, 255] width 9 height 13
select select "10"
click at [576, 312] on span "13" at bounding box center [572, 312] width 10 height 10
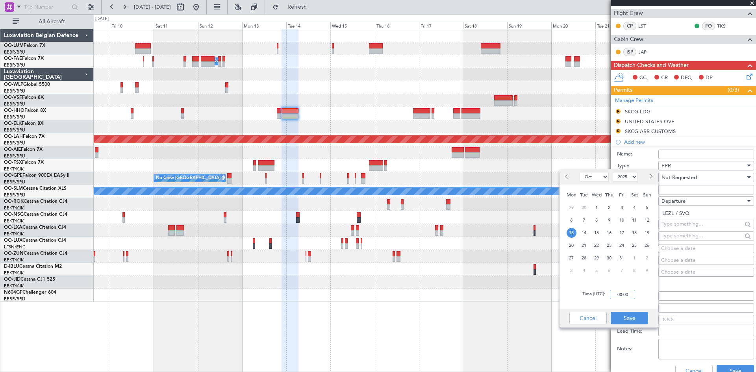
click at [623, 291] on input "00:00" at bounding box center [622, 294] width 25 height 9
type input "21:40"
click at [634, 316] on button "Save" at bounding box center [629, 318] width 37 height 13
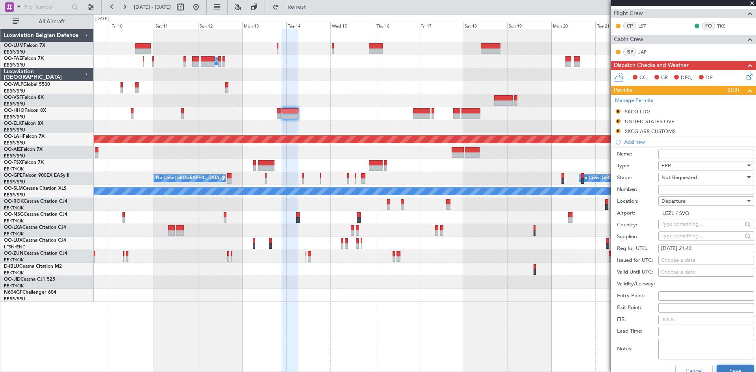
click at [738, 367] on button "Save" at bounding box center [735, 371] width 37 height 13
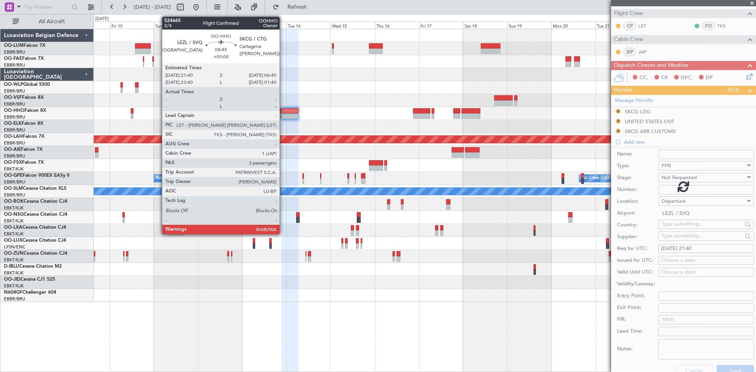
scroll to position [115, 0]
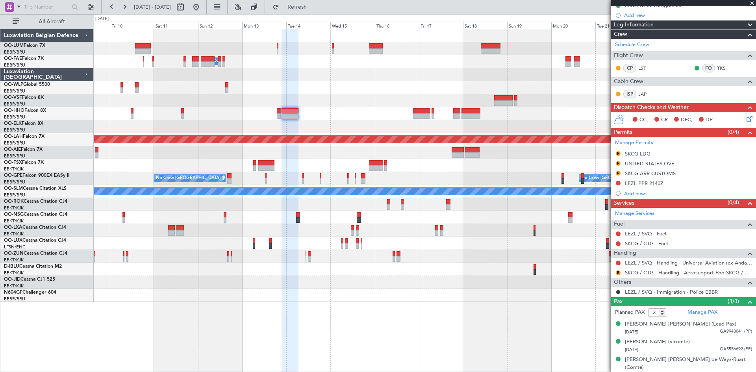
click at [638, 263] on link "LEZL / SVQ - Handling - Universal Aviation (ex-Andalucia Aviation) LEZL/SVQ" at bounding box center [688, 263] width 127 height 7
click at [314, 9] on span "Refresh" at bounding box center [297, 7] width 33 height 6
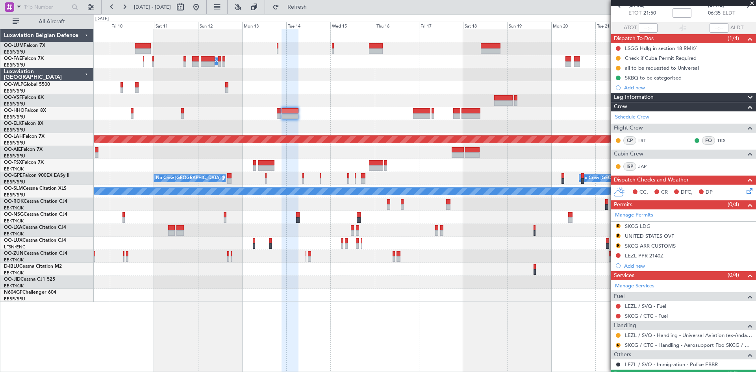
scroll to position [0, 0]
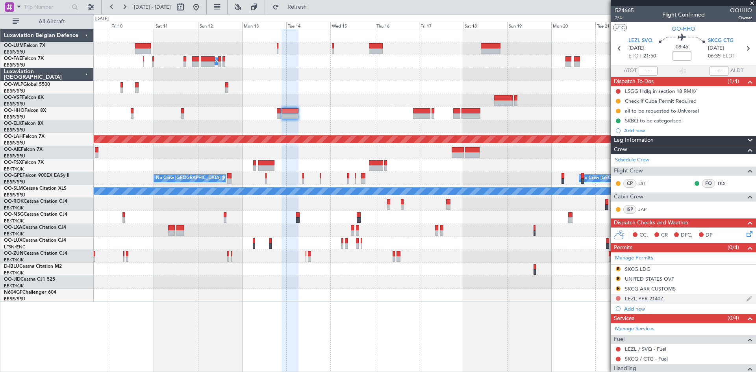
click at [618, 297] on button at bounding box center [618, 298] width 5 height 5
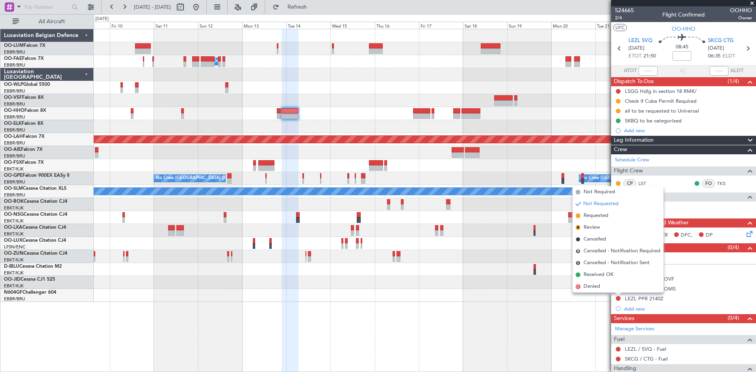
click at [592, 215] on span "Requested" at bounding box center [596, 216] width 25 height 8
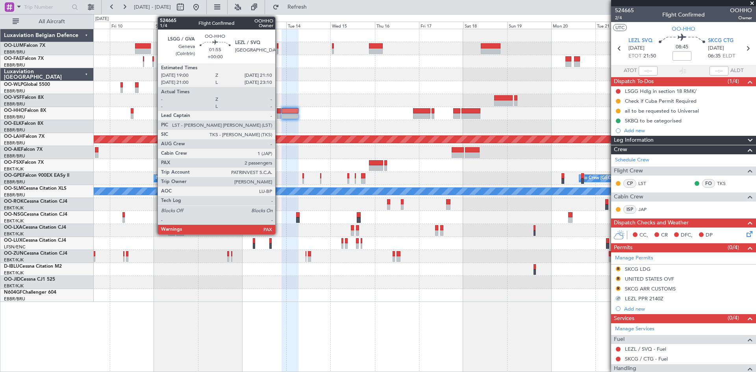
click at [279, 109] on div at bounding box center [279, 111] width 4 height 6
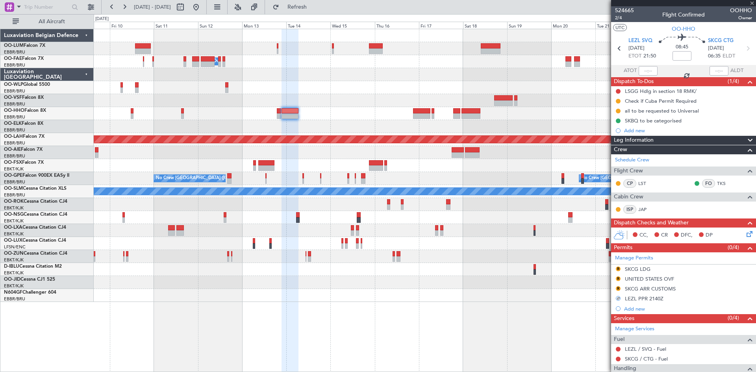
type input "2"
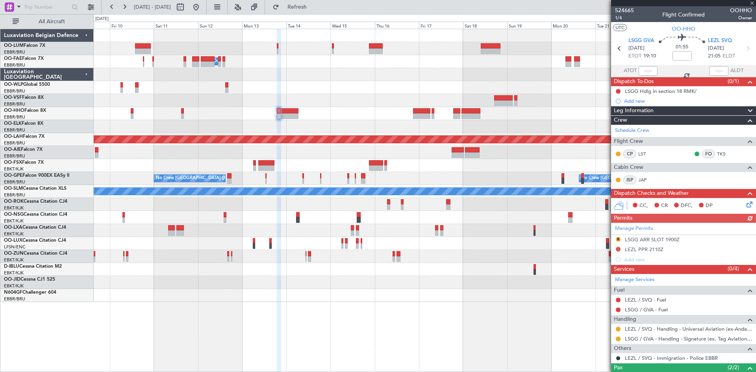
click at [617, 248] on div "Manage Permits R LSGG ARR SLOT 1900Z LEZL PPR 2110Z Add new" at bounding box center [683, 244] width 145 height 42
click at [619, 249] on button at bounding box center [618, 249] width 5 height 5
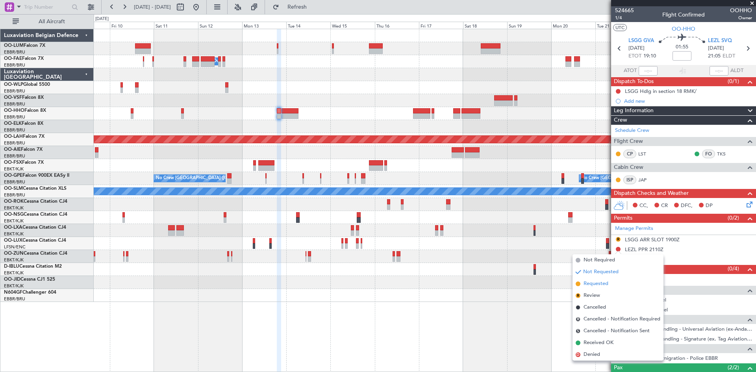
click at [611, 285] on li "Requested" at bounding box center [618, 284] width 91 height 12
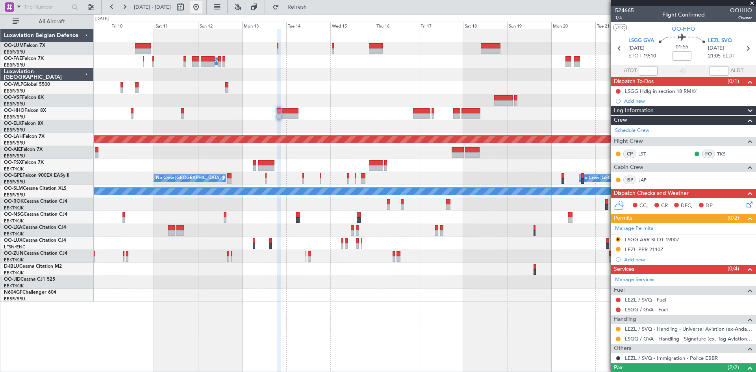
click at [202, 10] on button at bounding box center [196, 7] width 13 height 13
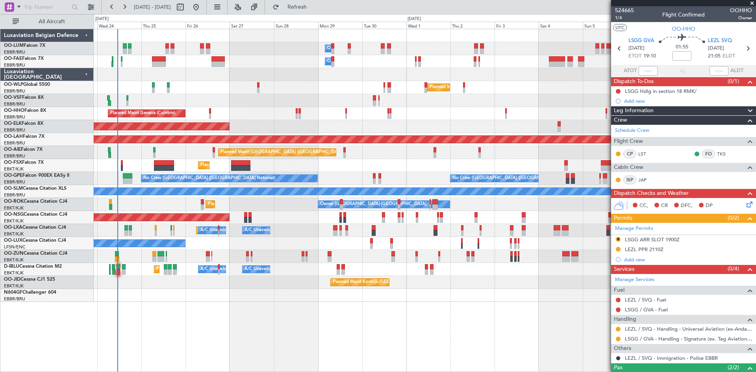
click at [191, 312] on div "Owner Melsbroek Air Base Owner [GEOGRAPHIC_DATA] Planned Maint [GEOGRAPHIC_DATA…" at bounding box center [425, 200] width 663 height 343
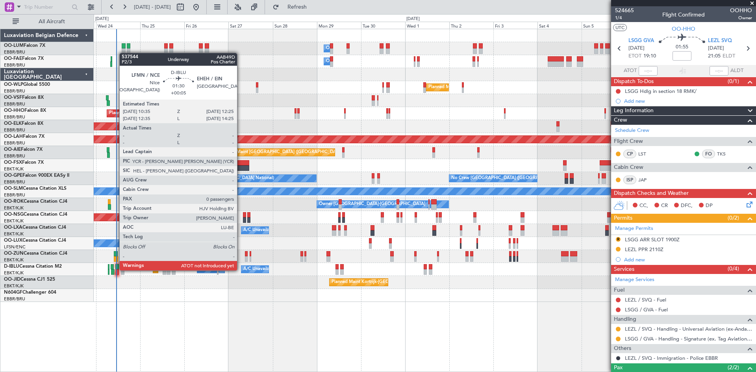
click at [115, 270] on div at bounding box center [117, 272] width 4 height 6
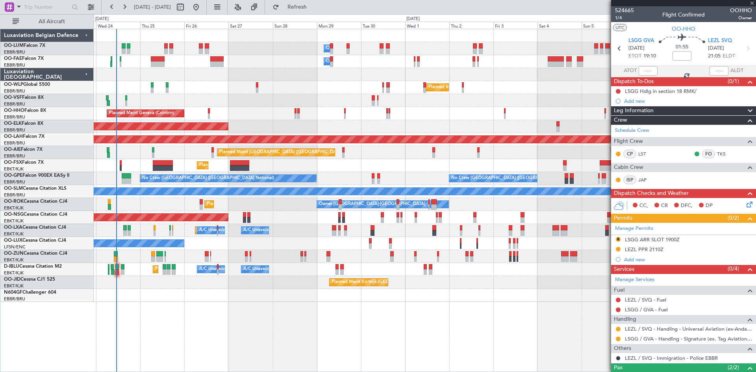
type input "+00:05"
type input "0"
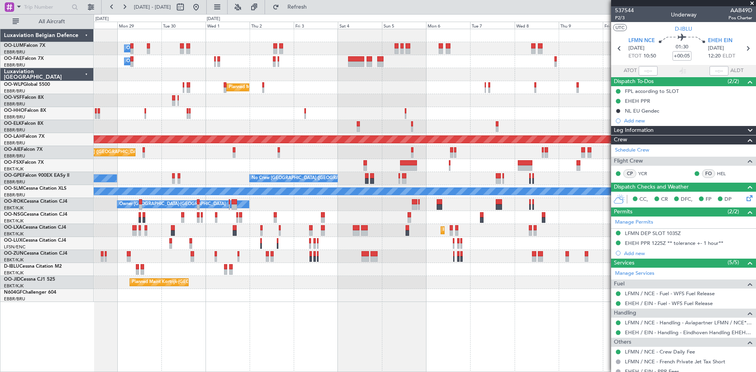
click at [329, 295] on div "Owner Melsbroek Air Base Owner Melsbroek Air Base Owner Melsbroek Air Base Plan…" at bounding box center [425, 165] width 662 height 273
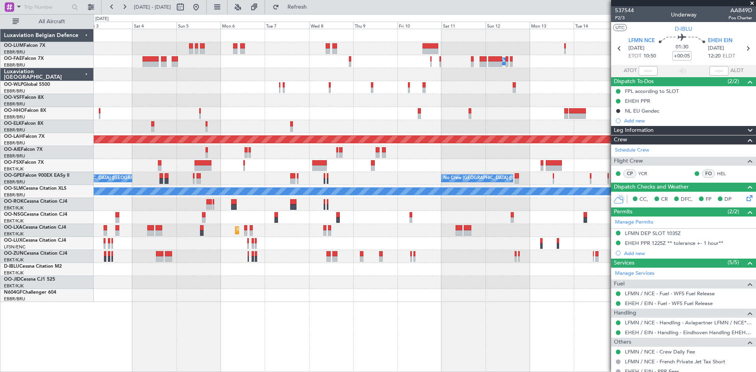
click at [289, 293] on div "Owner Melsbroek Air Base Planned Maint Milan (Linate) Planned Maint Alton-st Lo…" at bounding box center [425, 200] width 663 height 343
click at [286, 302] on div "Owner Melsbroek Air Base Planned Maint Milan (Linate) Planned Maint Alton-st Lo…" at bounding box center [425, 200] width 663 height 343
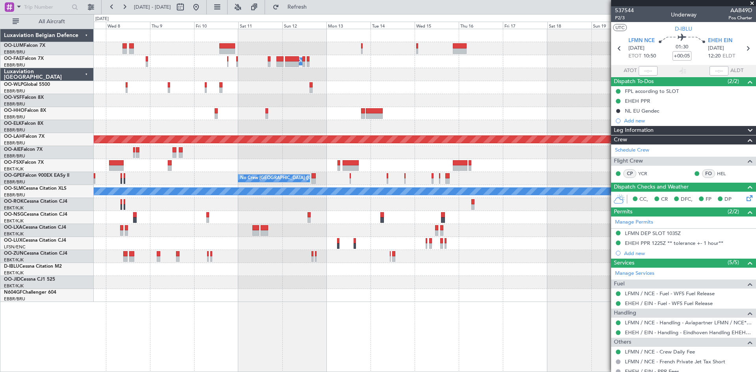
click at [295, 303] on div "Owner Melsbroek Air Base Planned Maint Alton-st Louis (St Louis Regl) No Crew B…" at bounding box center [425, 200] width 663 height 343
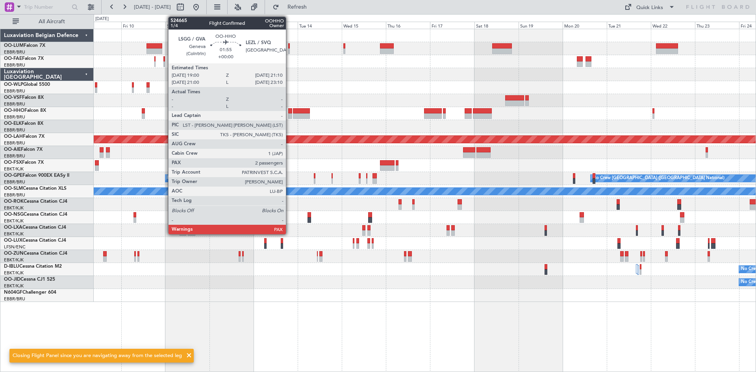
click at [290, 110] on div at bounding box center [290, 111] width 4 height 6
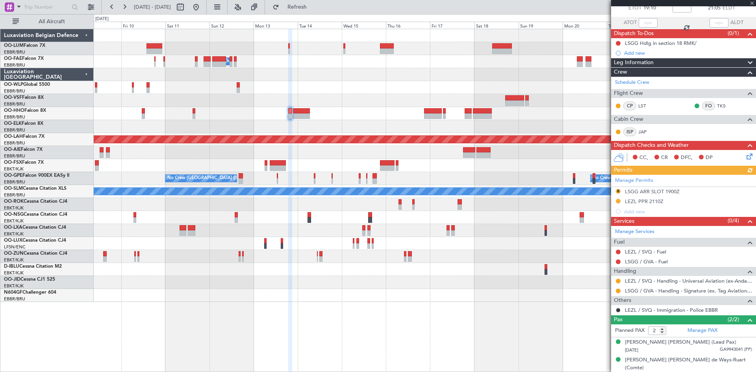
scroll to position [48, 0]
click at [687, 360] on div "[PERSON_NAME] [PERSON_NAME] de Ways-Ruart (Comte)" at bounding box center [688, 363] width 127 height 15
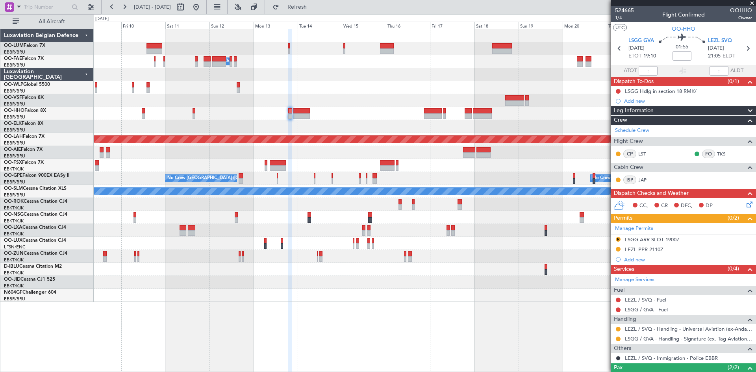
scroll to position [48, 0]
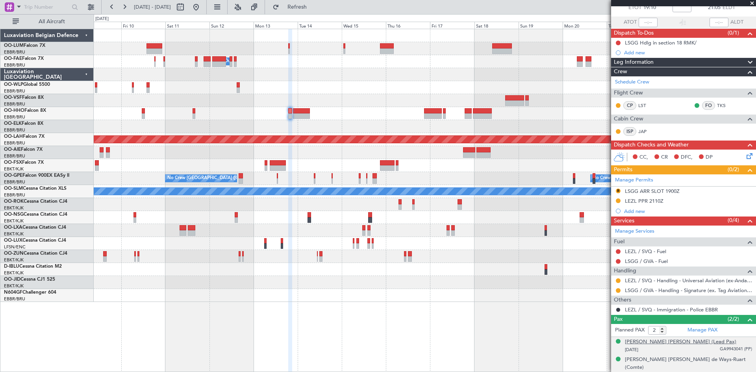
click at [701, 340] on div "[PERSON_NAME] [PERSON_NAME] (Lead Pax)" at bounding box center [680, 342] width 111 height 8
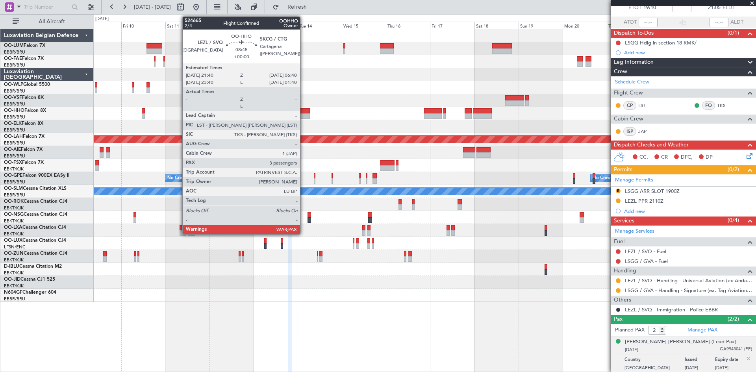
click at [304, 111] on div at bounding box center [301, 111] width 17 height 6
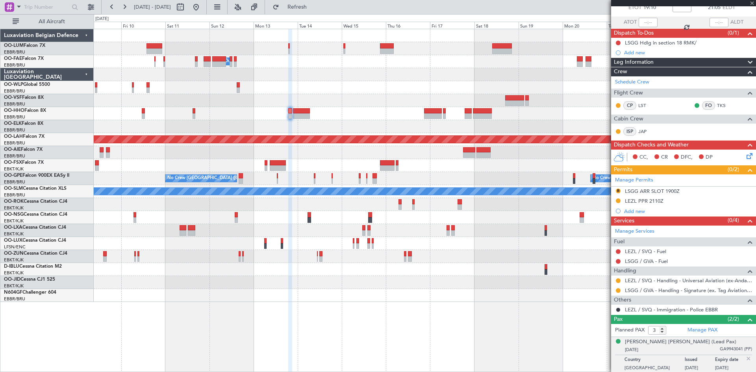
scroll to position [0, 0]
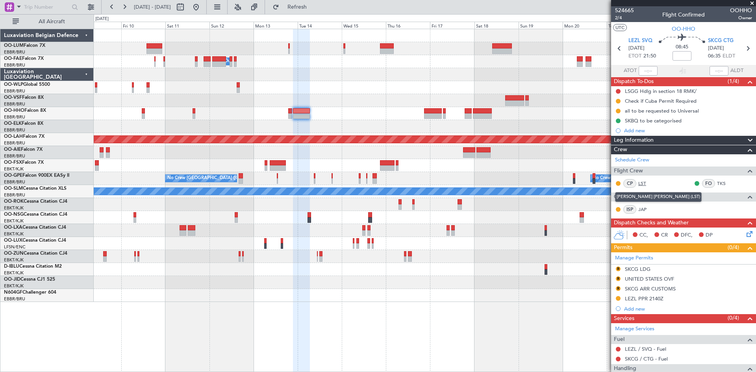
click at [642, 181] on link "LST" at bounding box center [647, 183] width 18 height 7
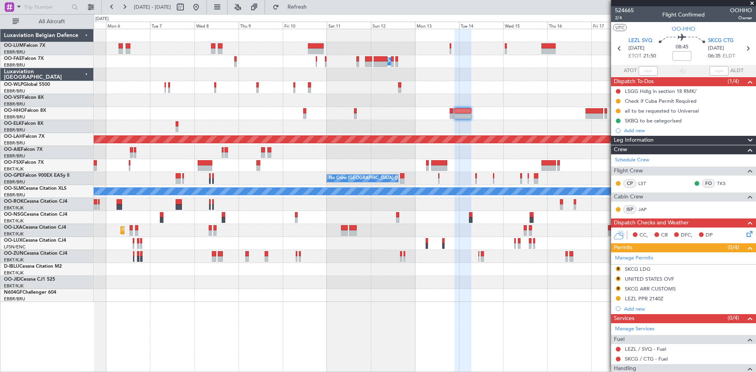
click at [396, 312] on div "Owner Melsbroek Air Base Planned Maint Milan ([GEOGRAPHIC_DATA]) Planned [GEOGR…" at bounding box center [425, 200] width 663 height 343
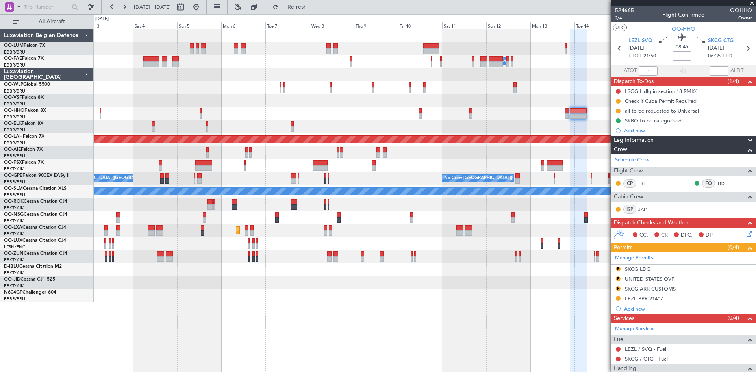
click at [395, 301] on div "Owner Melsbroek Air Base Planned Maint Milan ([GEOGRAPHIC_DATA]) Planned [GEOGR…" at bounding box center [425, 200] width 663 height 343
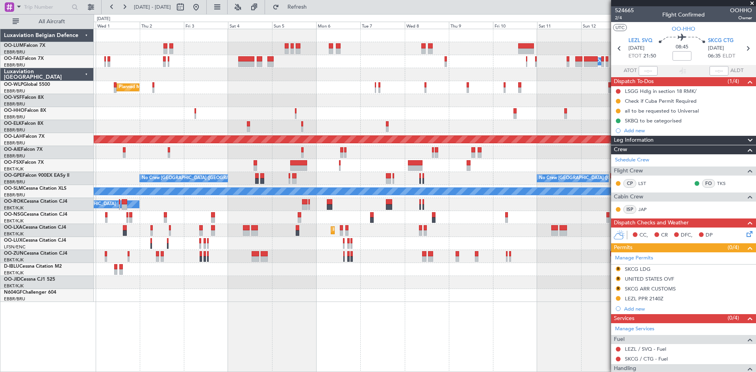
click at [379, 294] on div "Owner Melsbroek Air Base Owner [GEOGRAPHIC_DATA] Owner [GEOGRAPHIC_DATA] Planne…" at bounding box center [425, 200] width 663 height 343
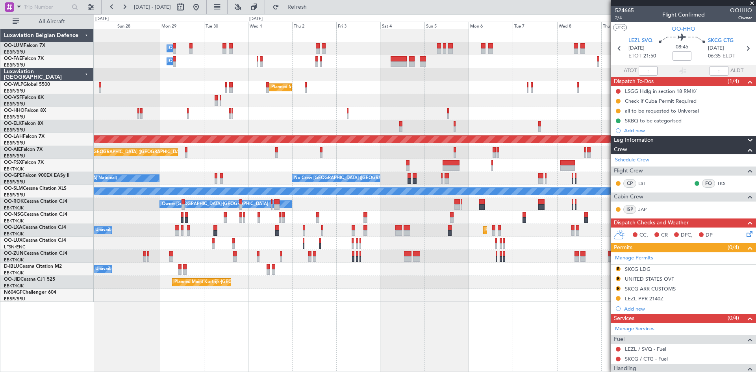
click at [353, 304] on div "Owner Melsbroek Air Base Owner [GEOGRAPHIC_DATA] Owner [GEOGRAPHIC_DATA] Planne…" at bounding box center [425, 200] width 663 height 343
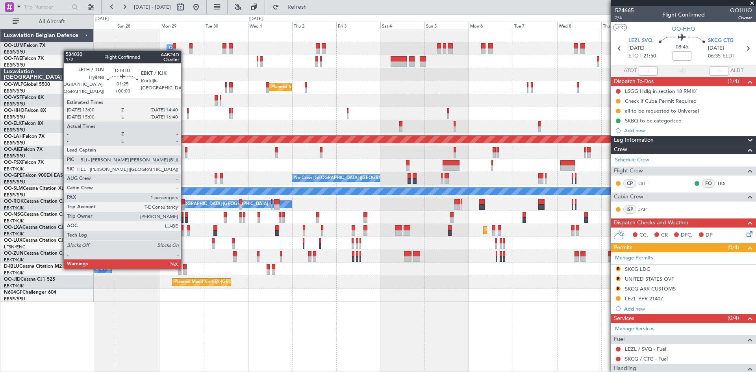
click at [185, 267] on div at bounding box center [184, 267] width 3 height 6
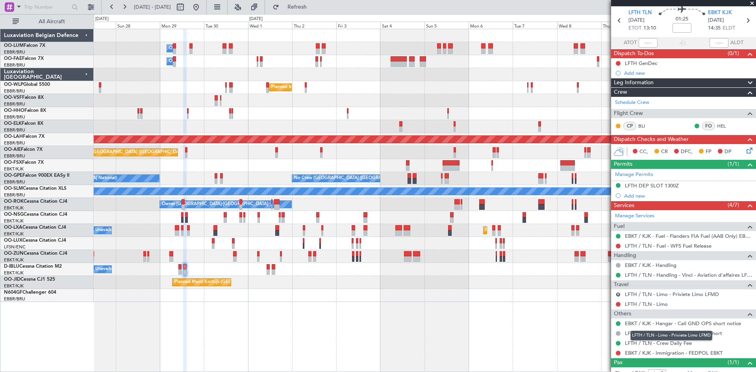
scroll to position [54, 0]
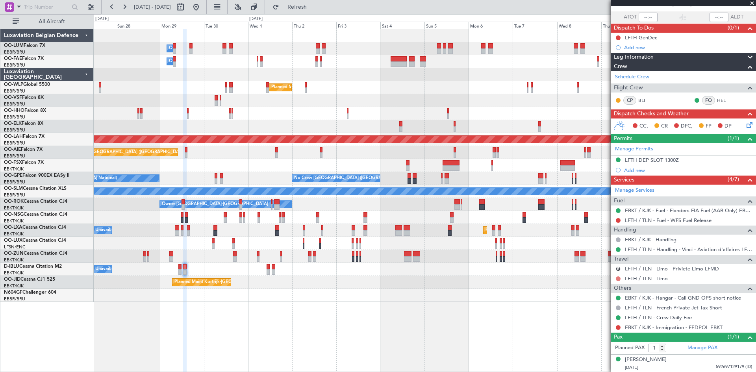
click at [618, 280] on button at bounding box center [618, 279] width 5 height 5
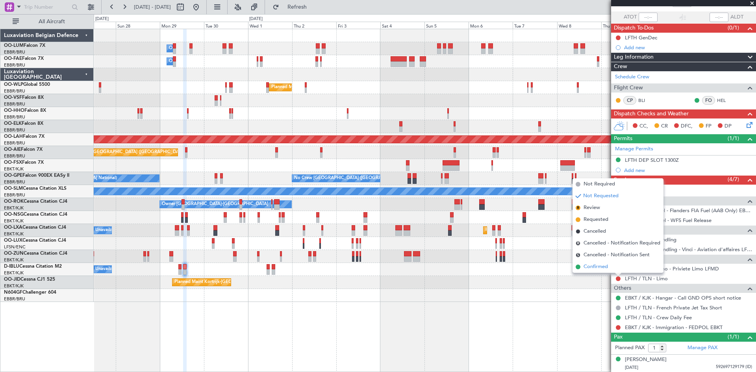
click at [611, 267] on li "Confirmed" at bounding box center [618, 267] width 91 height 12
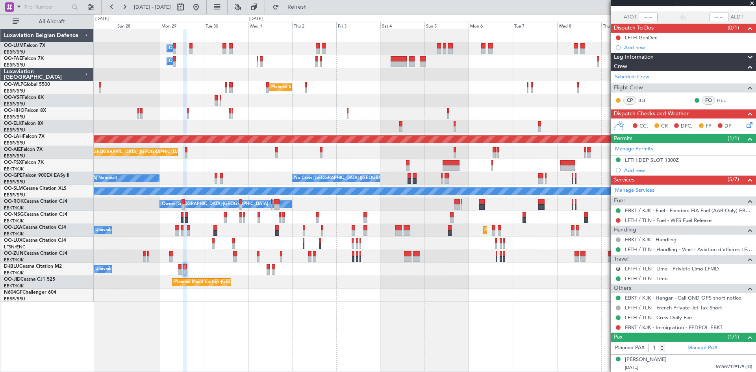
click at [643, 268] on link "LFTH / TLN - Limo - Priviete Limo LFMD" at bounding box center [672, 268] width 94 height 7
click at [648, 280] on mat-tooltip-component "LFTH / TLN - Limo - Priviete Limo LFMD" at bounding box center [671, 282] width 93 height 21
click at [639, 276] on link "LFTH / TLN - Limo" at bounding box center [646, 278] width 43 height 7
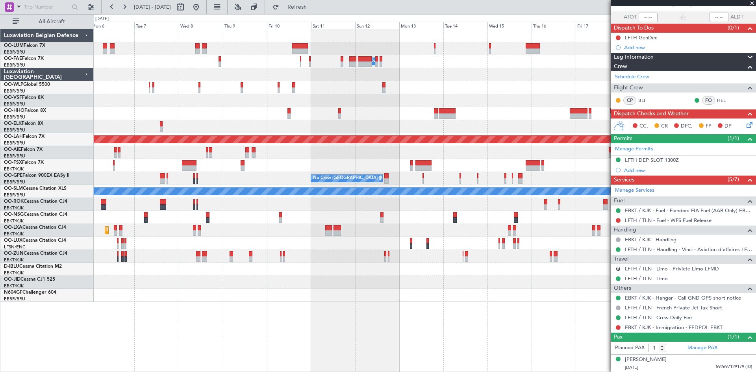
click at [150, 106] on div at bounding box center [425, 100] width 662 height 13
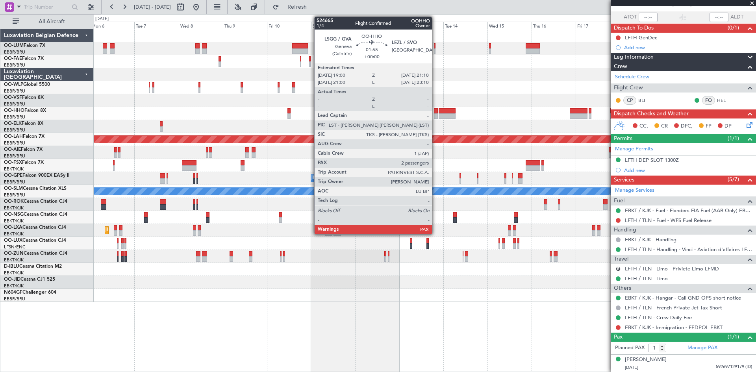
click at [436, 111] on div at bounding box center [436, 111] width 4 height 6
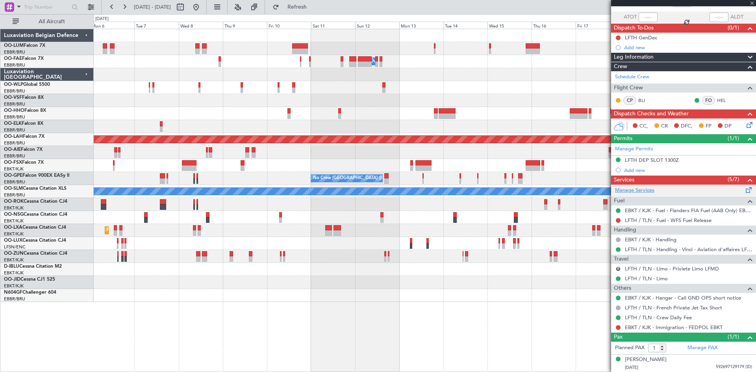
type input "2"
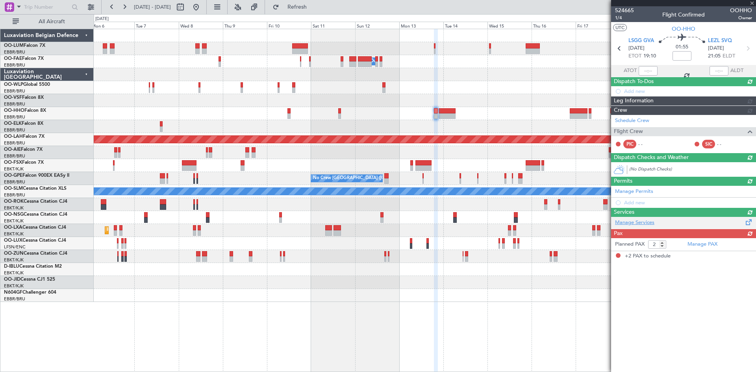
scroll to position [0, 0]
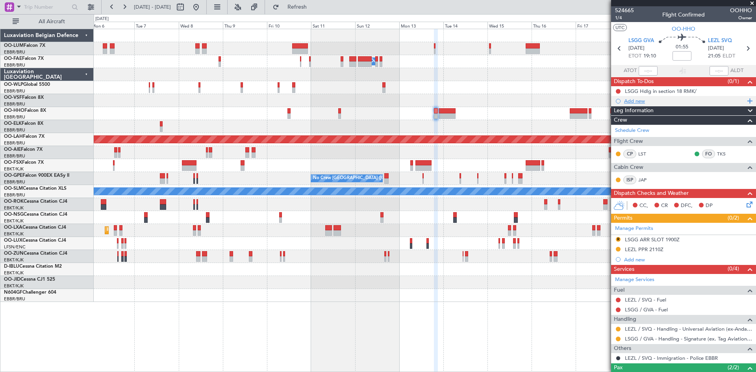
click at [633, 101] on div "Add new" at bounding box center [684, 101] width 121 height 7
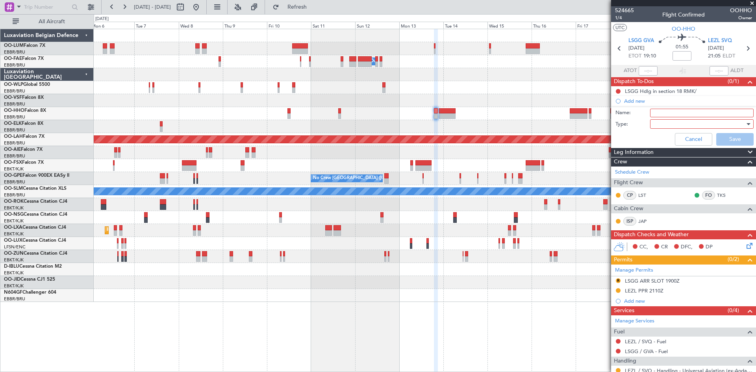
click at [669, 125] on div at bounding box center [699, 124] width 92 height 12
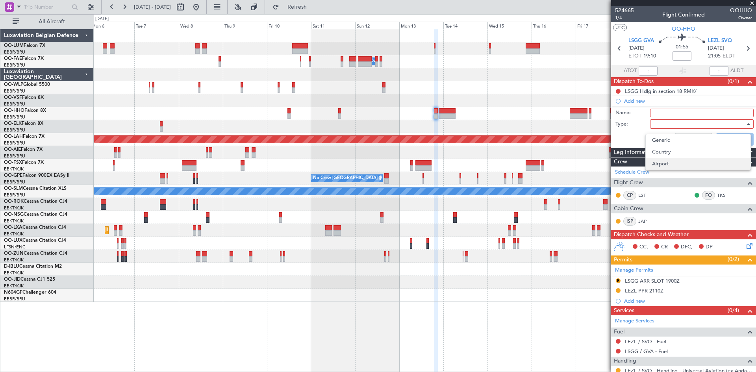
click at [668, 160] on span "Airport" at bounding box center [698, 164] width 92 height 12
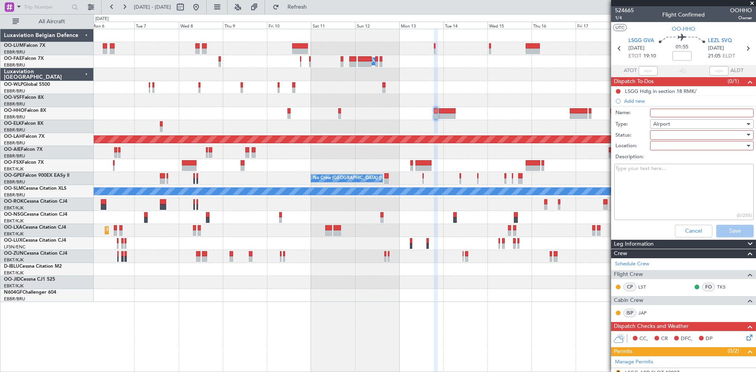
click at [665, 136] on div at bounding box center [699, 135] width 92 height 12
click at [671, 151] on span "Not Started" at bounding box center [698, 151] width 92 height 12
click at [669, 146] on div at bounding box center [699, 146] width 92 height 12
click at [672, 159] on span "Arrival" at bounding box center [698, 162] width 92 height 12
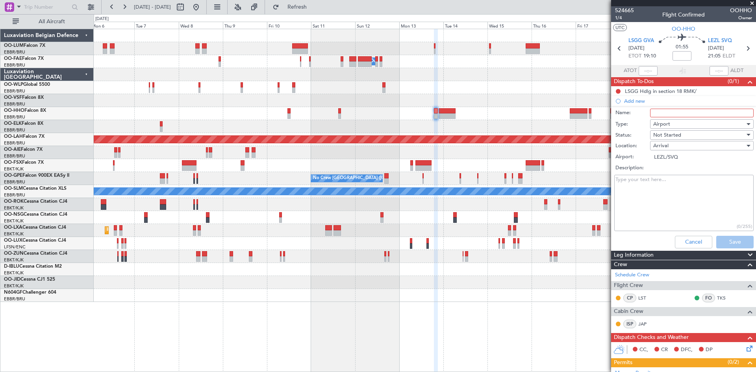
click at [658, 113] on input "Name:" at bounding box center [702, 113] width 104 height 9
drag, startPoint x: 747, startPoint y: 112, endPoint x: 622, endPoint y: 104, distance: 124.7
click at [613, 109] on div "Name: At least 1 hour ground time in LEZL for immigration" at bounding box center [683, 113] width 153 height 12
type input "At least 1 hour ground time in LEZL for immigration"
click at [662, 177] on textarea "Description:" at bounding box center [683, 203] width 139 height 56
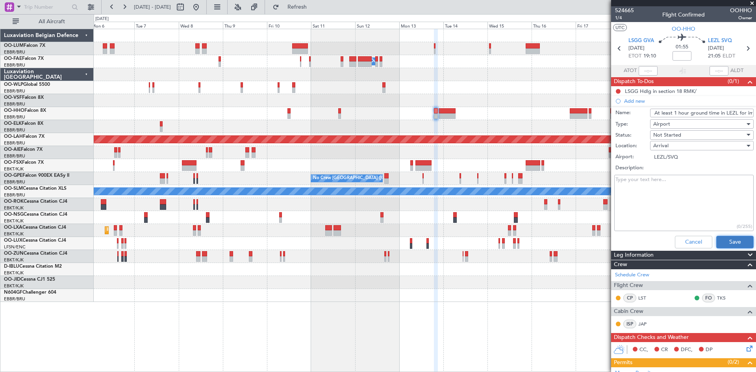
click at [724, 241] on button "Save" at bounding box center [734, 242] width 37 height 13
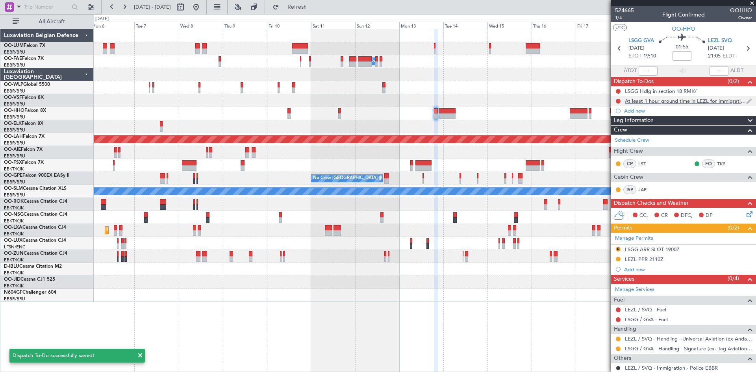
click at [641, 101] on div "At least 1 hour ground time in LEZL for immigration" at bounding box center [685, 101] width 121 height 7
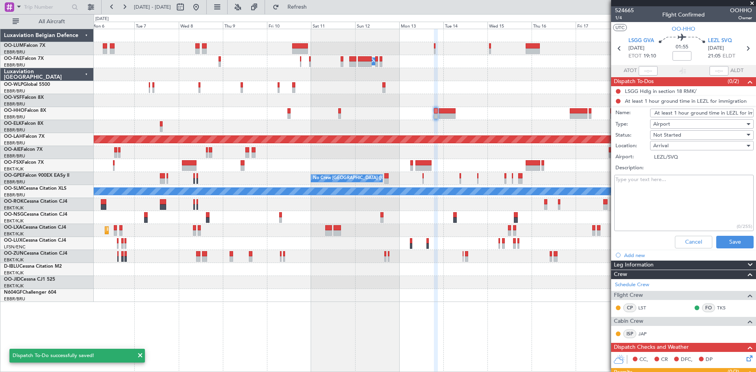
click at [657, 201] on textarea "Description:" at bounding box center [683, 203] width 139 height 56
paste textarea "At least 1 hour ground time in LEZL for immigration"
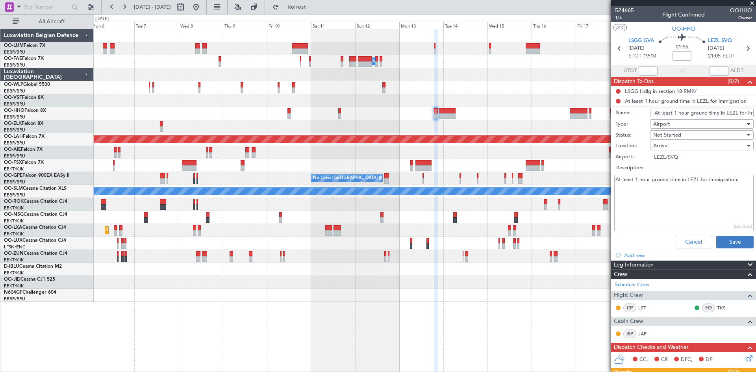
type textarea "At least 1 hour ground time in LEZL for immigration."
click at [732, 239] on button "Save" at bounding box center [734, 242] width 37 height 13
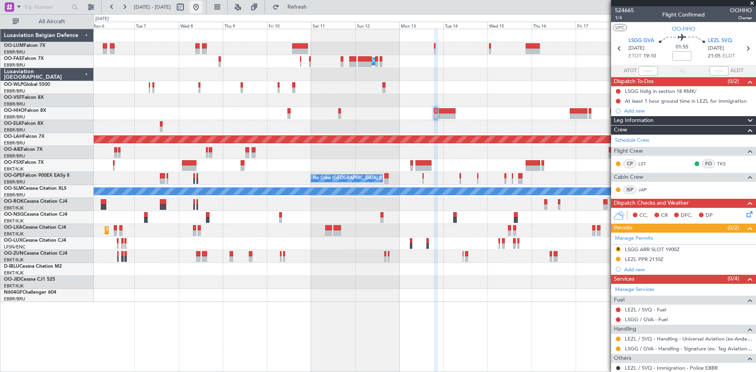
click at [202, 4] on button at bounding box center [196, 7] width 13 height 13
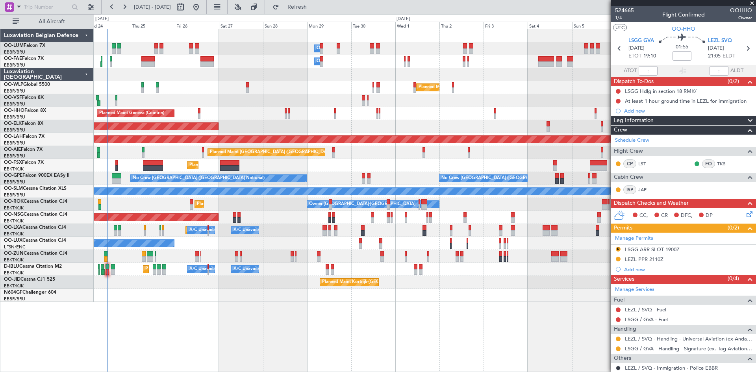
click at [203, 323] on div "Owner Melsbroek Air Base Owner [GEOGRAPHIC_DATA] Planned Maint [GEOGRAPHIC_DATA…" at bounding box center [425, 200] width 663 height 343
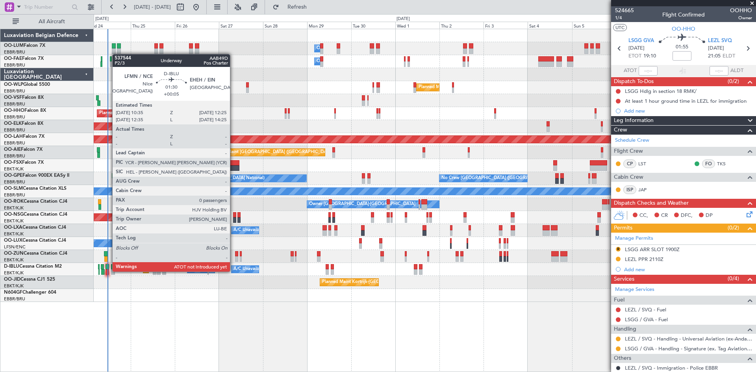
click at [108, 271] on div at bounding box center [108, 272] width 4 height 6
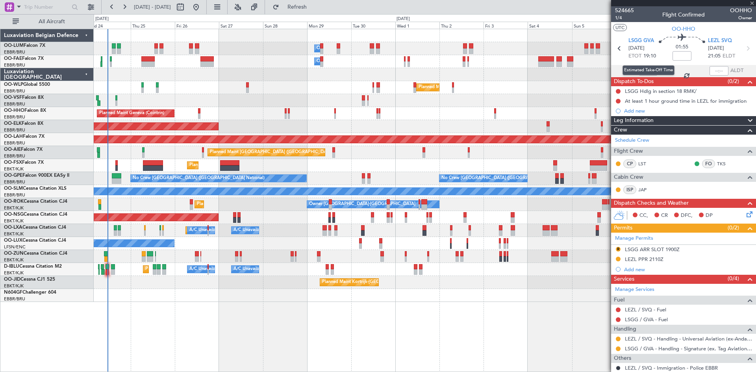
type input "+00:05"
type input "0"
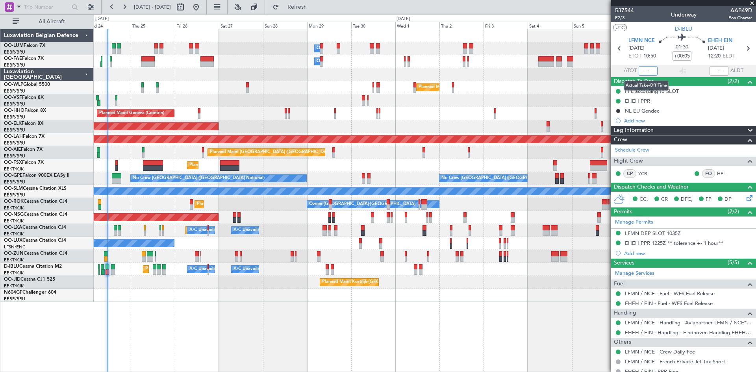
click at [646, 71] on input "text" at bounding box center [648, 70] width 19 height 9
click at [661, 59] on div "01:30 +00:05" at bounding box center [682, 48] width 52 height 29
type input "11:28"
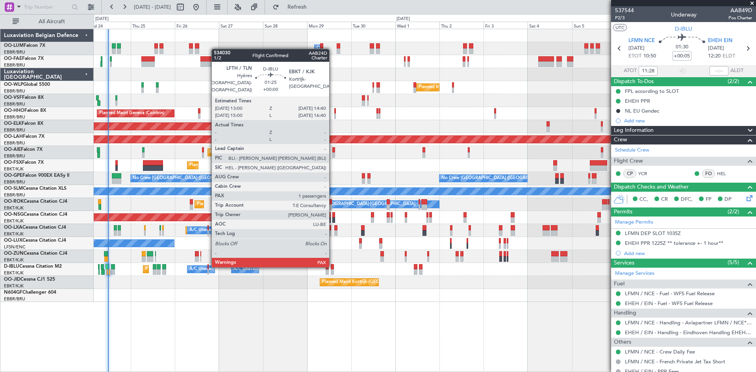
click at [333, 266] on div at bounding box center [332, 267] width 3 height 6
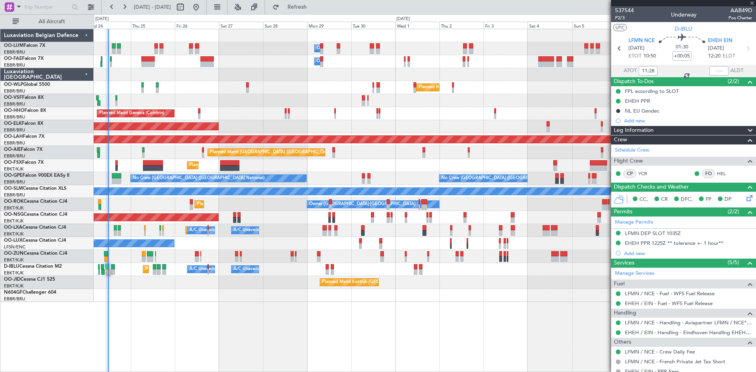
type input "1"
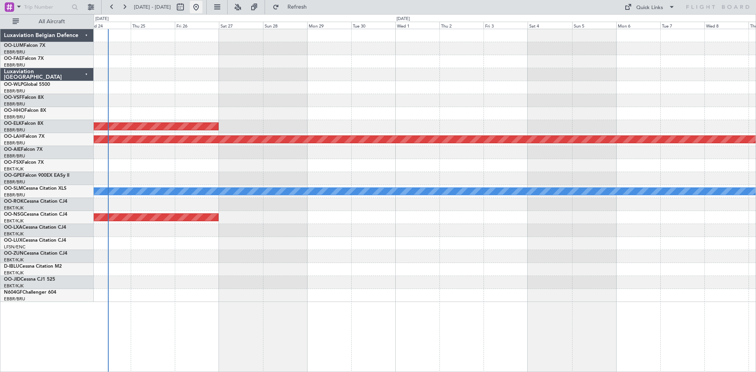
click at [202, 7] on button at bounding box center [196, 7] width 13 height 13
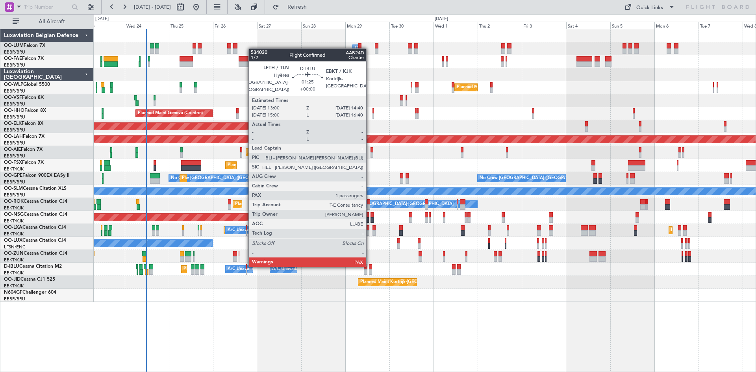
click at [370, 265] on div at bounding box center [370, 267] width 3 height 6
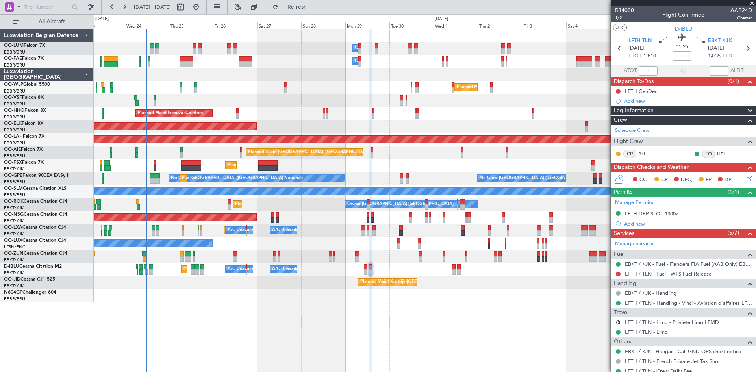
click at [622, 19] on span "1/2" at bounding box center [624, 18] width 19 height 7
click at [308, 8] on span "Refresh" at bounding box center [297, 7] width 33 height 6
